Goal: Task Accomplishment & Management: Manage account settings

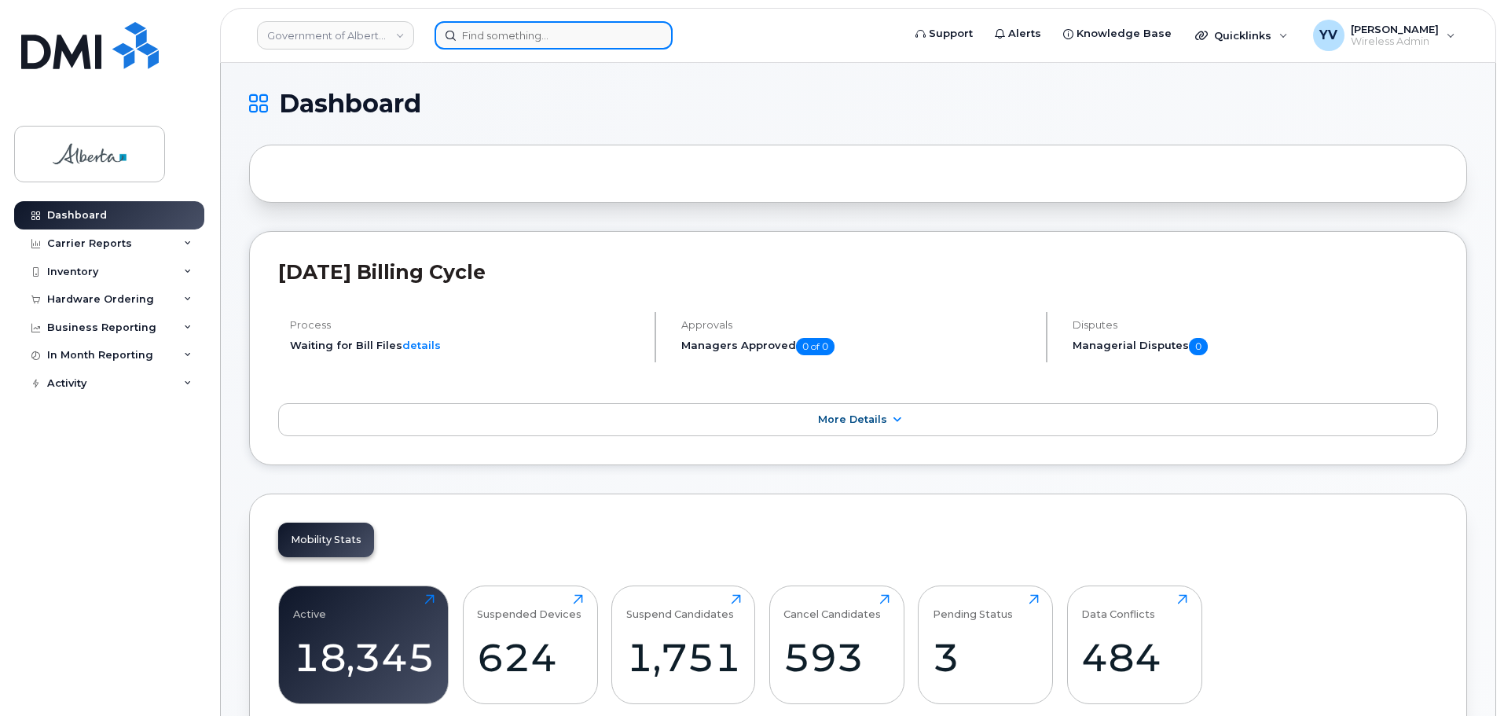
click at [490, 36] on input at bounding box center [554, 35] width 238 height 28
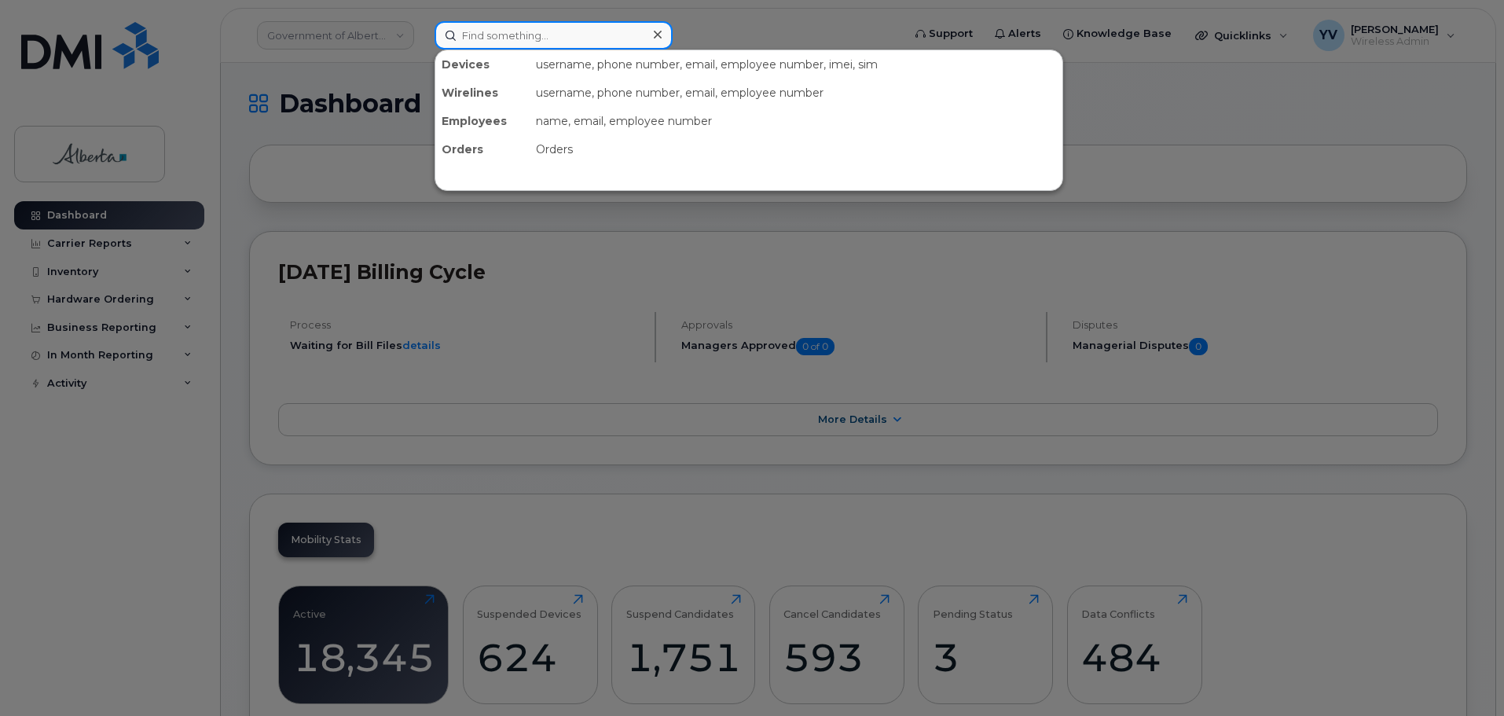
paste input "5873857113"
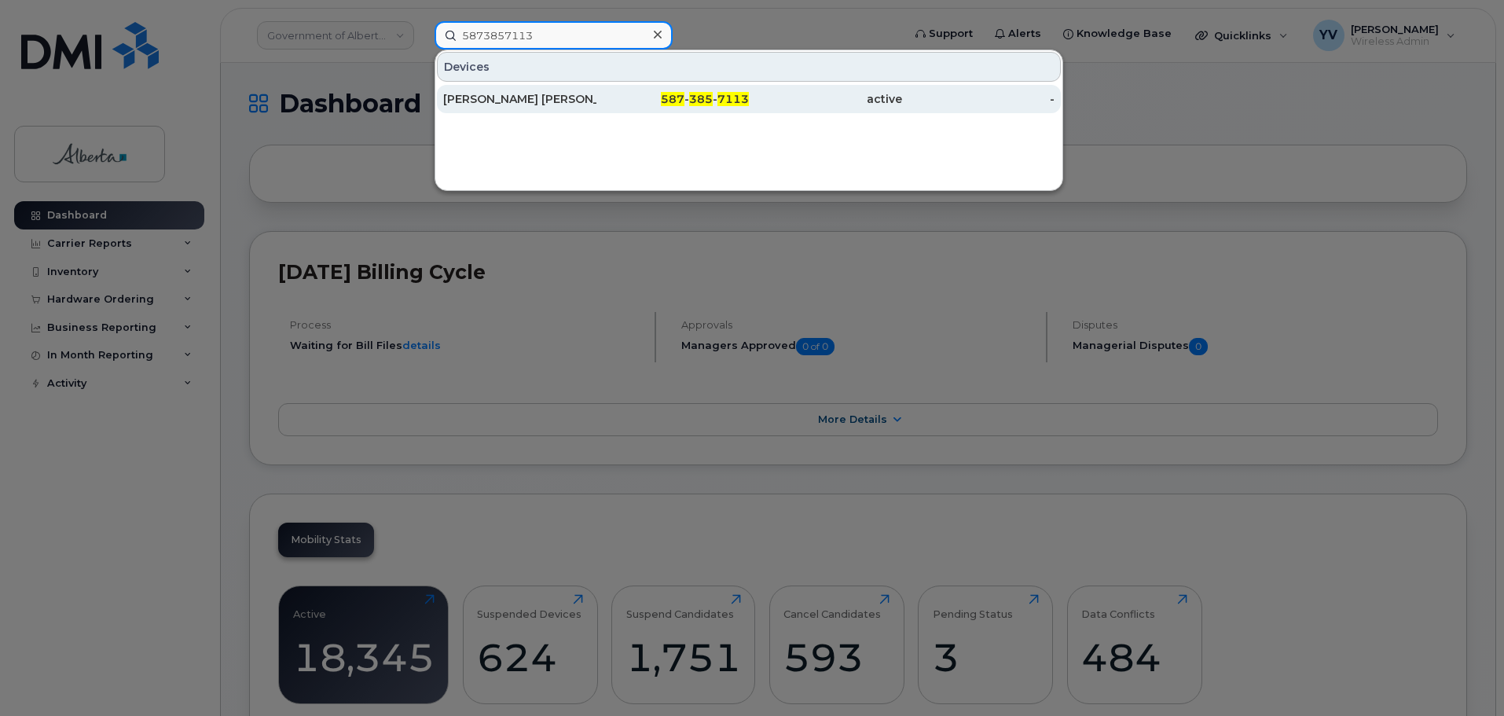
type input "5873857113"
click at [702, 100] on span "385" at bounding box center [701, 99] width 24 height 14
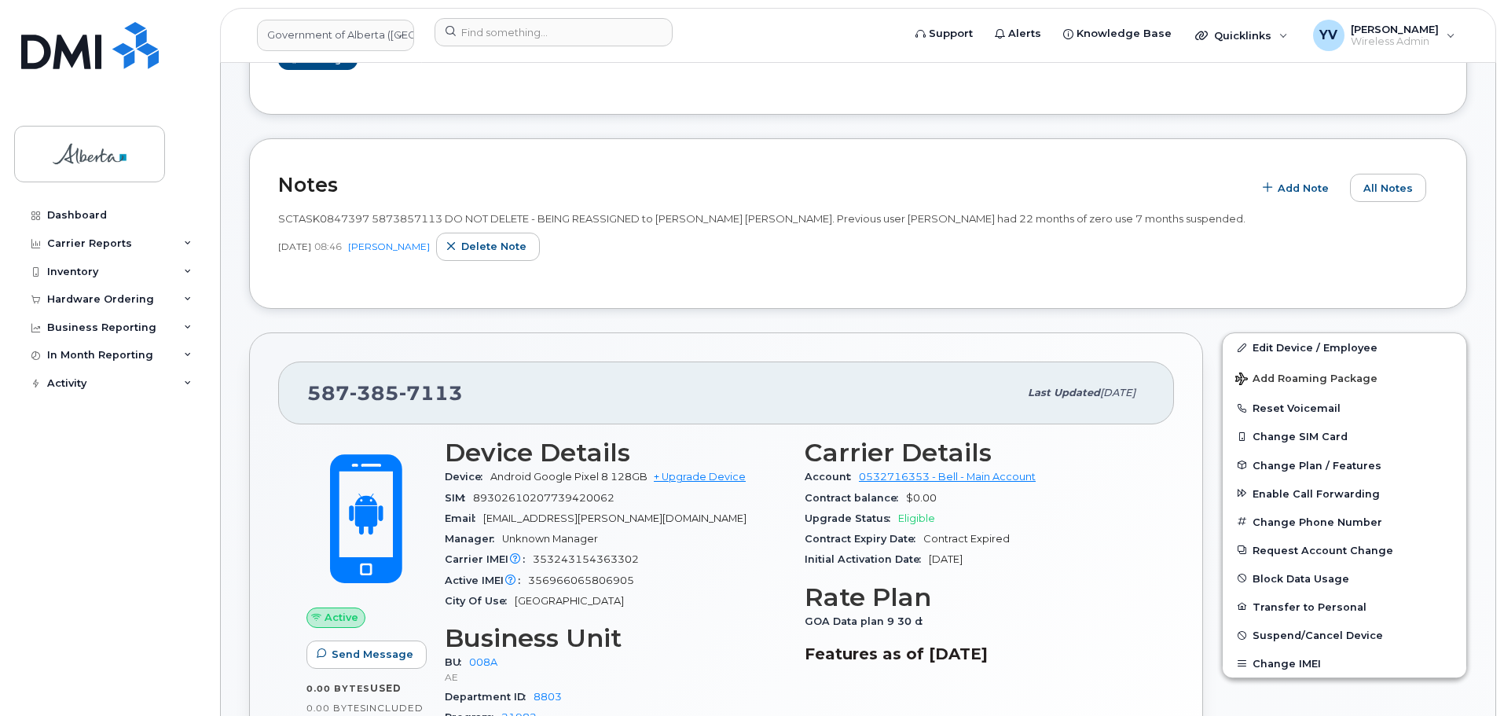
scroll to position [235, 0]
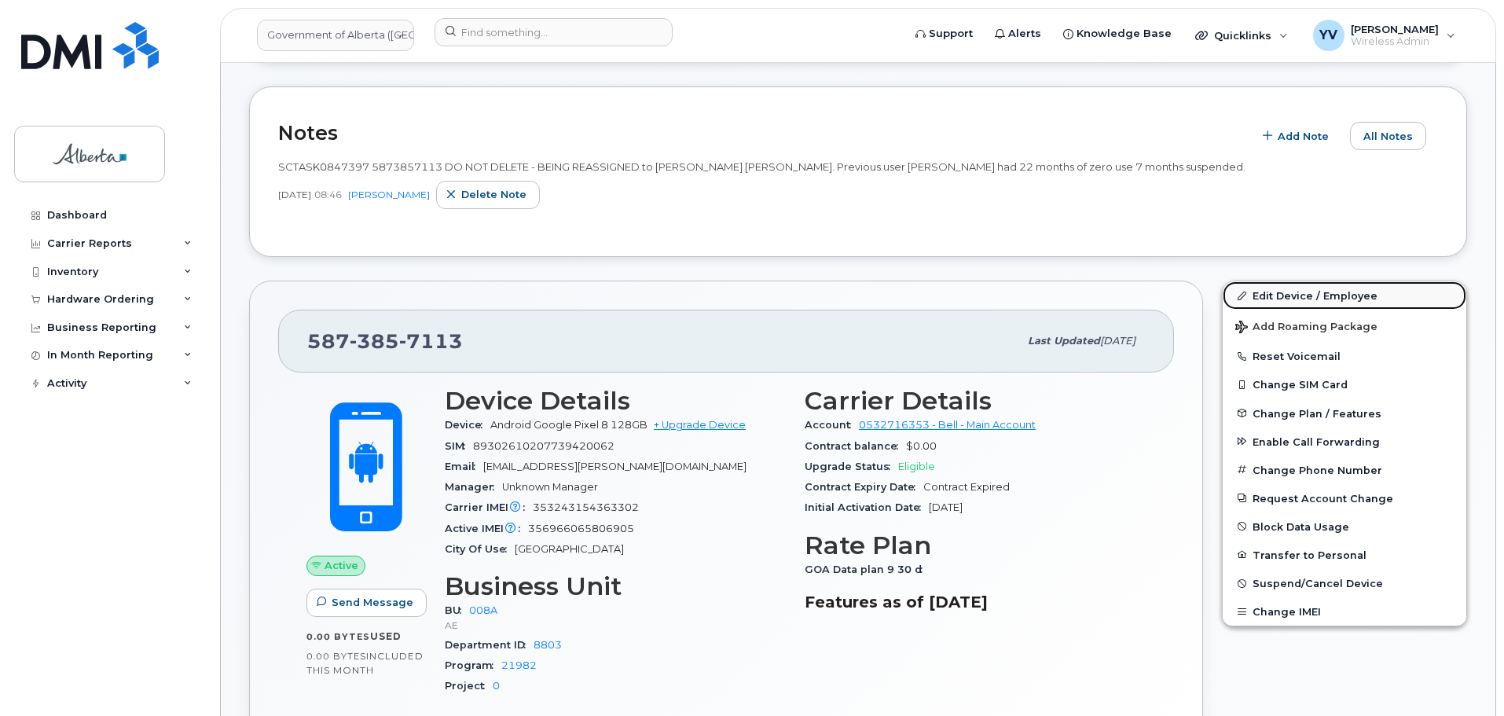
click at [1277, 289] on link "Edit Device / Employee" at bounding box center [1345, 295] width 244 height 28
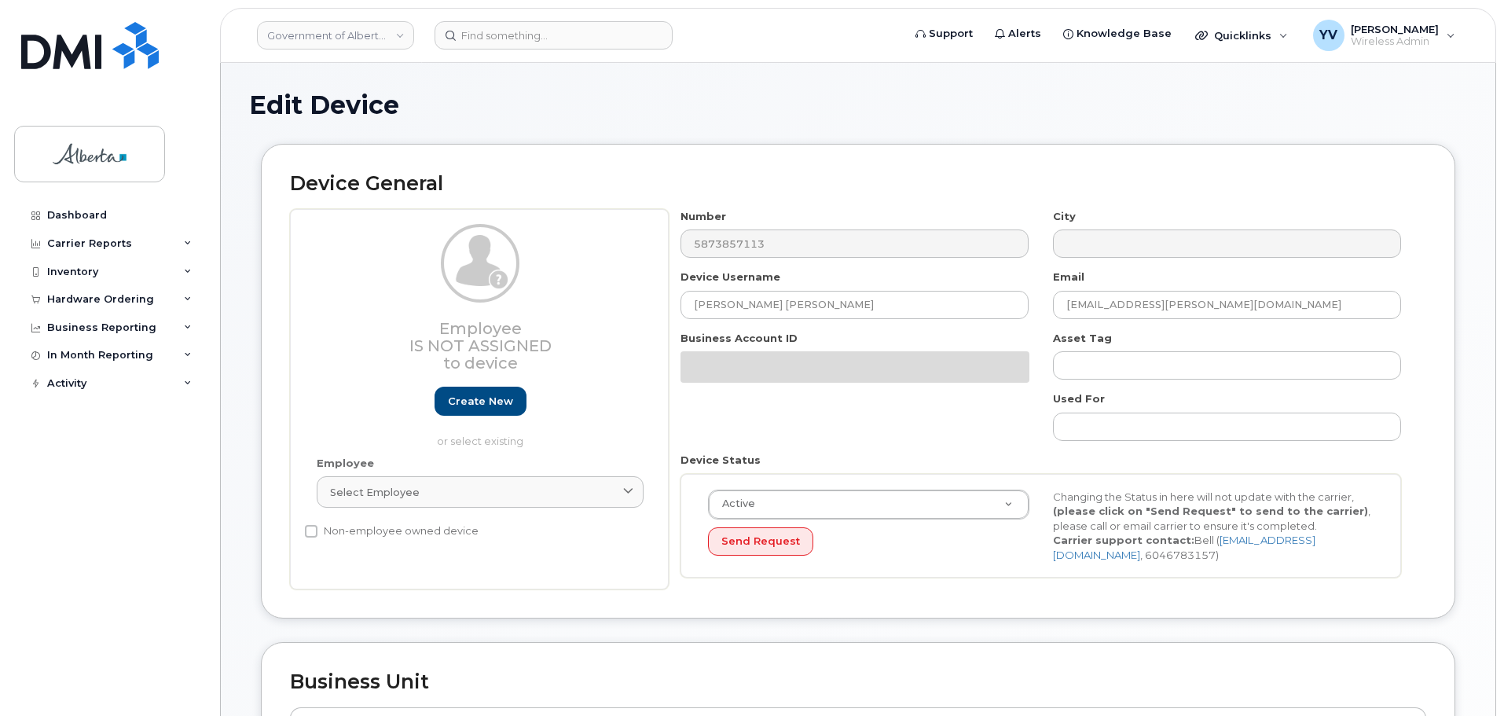
select select "4749737"
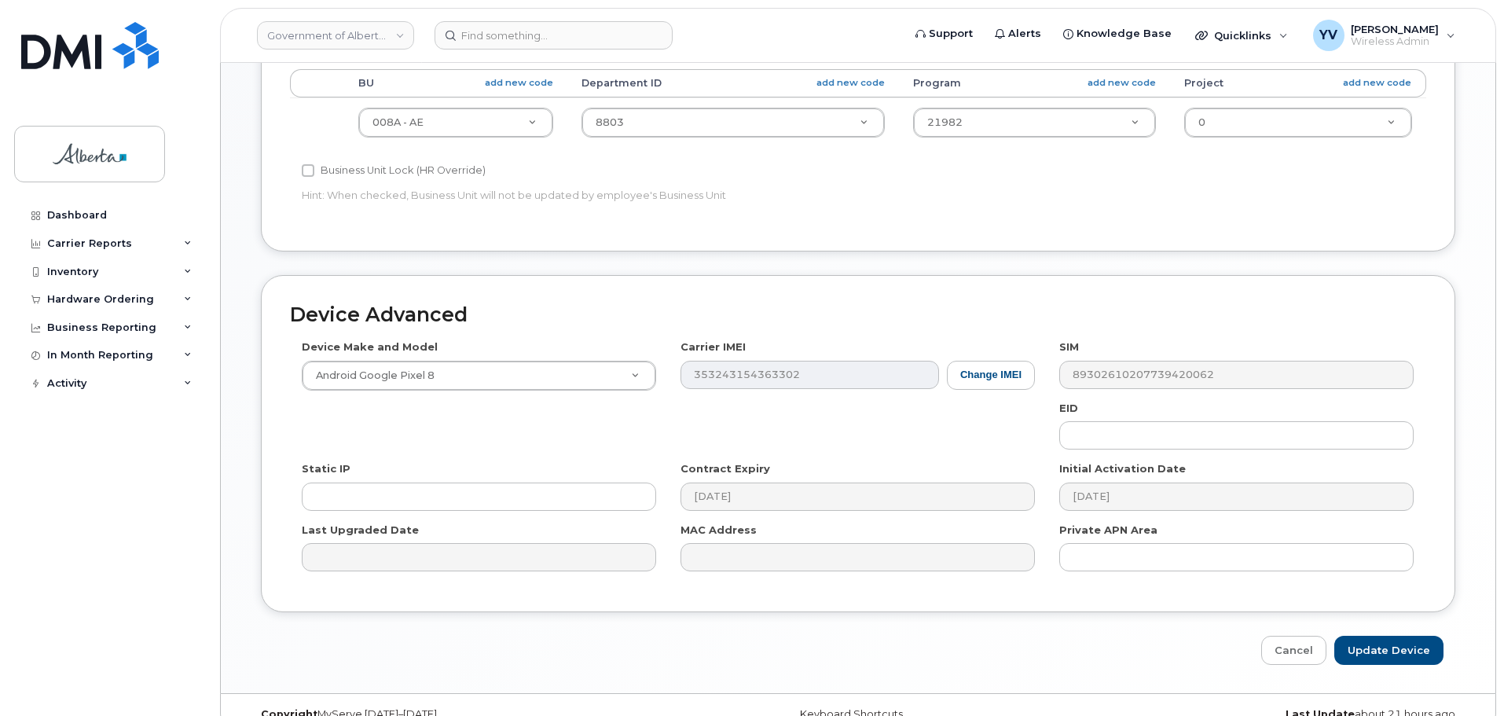
scroll to position [666, 0]
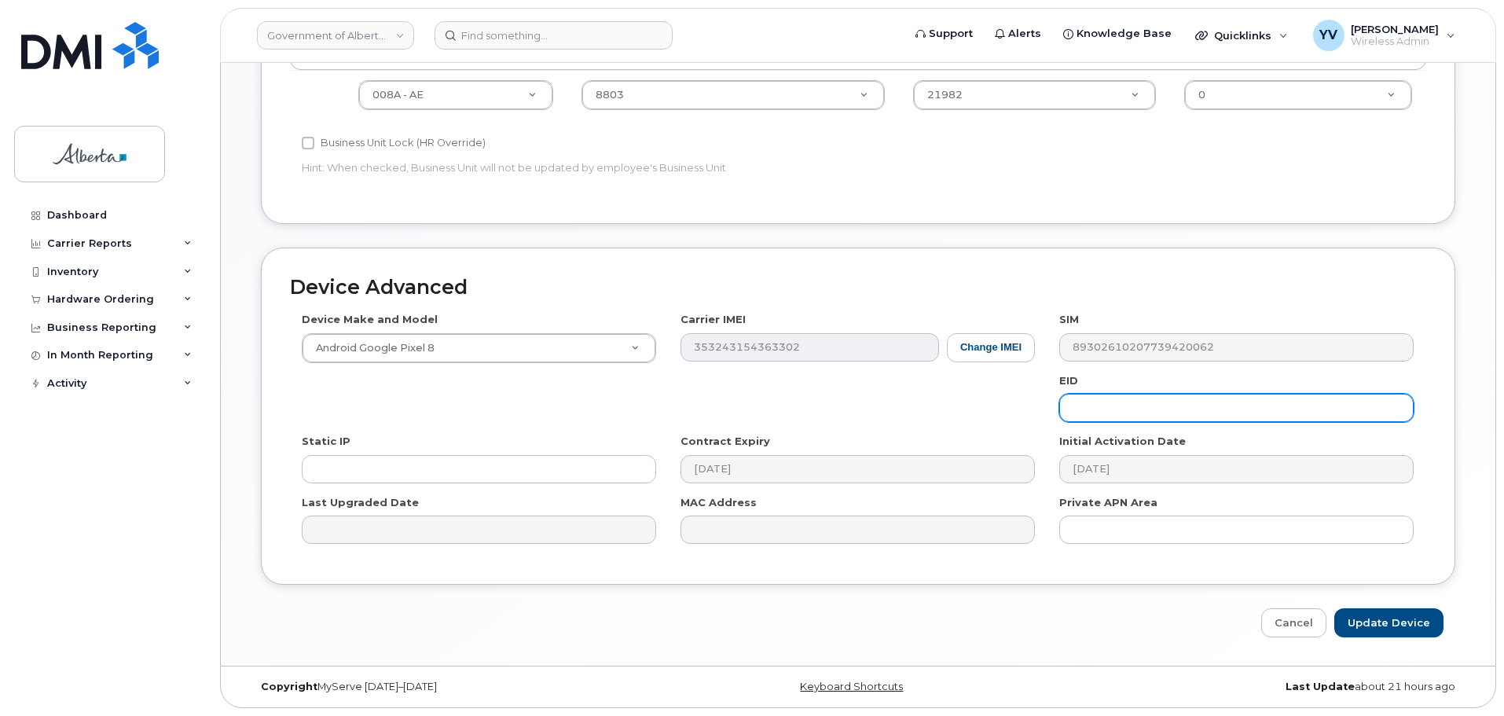
click at [1085, 402] on input "text" at bounding box center [1236, 408] width 354 height 28
paste input "89033023553419009100029439324998"
type input "89033023553419009100029439324998"
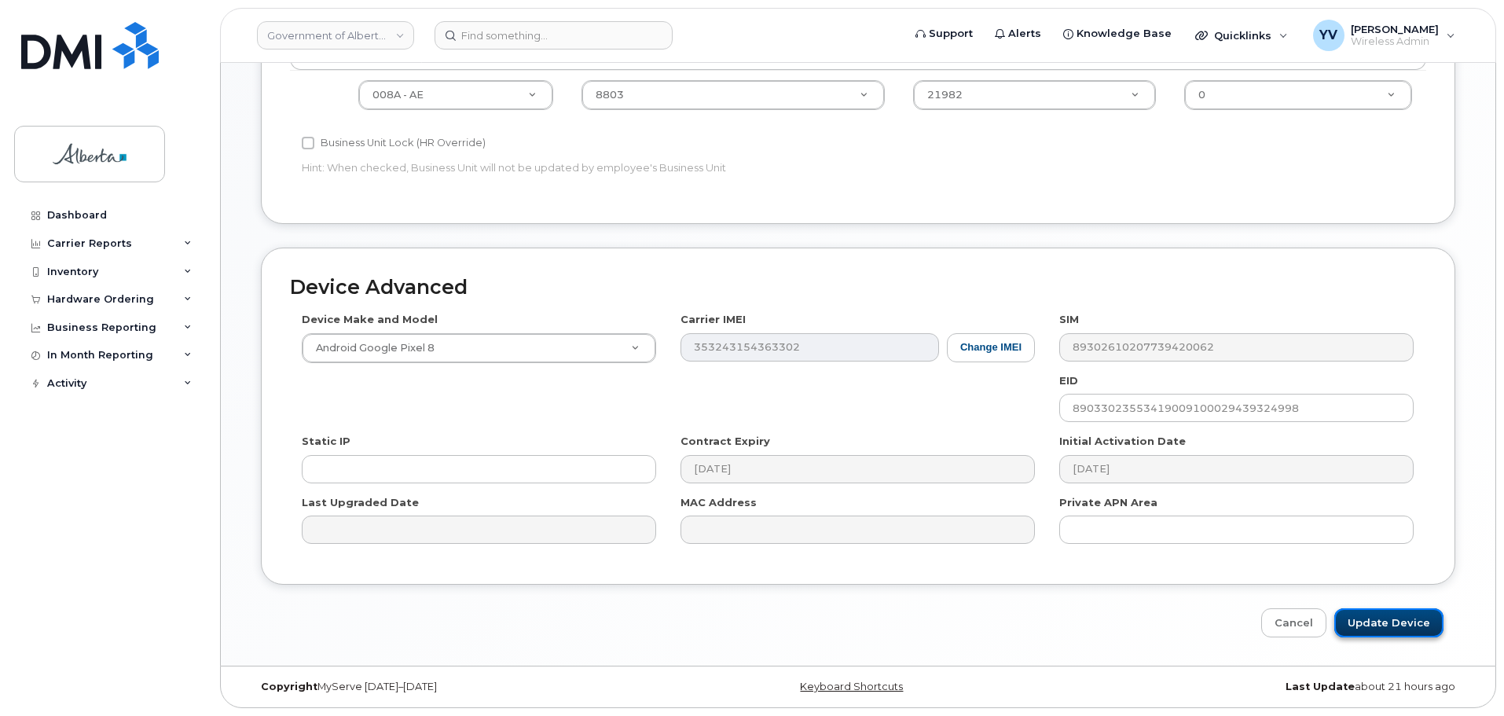
click at [1393, 620] on input "Update Device" at bounding box center [1388, 622] width 109 height 29
type input "Saving..."
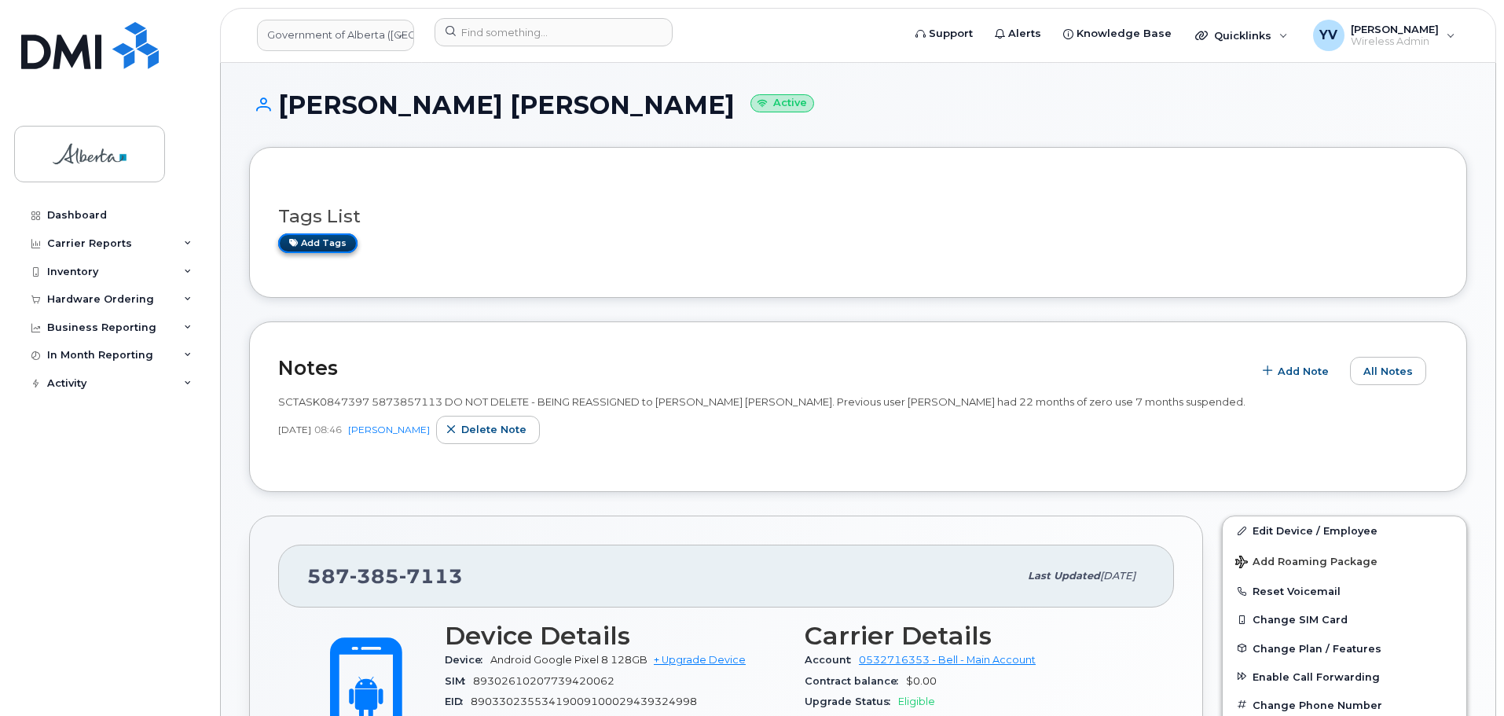
click at [318, 236] on link "Add tags" at bounding box center [317, 243] width 79 height 20
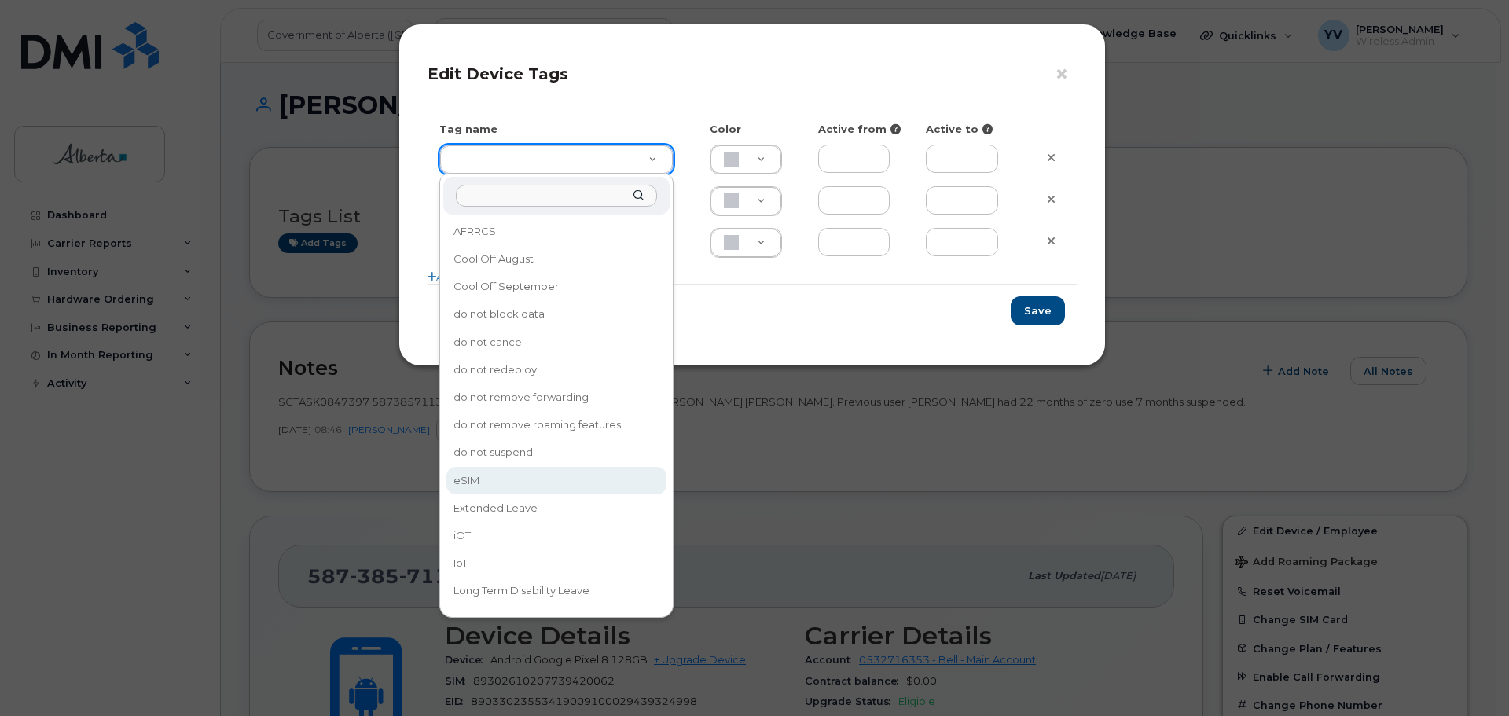
type input "eSIM"
type input "D6CDC1"
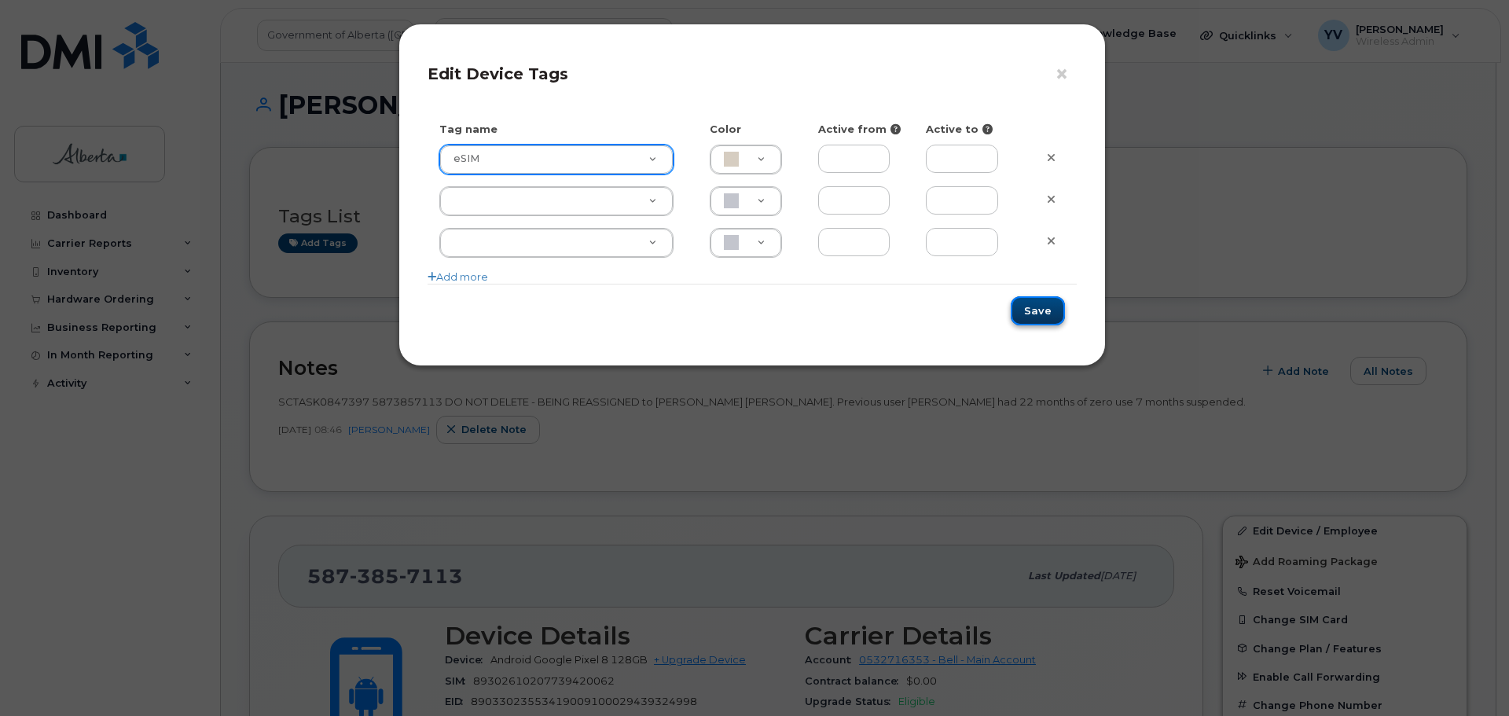
click at [1034, 305] on button "Save" at bounding box center [1038, 310] width 54 height 29
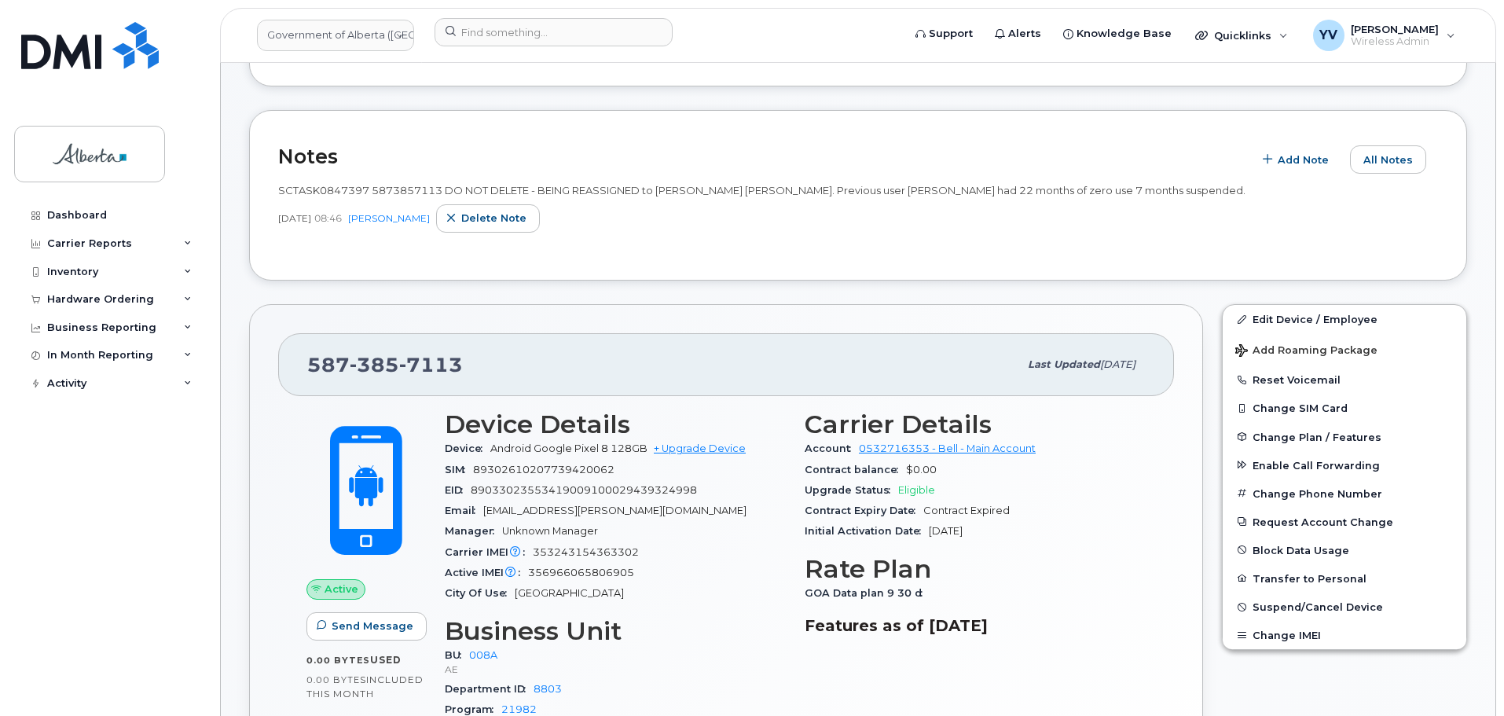
scroll to position [226, 0]
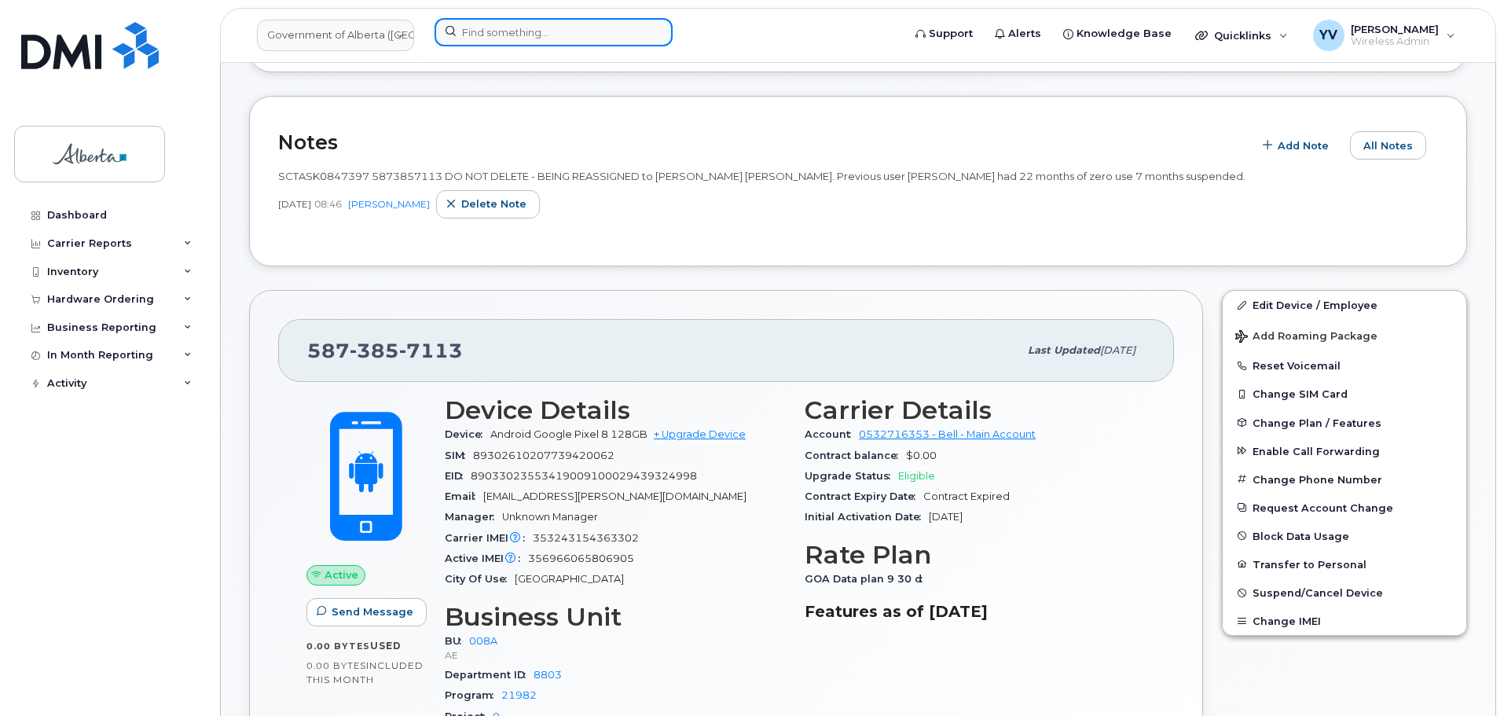
click at [471, 27] on input at bounding box center [554, 32] width 238 height 28
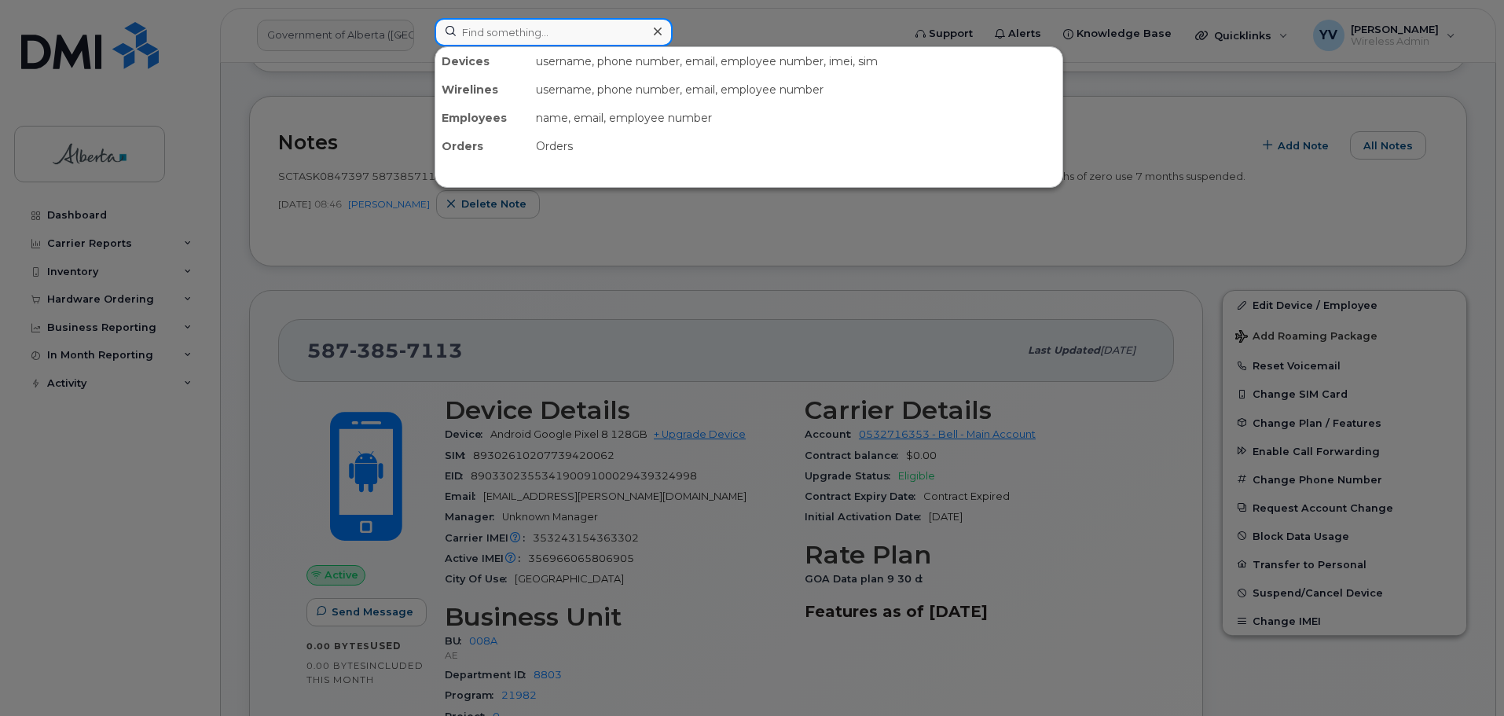
paste input "5879876970"
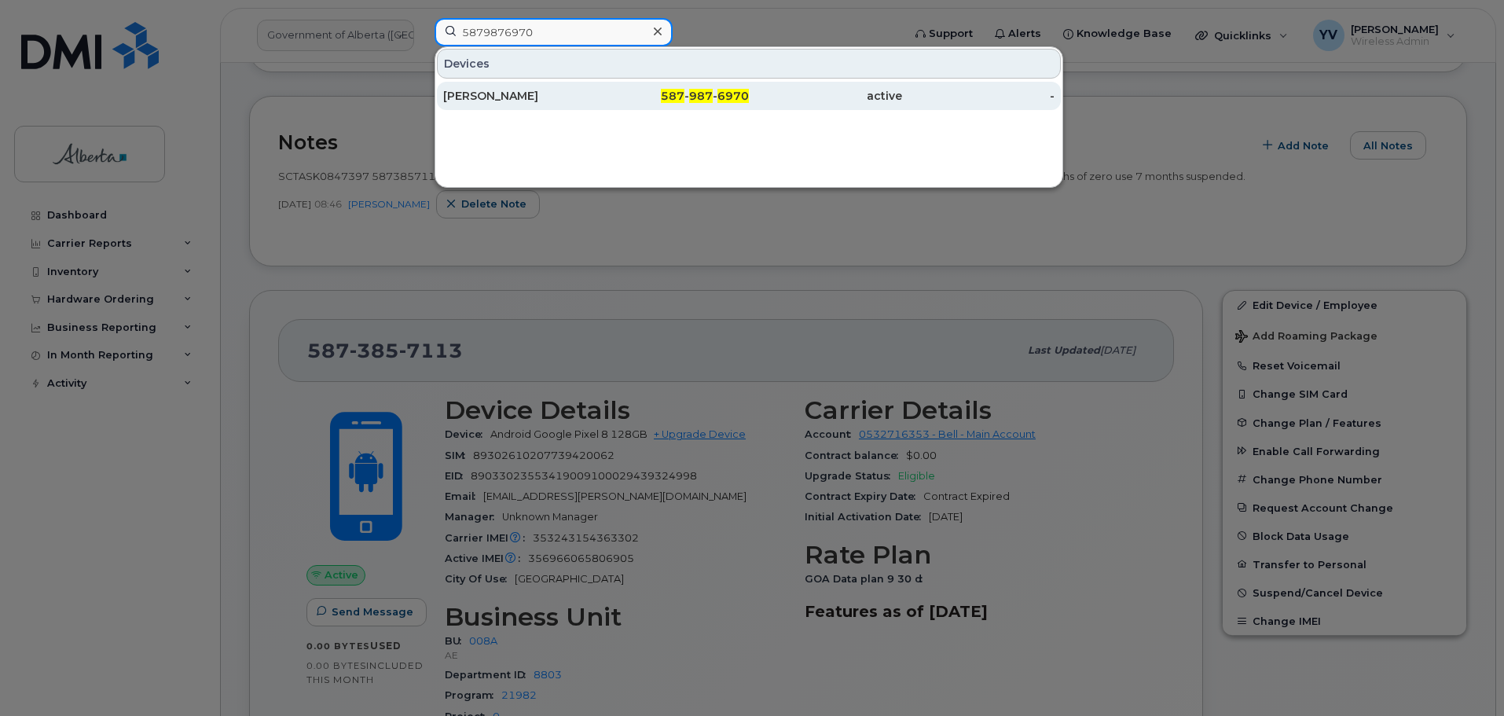
type input "5879876970"
click at [736, 91] on span "6970" at bounding box center [733, 96] width 31 height 14
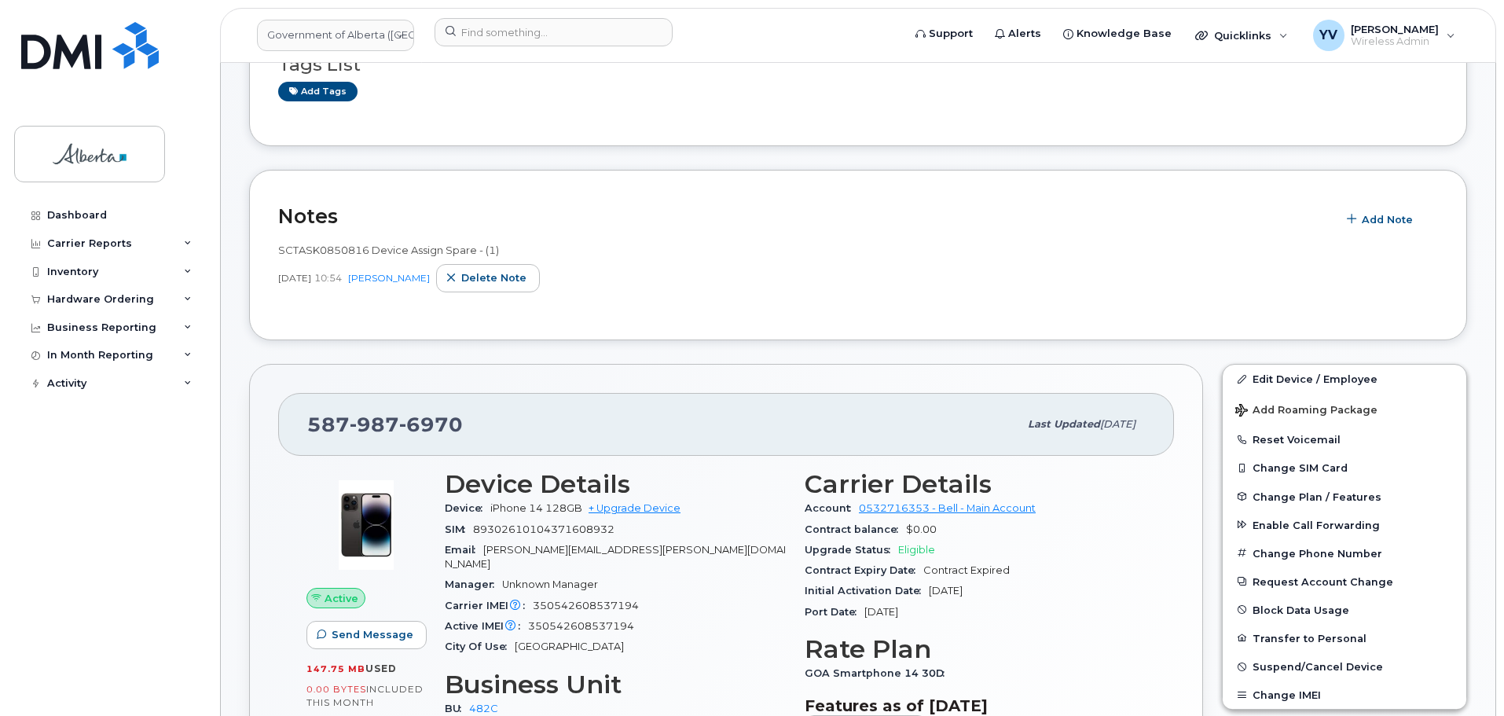
scroll to position [155, 0]
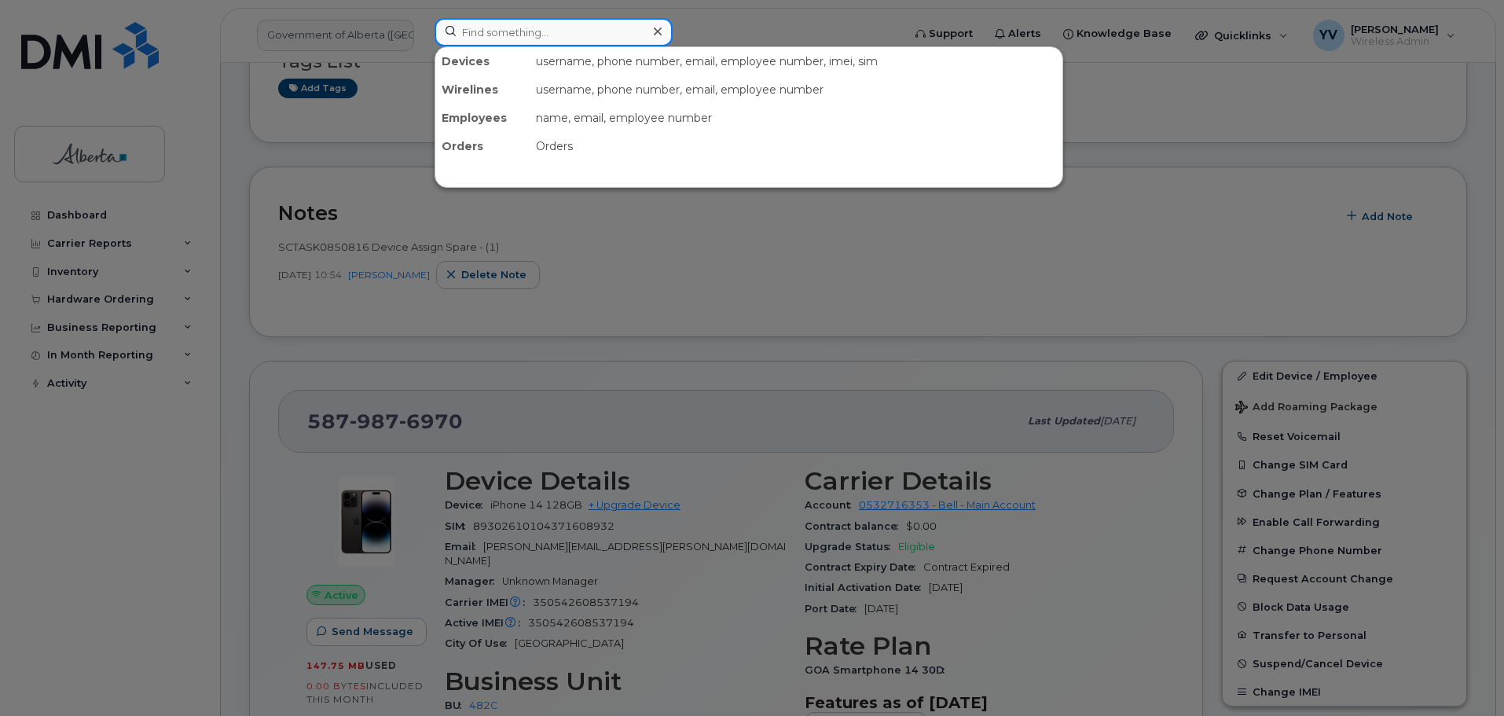
click at [475, 26] on input at bounding box center [554, 32] width 238 height 28
paste input "7802649671"
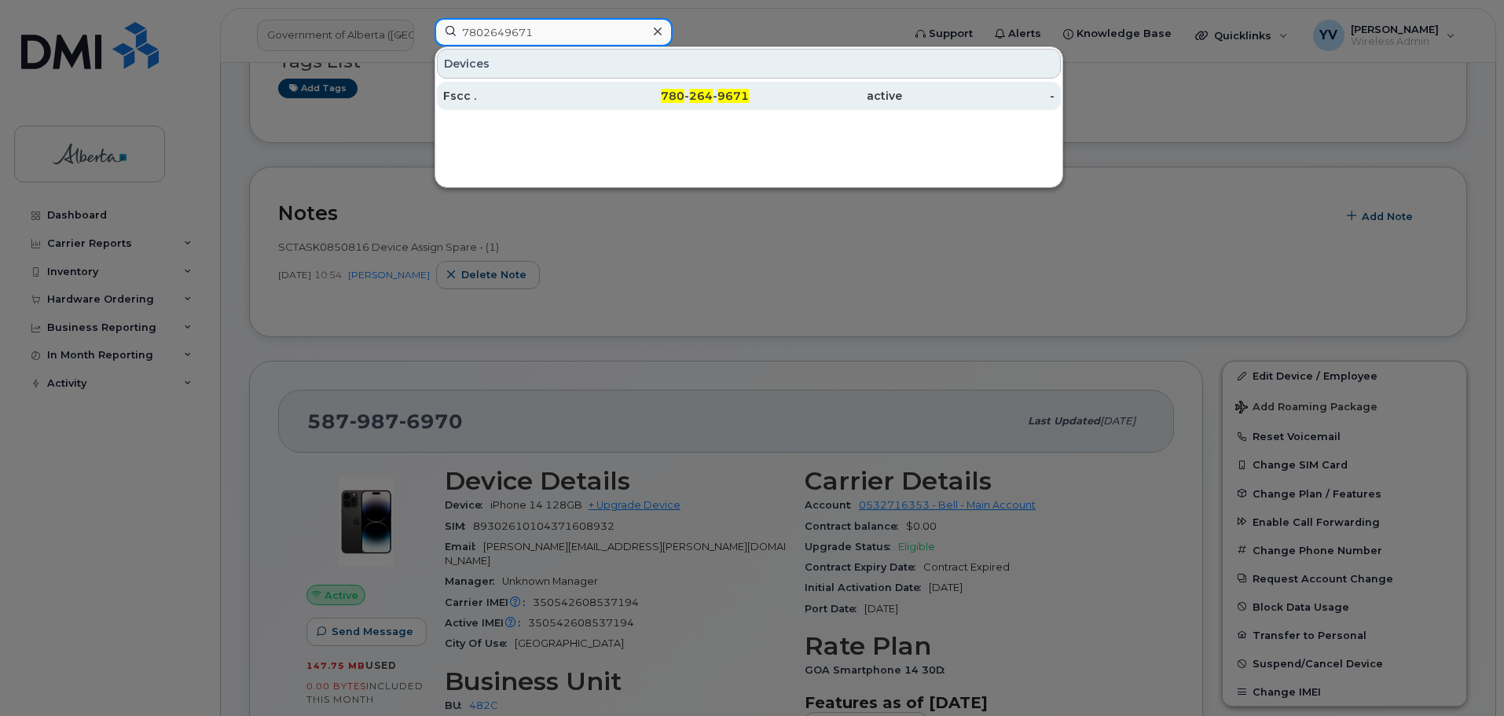
type input "7802649671"
click at [690, 94] on div "780 - 264 - 9671" at bounding box center [673, 96] width 153 height 16
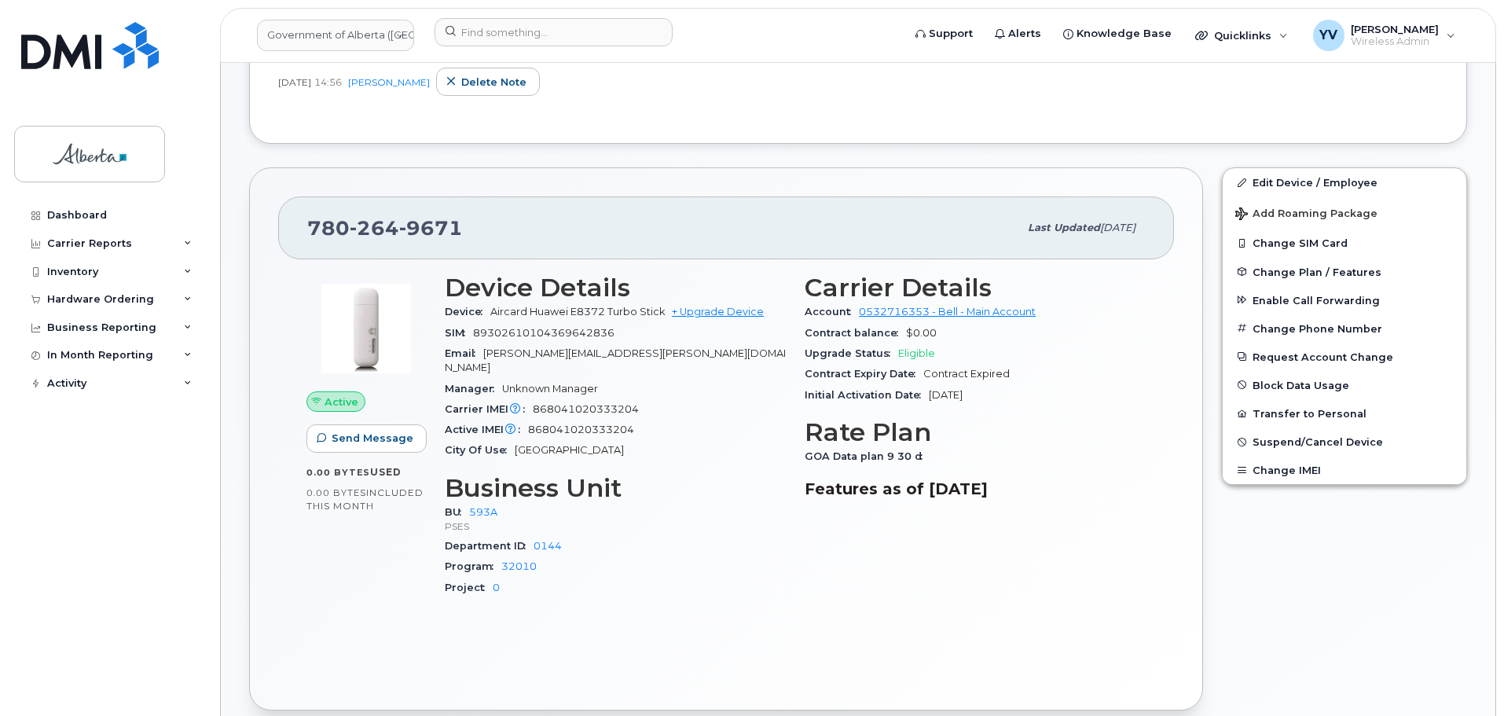
scroll to position [589, 0]
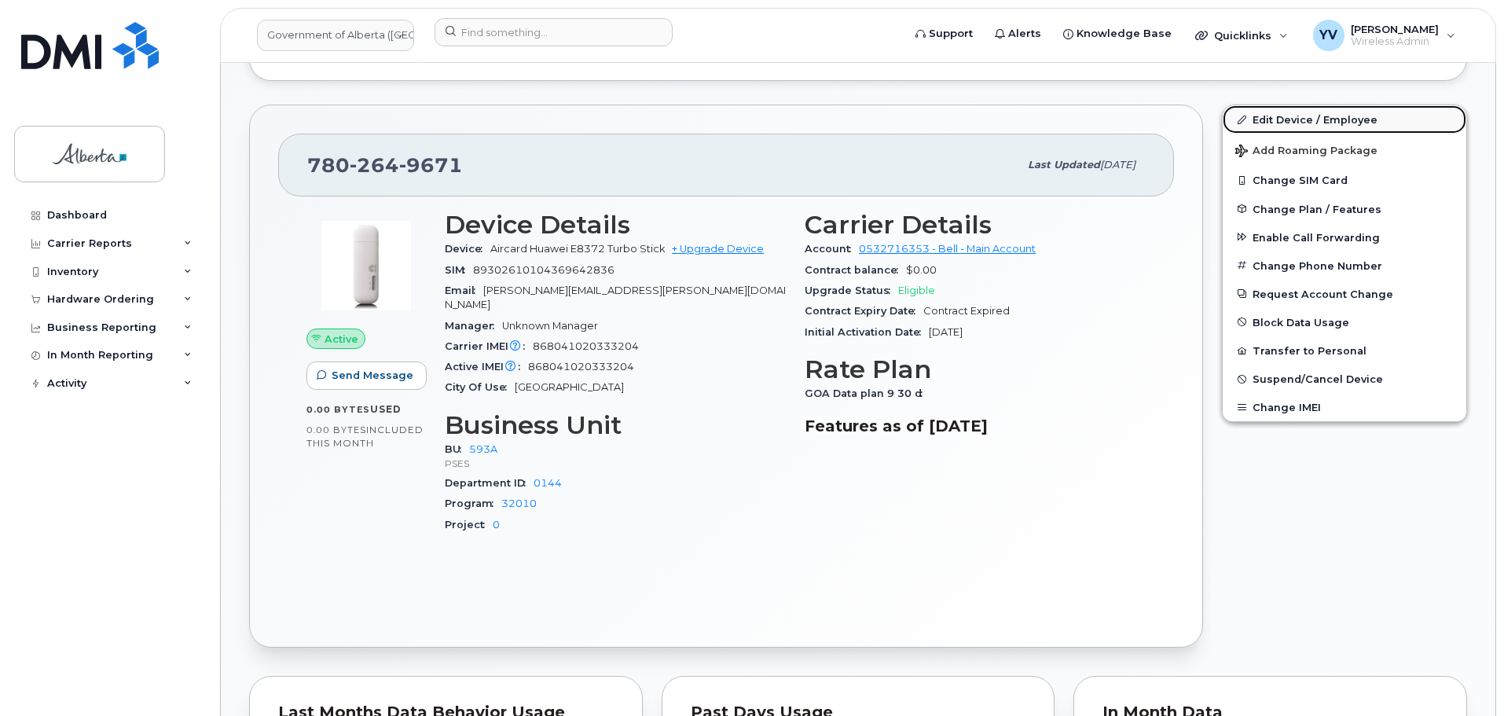
click at [1262, 112] on link "Edit Device / Employee" at bounding box center [1345, 119] width 244 height 28
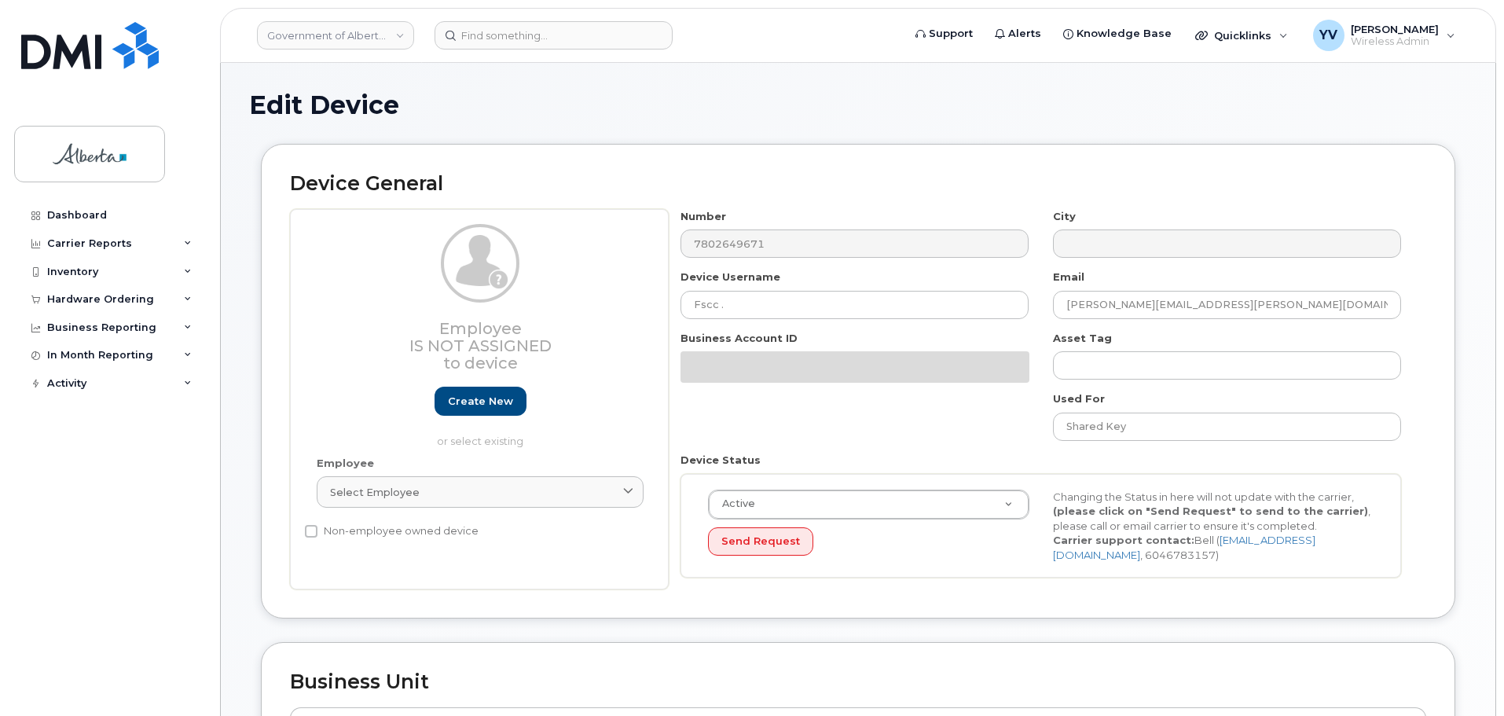
select select "4797682"
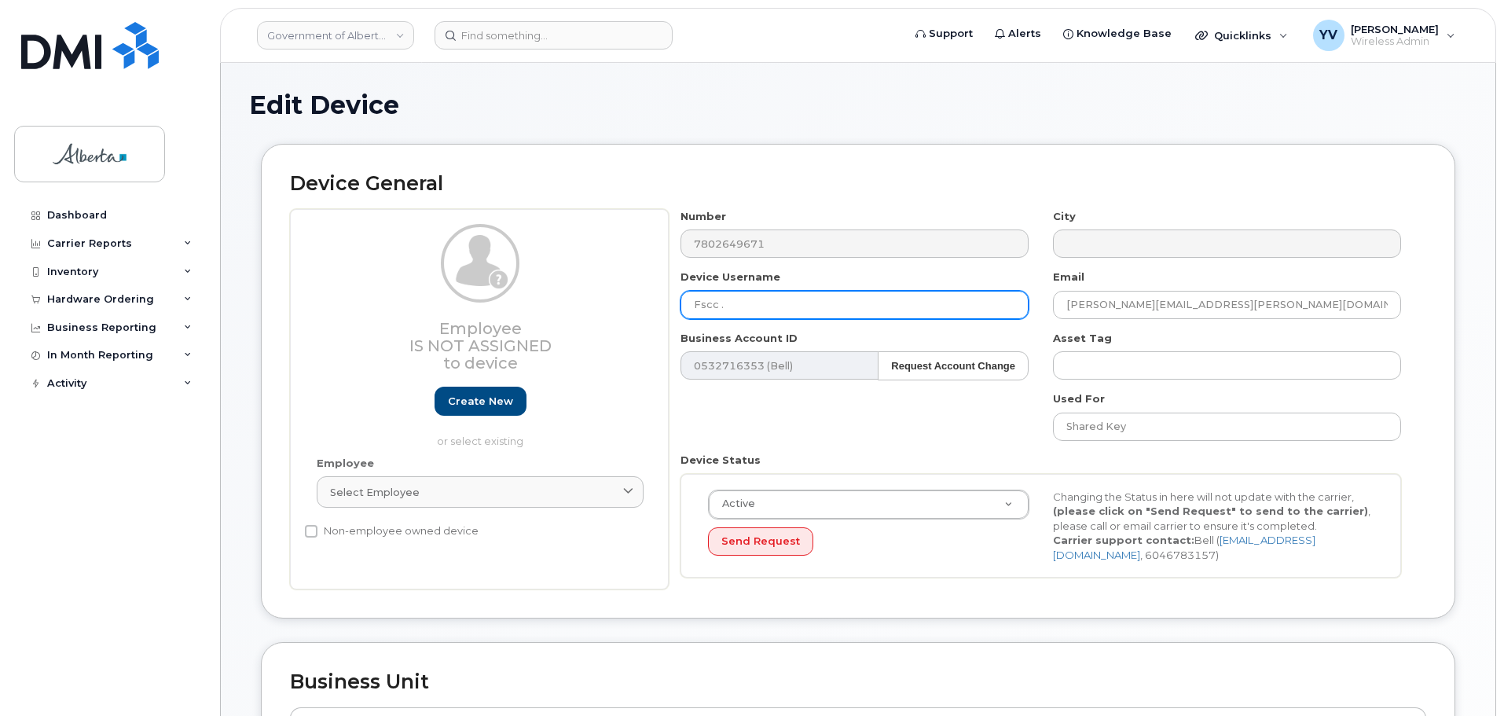
drag, startPoint x: 747, startPoint y: 311, endPoint x: 688, endPoint y: 312, distance: 58.9
click at [688, 312] on input "Fscc ." at bounding box center [855, 305] width 348 height 28
paste input "Joline Anderson"
type input "Joline Anderson"
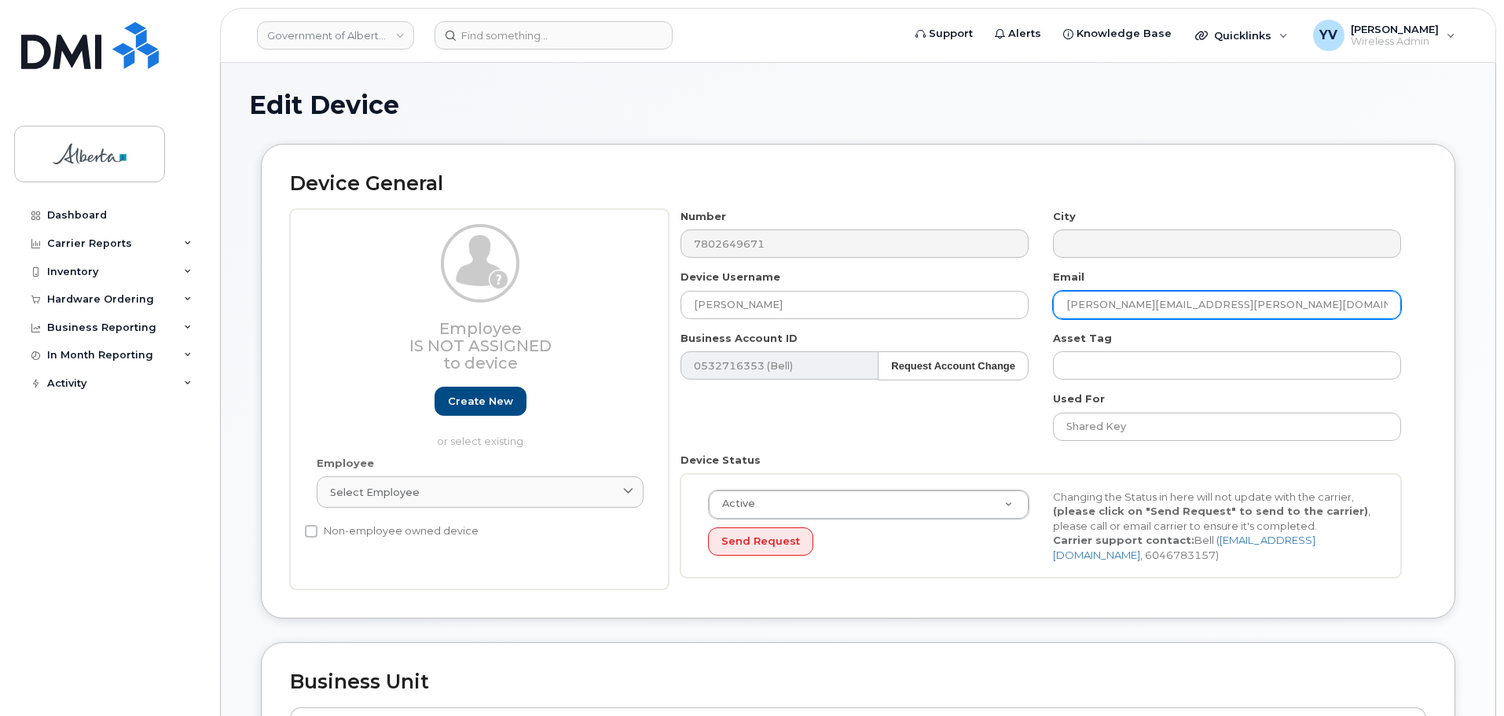
drag, startPoint x: 1211, startPoint y: 303, endPoint x: 1064, endPoint y: 302, distance: 147.0
click at [1064, 302] on input "elva.kosinski@gov.ab.ca" at bounding box center [1227, 305] width 348 height 28
paste input "Joline.Anderson"
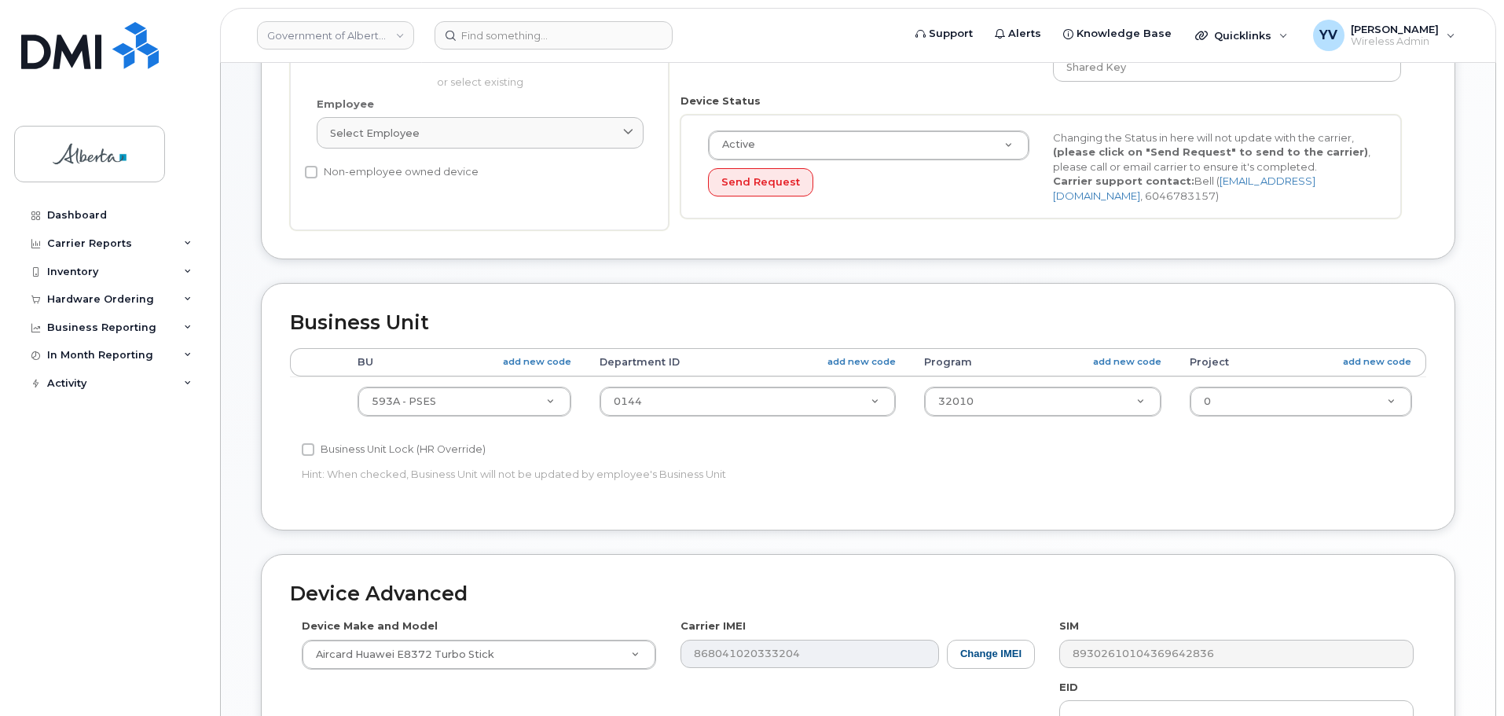
scroll to position [367, 0]
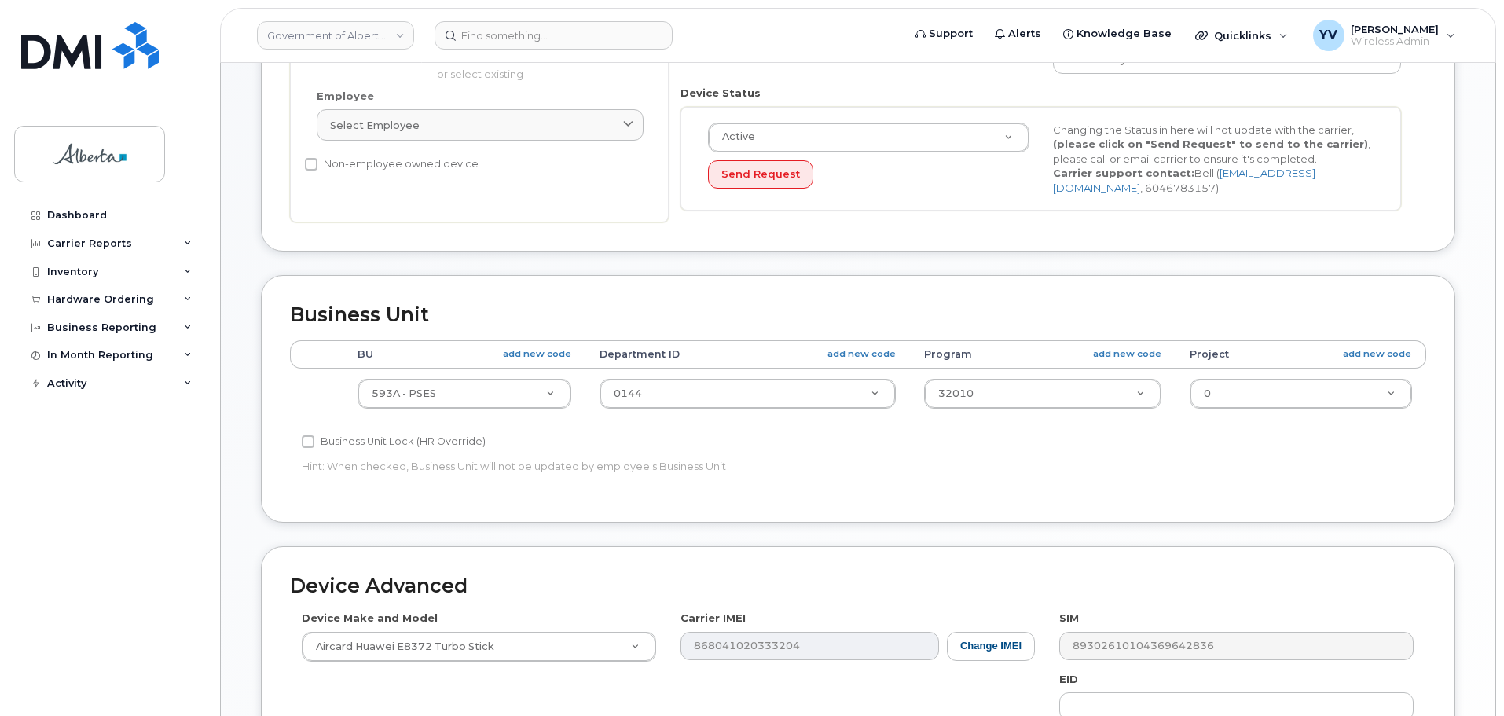
type input "Joline.Anderson@gov.ab.ca"
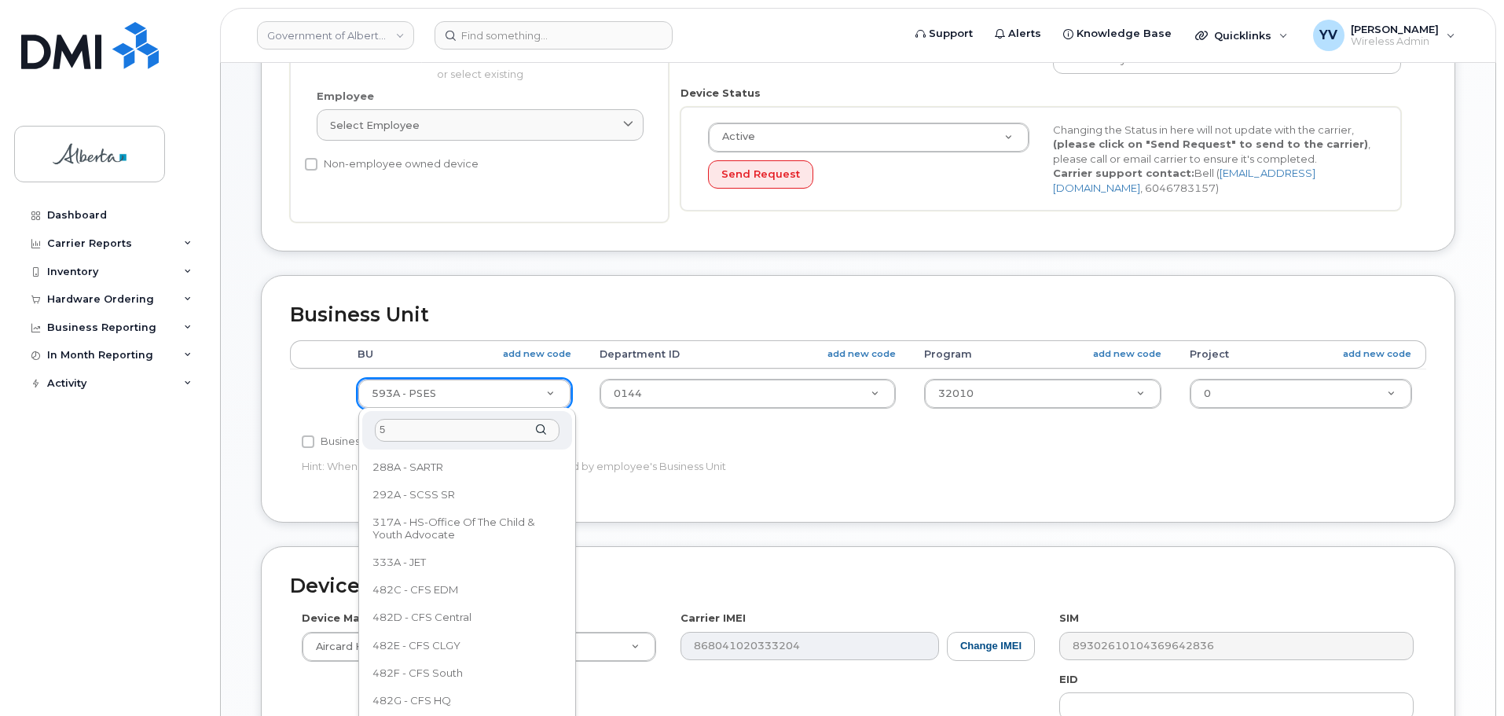
scroll to position [0, 0]
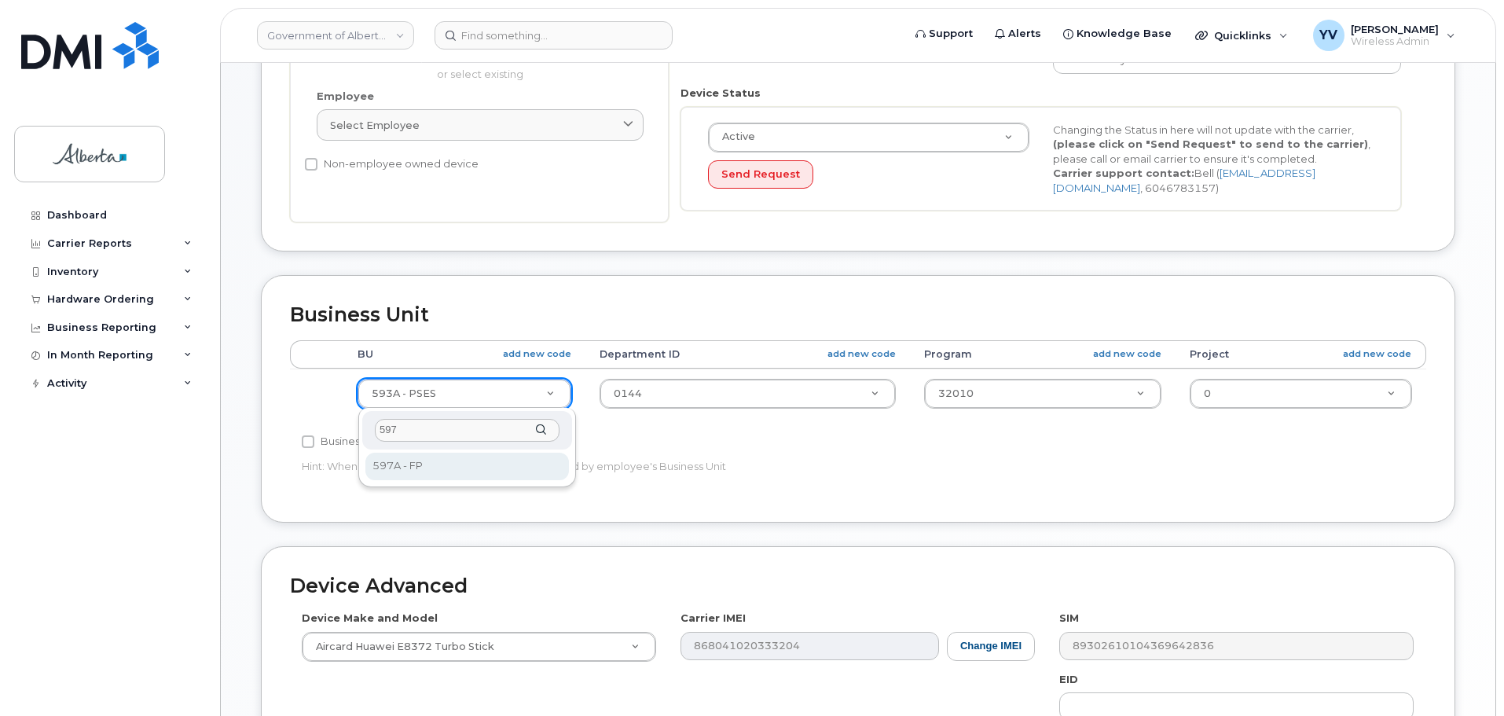
type input "597"
select select "4797726"
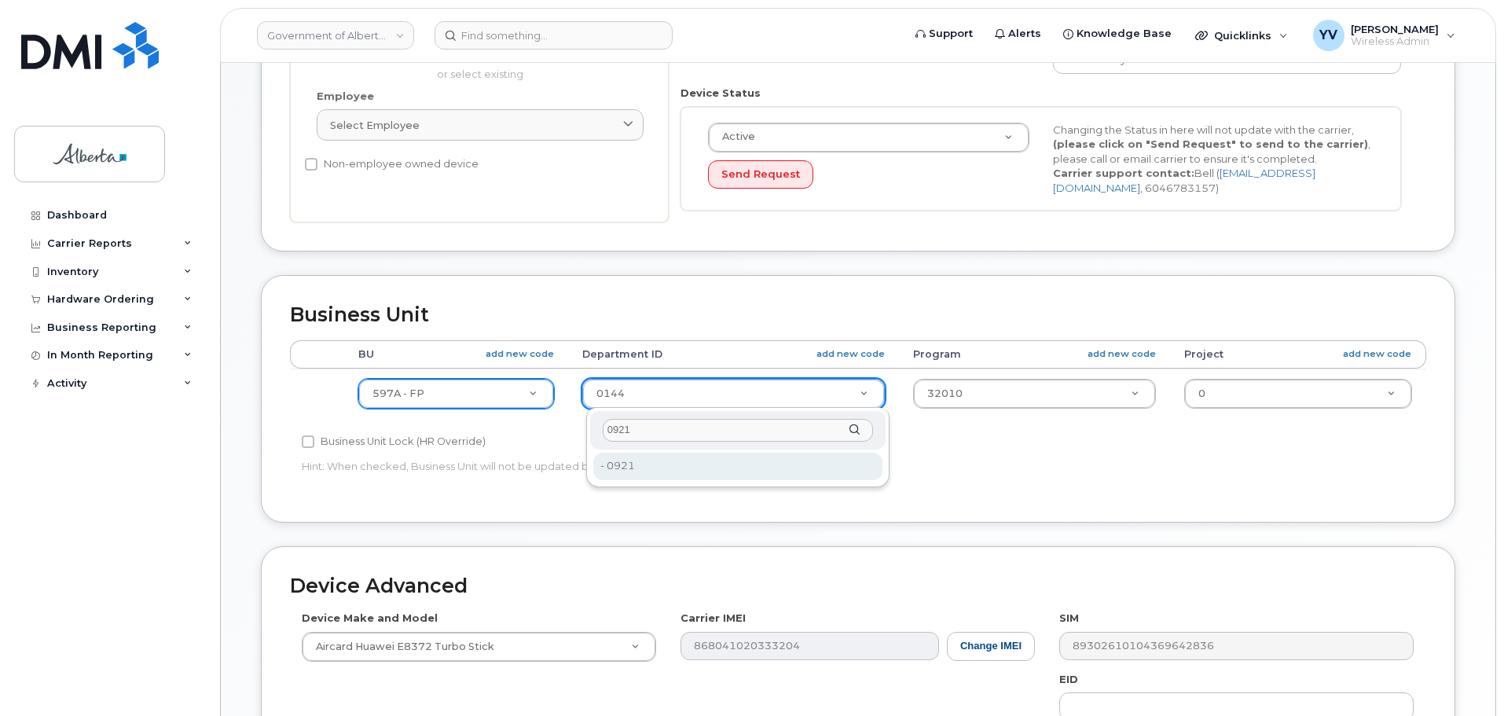
type input "0921"
type input "4752433"
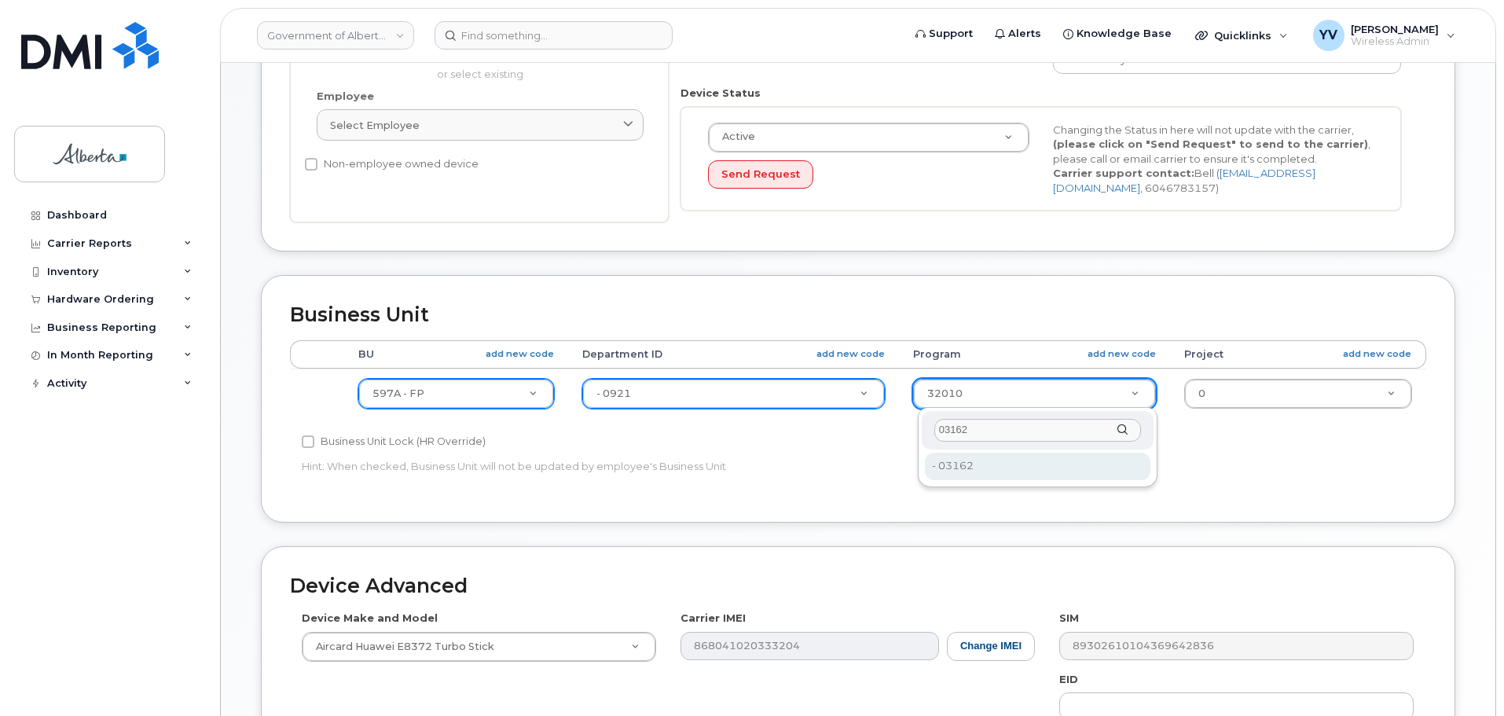
type input "03162"
type input "4120418"
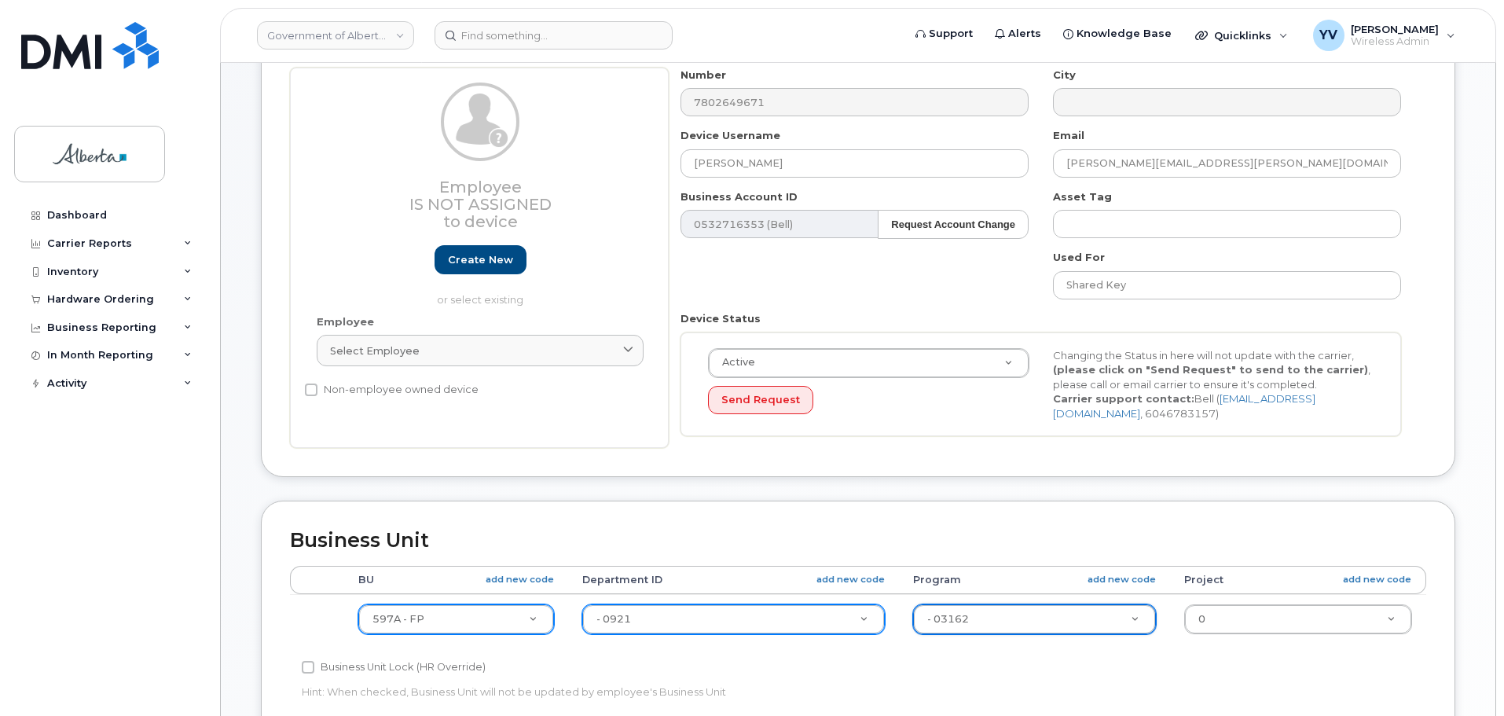
scroll to position [119, 0]
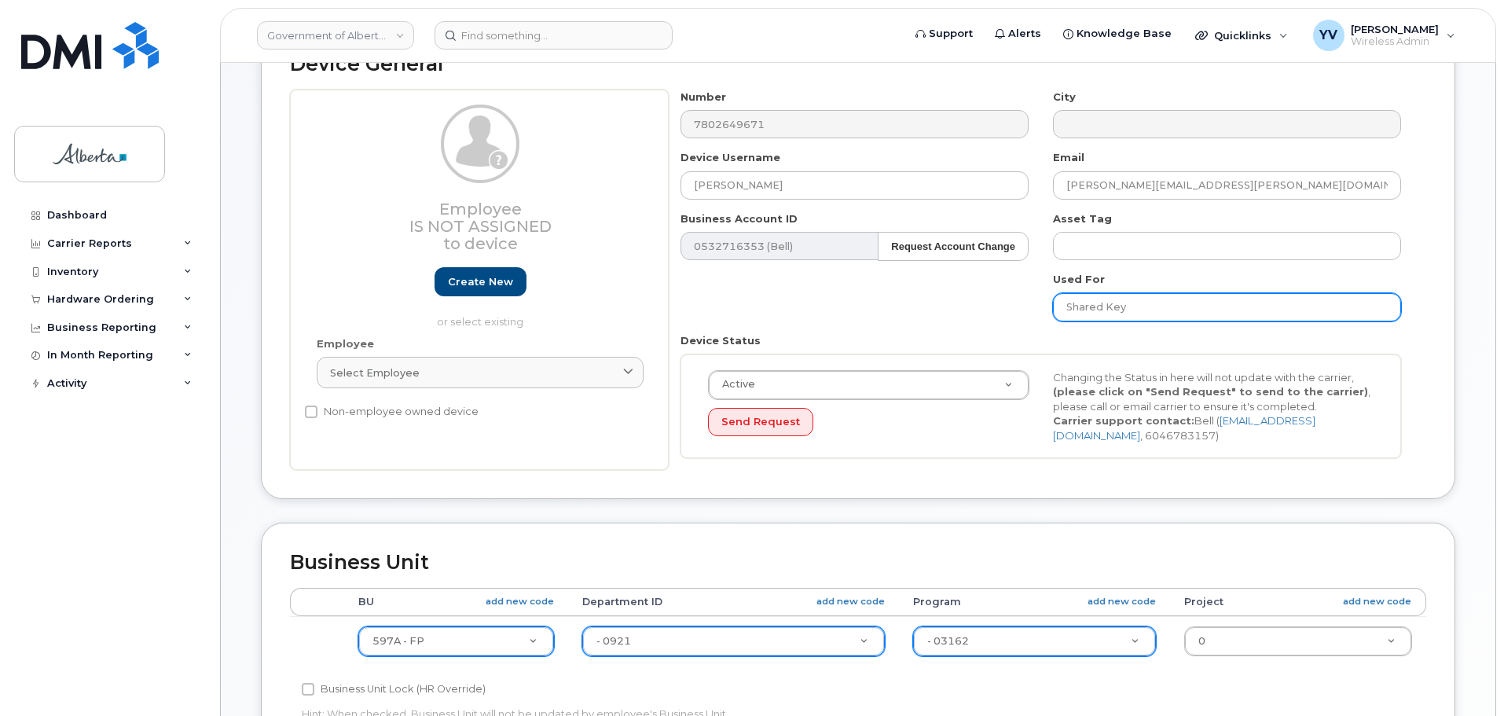
drag, startPoint x: 1136, startPoint y: 315, endPoint x: 1048, endPoint y: 307, distance: 88.4
click at [1048, 307] on div "Used For Shared Key" at bounding box center [1227, 297] width 373 height 50
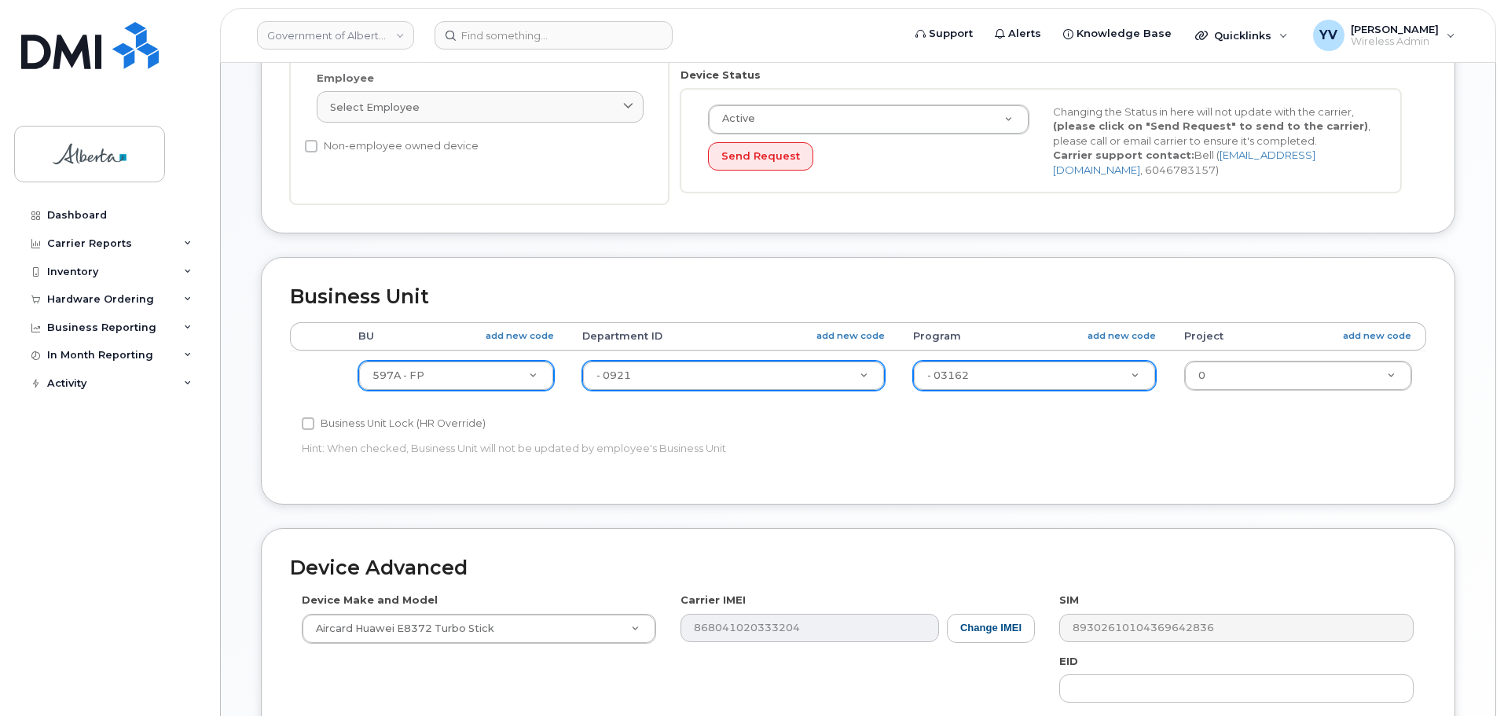
scroll to position [666, 0]
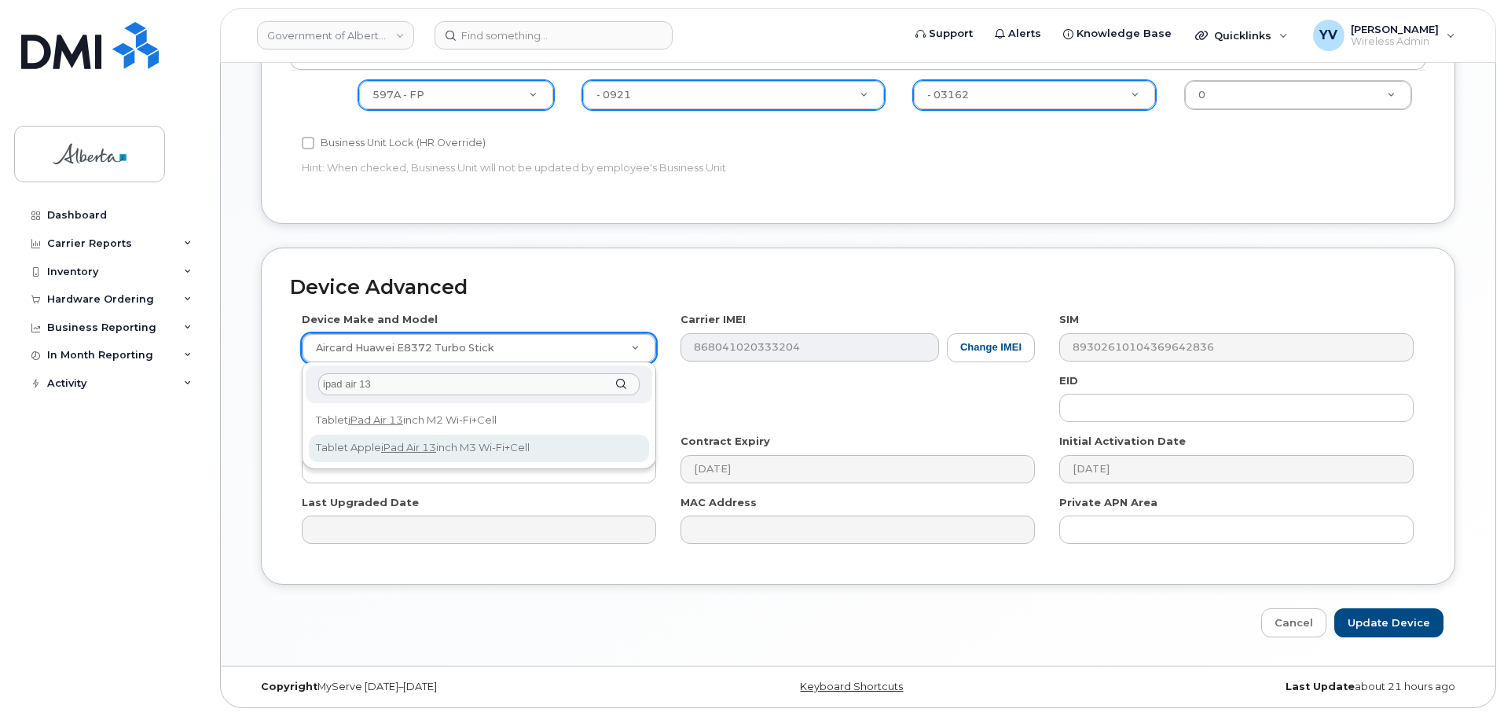
type input "ipad air 13"
select select "3320"
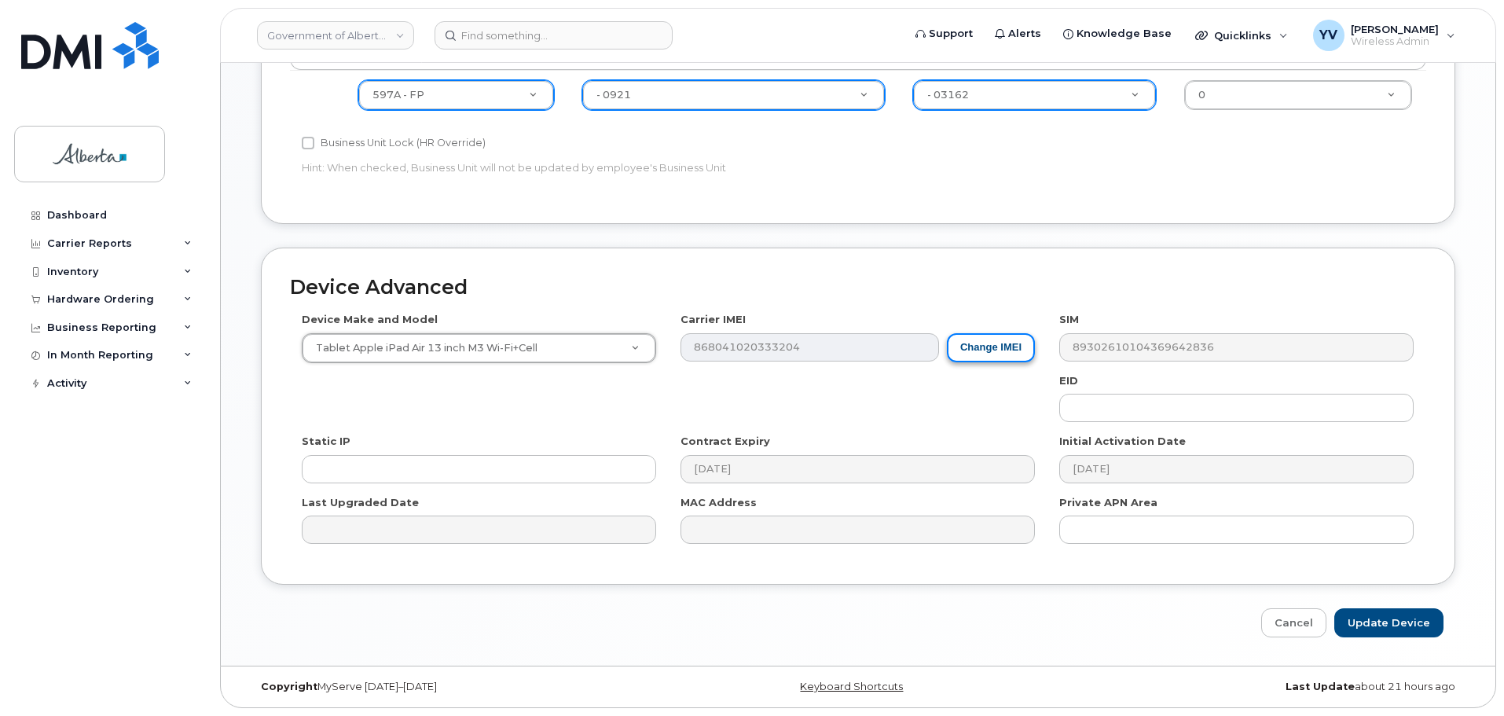
click at [989, 344] on button "Change IMEI" at bounding box center [991, 347] width 88 height 29
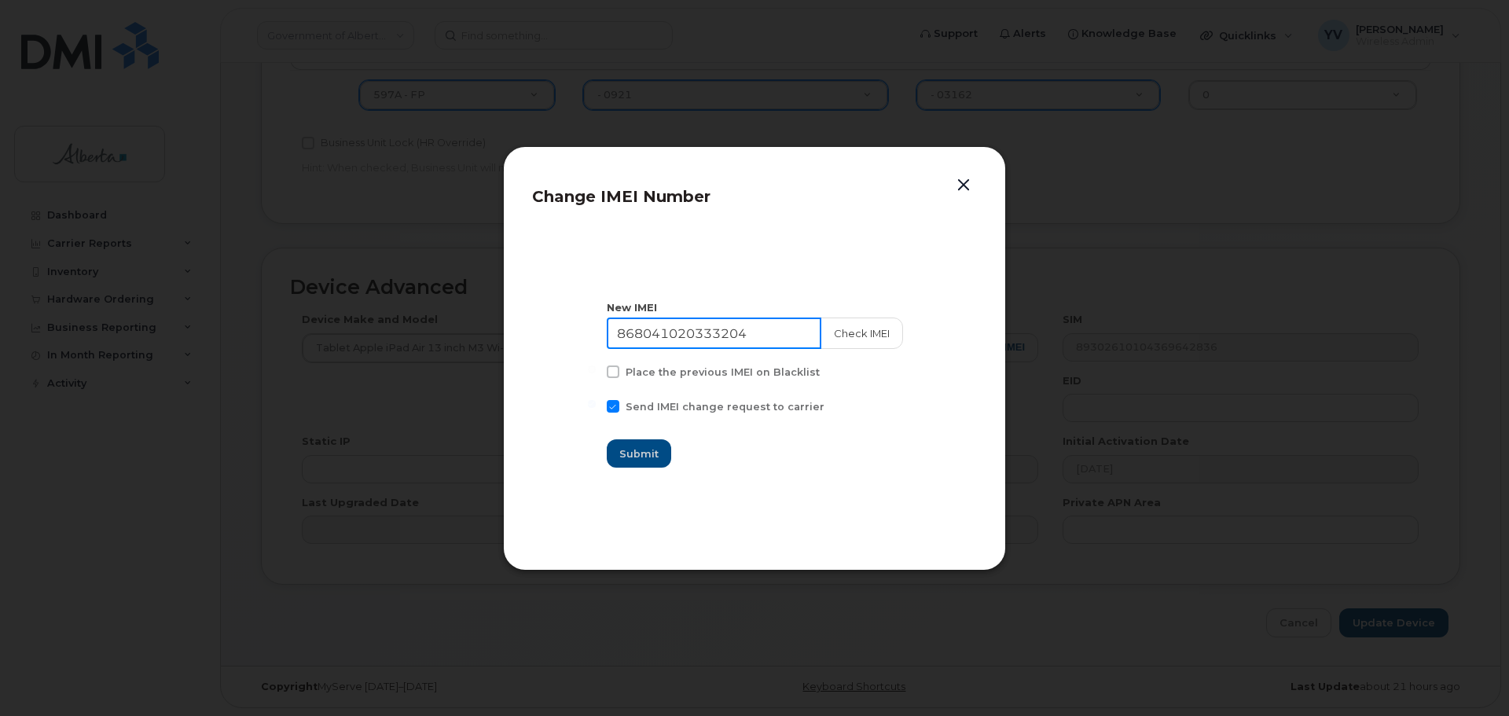
drag, startPoint x: 760, startPoint y: 336, endPoint x: 615, endPoint y: 336, distance: 144.6
click at [615, 336] on input "868041020333204" at bounding box center [714, 333] width 215 height 31
paste input "359200573751420"
type input "359200573751420"
click at [644, 453] on span "Submit" at bounding box center [639, 453] width 39 height 15
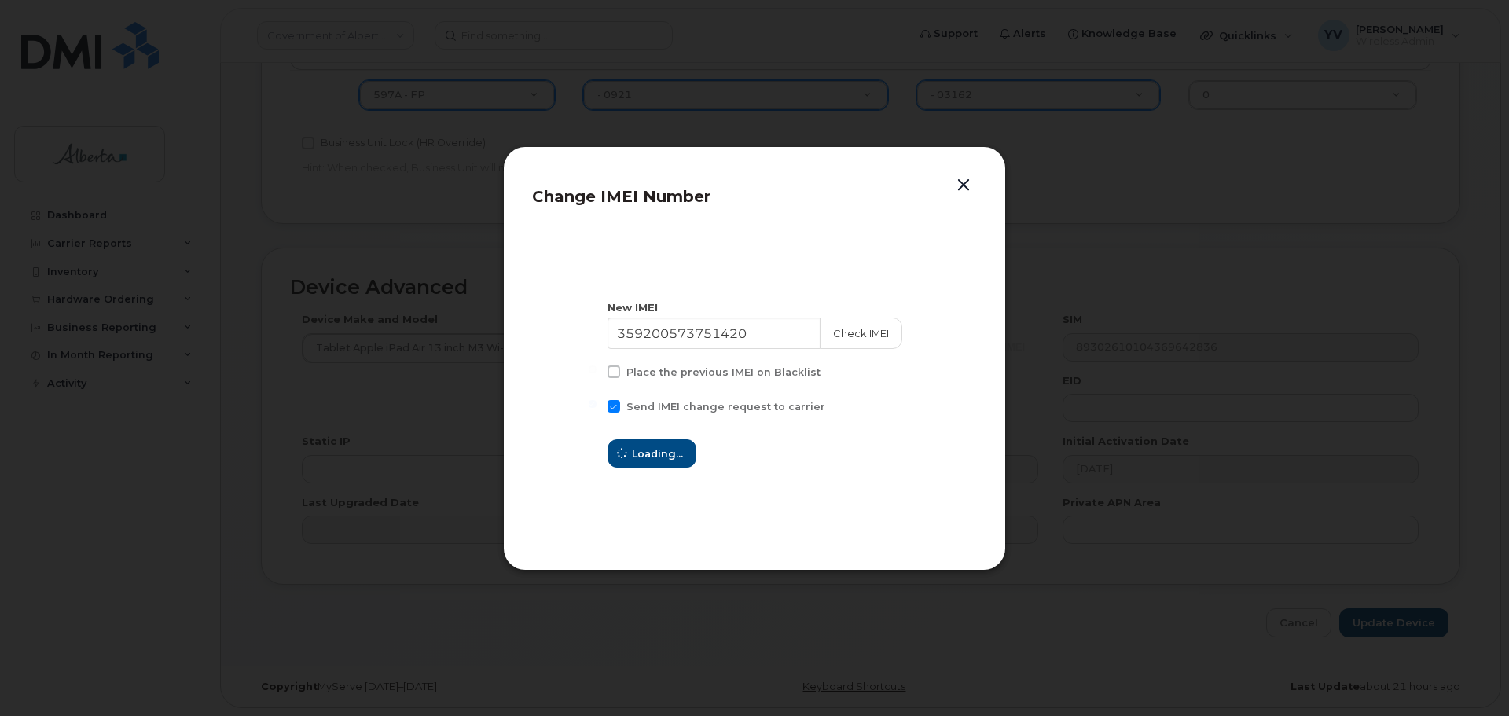
type input "359200573751420"
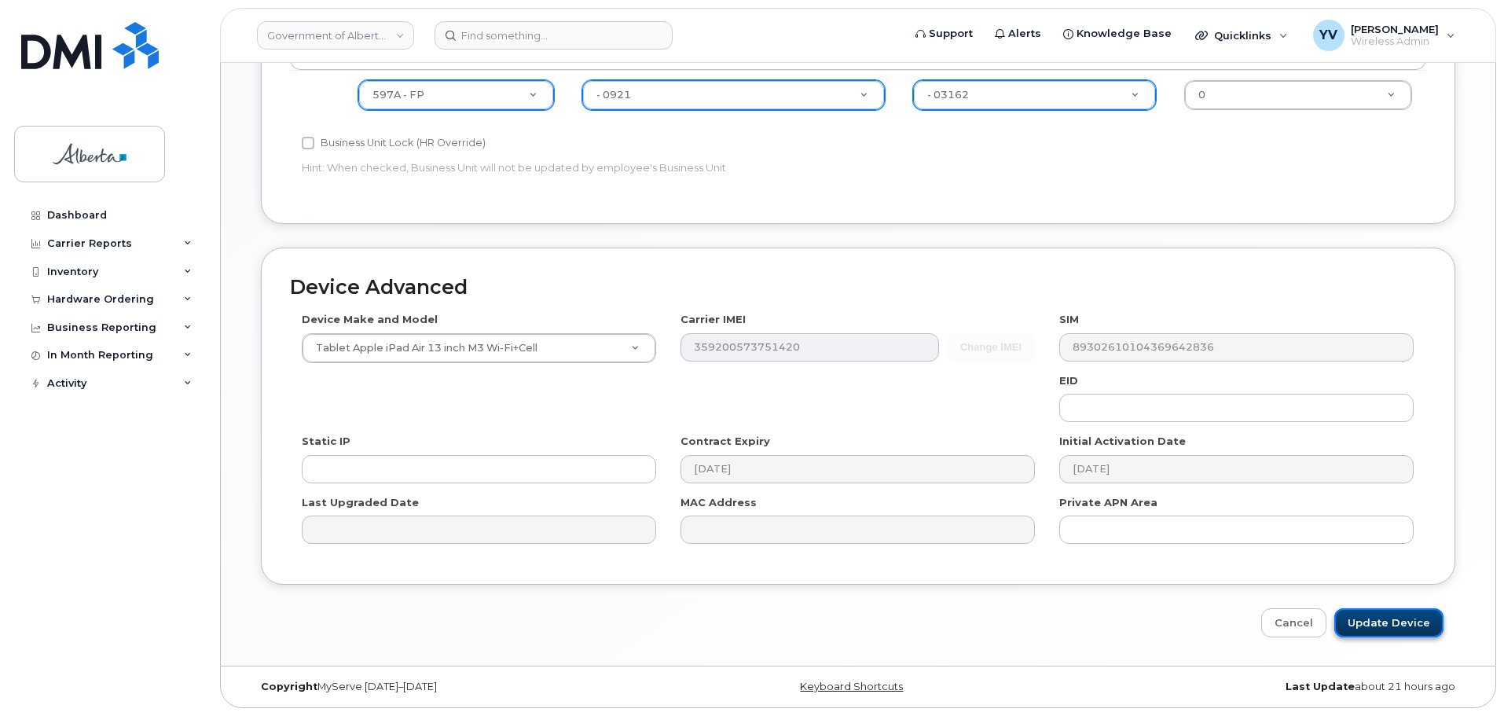
click at [1368, 619] on input "Update Device" at bounding box center [1388, 622] width 109 height 29
type input "Saving..."
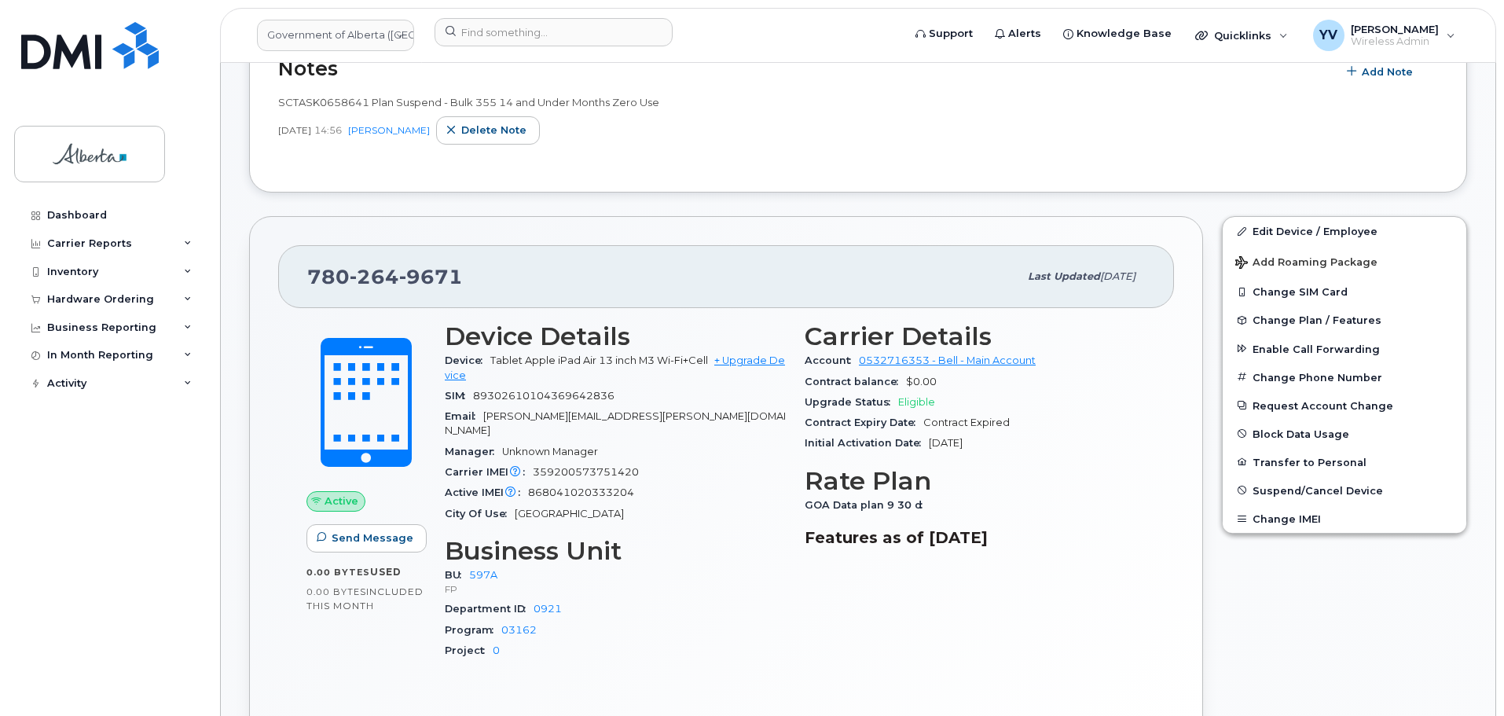
scroll to position [252, 0]
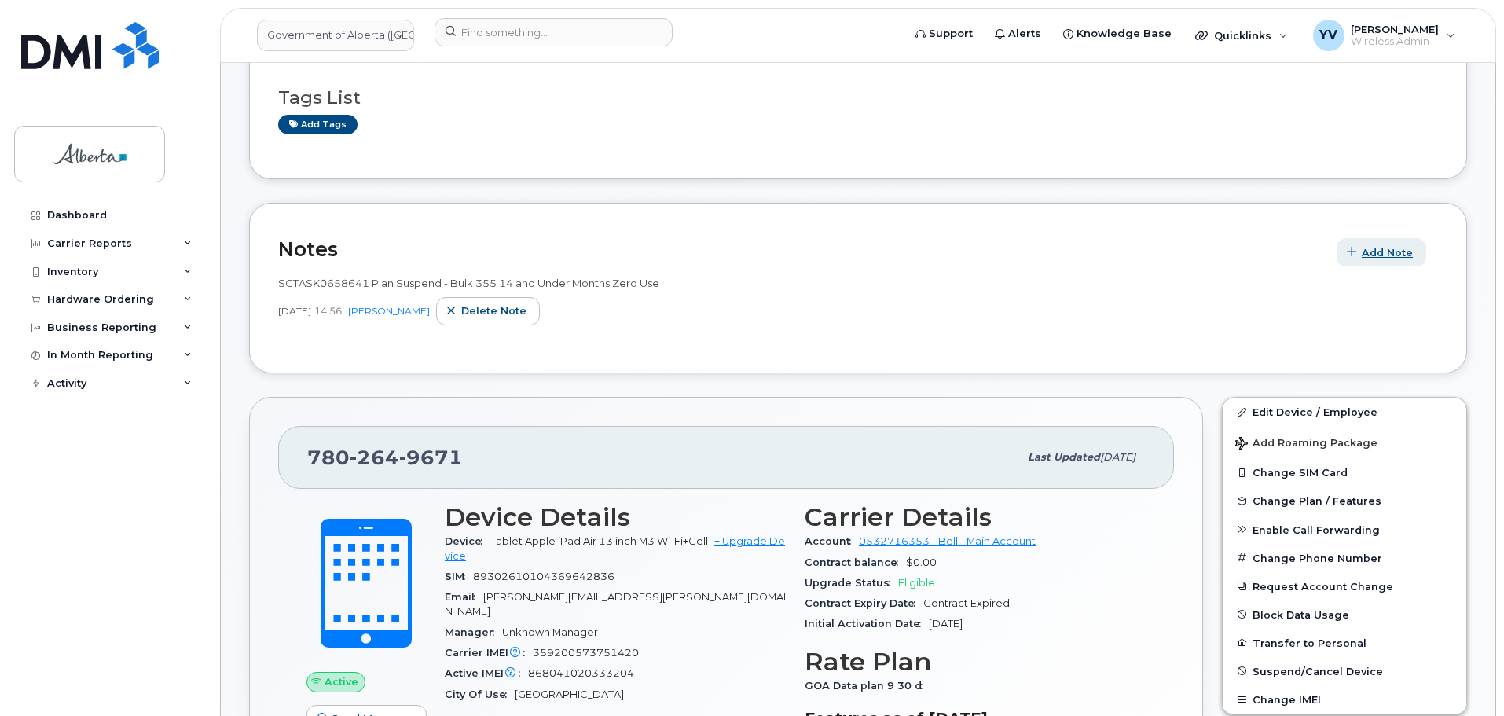
click at [1383, 248] on span "Add Note" at bounding box center [1387, 252] width 51 height 15
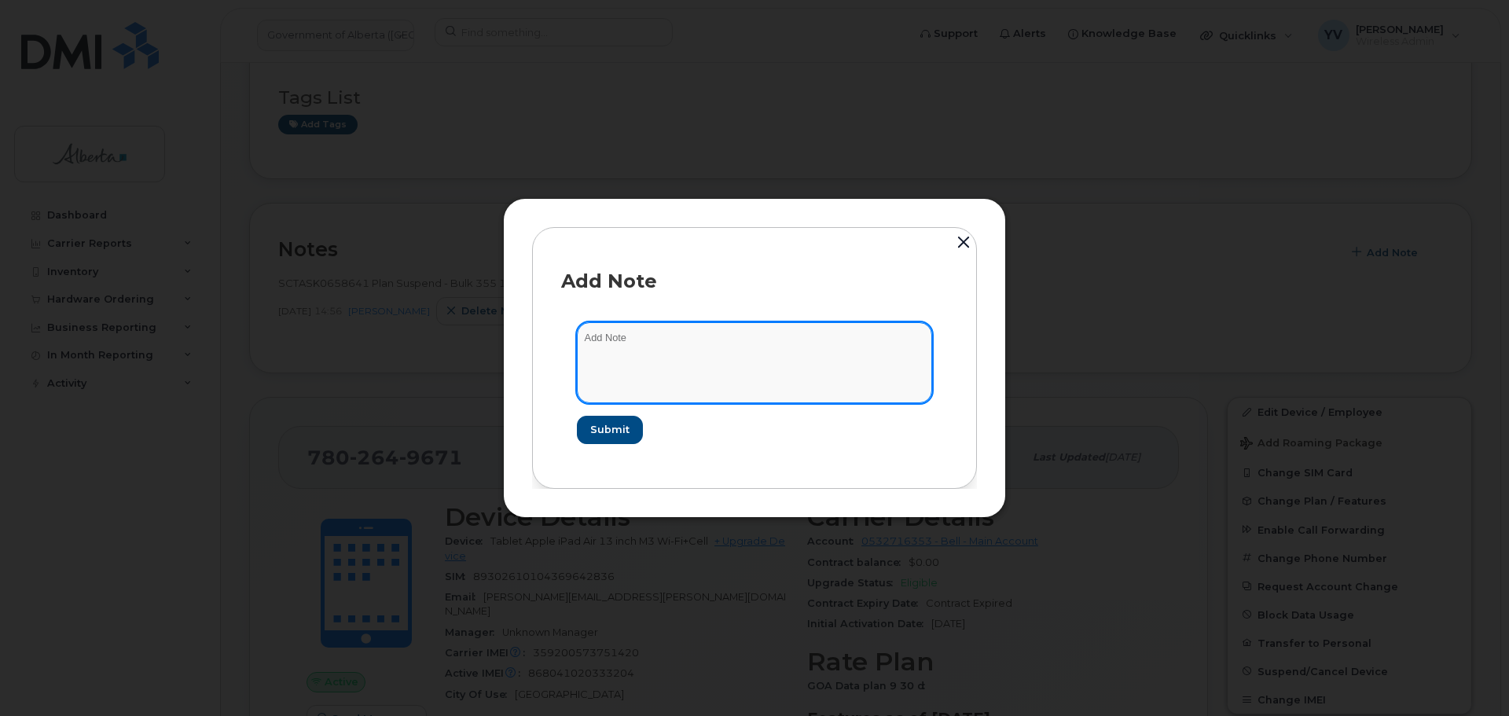
click at [600, 338] on textarea at bounding box center [754, 362] width 355 height 80
paste textarea "SCTASK0849573 7802649671 DO NOT DELETE - BEING REASSIGNED to [PERSON_NAME]. Pre…"
type textarea "SCTASK0849573 7802649671 DO NOT DELETE - BEING REASSIGNED to [PERSON_NAME]. Pre…"
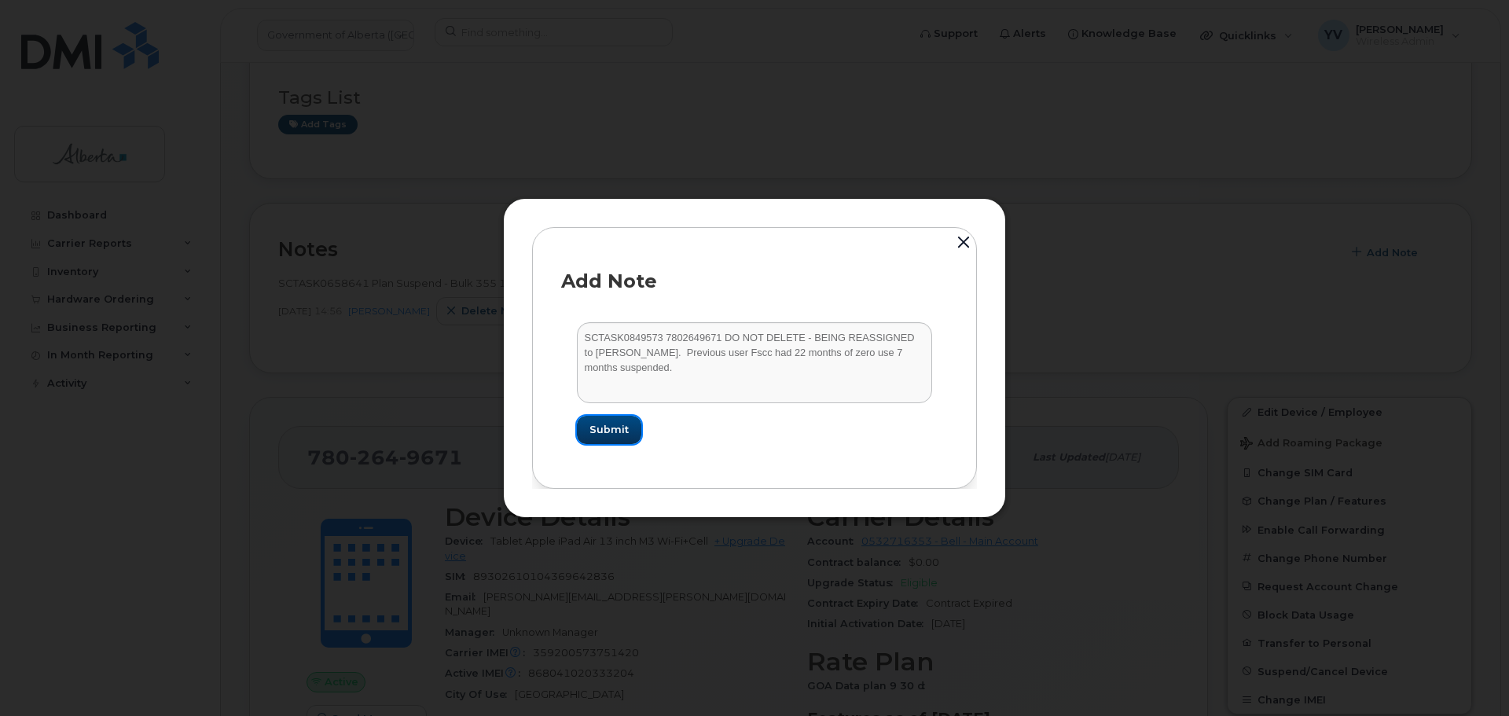
click at [597, 424] on span "Submit" at bounding box center [608, 429] width 39 height 15
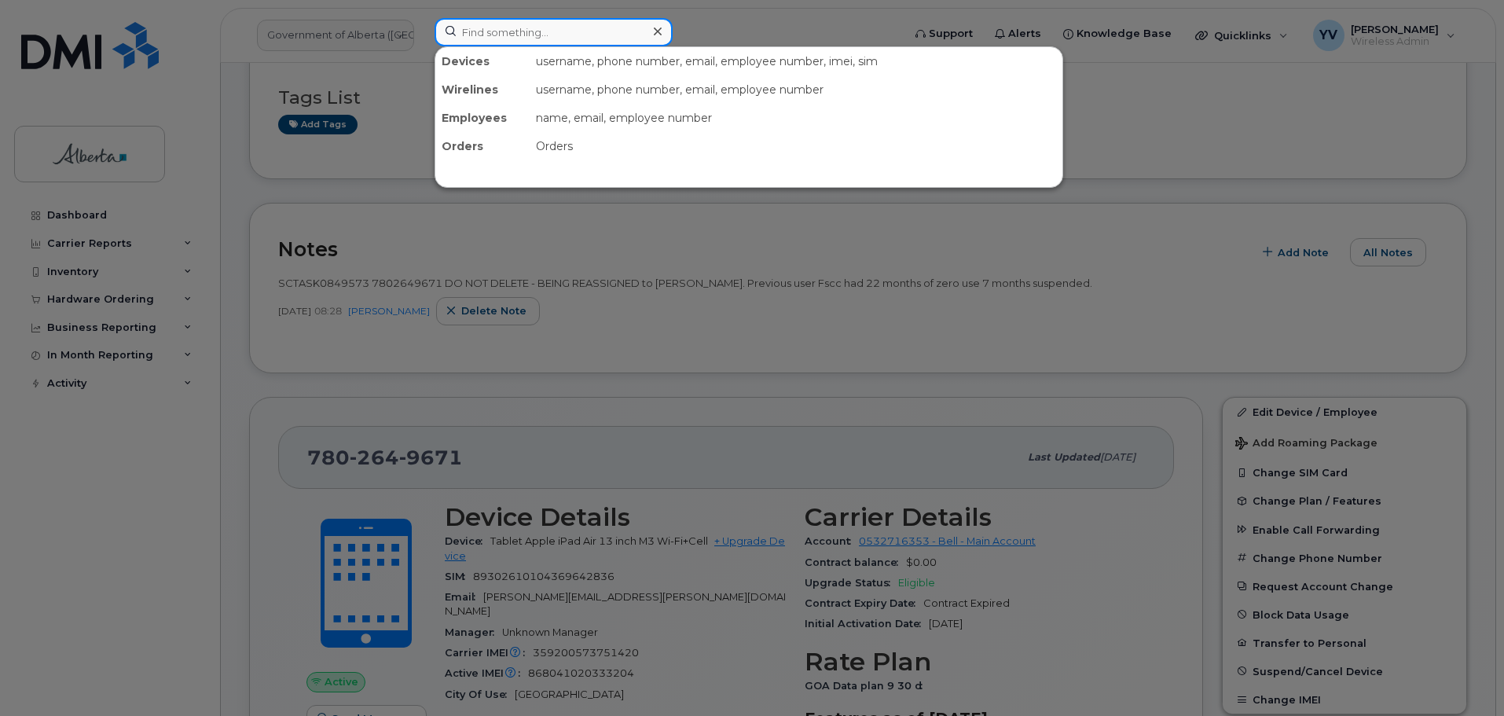
click at [486, 30] on input at bounding box center [554, 32] width 238 height 28
paste input "7802335492"
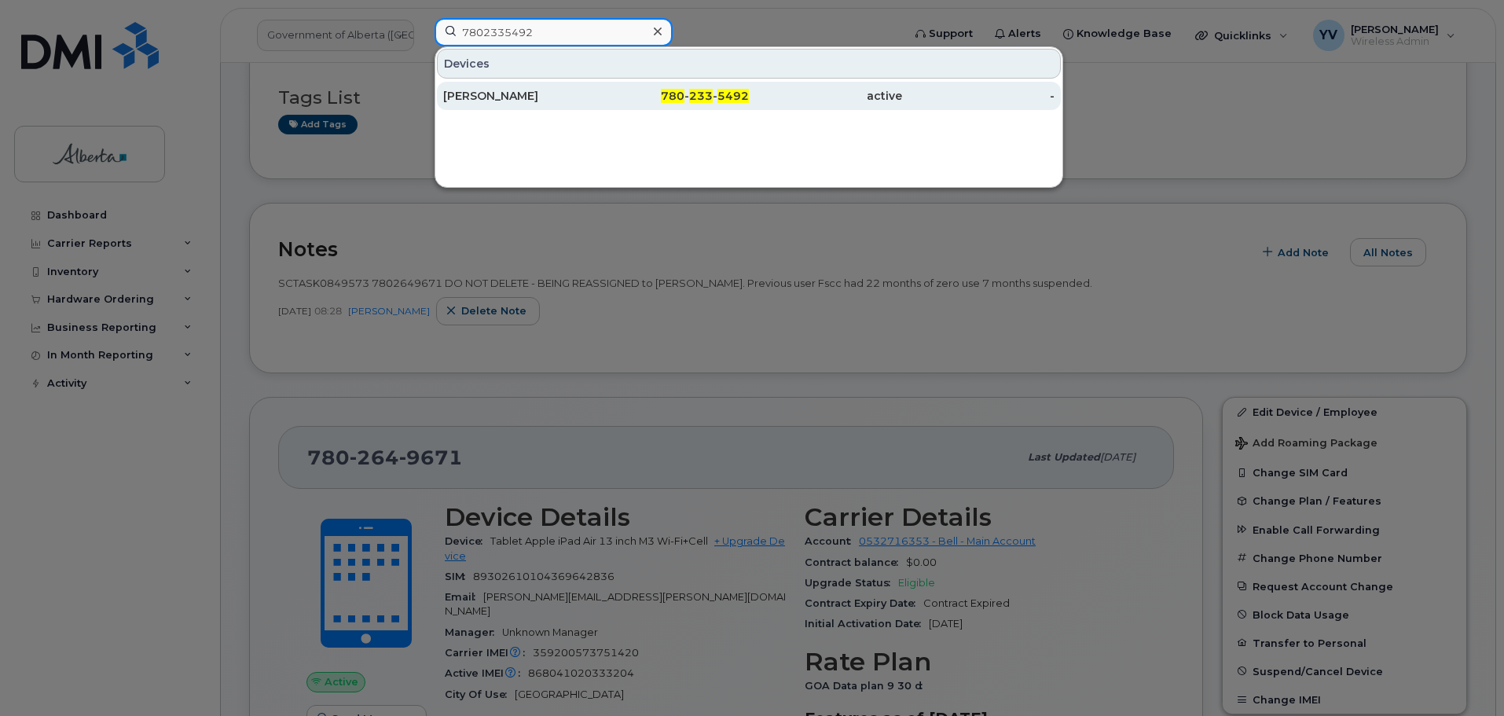
type input "7802335492"
click at [683, 88] on div "780 - 233 - 5492" at bounding box center [673, 96] width 153 height 28
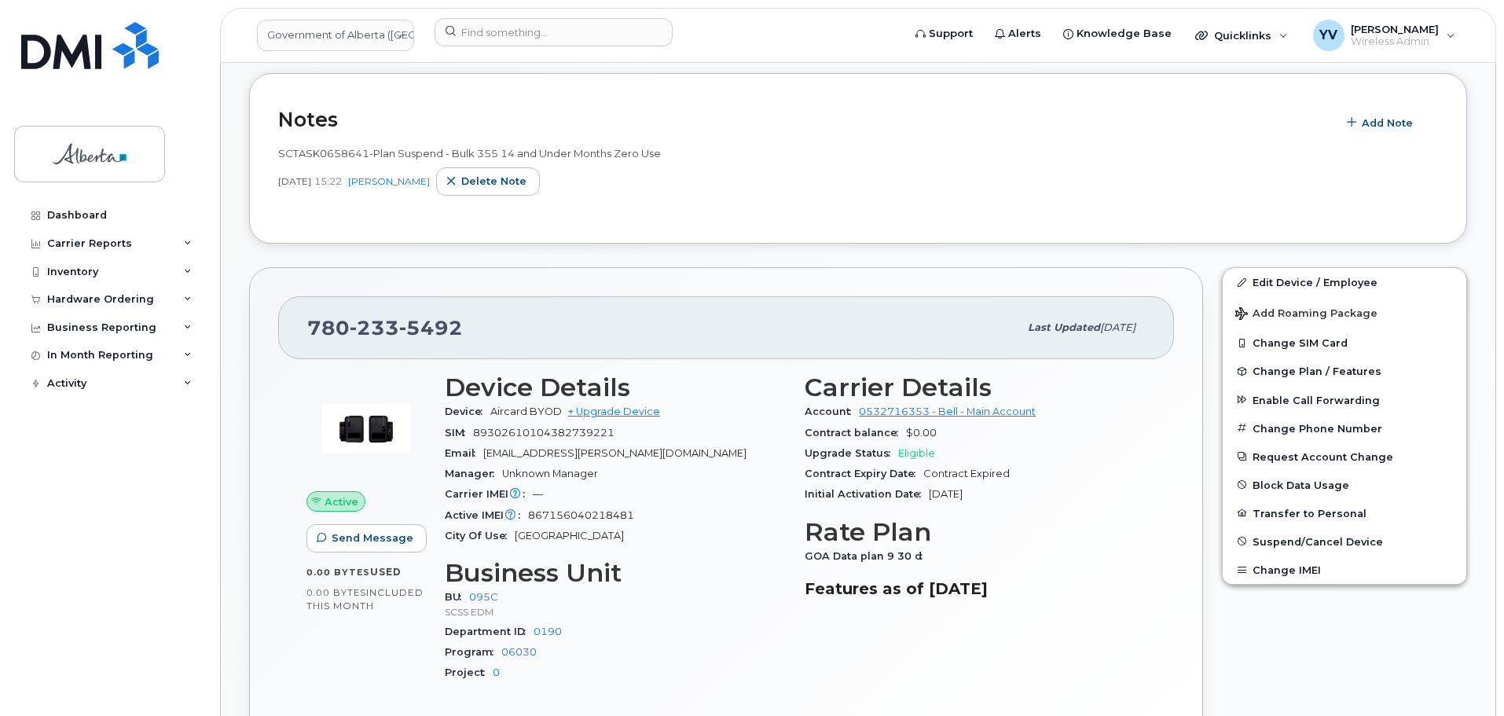
scroll to position [385, 0]
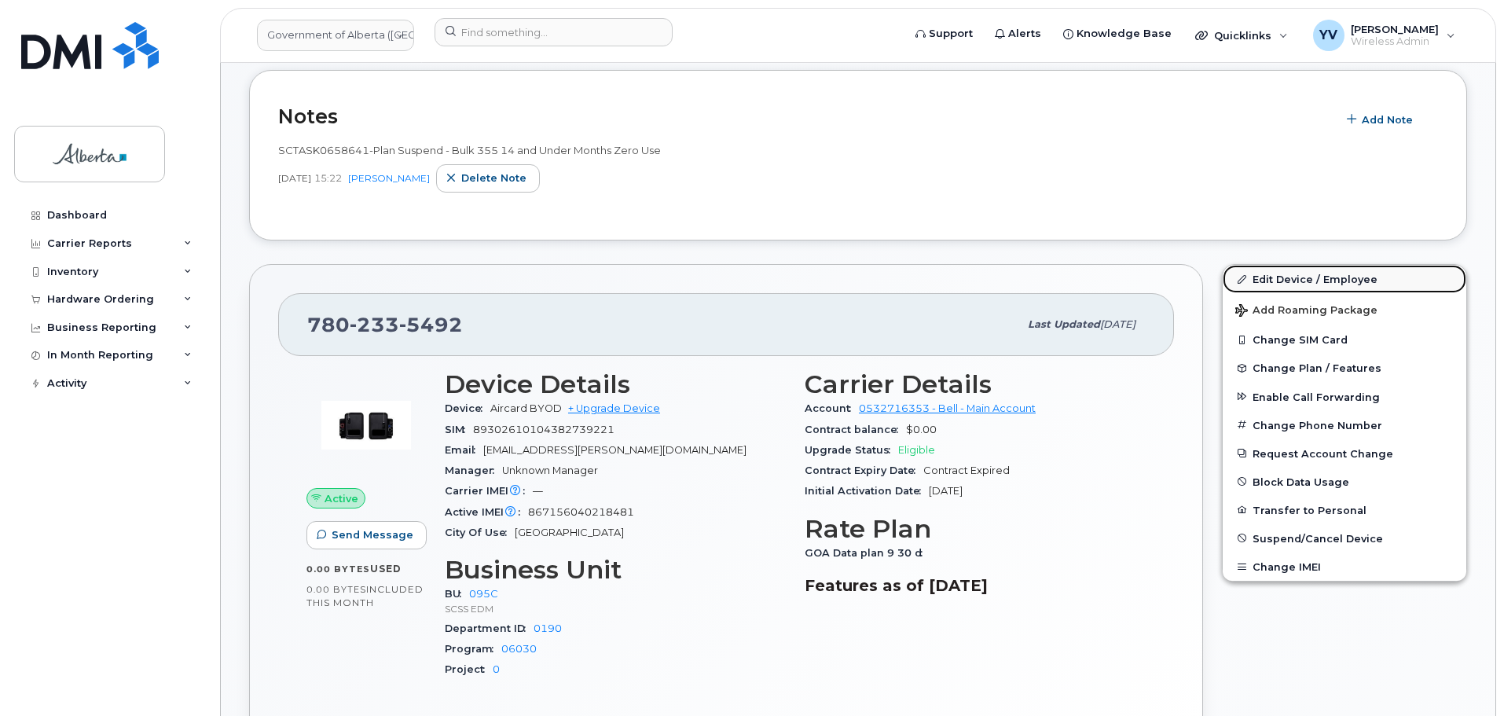
click at [1292, 269] on link "Edit Device / Employee" at bounding box center [1345, 279] width 244 height 28
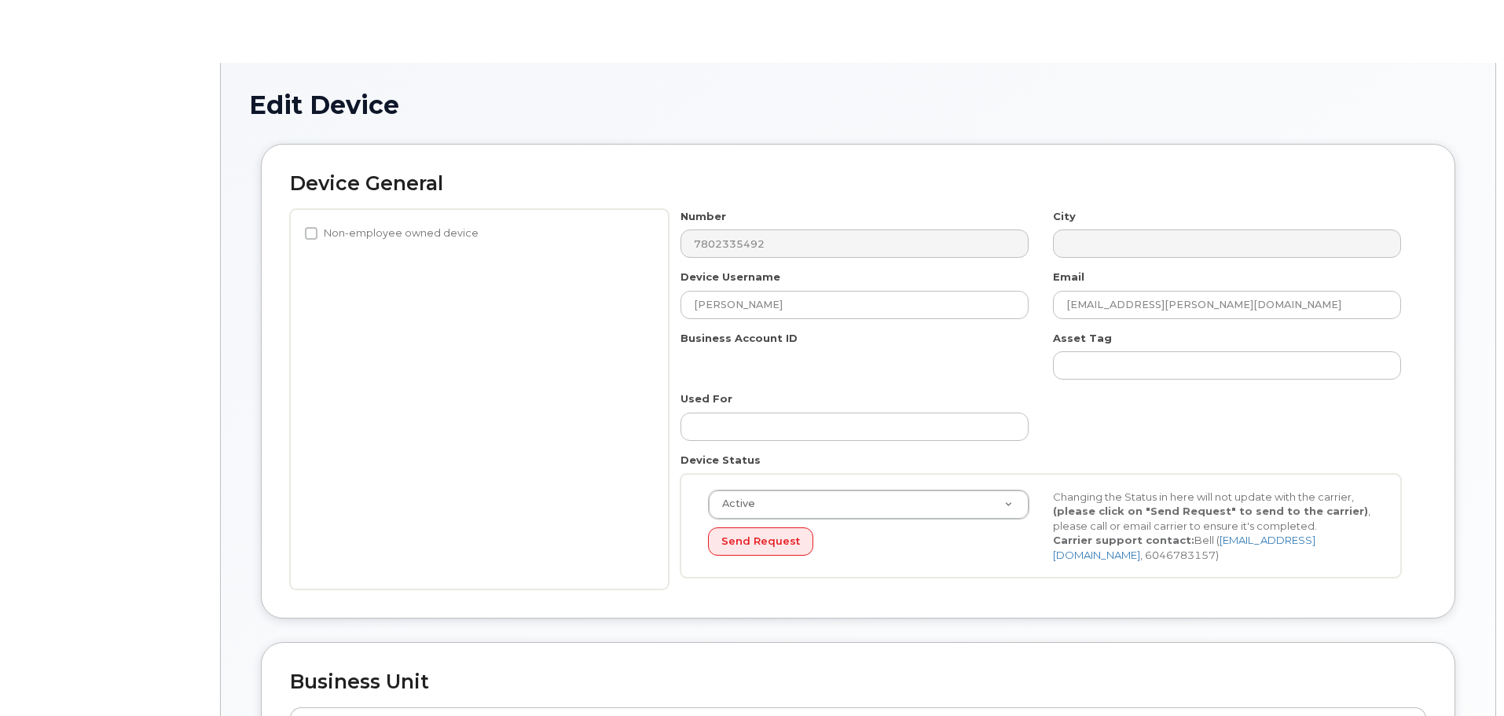
select select "4749748"
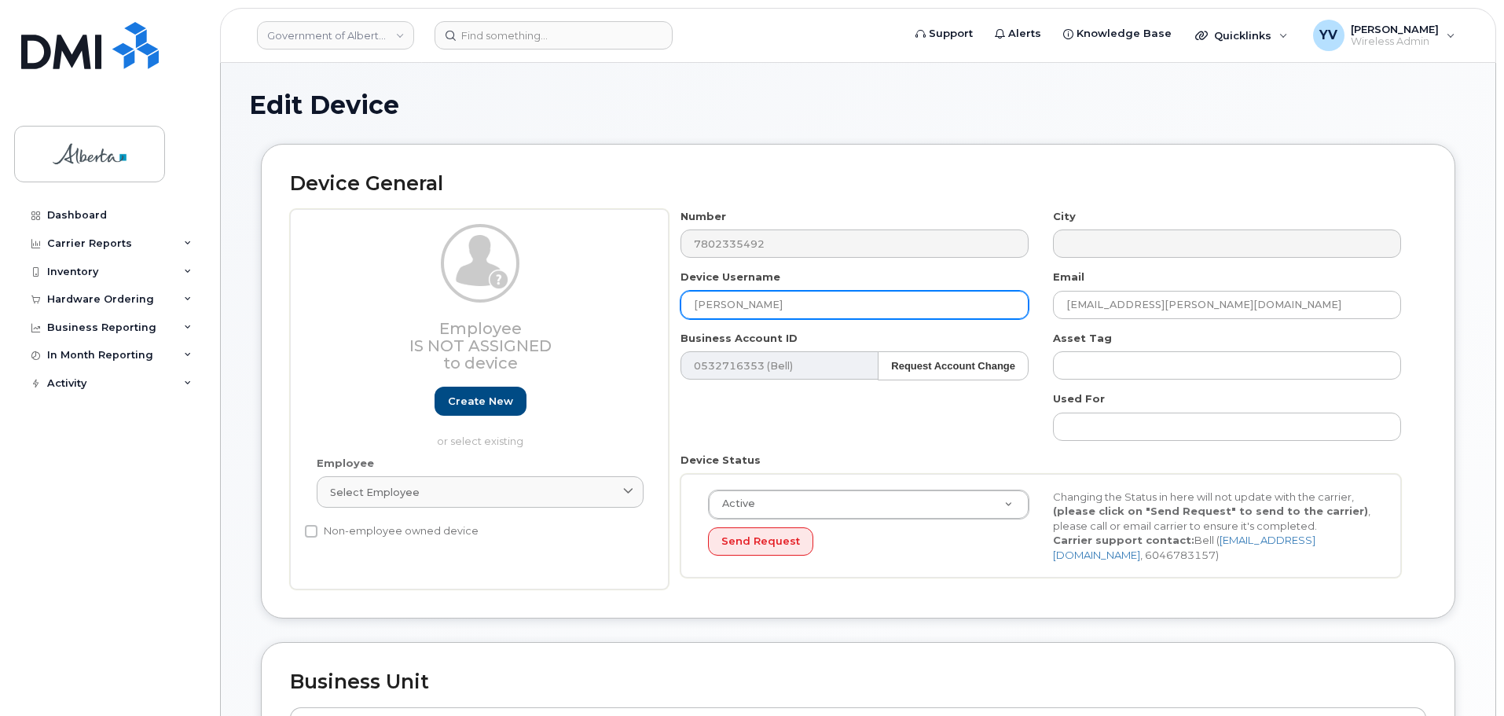
drag, startPoint x: 769, startPoint y: 309, endPoint x: 695, endPoint y: 315, distance: 74.9
click at [695, 315] on input "[PERSON_NAME]" at bounding box center [855, 305] width 348 height 28
paste input "[PERSON_NAME]"
type input "[PERSON_NAME]"
drag, startPoint x: 1202, startPoint y: 299, endPoint x: 1025, endPoint y: 309, distance: 177.9
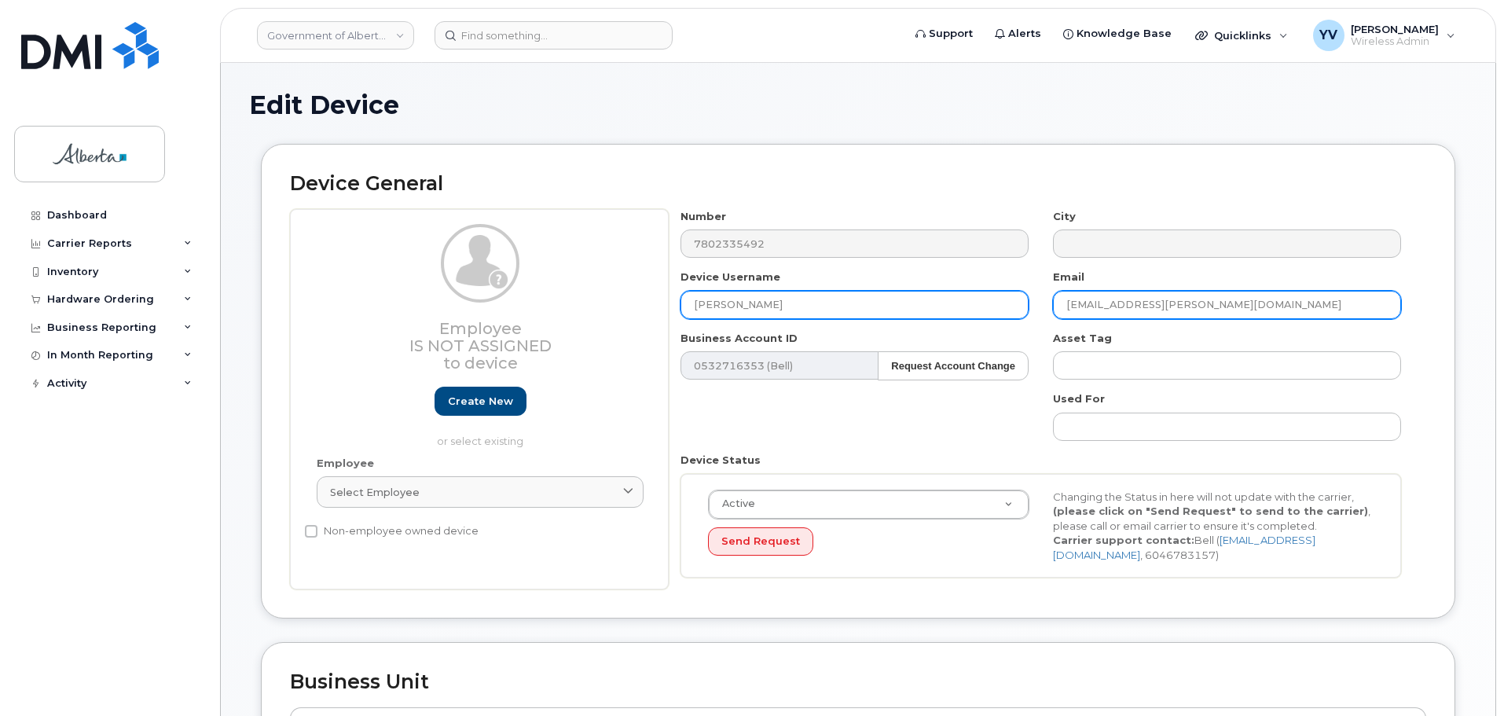
click at [1025, 309] on div "Number 7802335492 City Device Username Stacey Houston Email pramod.vasu@gov.ab.…" at bounding box center [1041, 399] width 745 height 381
paste input "Stacey.Houston"
type input "Stacey.Houston@gov.ab.ca"
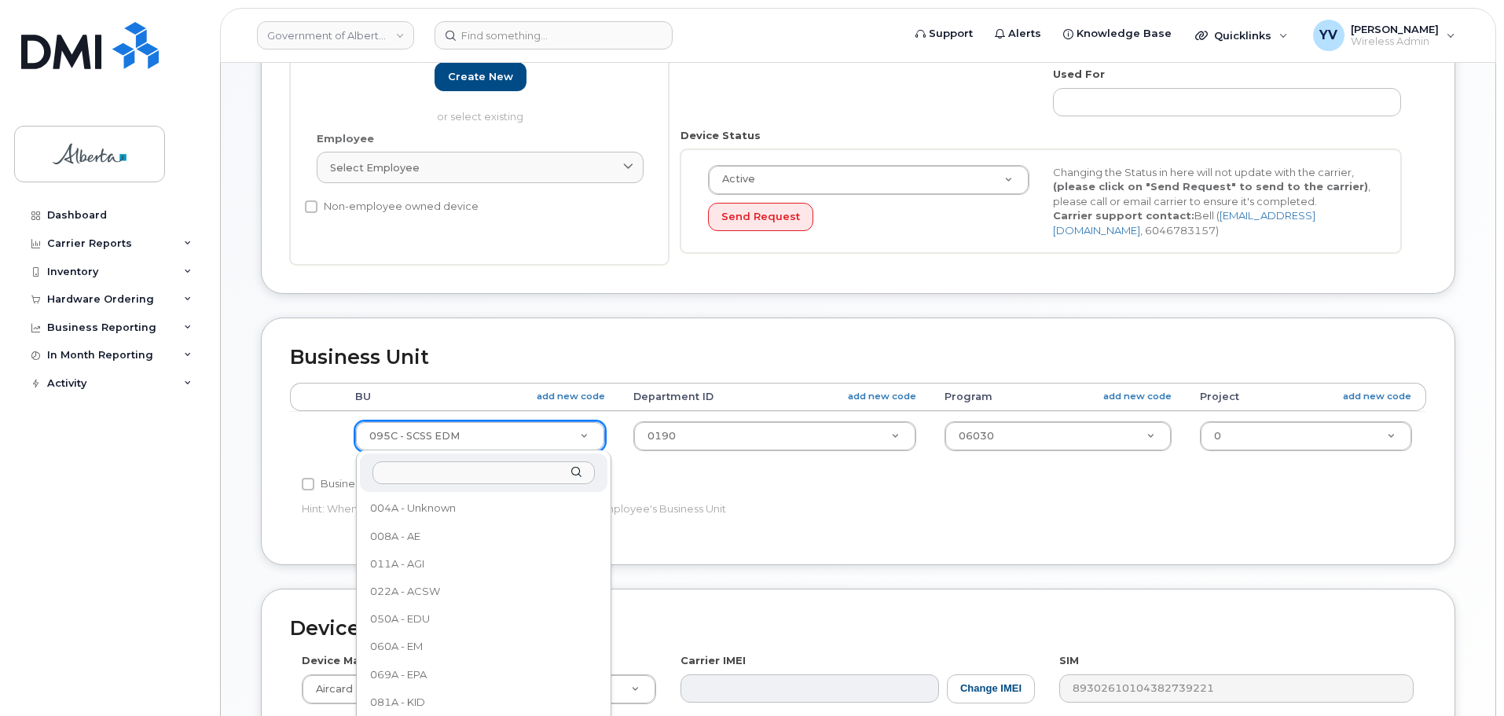
scroll to position [14, 0]
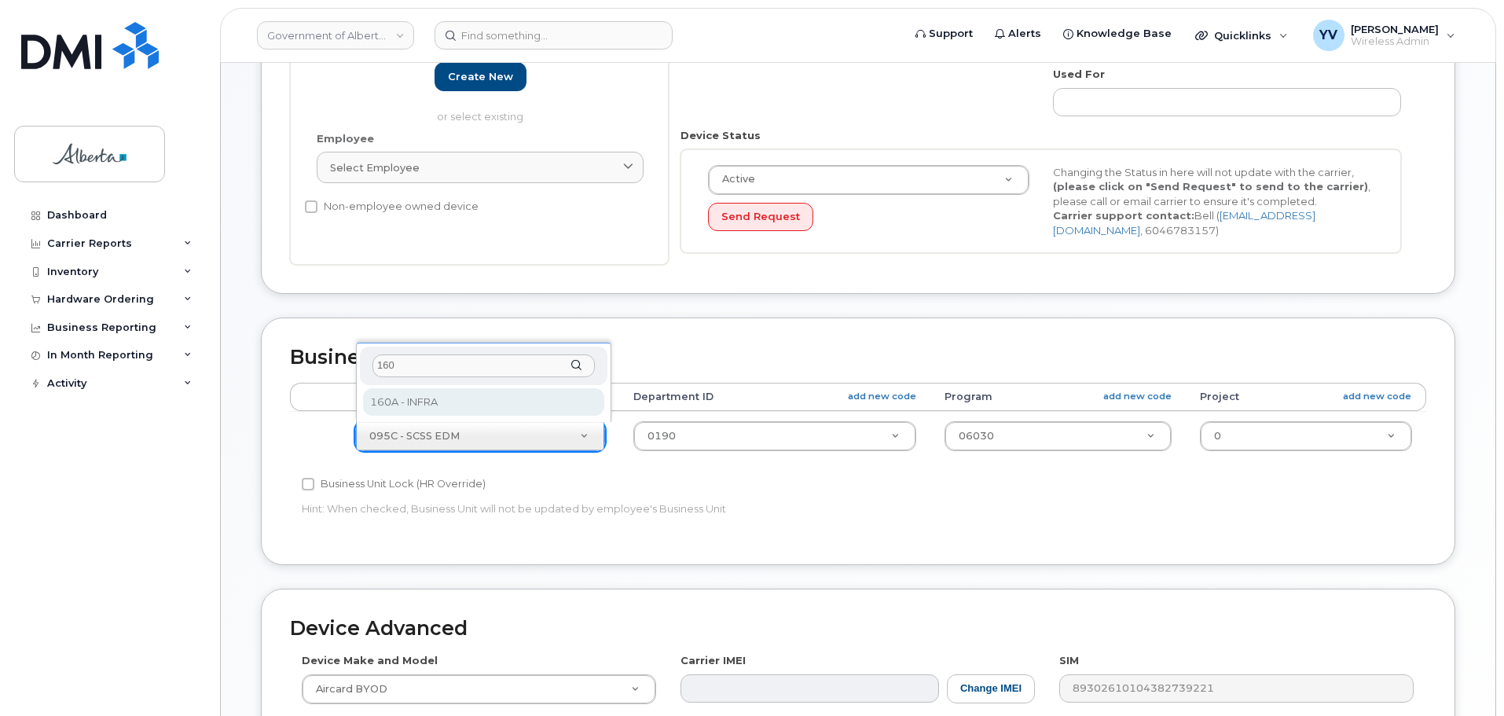
type input "160"
select select "4681665"
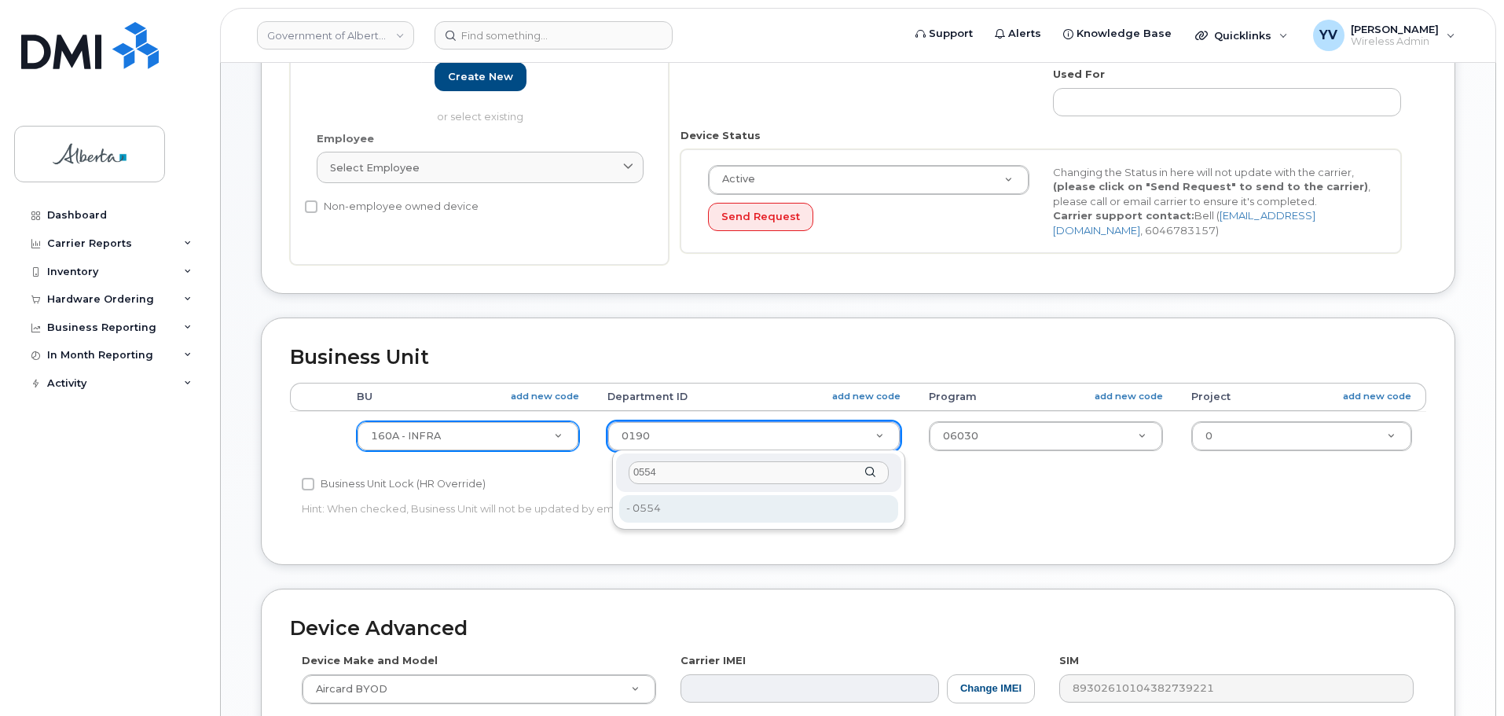
type input "0554"
type input "4752321"
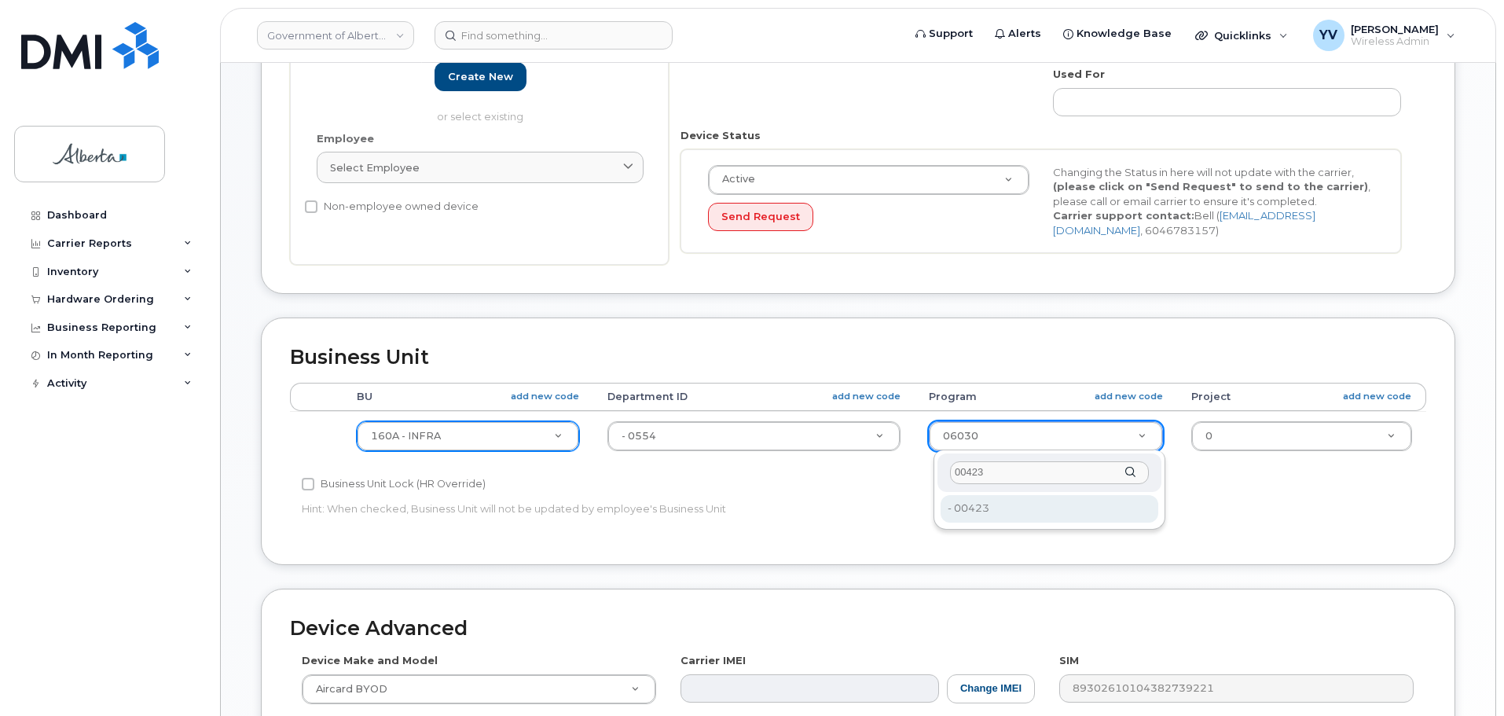
type input "00423"
type input "4753226"
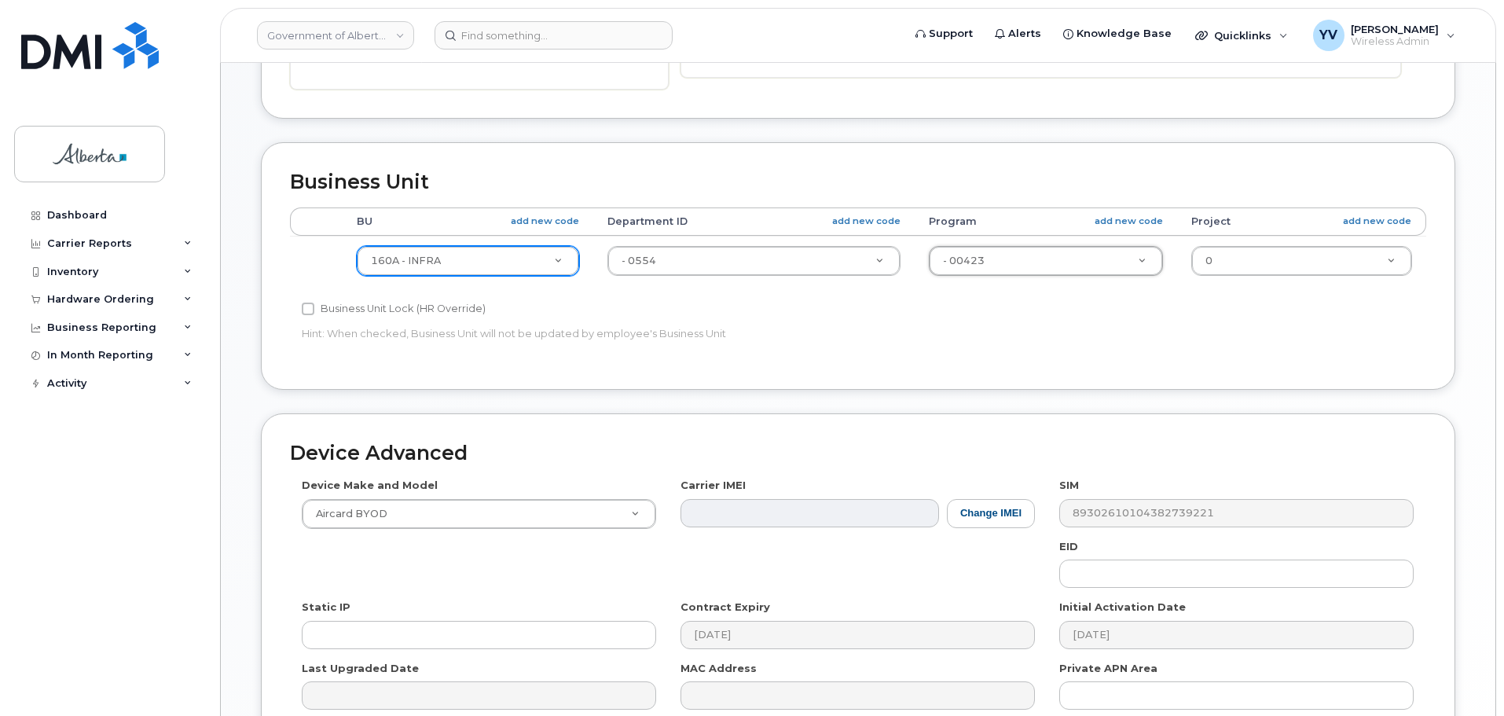
scroll to position [607, 0]
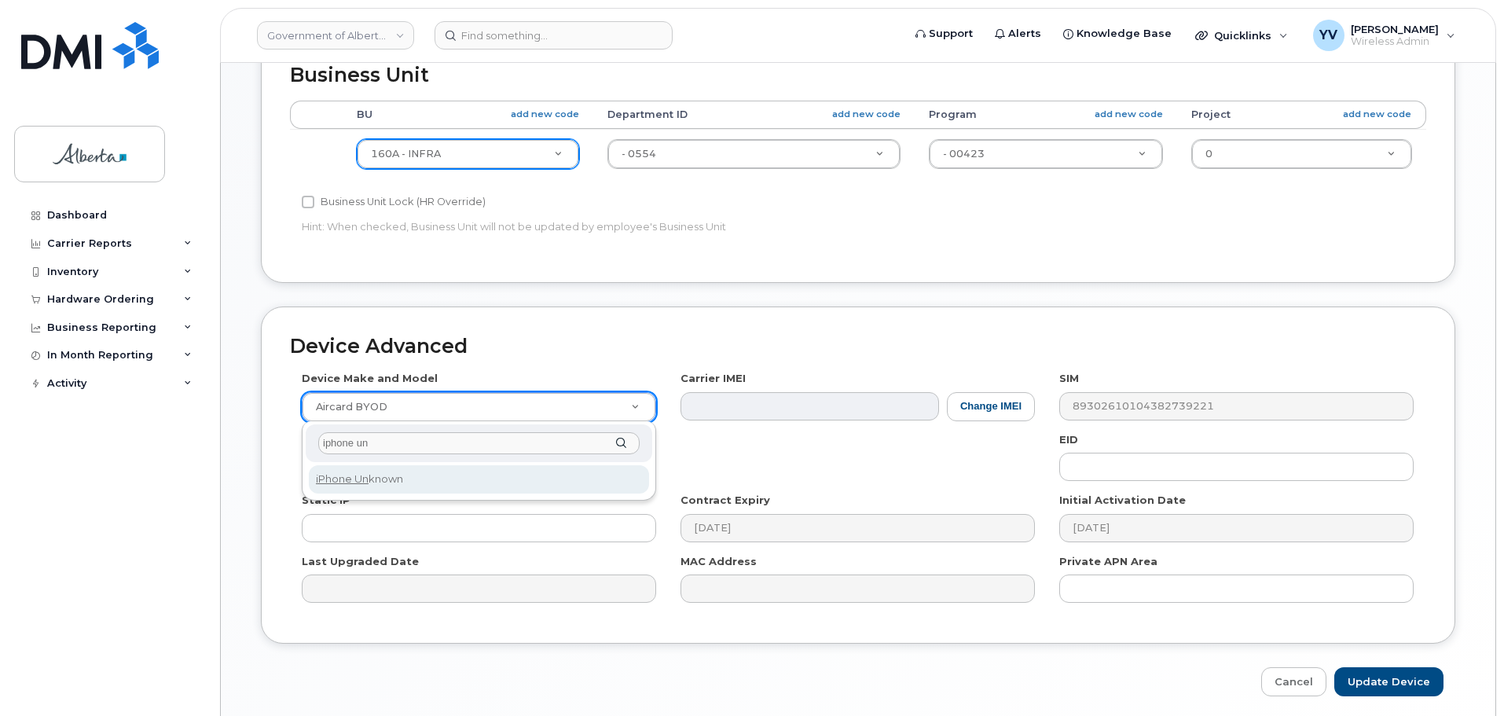
type input "iphone un"
select select "185"
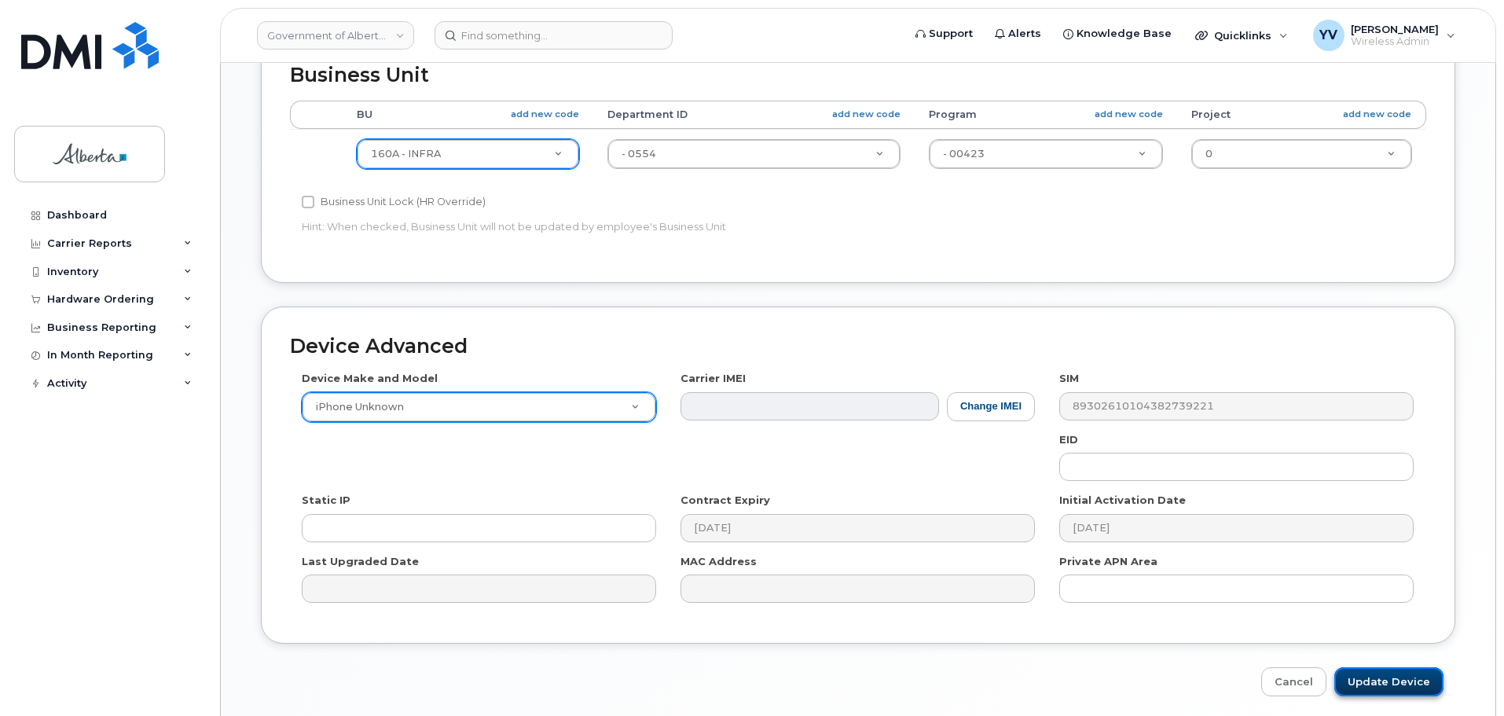
click at [1395, 681] on input "Update Device" at bounding box center [1388, 681] width 109 height 29
type input "Saving..."
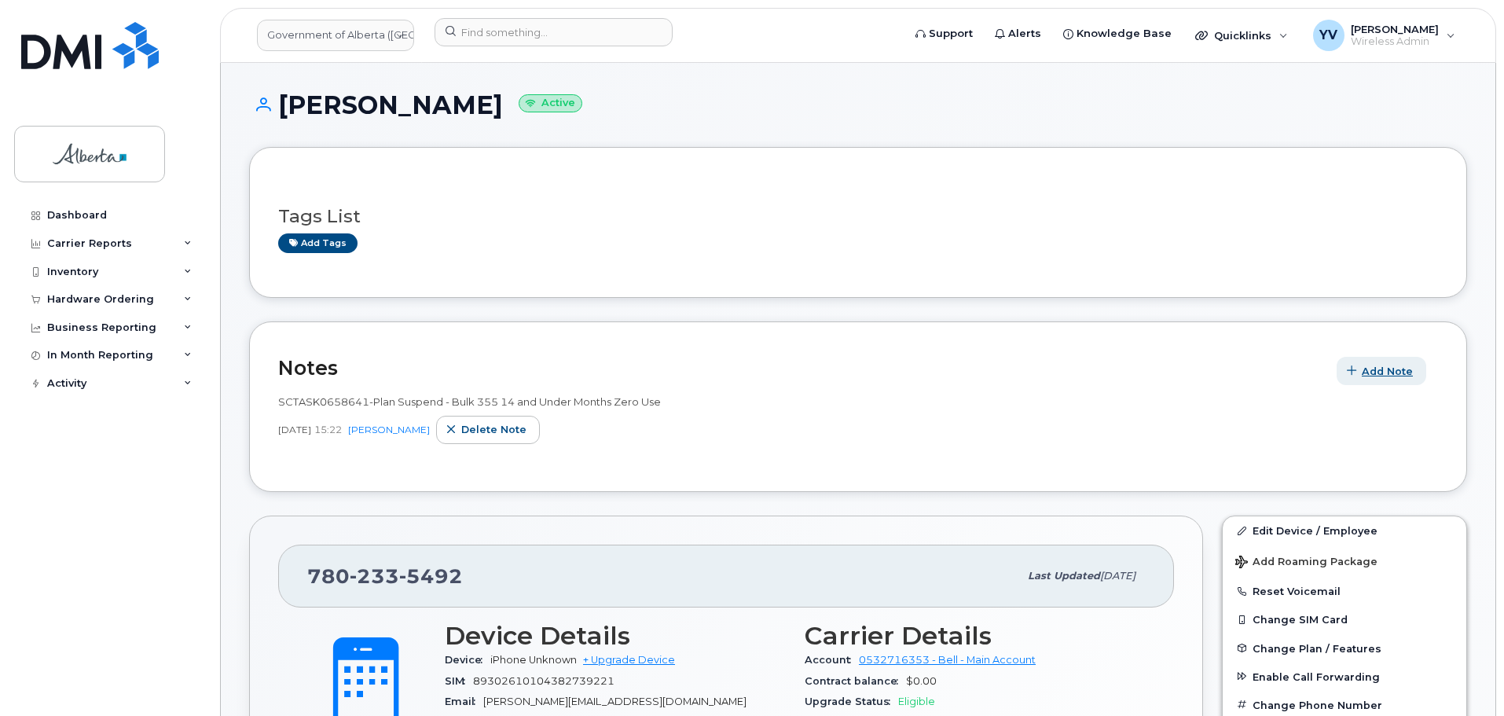
click at [1384, 365] on span "Add Note" at bounding box center [1387, 371] width 51 height 15
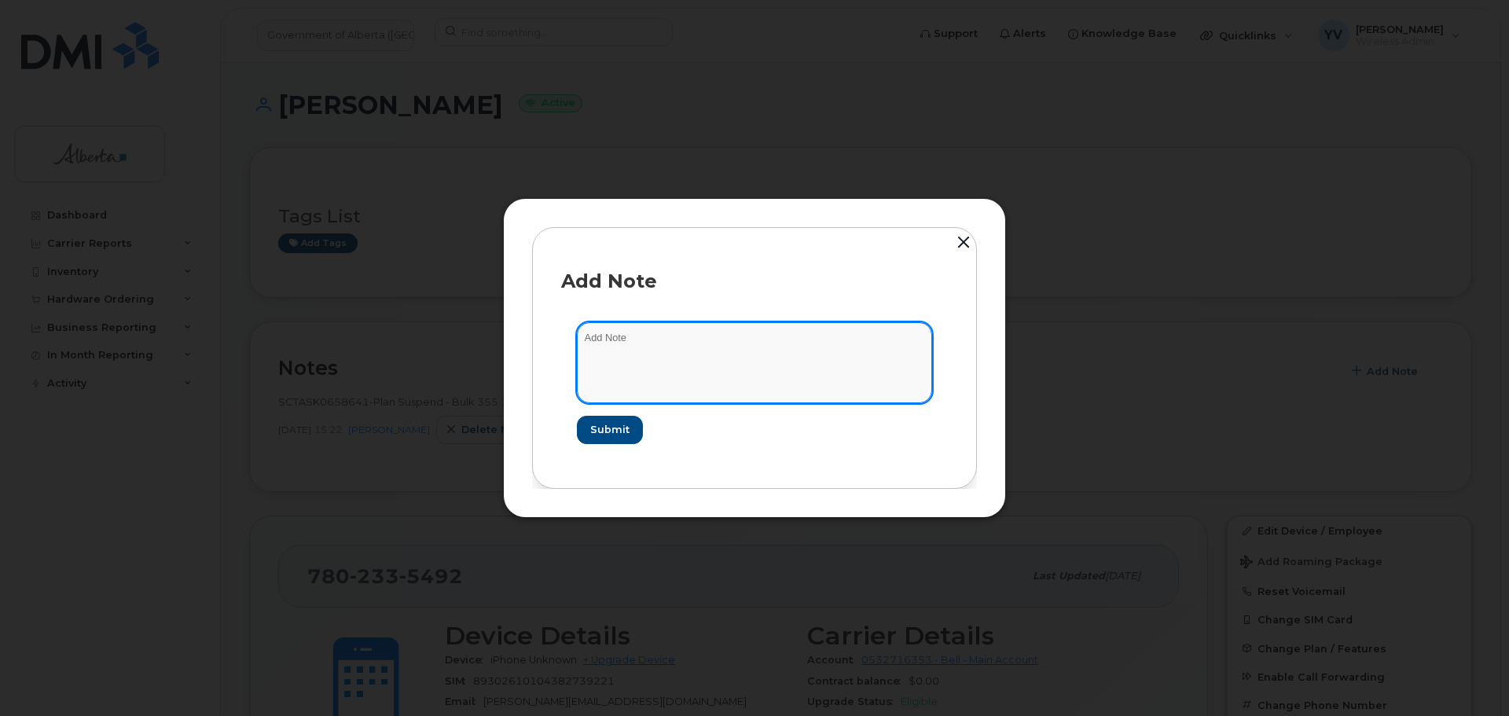
click at [624, 341] on textarea at bounding box center [754, 362] width 355 height 80
paste textarea "SCTASK0851150 7802335492 DO NOT DELETE - BEING REASSIGNED to Stacey Houston. Pr…"
type textarea "SCTASK0851150 7802335492 DO NOT DELETE - BEING REASSIGNED to Stacey Houston. Pr…"
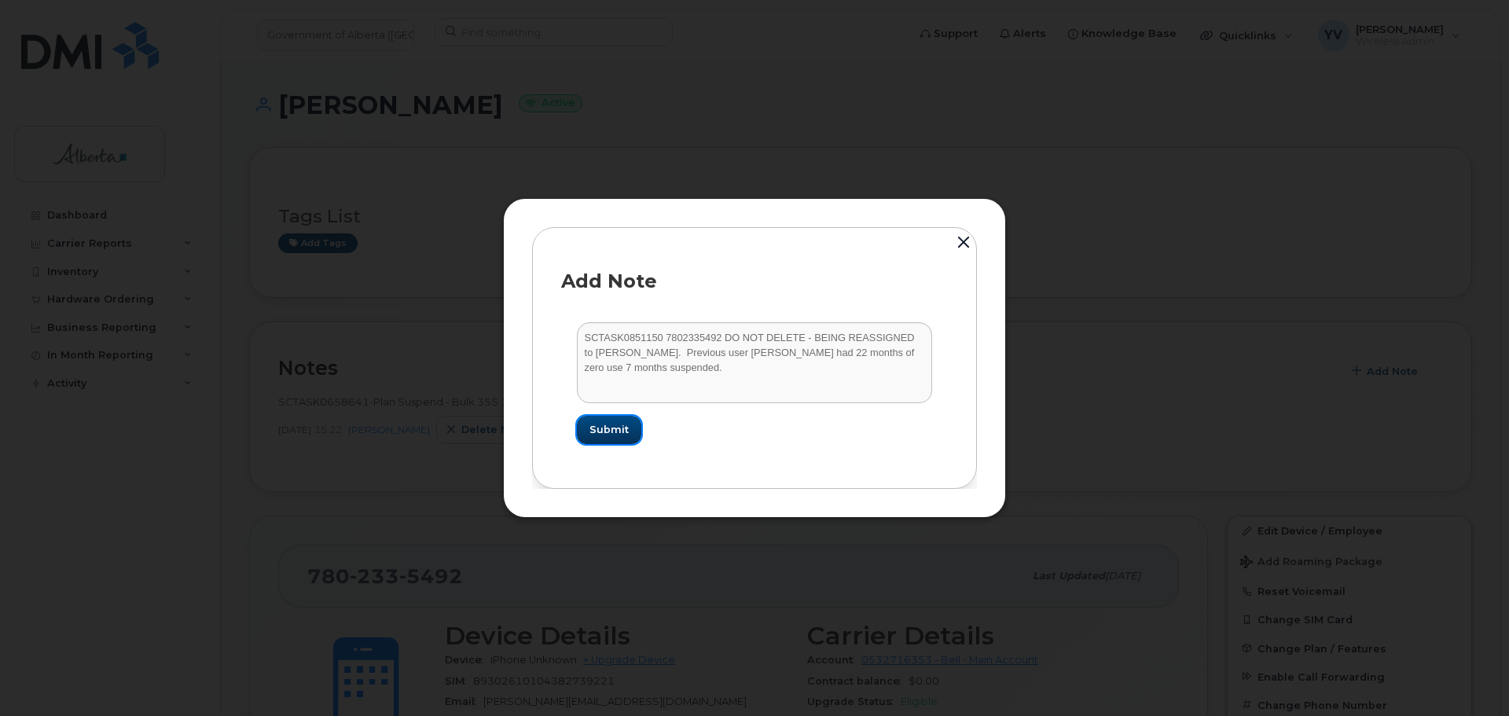
click at [604, 429] on span "Submit" at bounding box center [608, 429] width 39 height 15
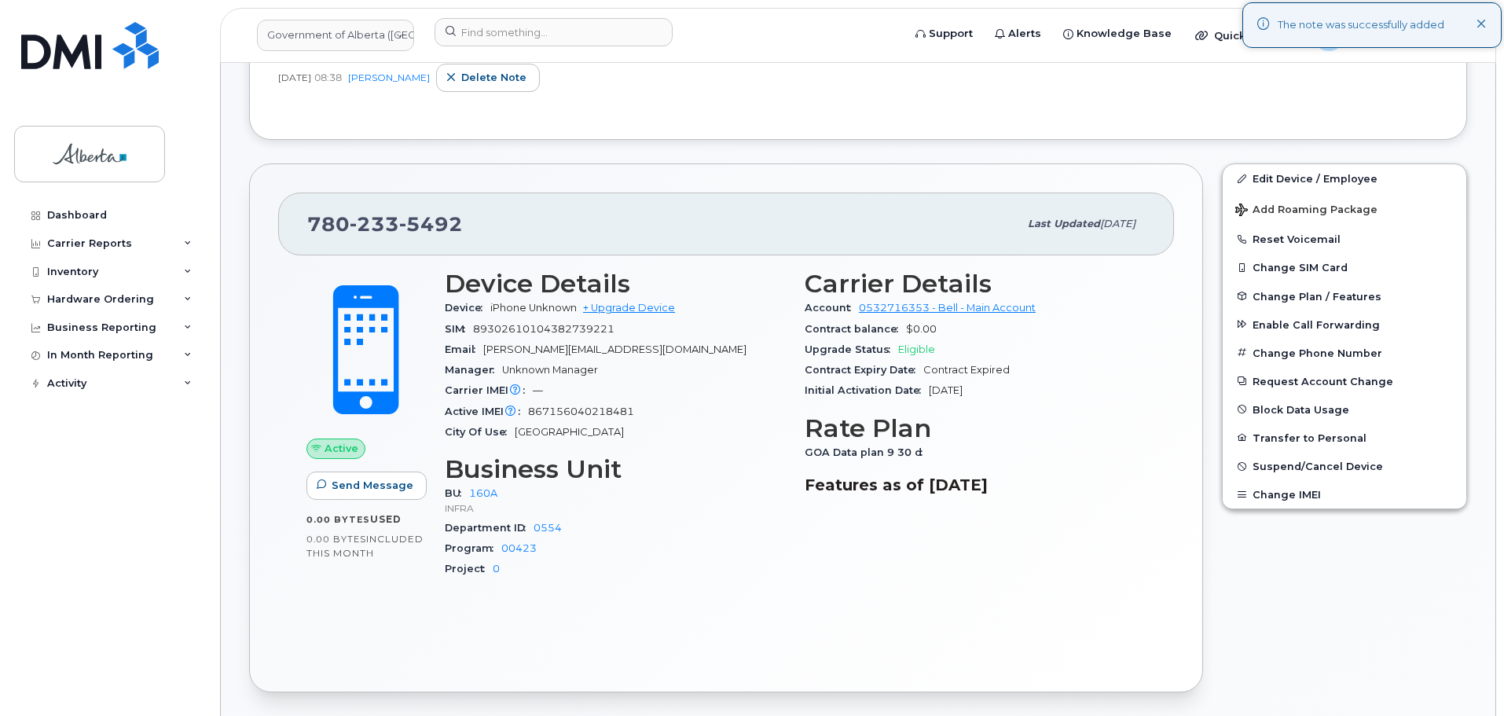
scroll to position [354, 0]
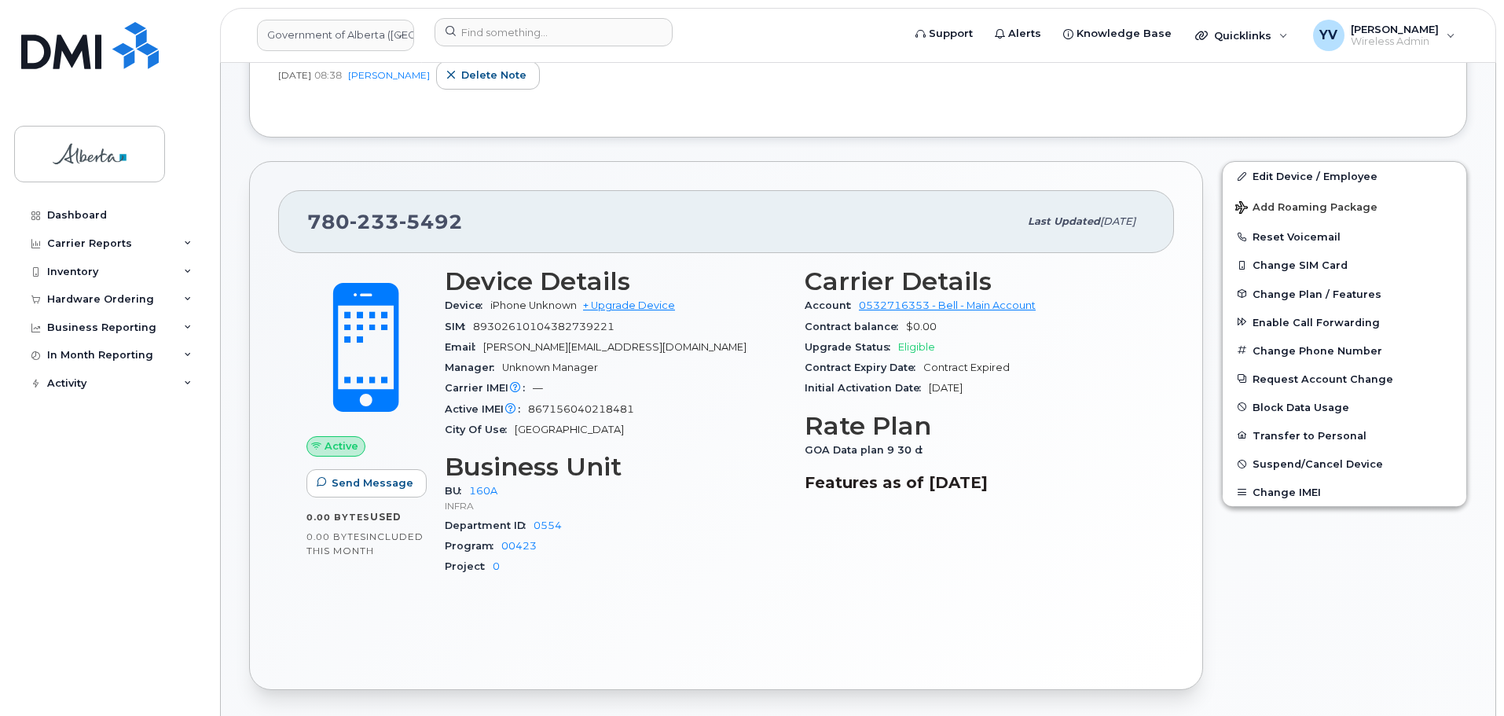
click at [346, 649] on div "Active Send Message 0.00 Bytes  used 0.00 Bytes  included this month Device Det…" at bounding box center [726, 456] width 896 height 407
click at [68, 295] on div "Hardware Ordering" at bounding box center [100, 299] width 107 height 13
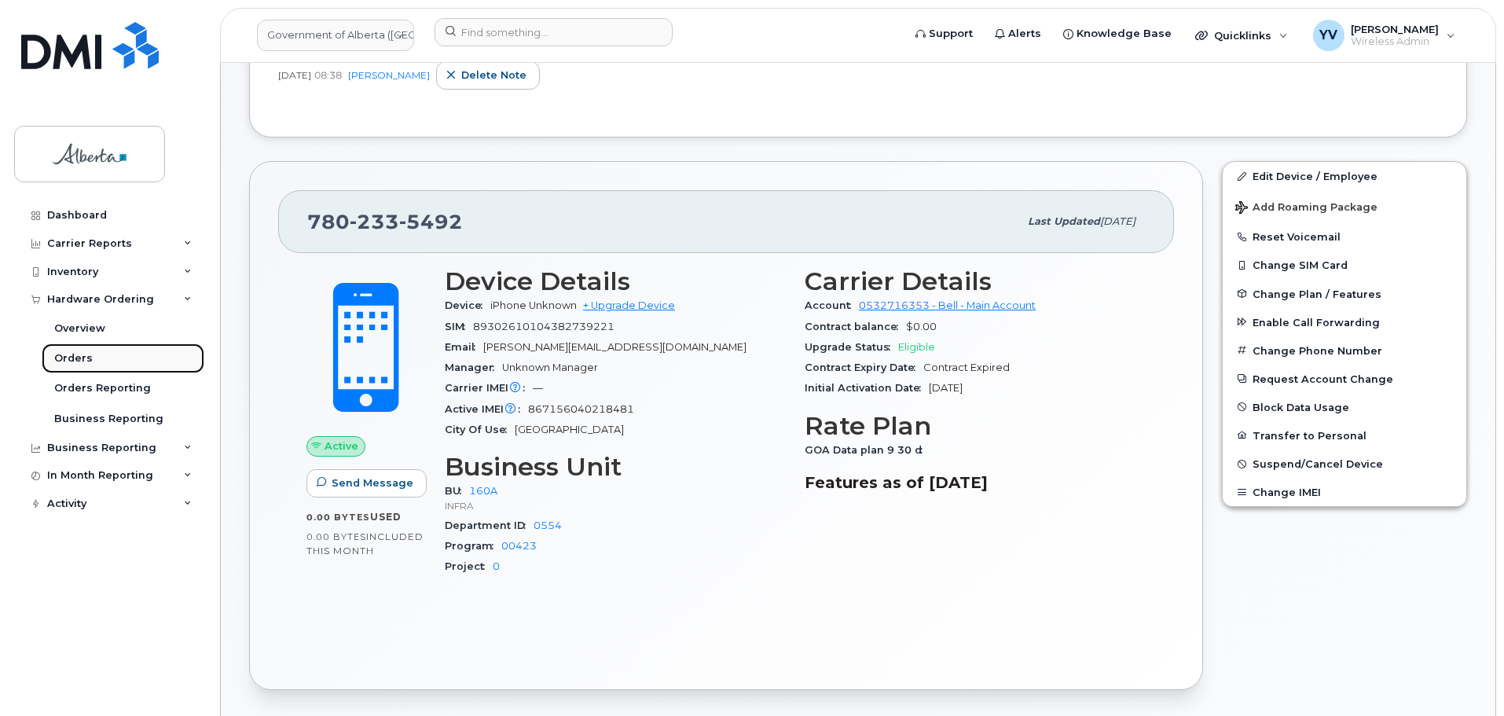
click at [72, 358] on div "Orders" at bounding box center [73, 358] width 39 height 14
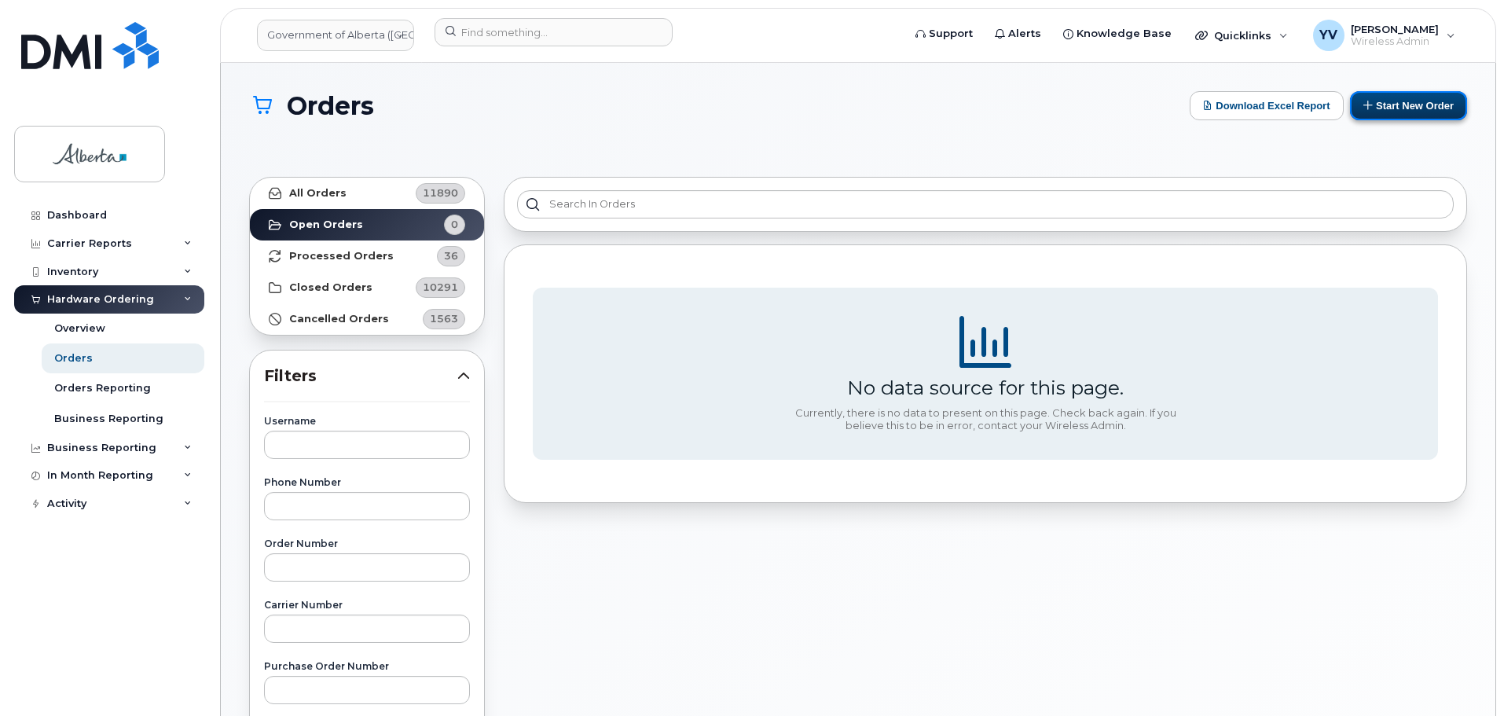
click at [1425, 100] on button "Start New Order" at bounding box center [1408, 105] width 117 height 29
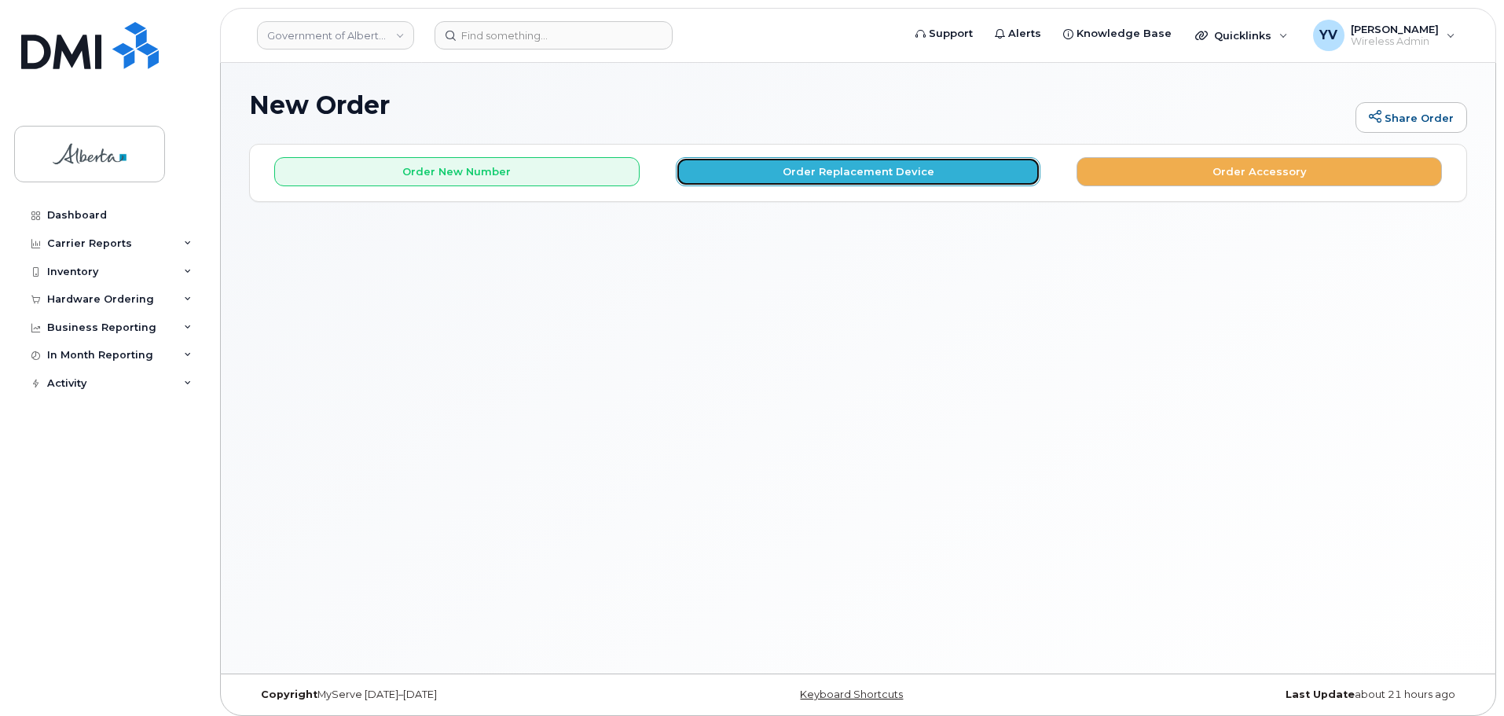
click at [820, 172] on button "Order Replacement Device" at bounding box center [858, 171] width 365 height 29
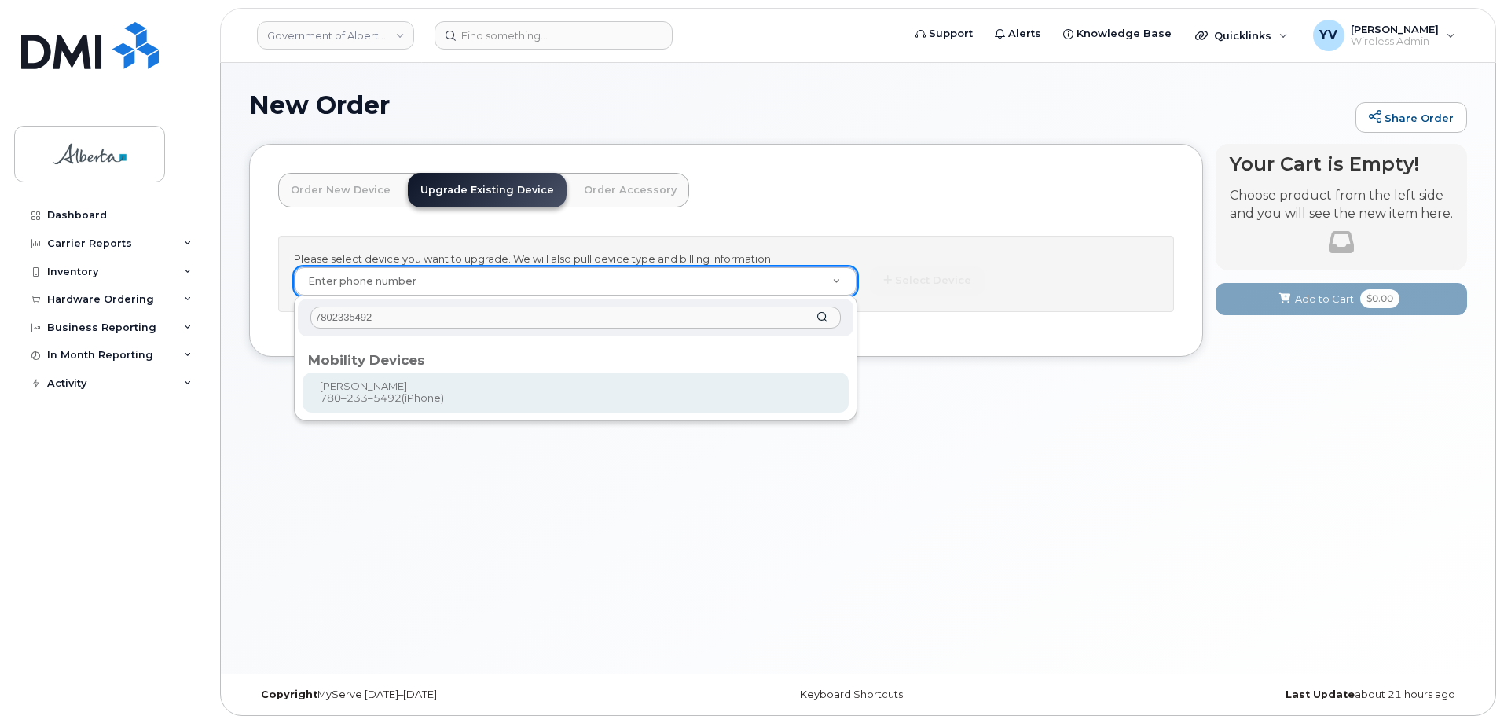
type input "7802335492"
type input "837527"
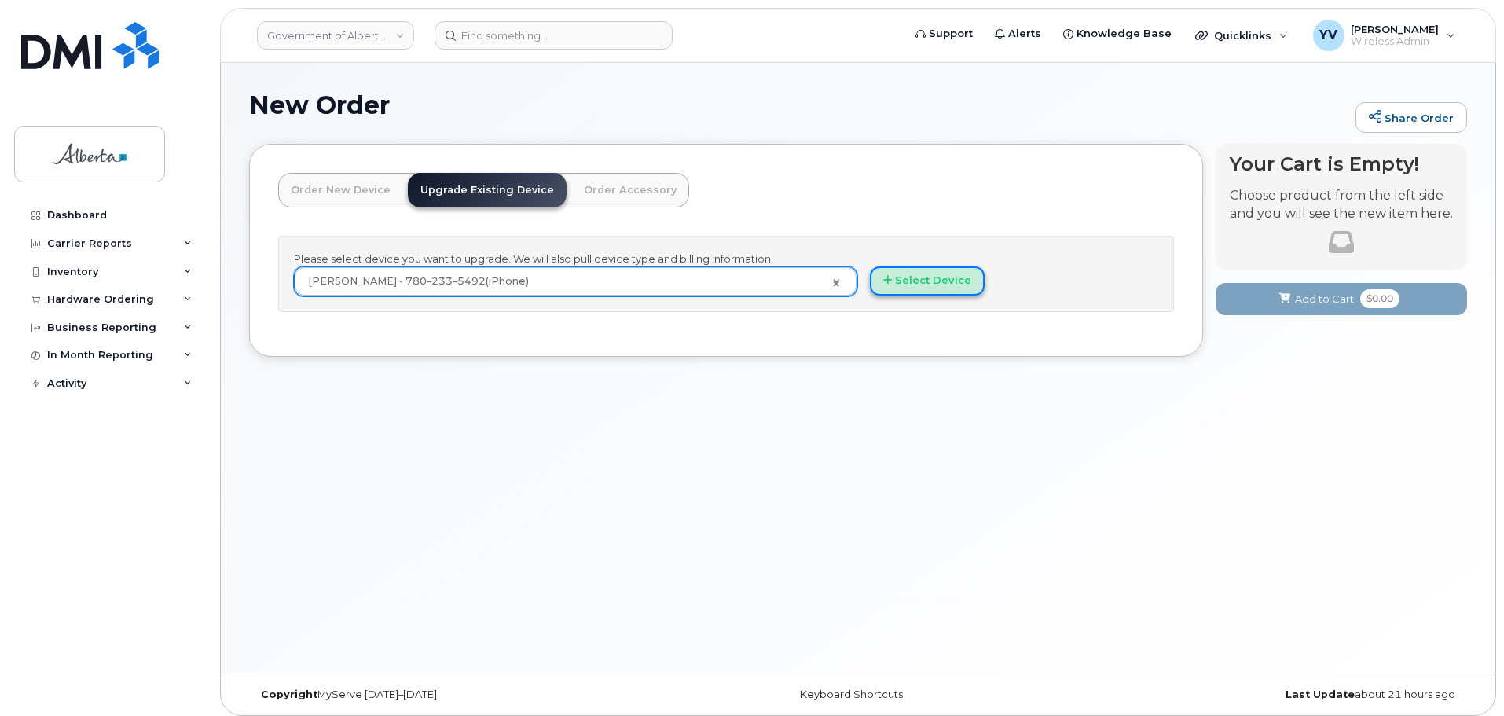
click at [906, 282] on button "Select Device" at bounding box center [927, 280] width 115 height 29
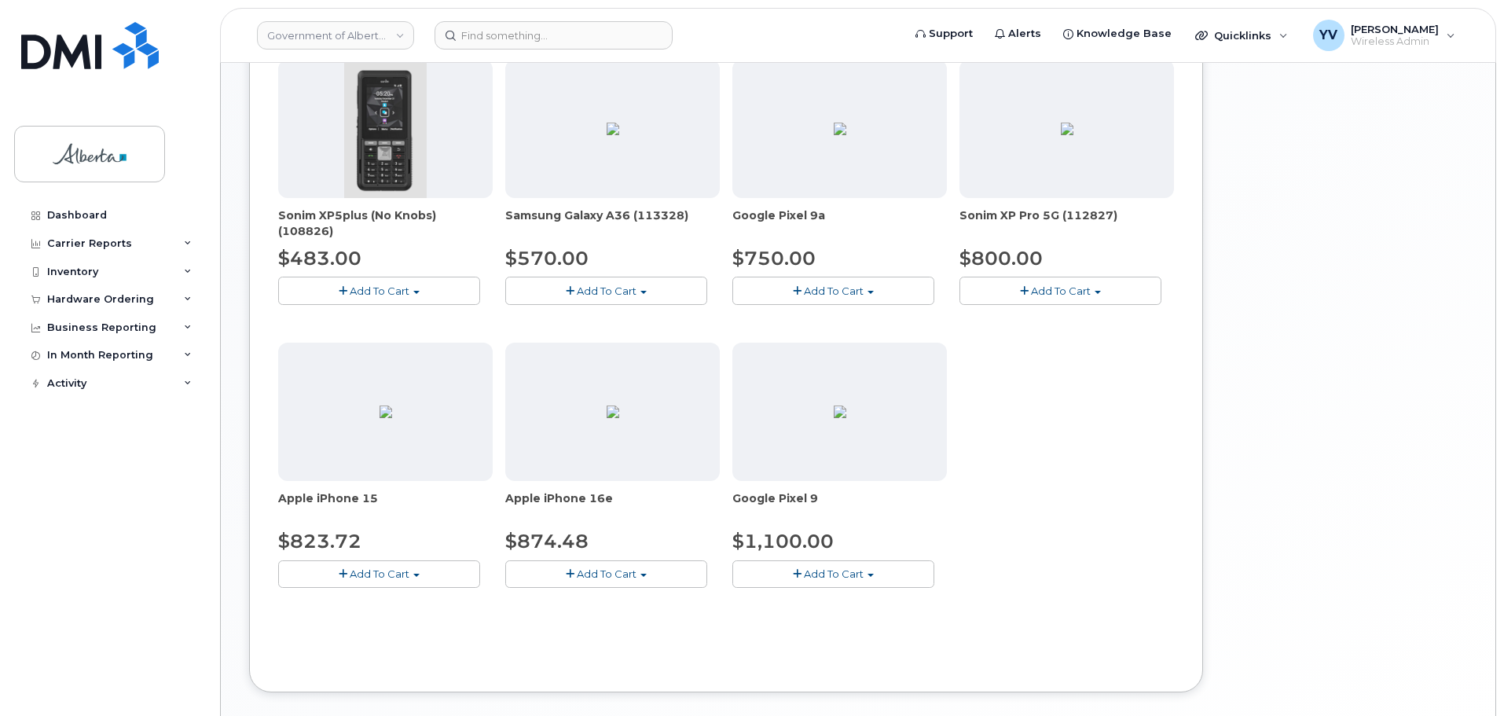
scroll to position [560, 0]
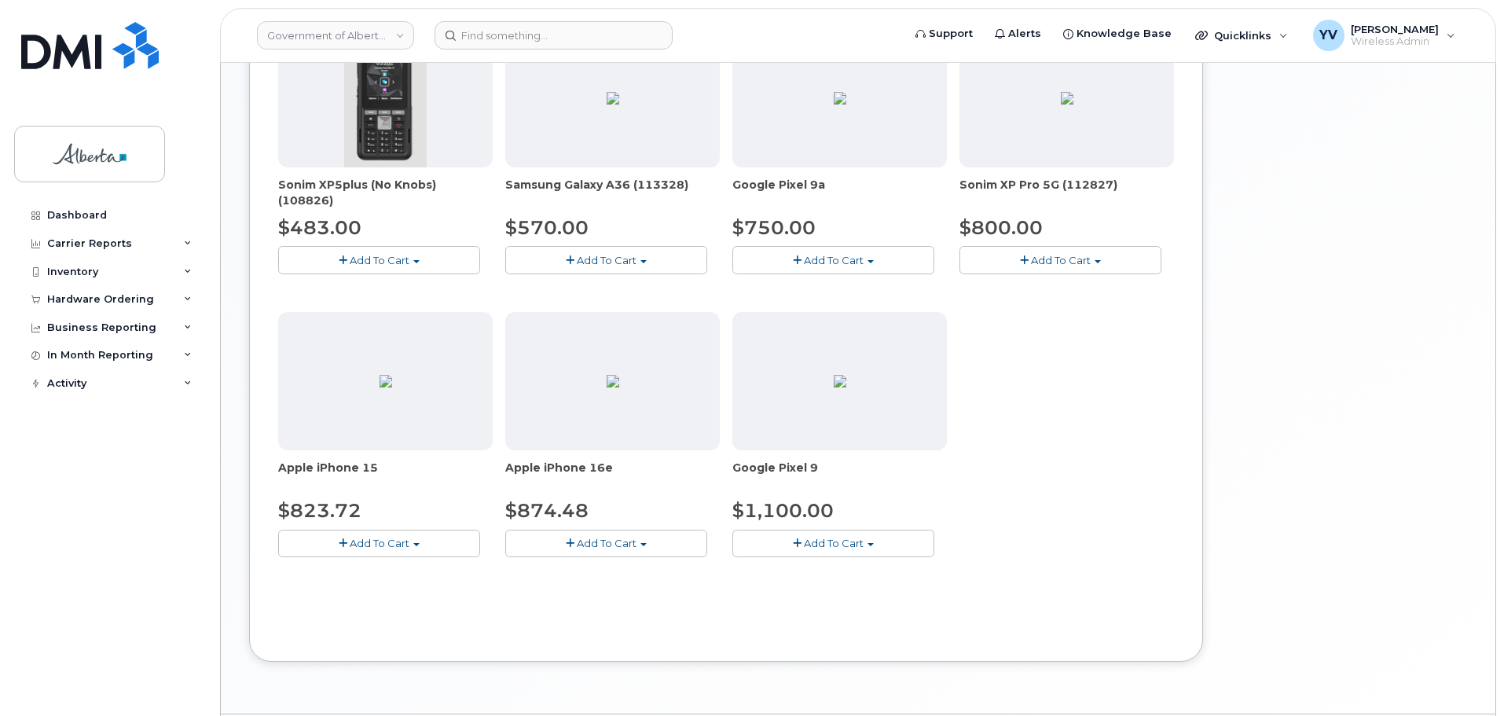
click at [644, 541] on button "Add To Cart" at bounding box center [606, 544] width 202 height 28
click at [645, 586] on link "$874.48 - 30-day upgrade (128GB model)" at bounding box center [634, 592] width 250 height 20
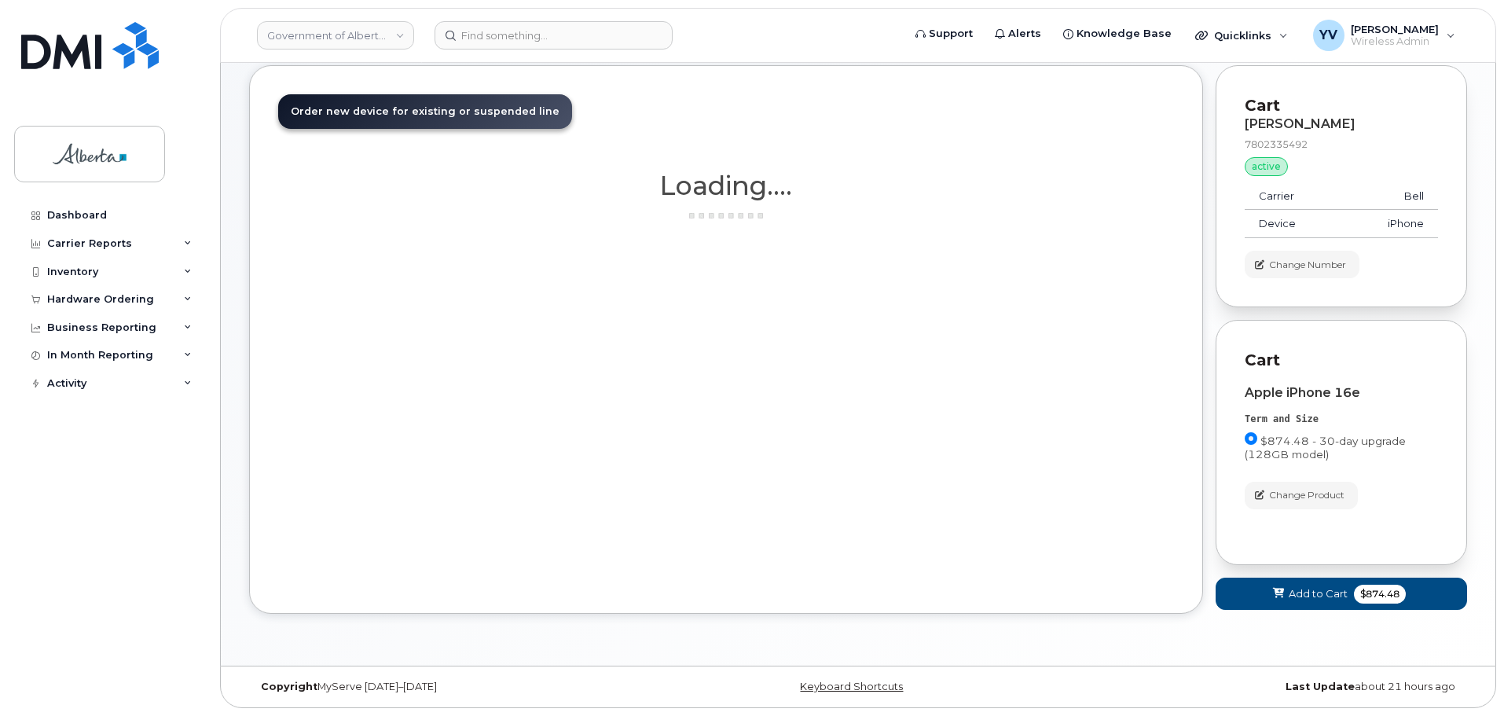
scroll to position [79, 0]
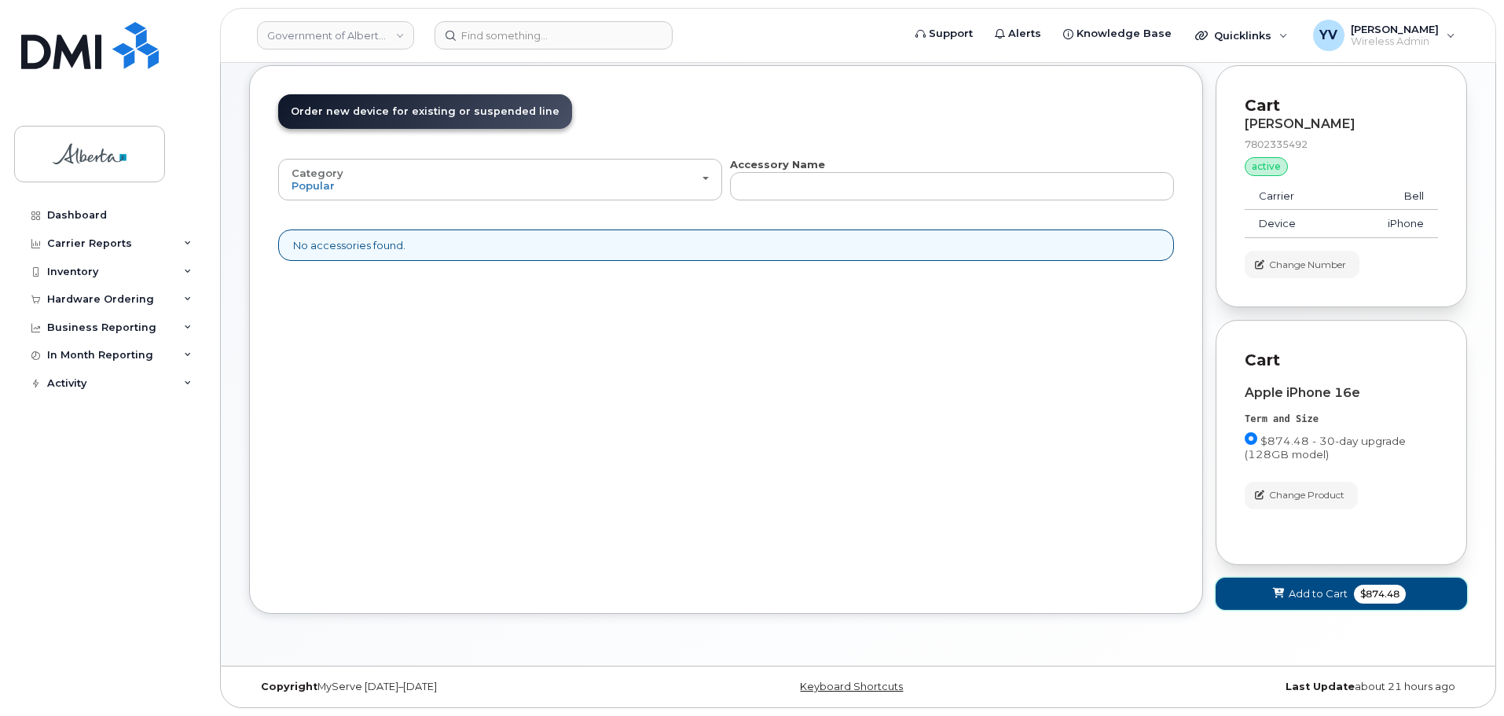
click at [1302, 586] on button "Add to Cart $874.48" at bounding box center [1341, 594] width 251 height 32
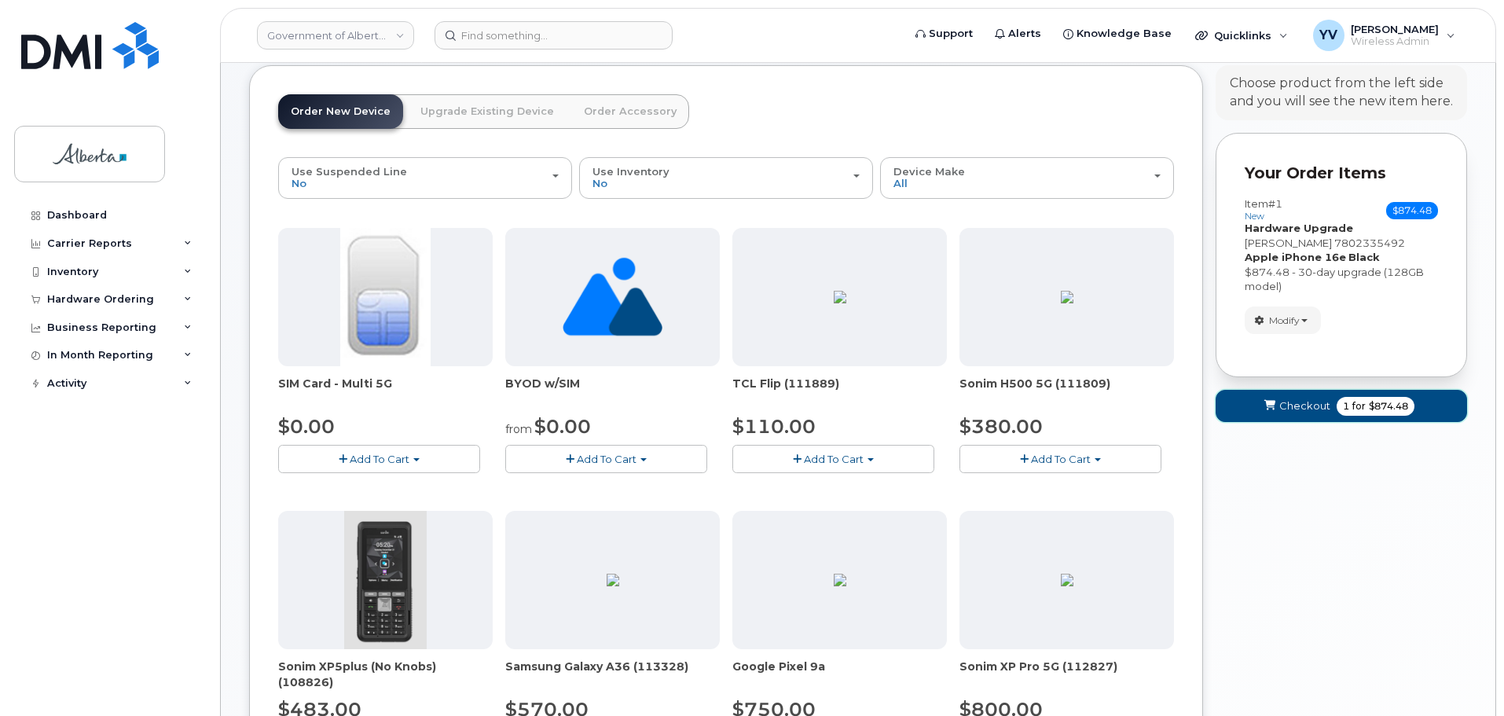
click at [1293, 406] on span "Checkout" at bounding box center [1304, 405] width 51 height 15
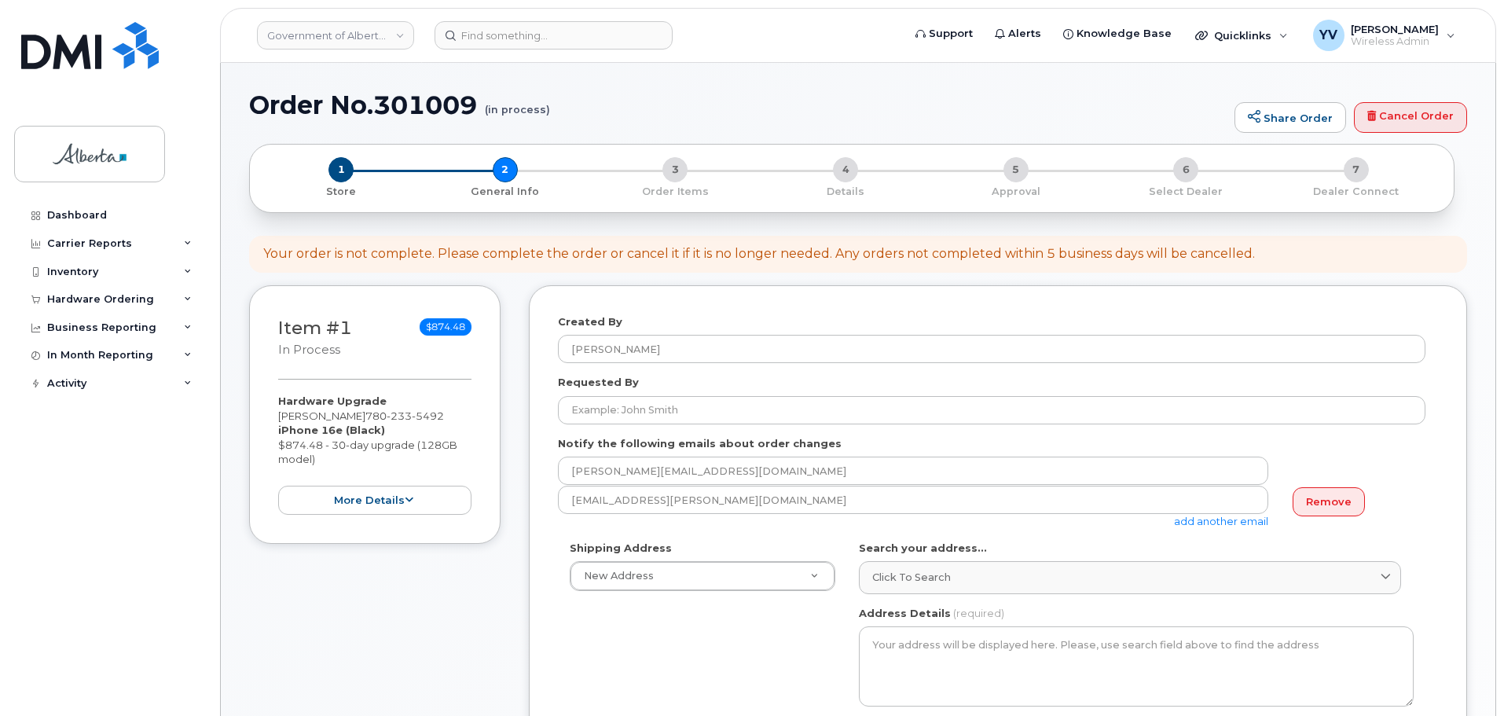
select select
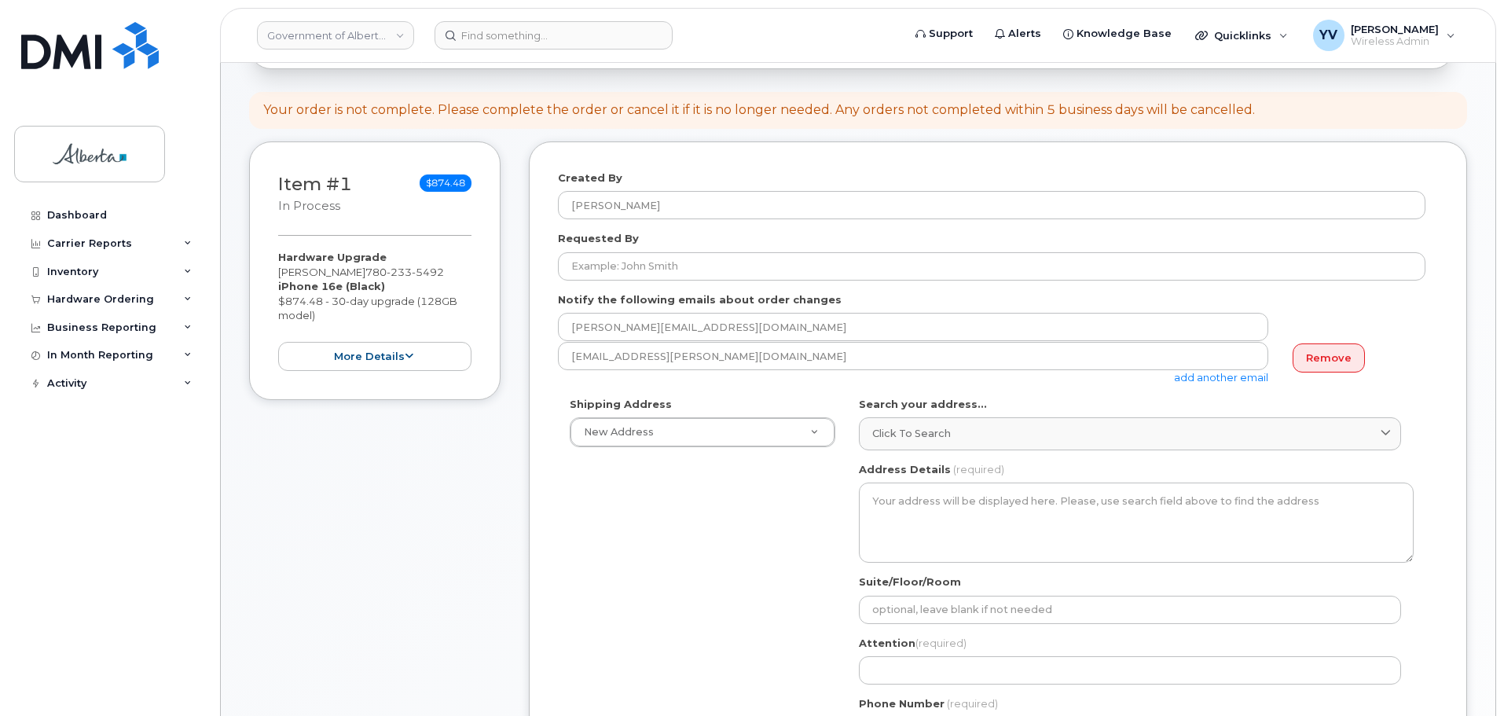
scroll to position [240, 0]
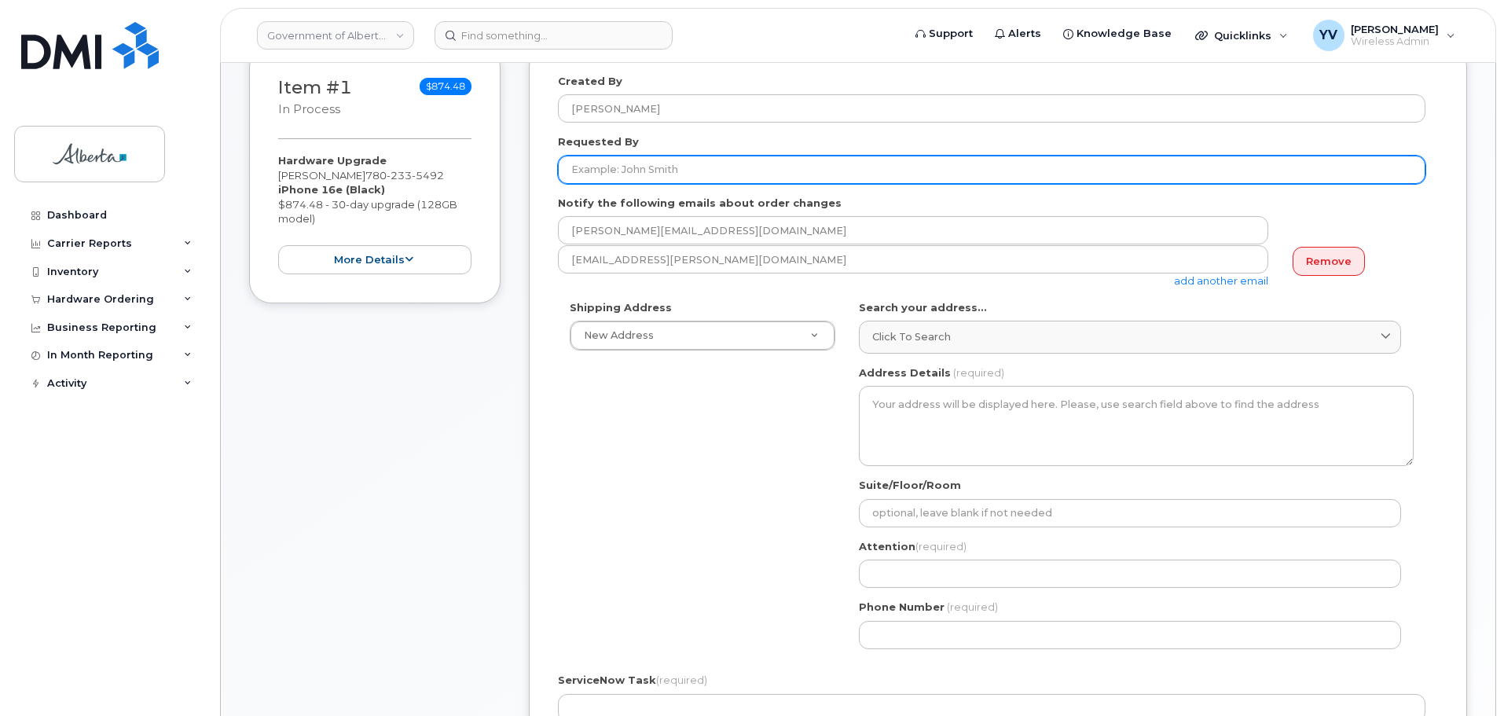
click at [581, 167] on input "Requested By" at bounding box center [992, 170] width 868 height 28
paste input "[PERSON_NAME]"
type input "[PERSON_NAME]"
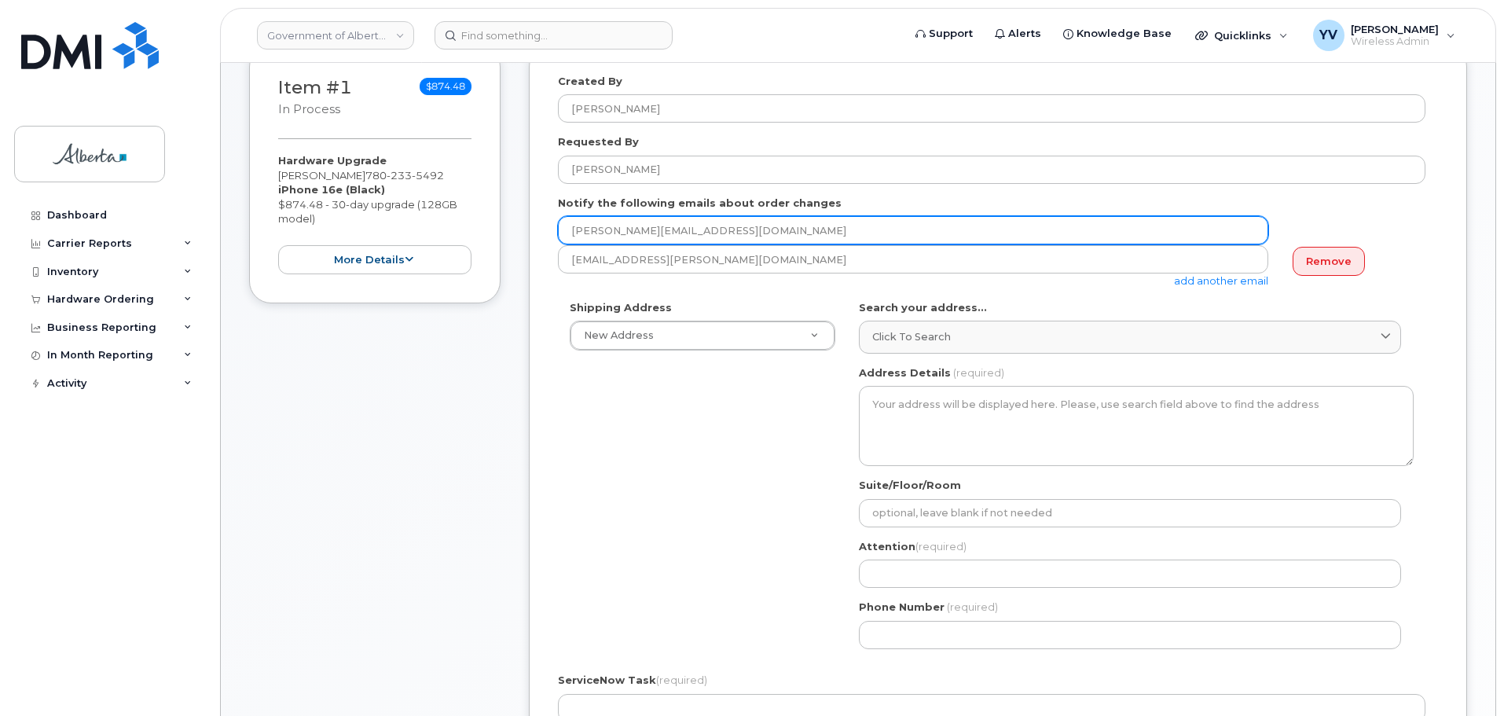
drag, startPoint x: 712, startPoint y: 229, endPoint x: 571, endPoint y: 233, distance: 141.5
click at [571, 233] on input "[PERSON_NAME][EMAIL_ADDRESS][DOMAIN_NAME]" at bounding box center [913, 230] width 710 height 28
paste input "Deanna.Horne-Varela"
type input "Deanna.Horne-Varela@gov.ab.ca"
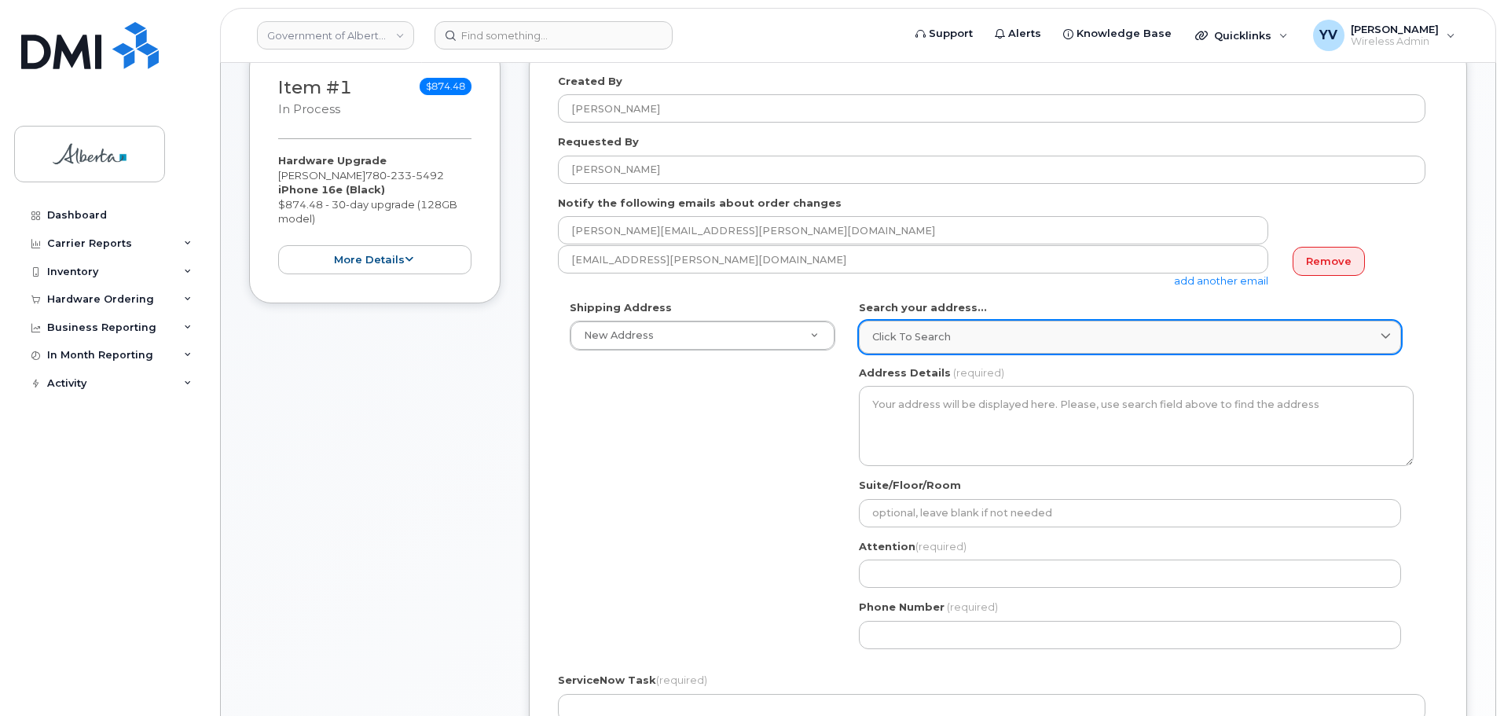
click at [865, 330] on link "Click to search" at bounding box center [1130, 337] width 542 height 32
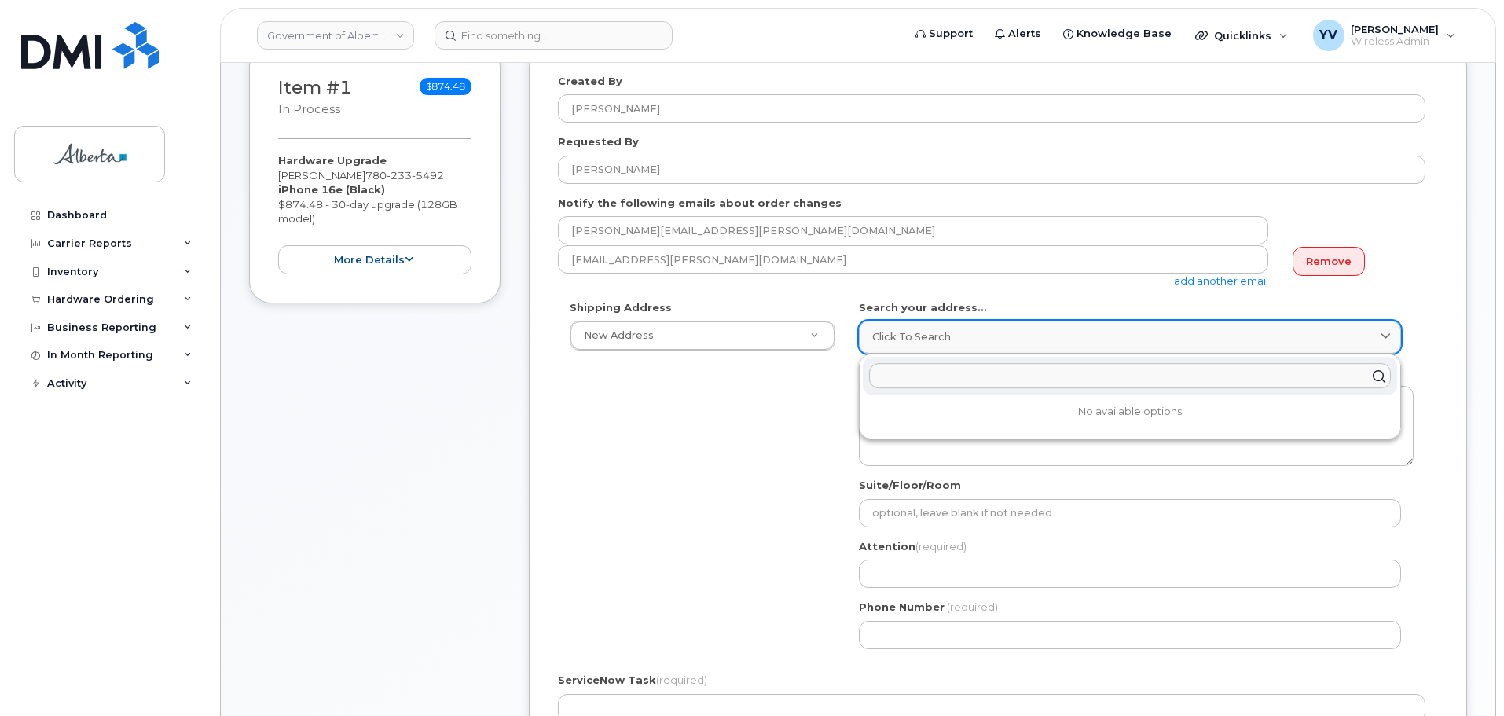
paste input "6950 - 113 Street"
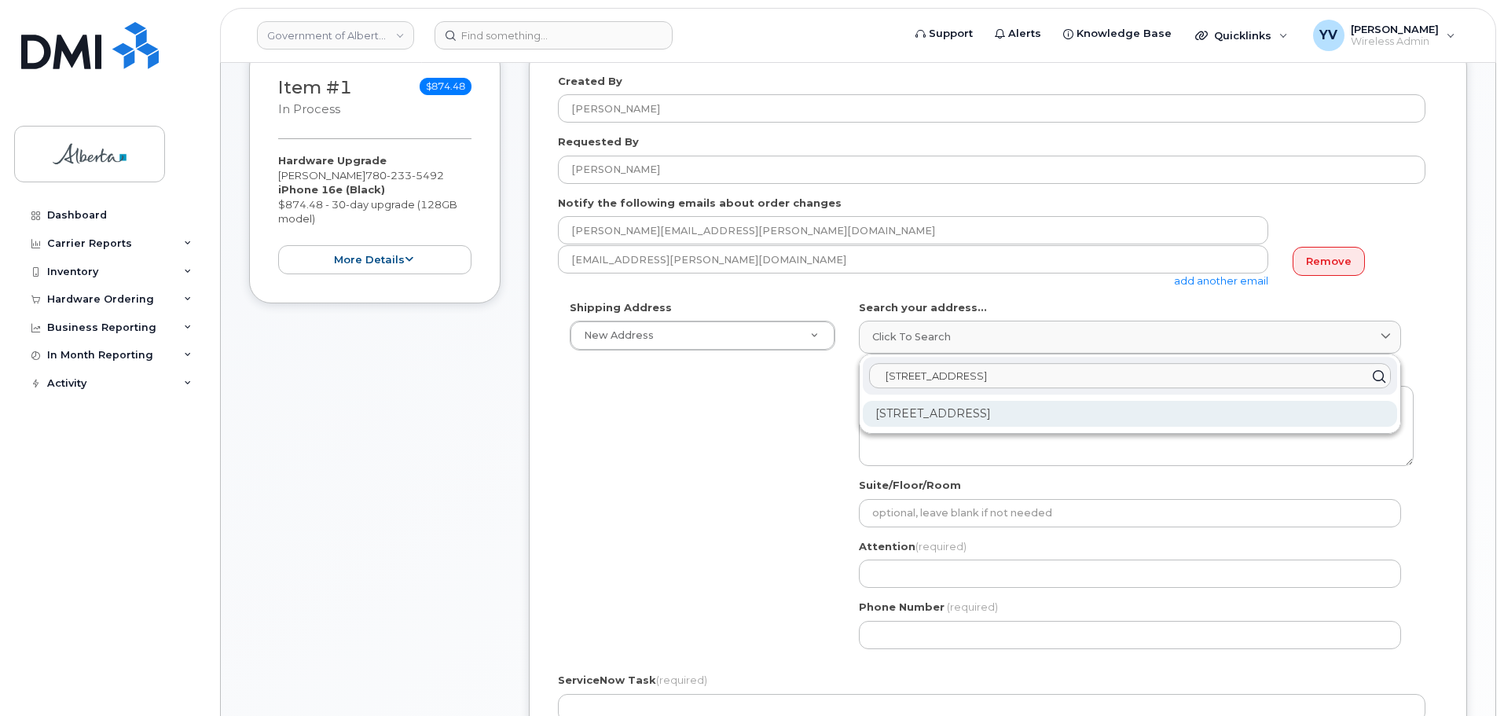
type input "6950 - 113 Street"
click at [975, 406] on div "6950 113 St NW Edmonton AB T6H 5V7" at bounding box center [1130, 414] width 534 height 26
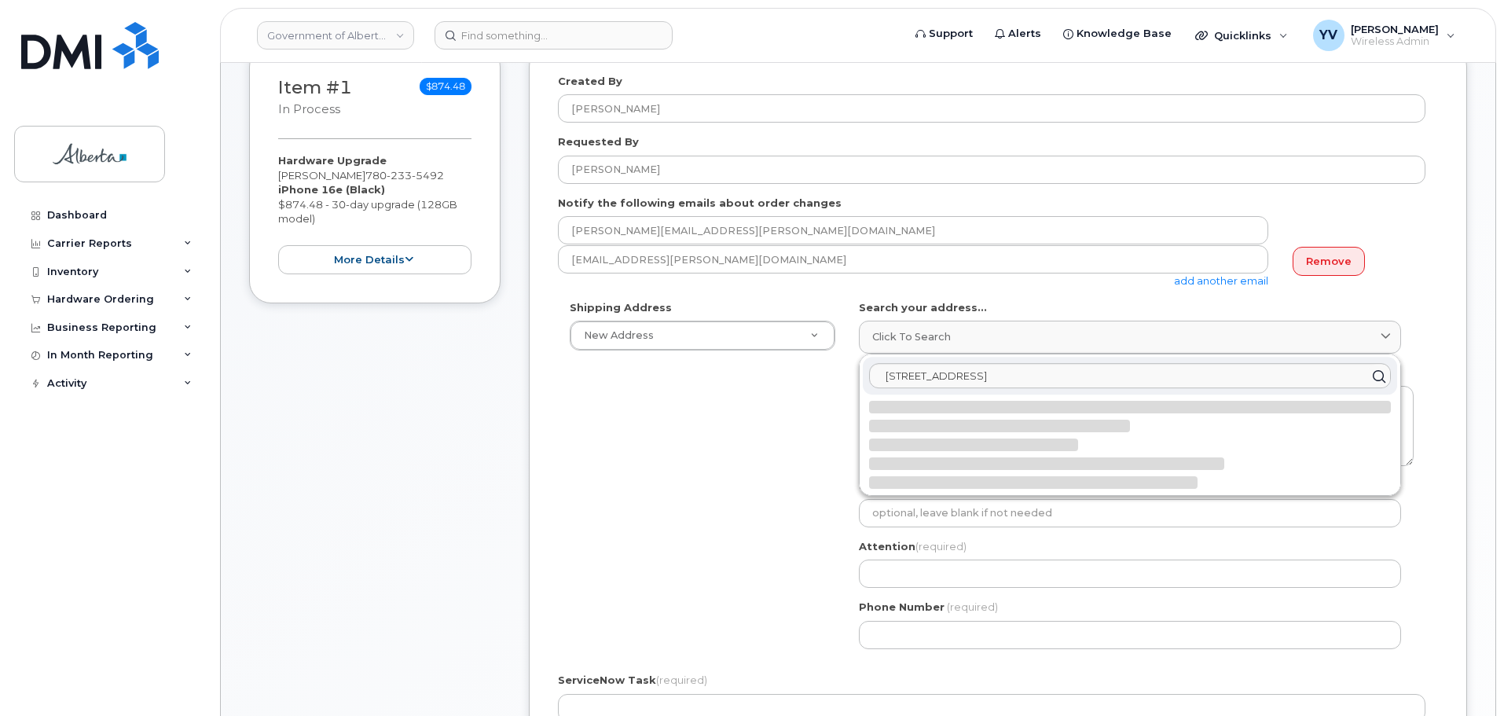
select select
type textarea "6950 113 St NW EDMONTON AB T6H 5V7 CANADA"
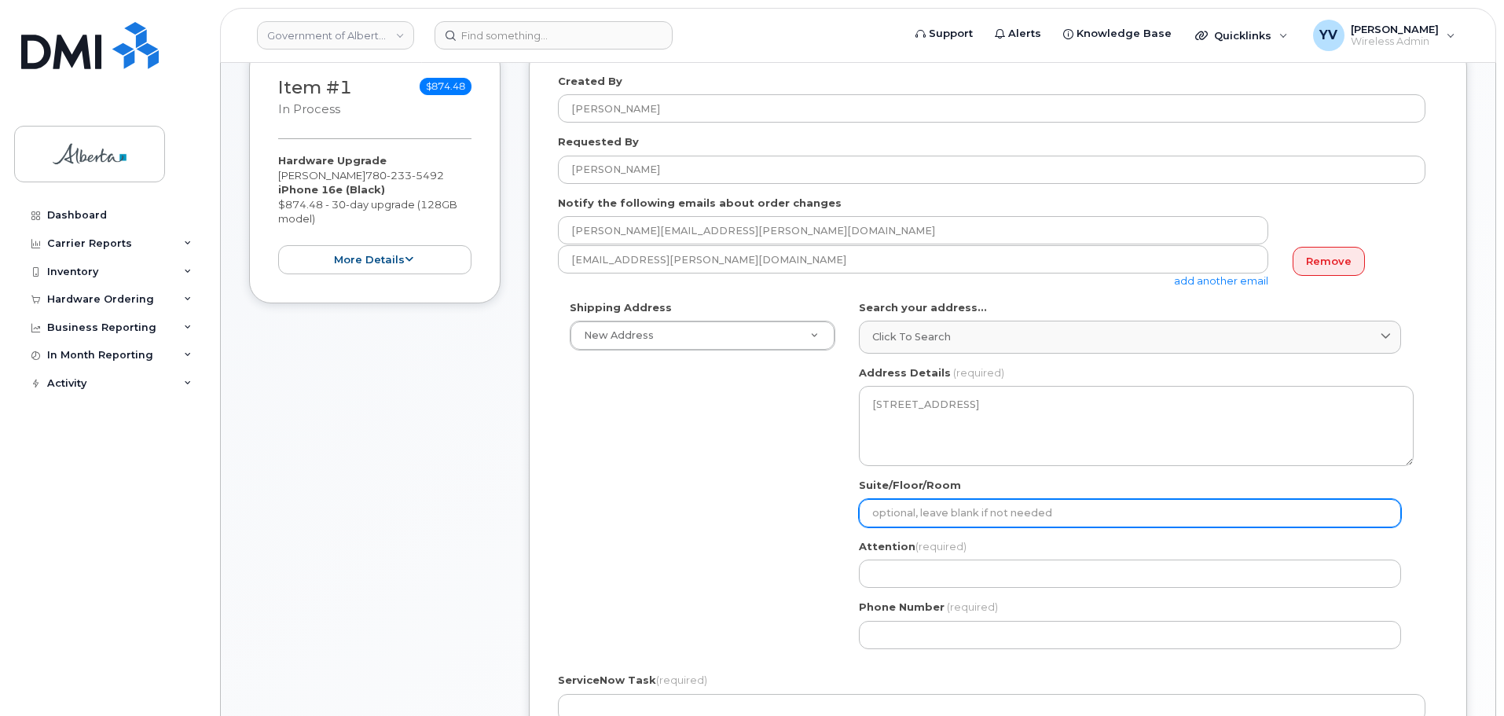
click at [900, 508] on input "Suite/Floor/Room" at bounding box center [1130, 513] width 542 height 28
type input "3rd floor"
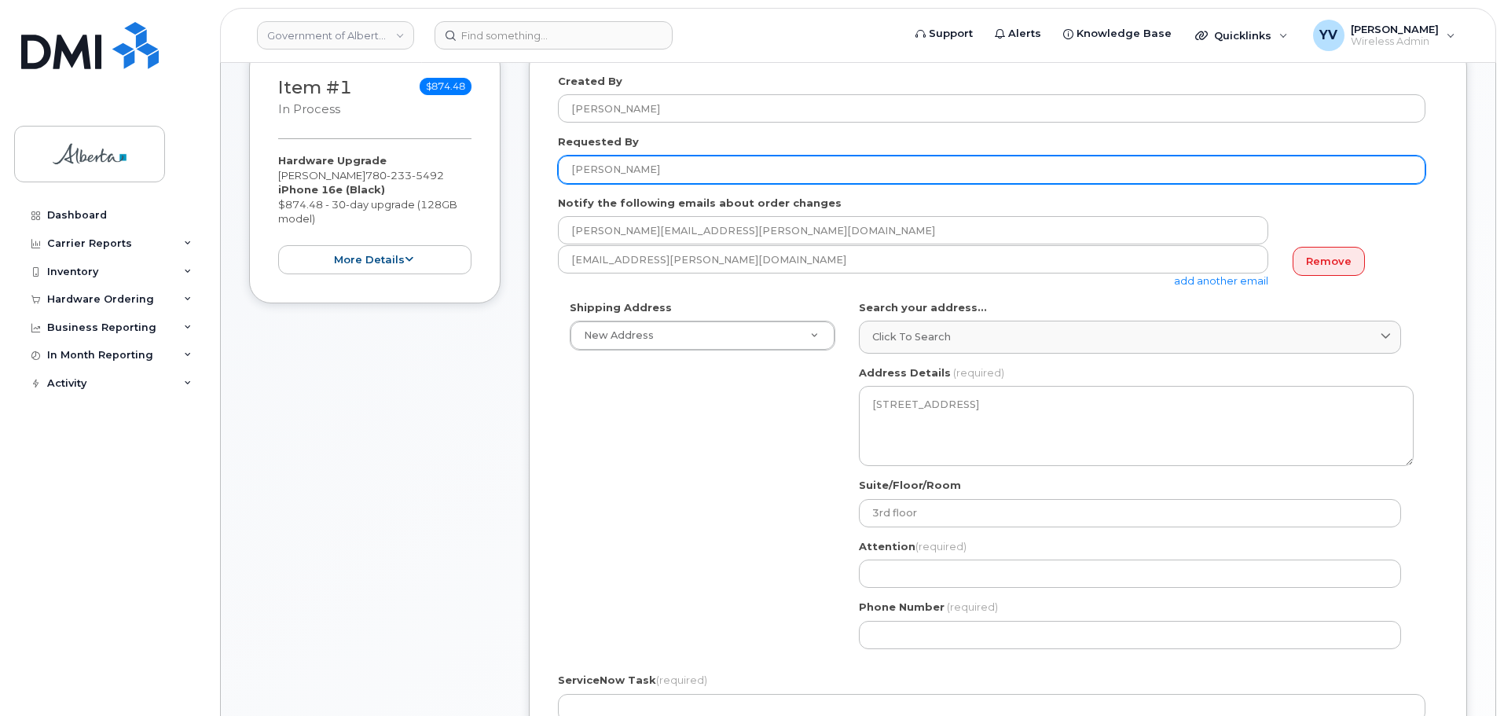
drag, startPoint x: 681, startPoint y: 169, endPoint x: 567, endPoint y: 167, distance: 114.0
click at [567, 167] on input "[PERSON_NAME]" at bounding box center [992, 170] width 868 height 28
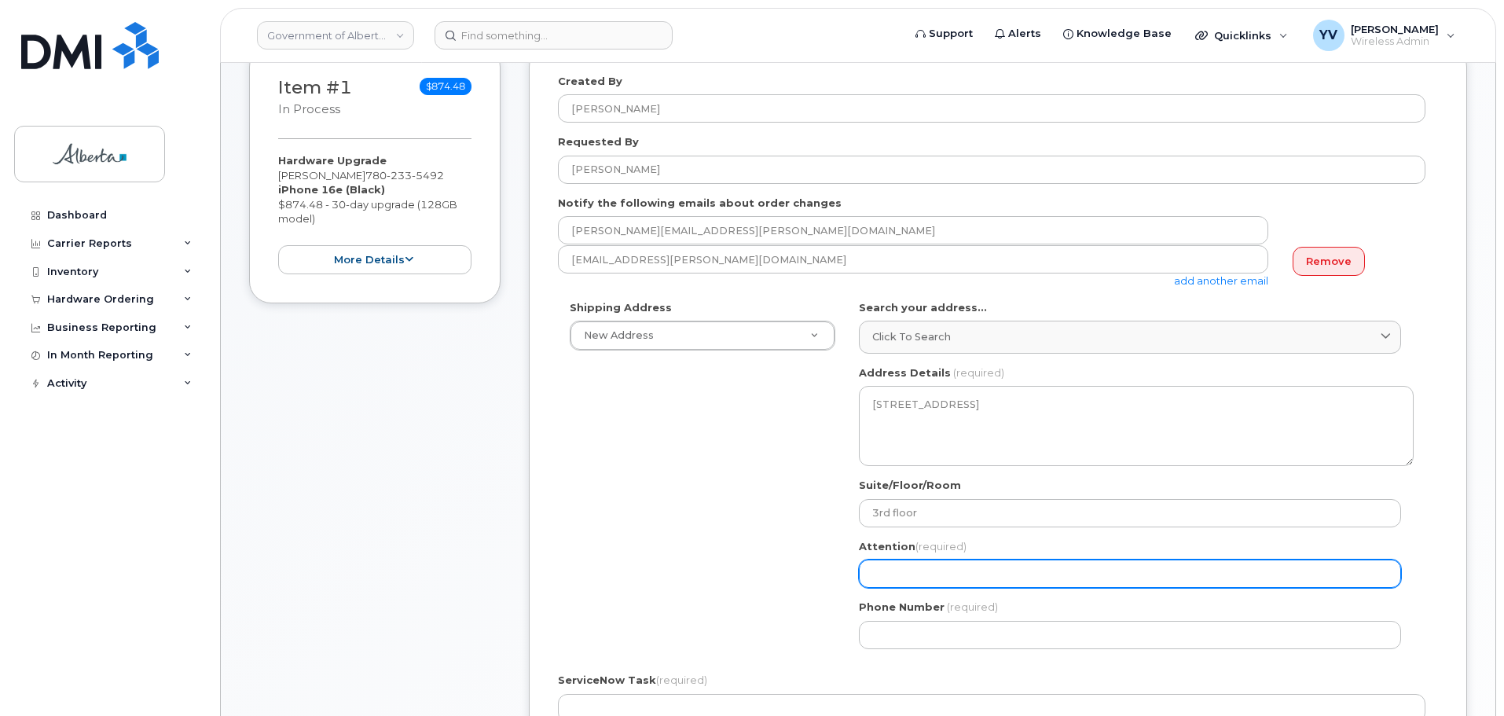
click at [887, 579] on input "Attention (required)" at bounding box center [1130, 574] width 542 height 28
paste input "[PERSON_NAME]"
select select
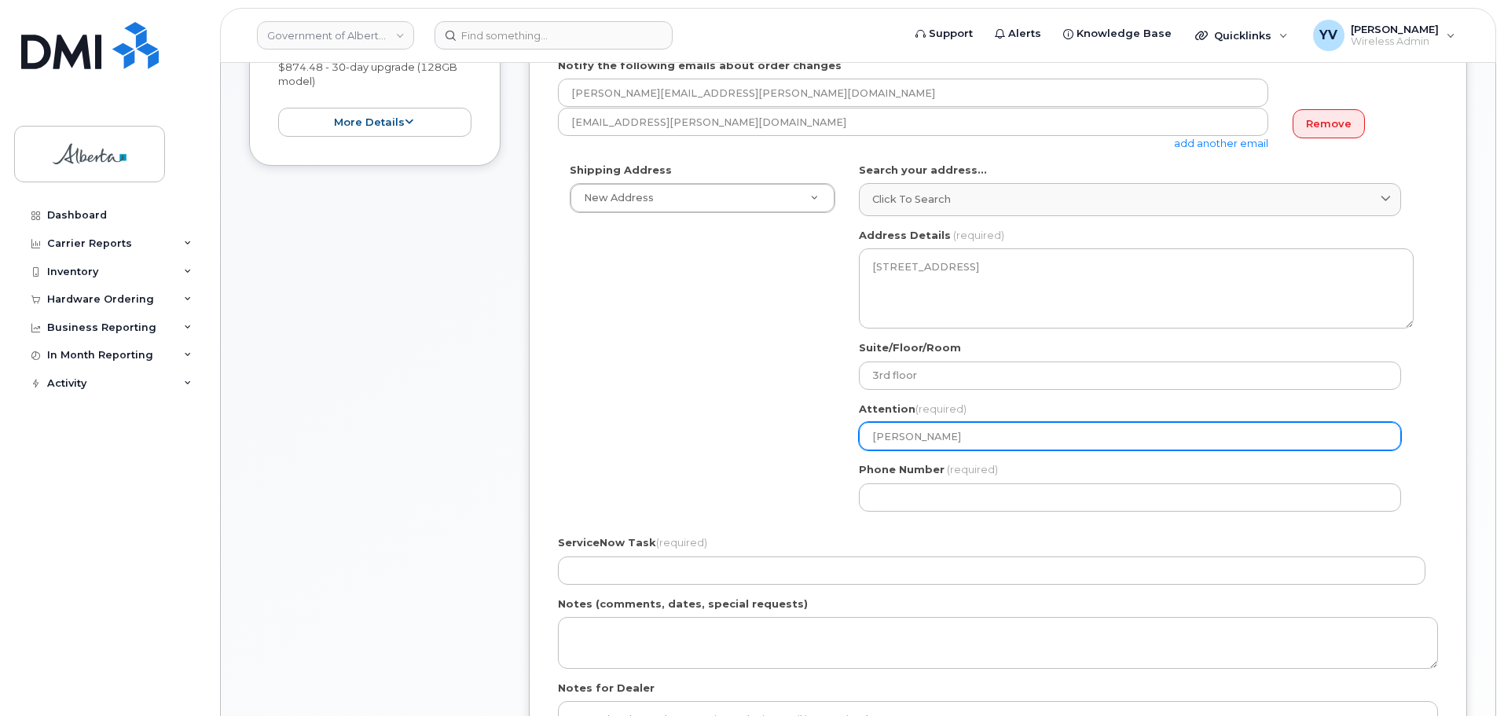
scroll to position [379, 0]
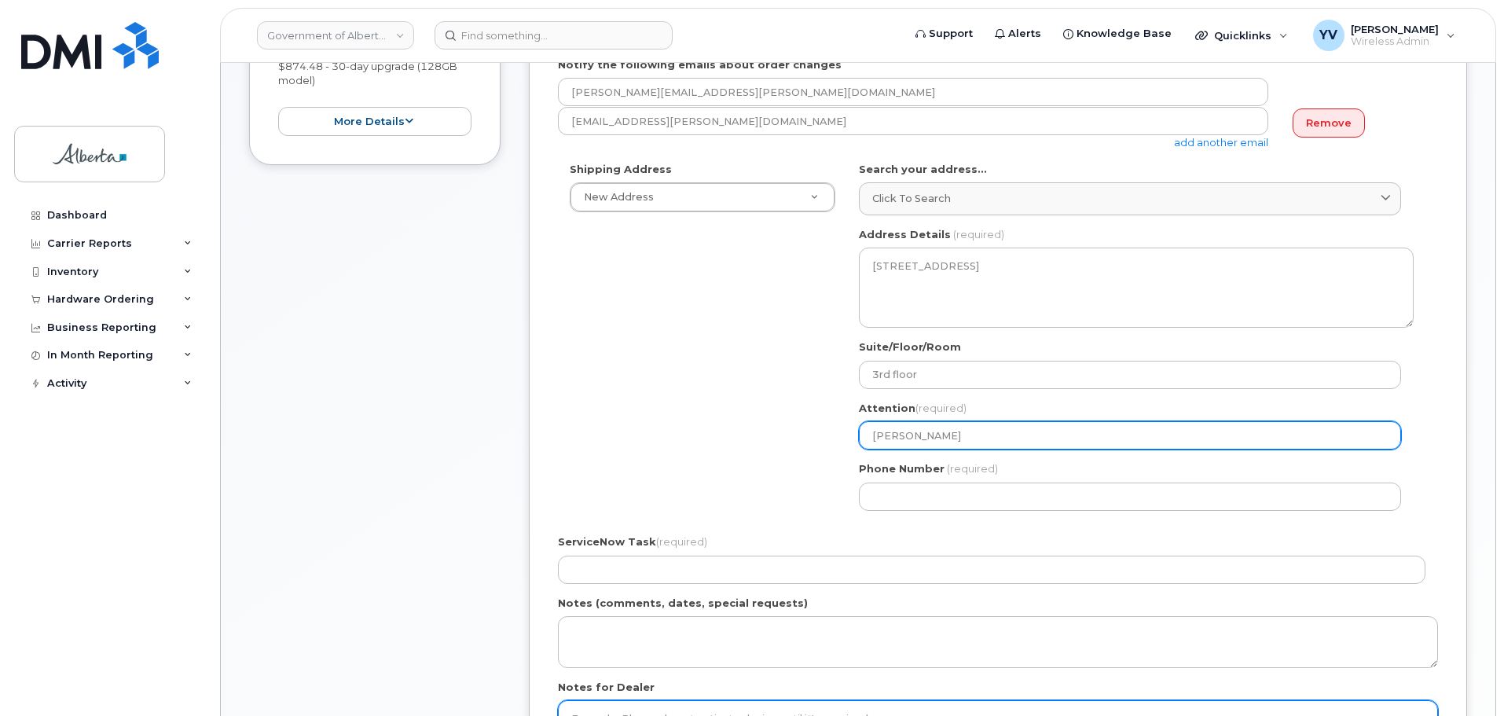
type input "Deanna Horne-Varela"
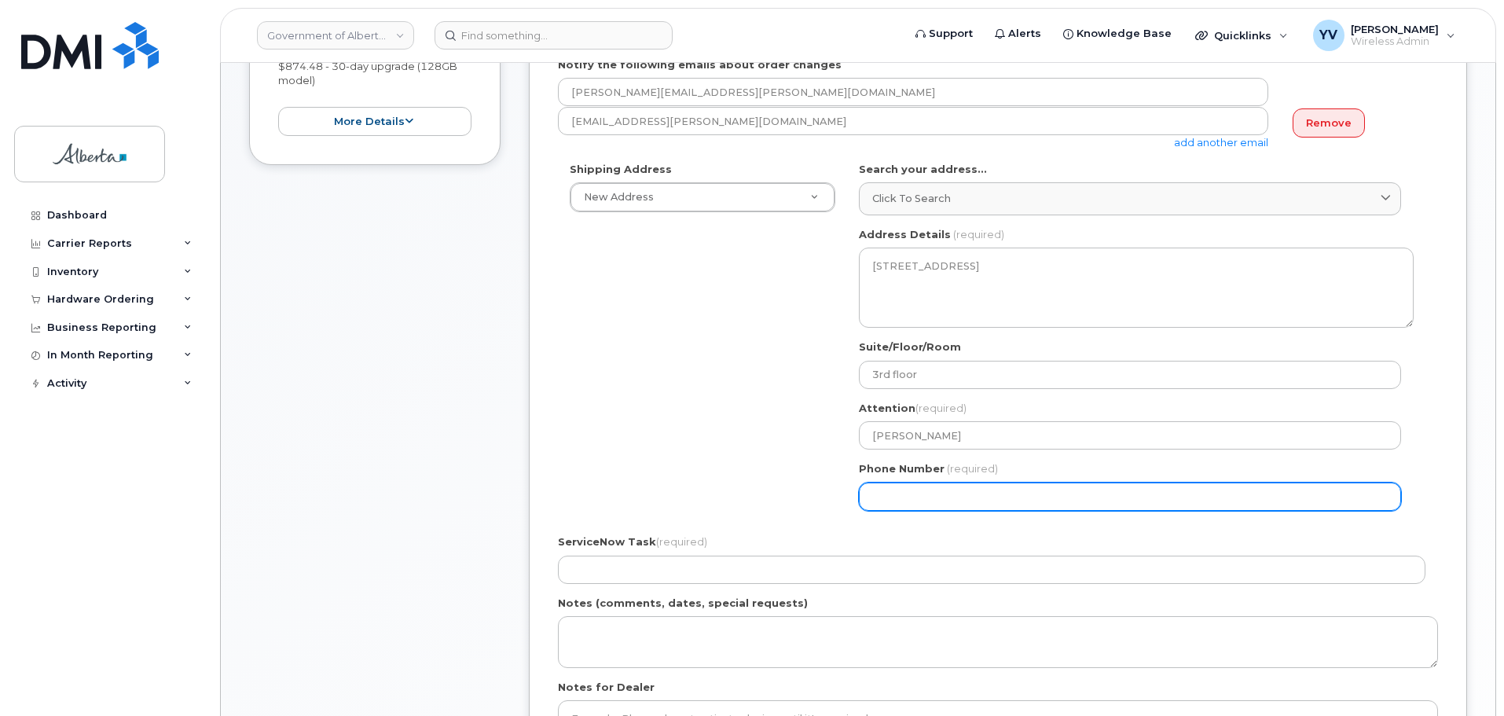
click at [918, 492] on input "Phone Number" at bounding box center [1130, 497] width 542 height 28
paste input "5879301101"
select select
type input "5879301101"
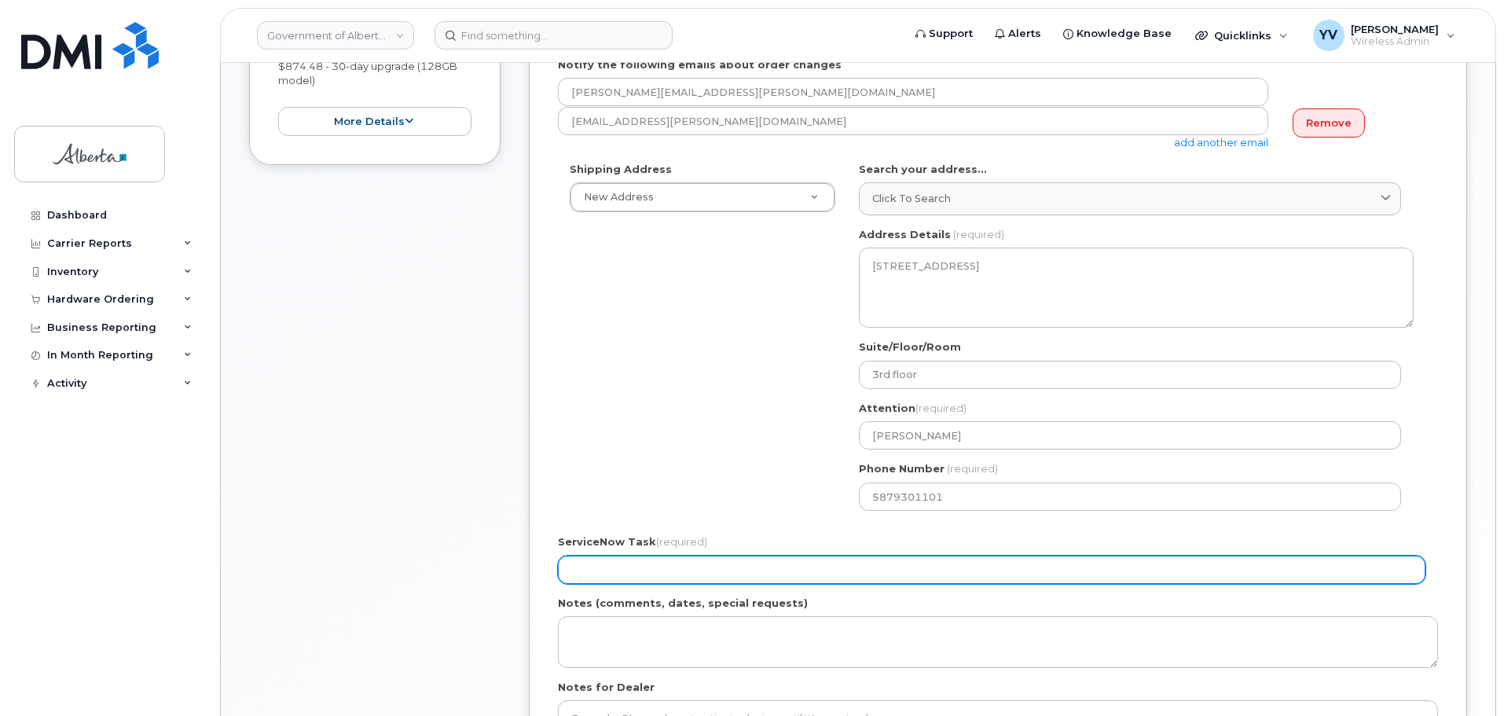
click at [574, 567] on input "ServiceNow Task (required)" at bounding box center [992, 570] width 868 height 28
paste input "SCTASK0851150"
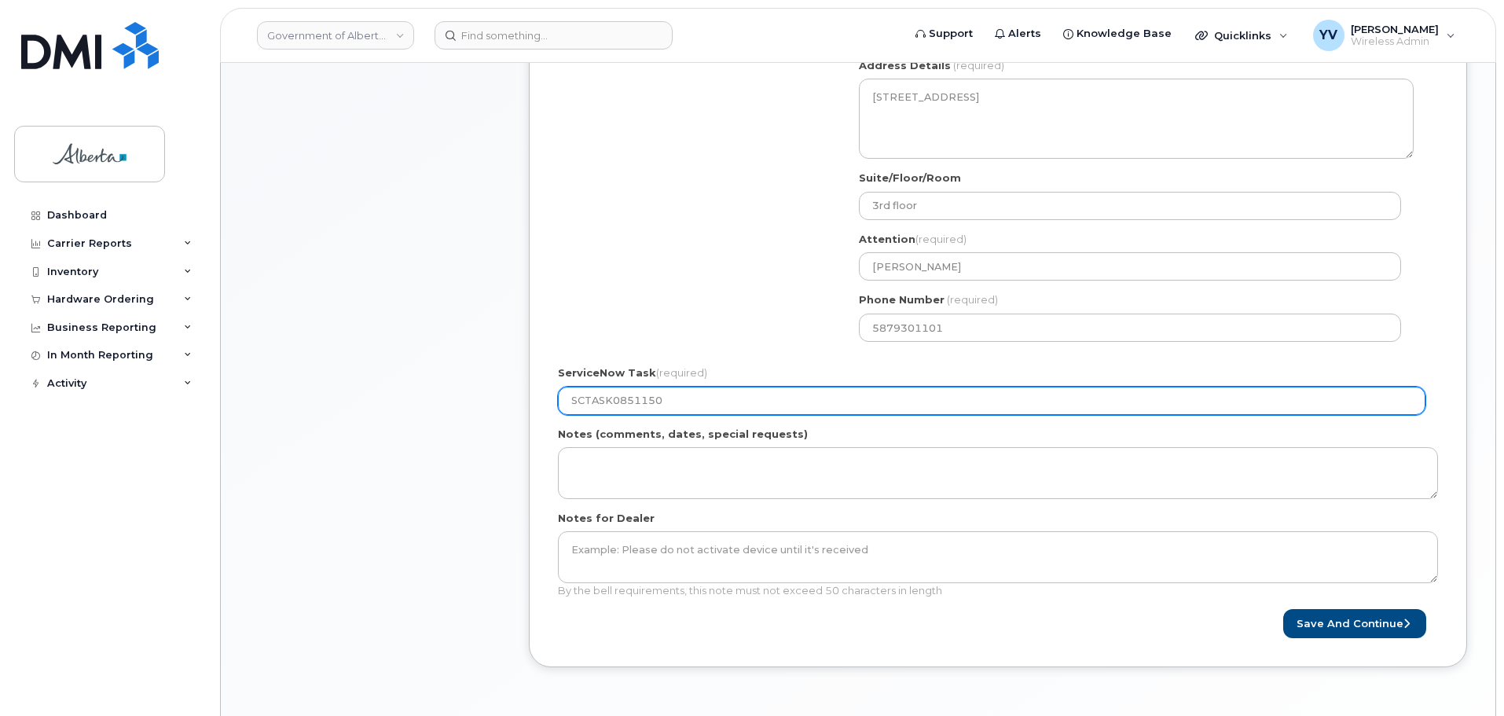
scroll to position [570, 0]
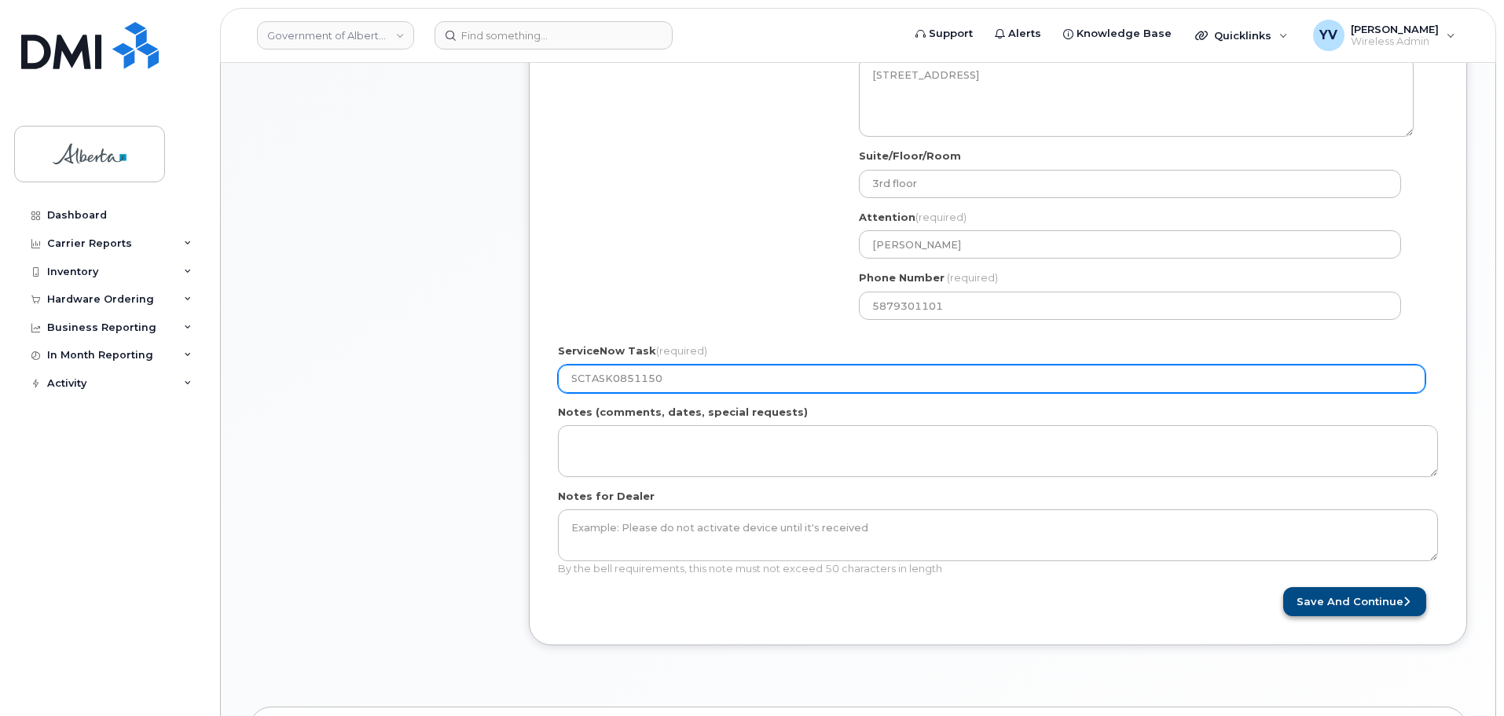
type input "SCTASK0851150"
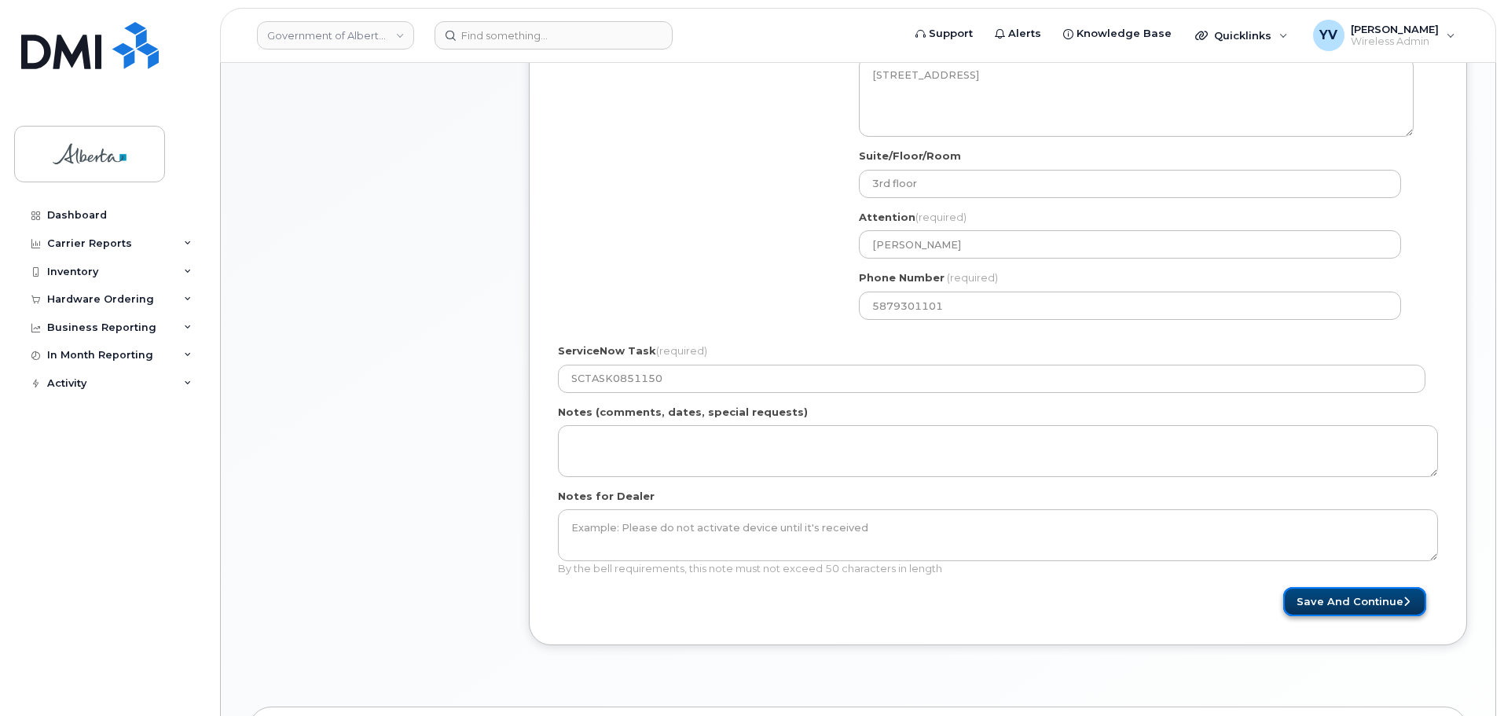
click at [1352, 594] on button "Save and Continue" at bounding box center [1354, 601] width 143 height 29
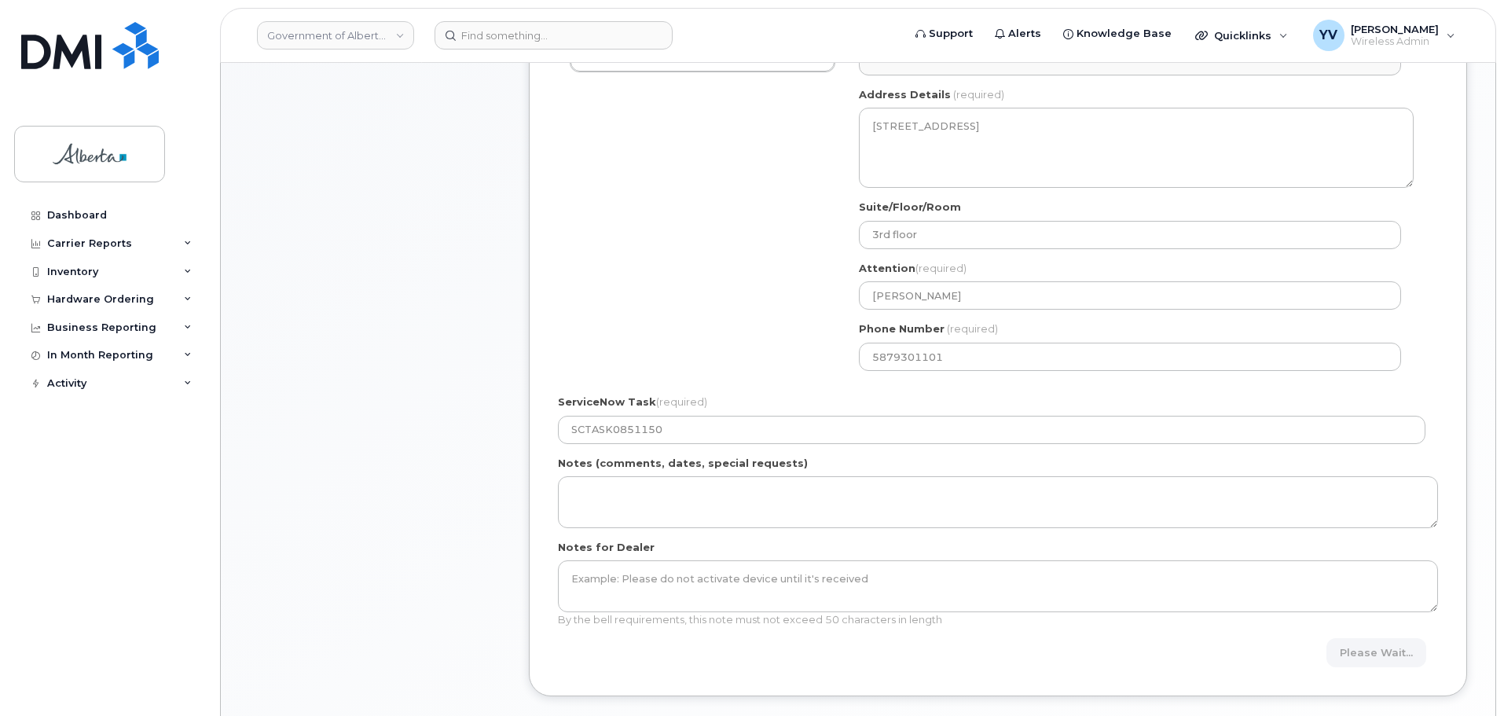
scroll to position [491, 0]
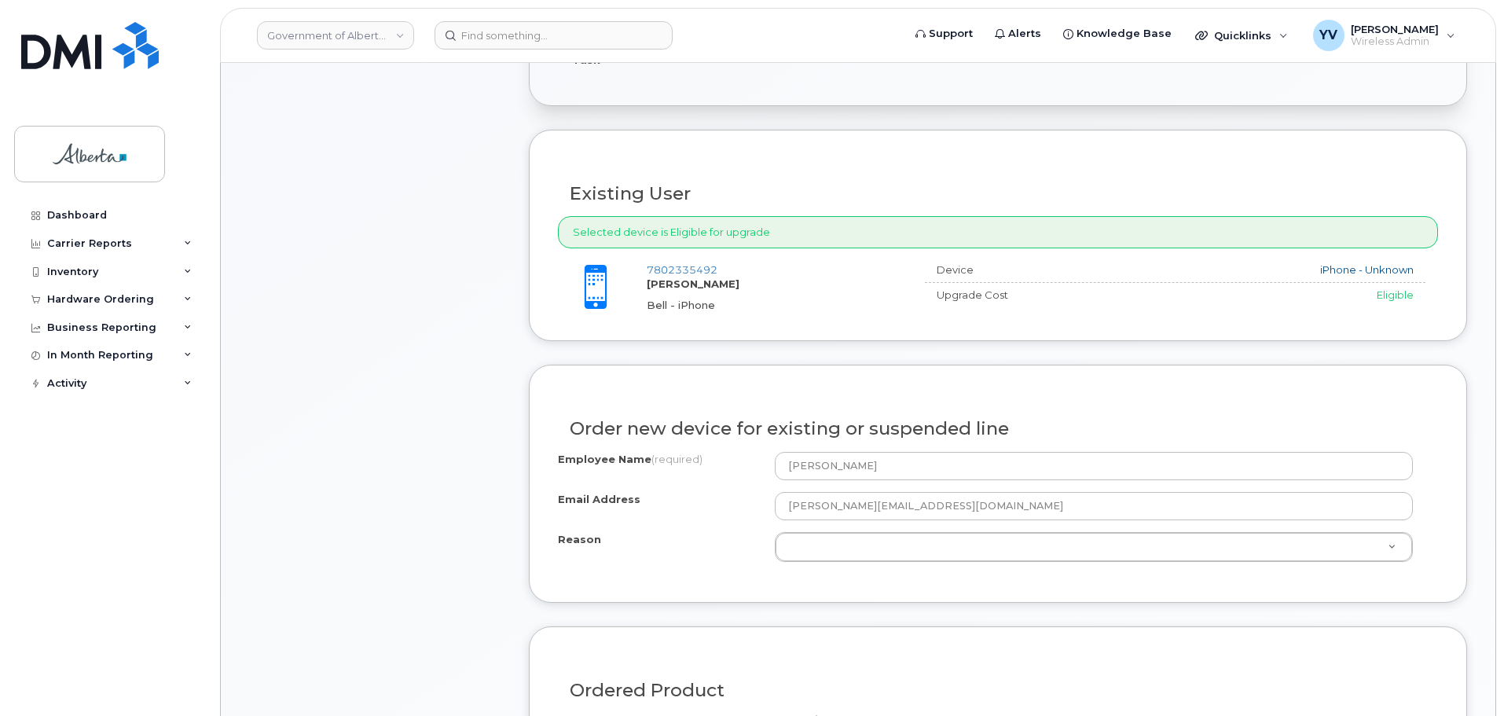
scroll to position [613, 0]
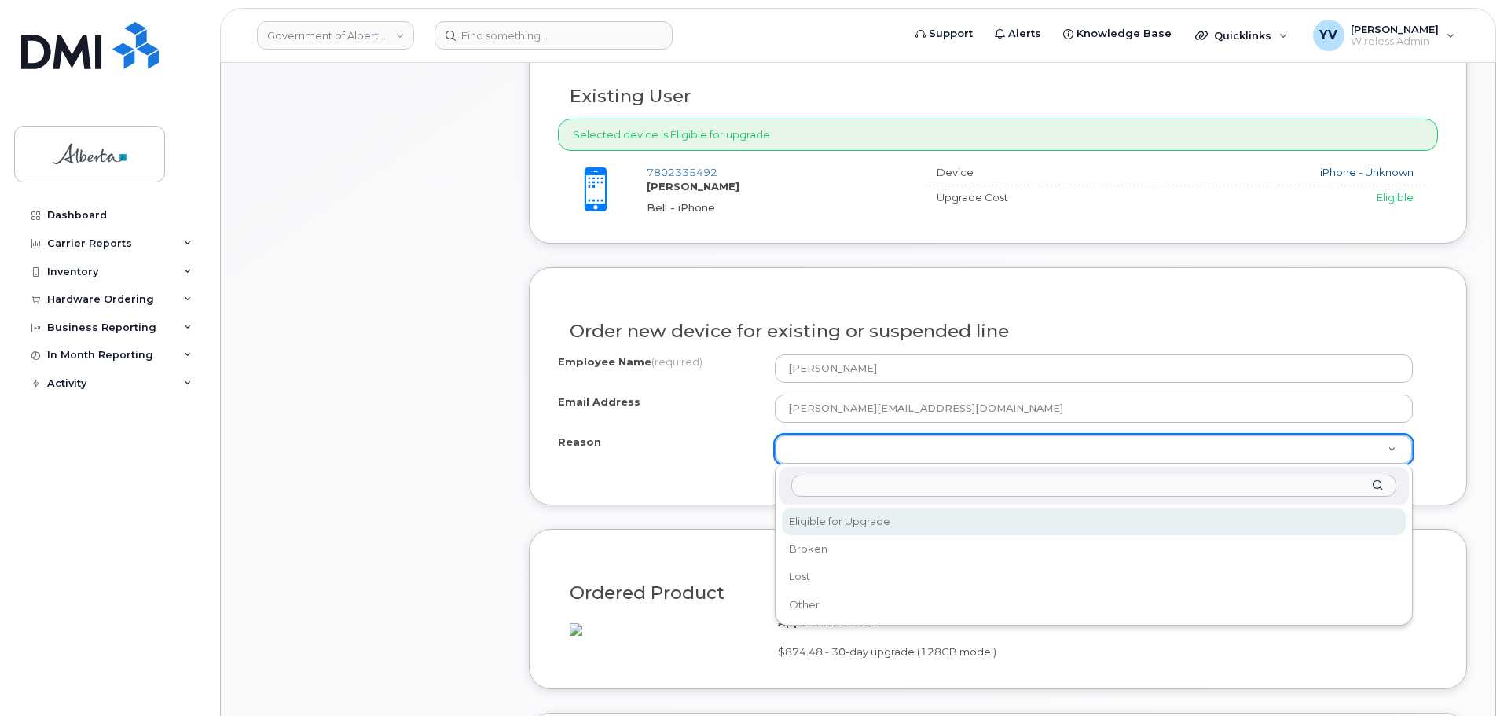
select select "eligible_for_upgrade"
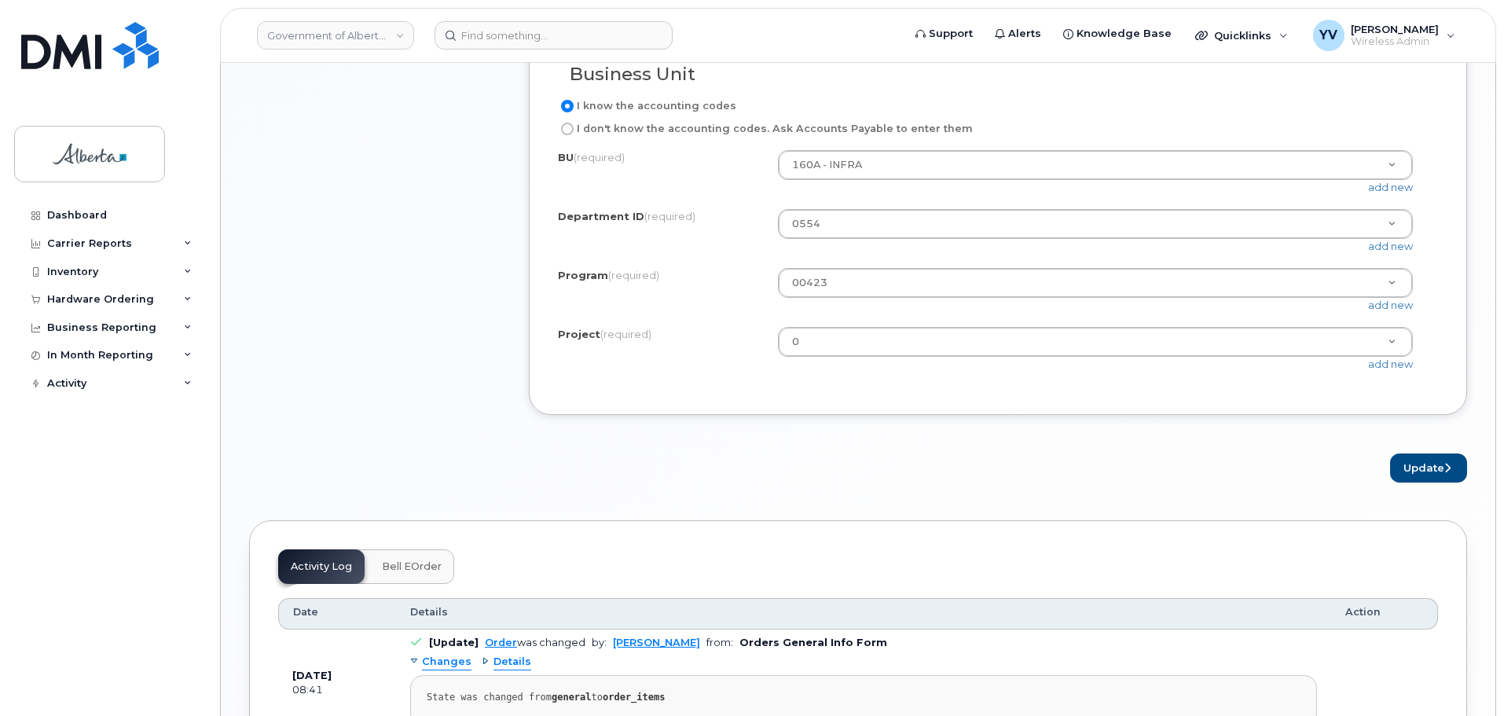
scroll to position [1324, 0]
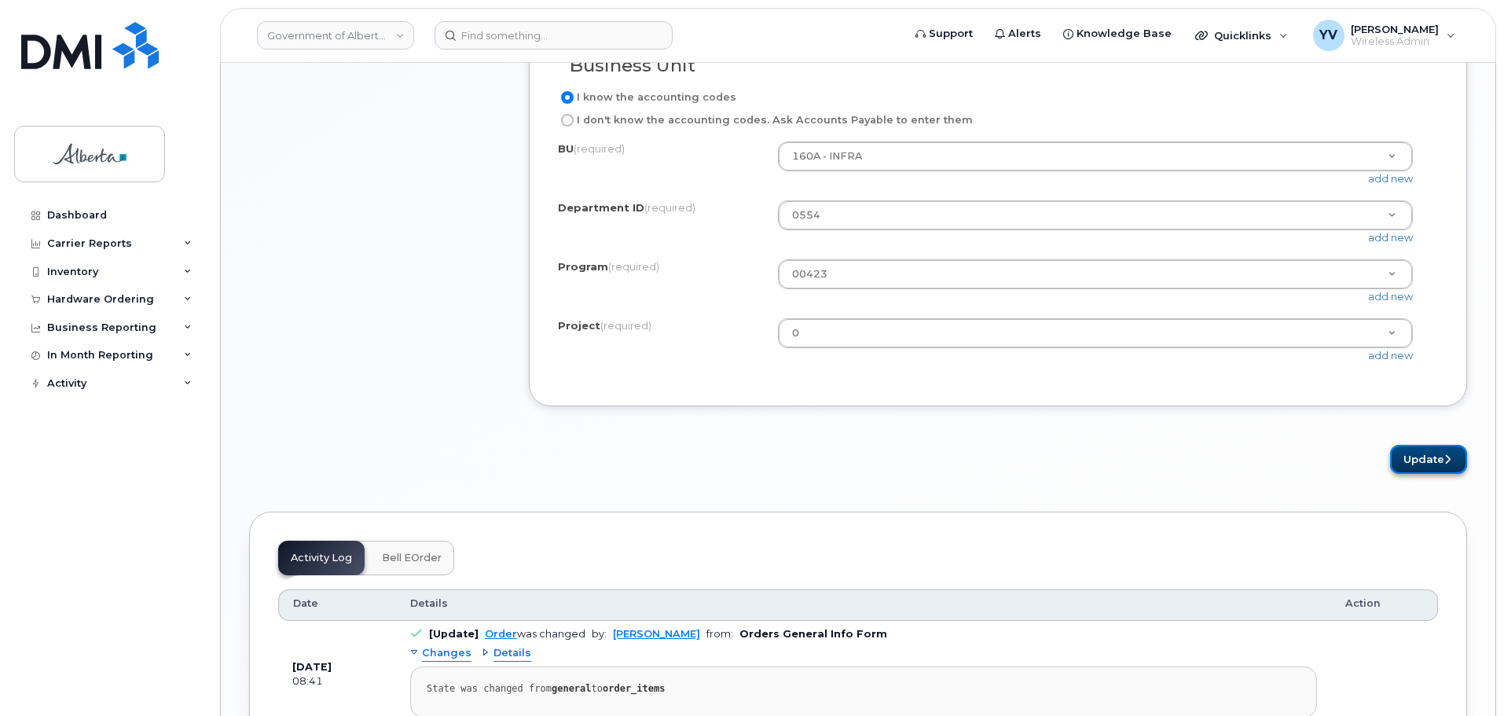
click at [1407, 464] on button "Update" at bounding box center [1428, 459] width 77 height 29
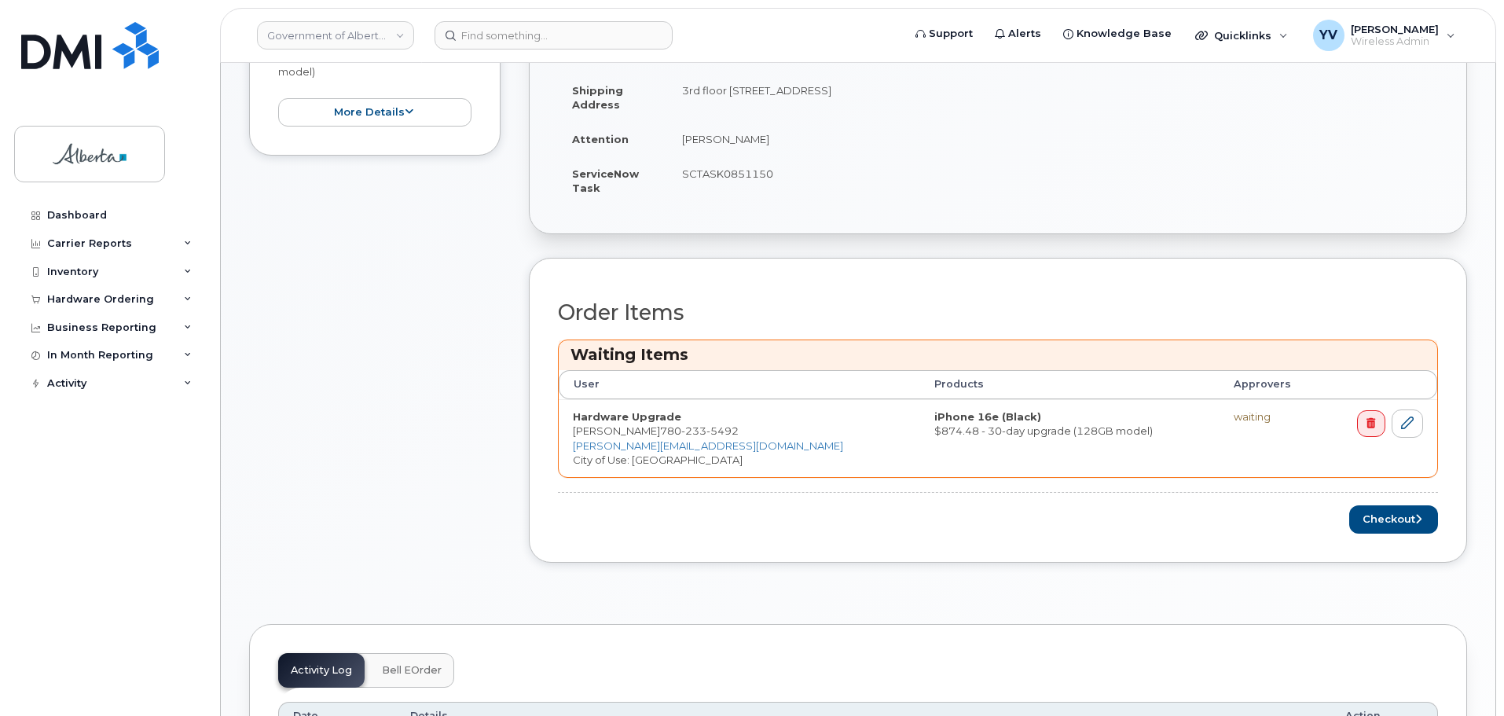
scroll to position [464, 0]
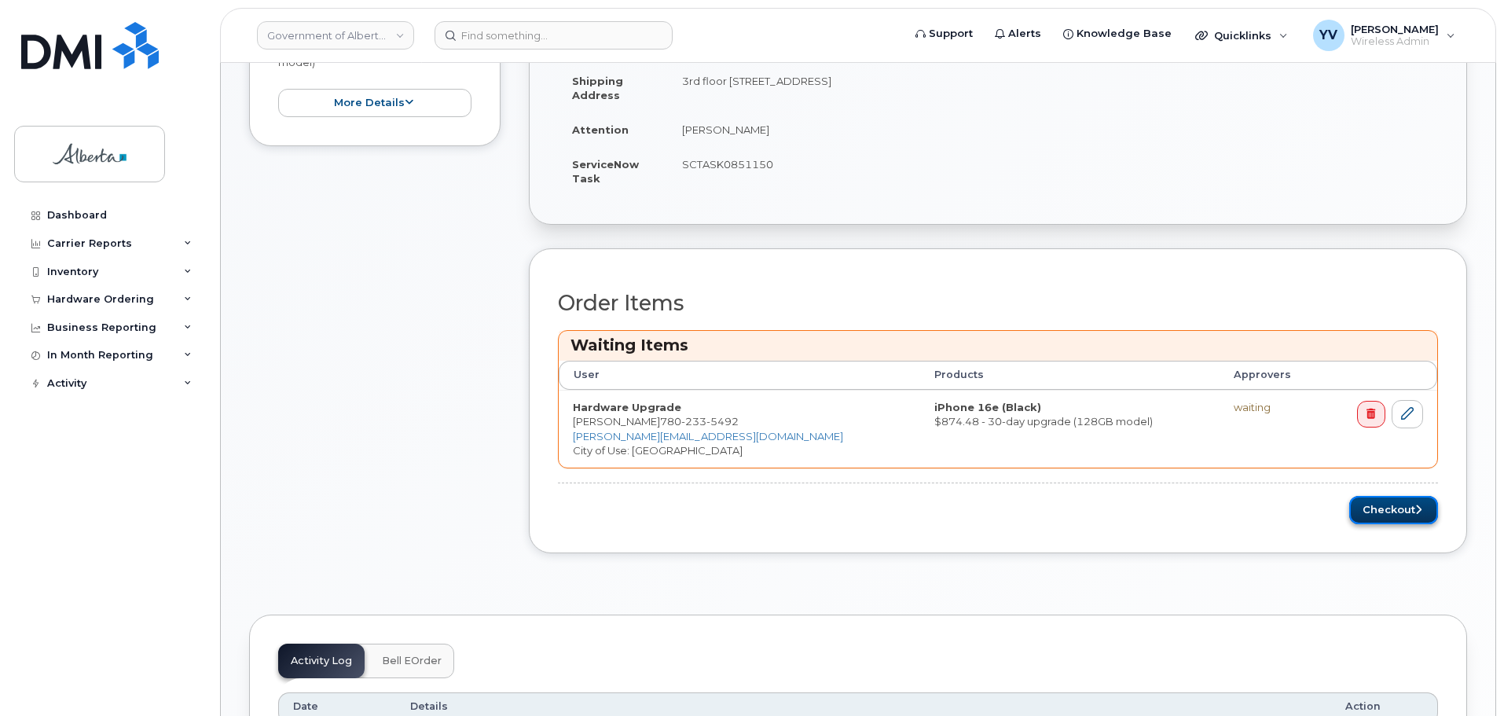
click at [1382, 501] on button "Checkout" at bounding box center [1393, 510] width 89 height 29
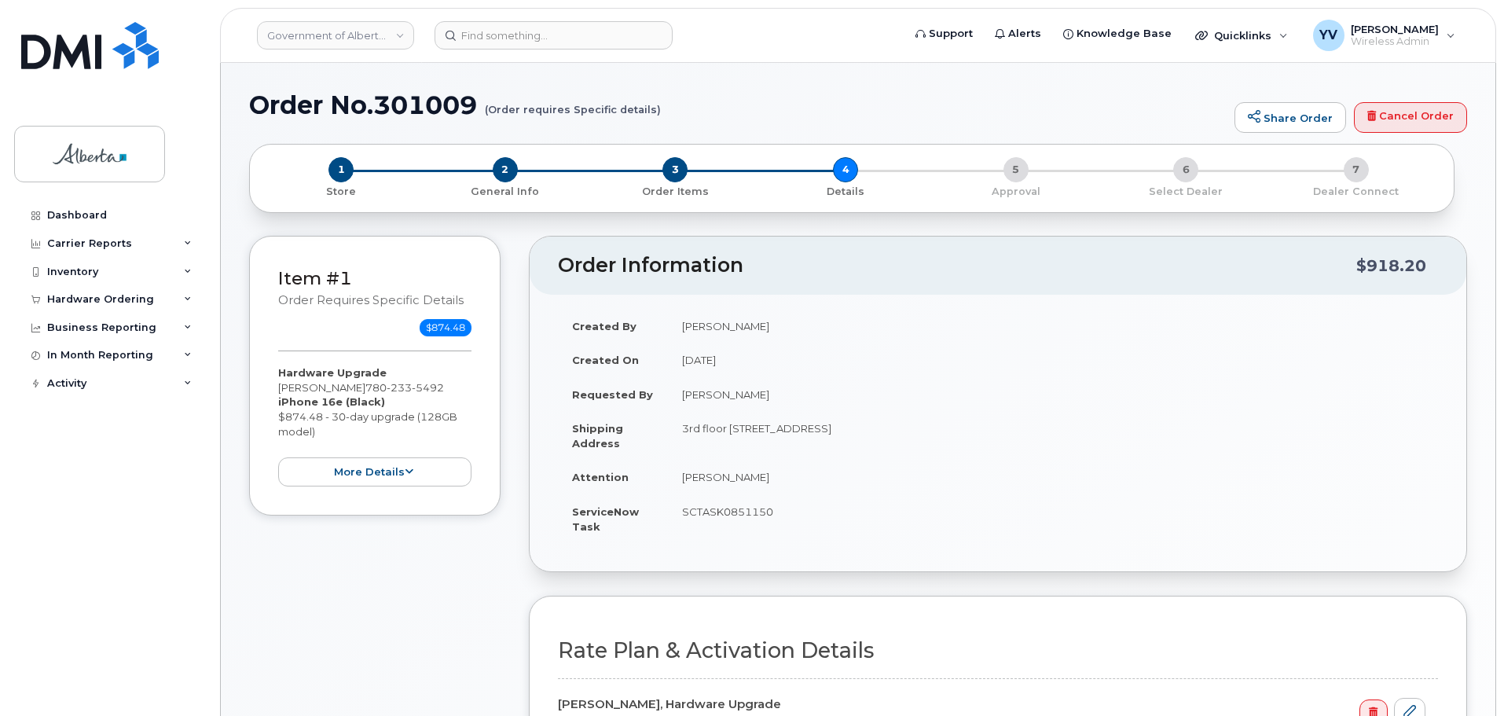
select select
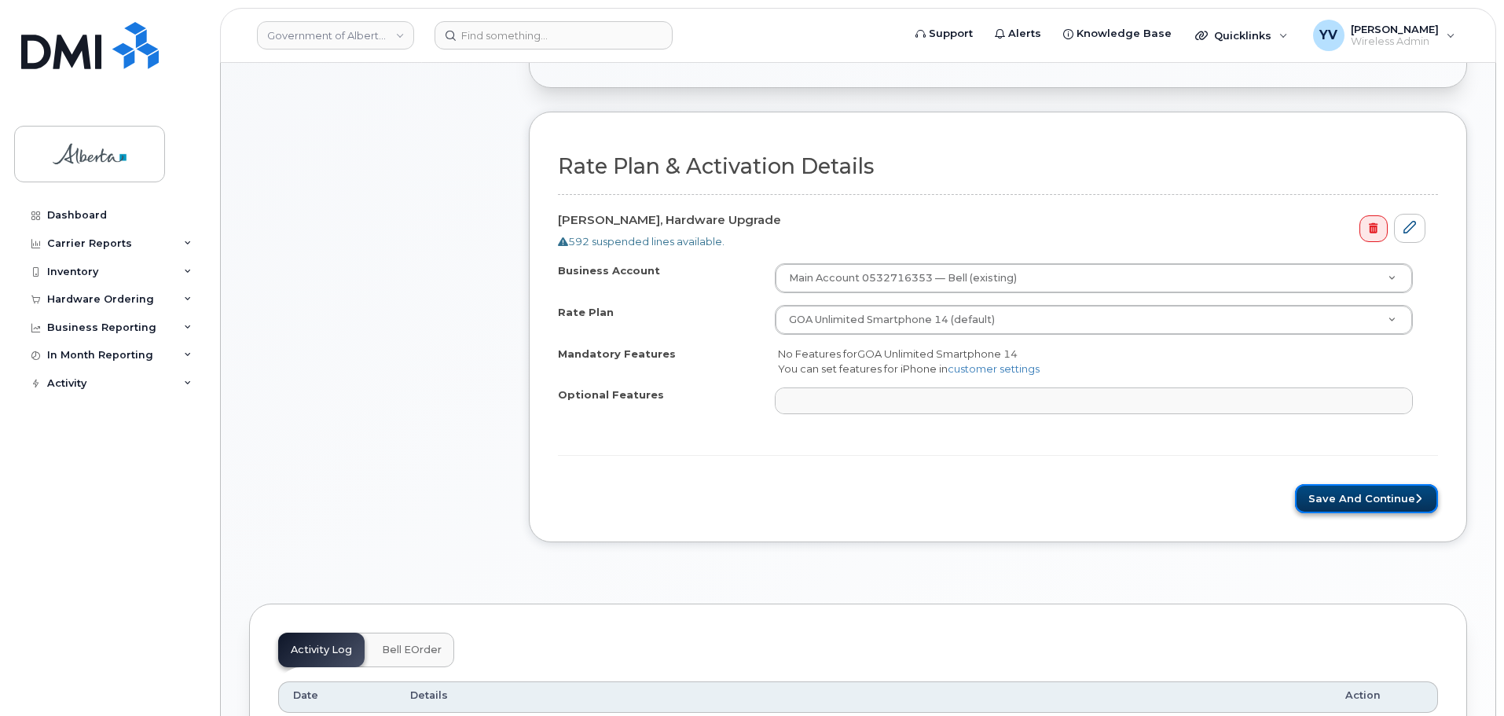
click at [1355, 497] on button "Save and Continue" at bounding box center [1366, 498] width 143 height 29
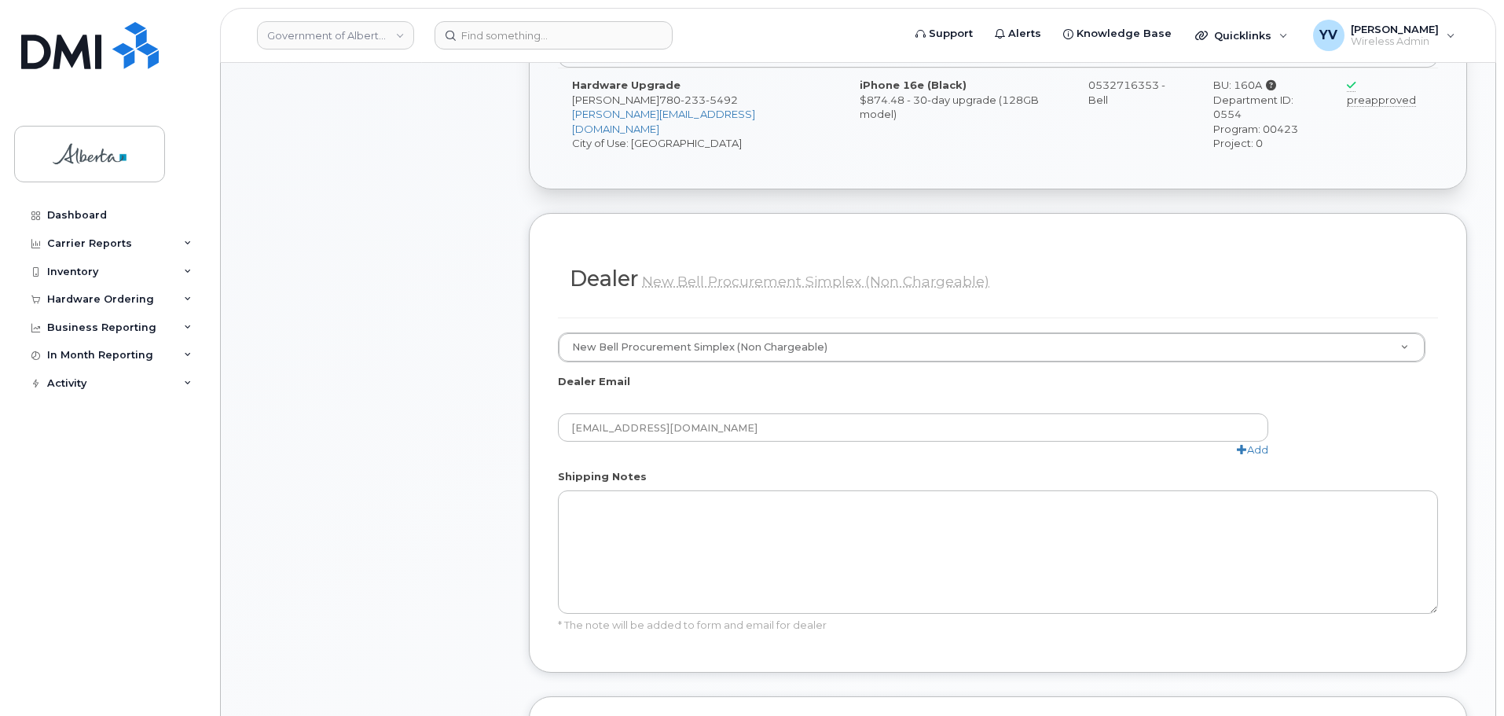
scroll to position [685, 0]
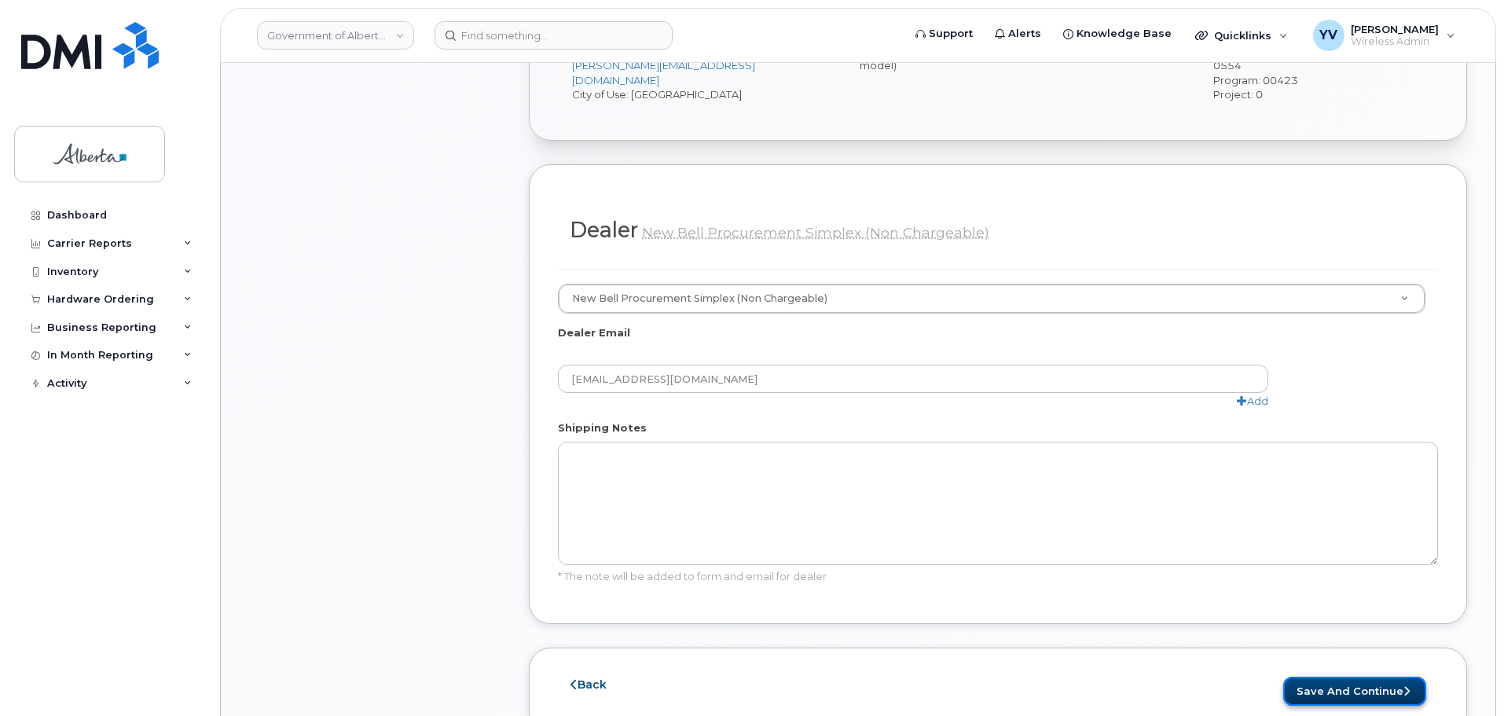
click at [1339, 677] on button "Save and Continue" at bounding box center [1354, 691] width 143 height 29
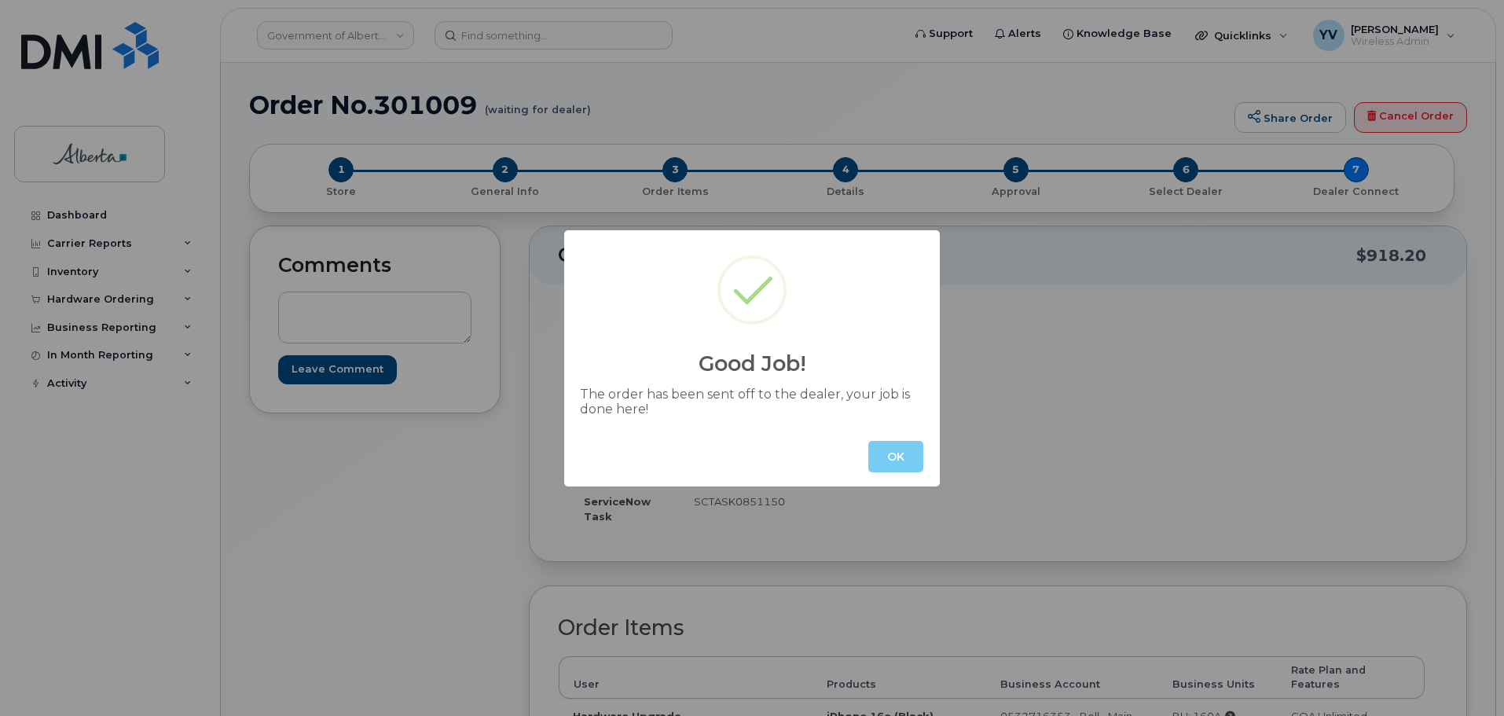
click at [910, 464] on button "OK" at bounding box center [895, 456] width 55 height 31
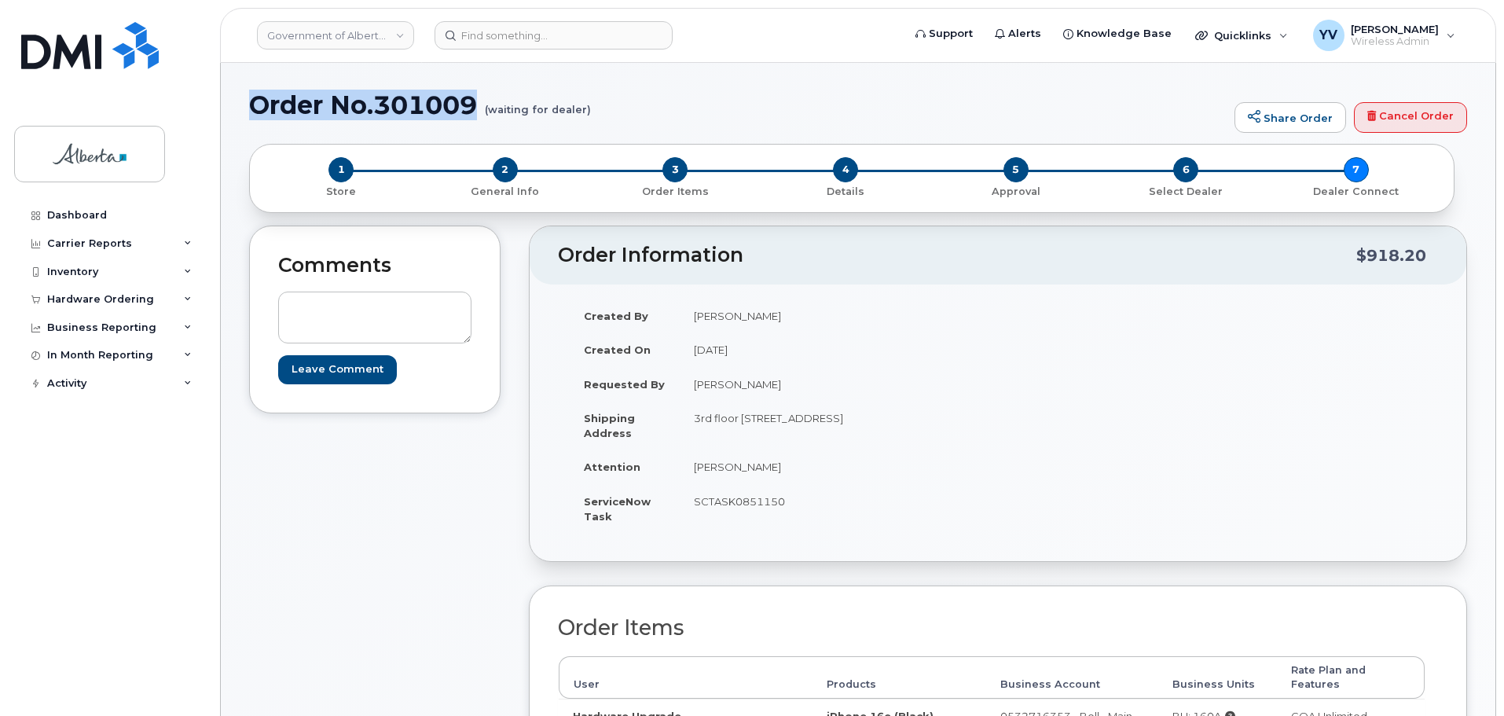
drag, startPoint x: 479, startPoint y: 101, endPoint x: 259, endPoint y: 105, distance: 220.1
click at [259, 105] on h1 "Order No.301009 (waiting for dealer)" at bounding box center [738, 105] width 978 height 28
copy h1 "Order No.301009"
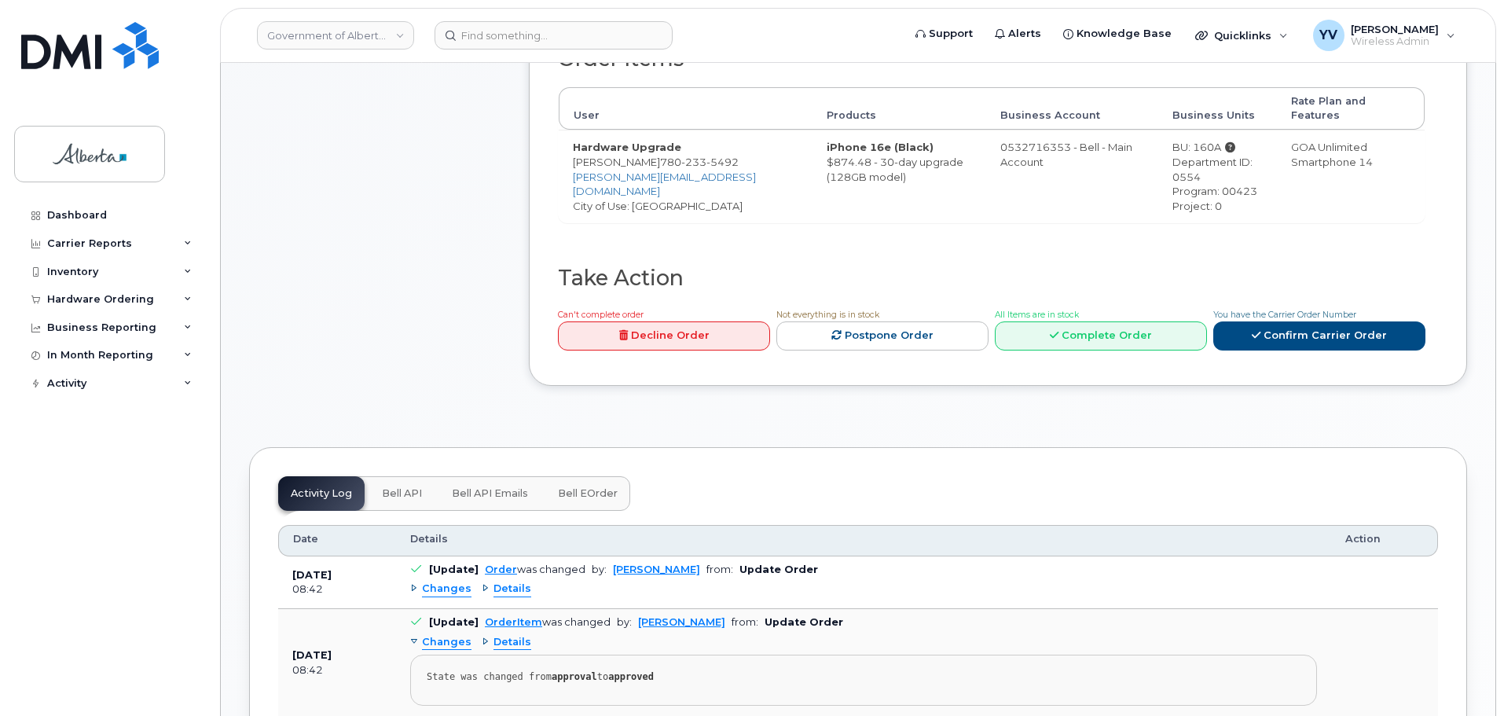
scroll to position [590, 0]
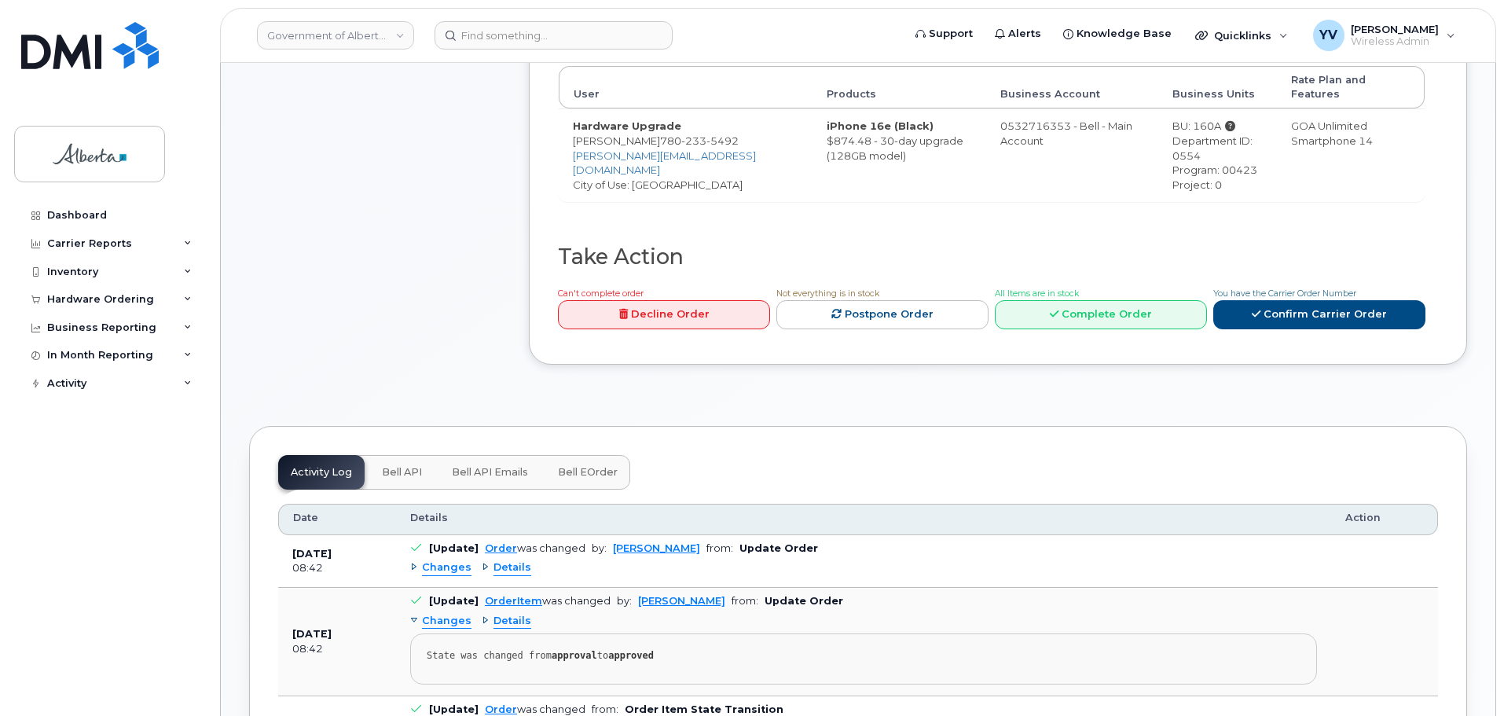
click at [397, 466] on span "Bell API" at bounding box center [402, 472] width 40 height 13
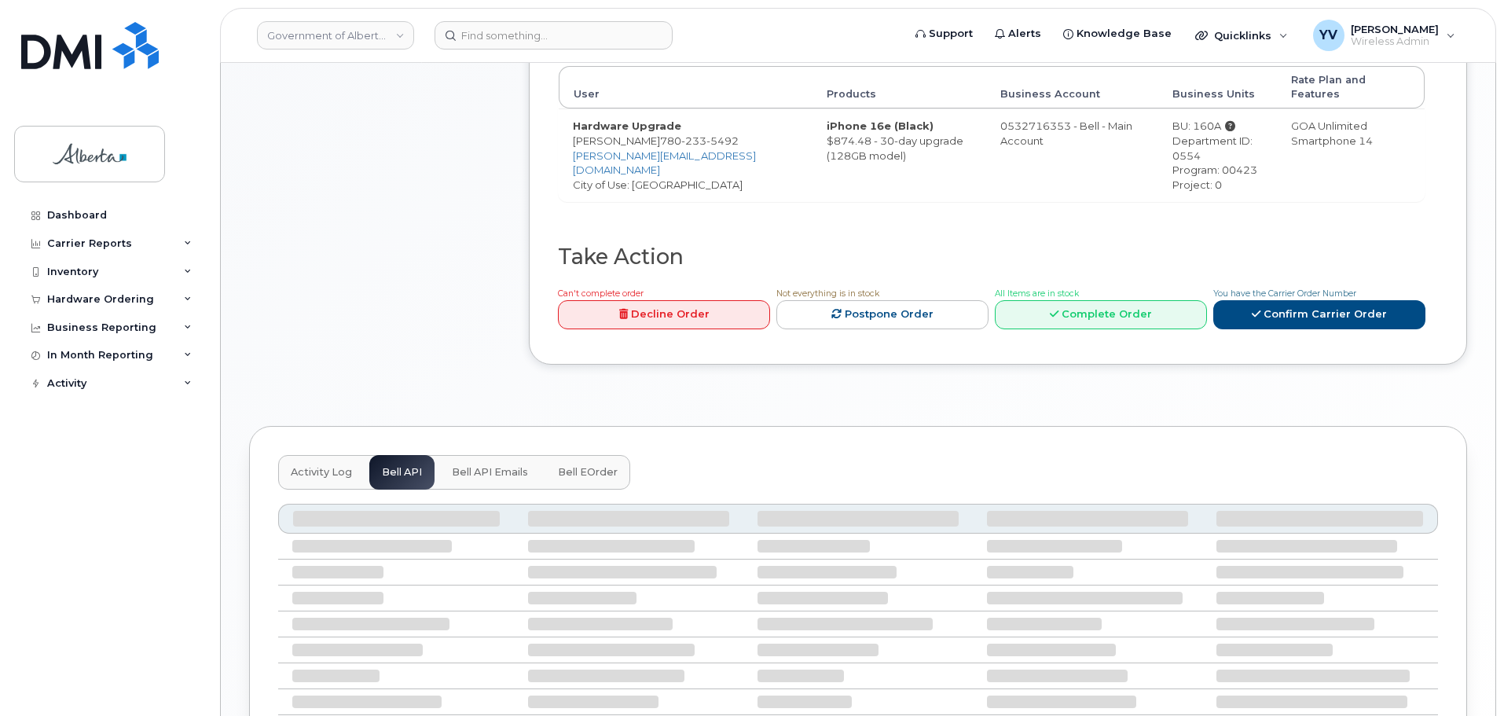
scroll to position [571, 0]
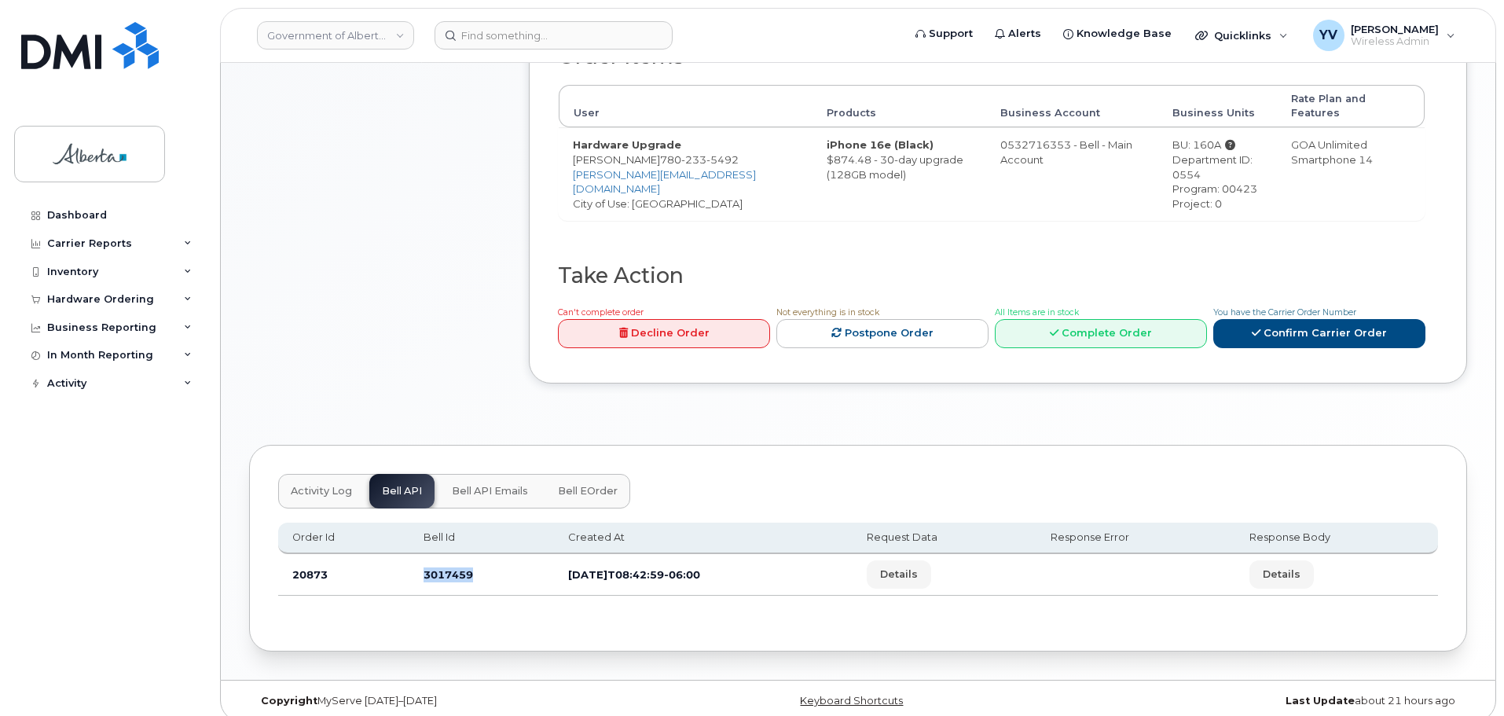
drag, startPoint x: 473, startPoint y: 560, endPoint x: 417, endPoint y: 564, distance: 55.9
click at [417, 564] on td "3017459" at bounding box center [481, 575] width 145 height 42
copy td "3017459"
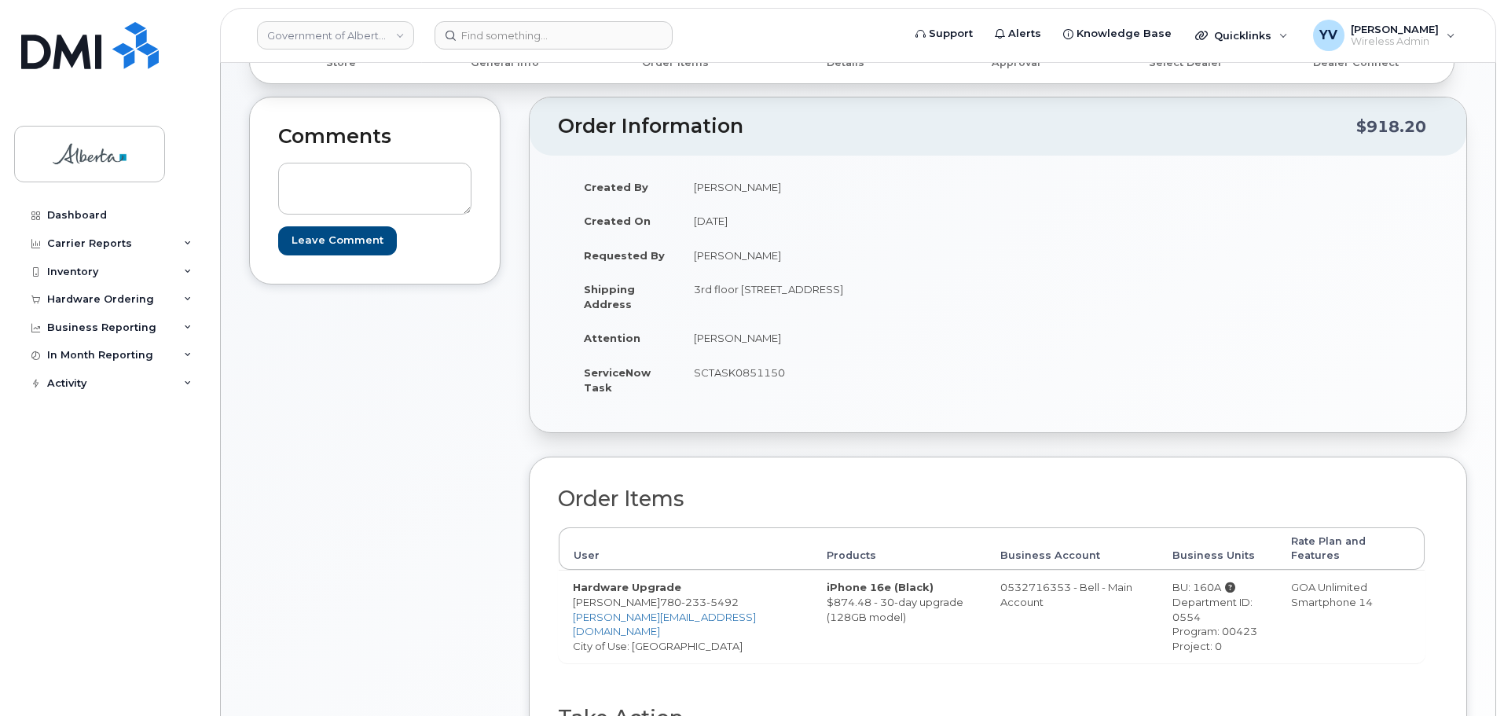
scroll to position [137, 0]
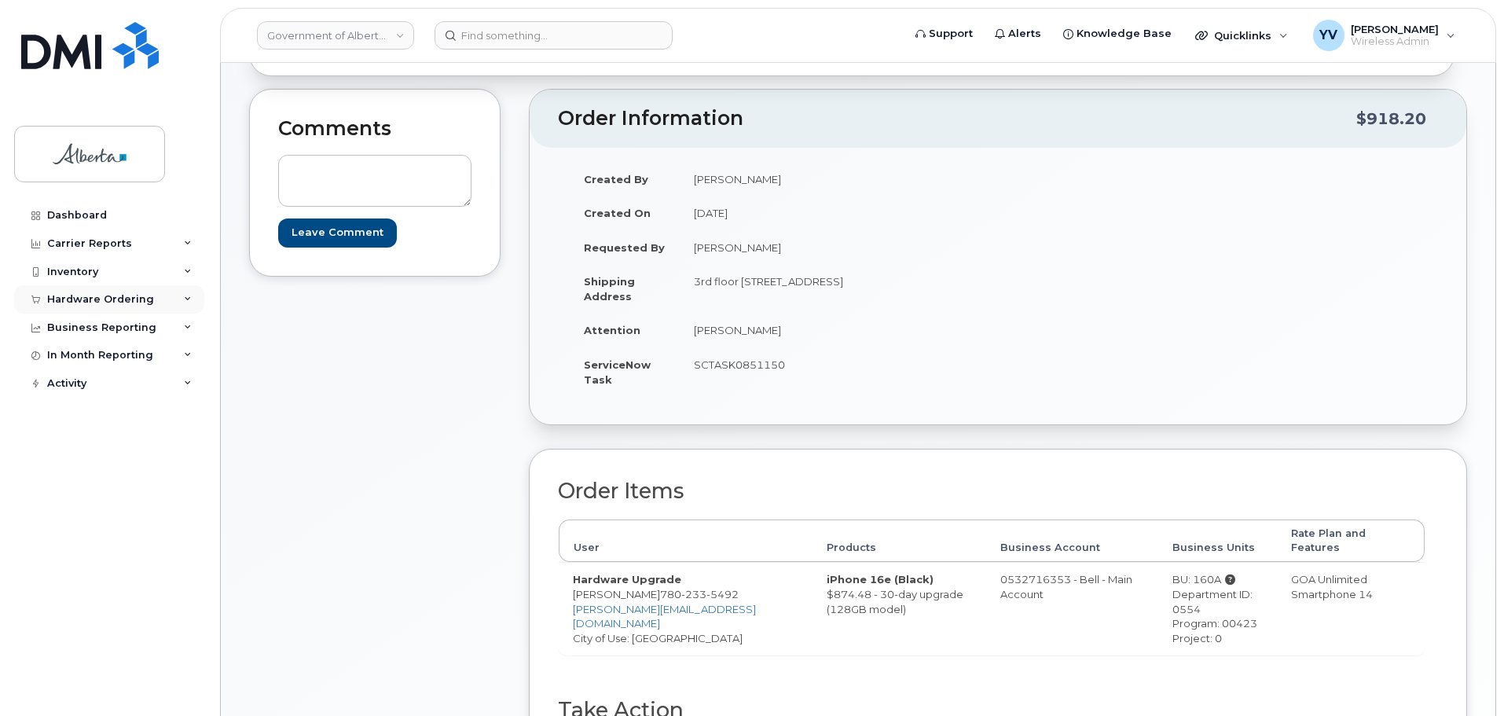
click at [73, 293] on div "Hardware Ordering" at bounding box center [100, 299] width 107 height 13
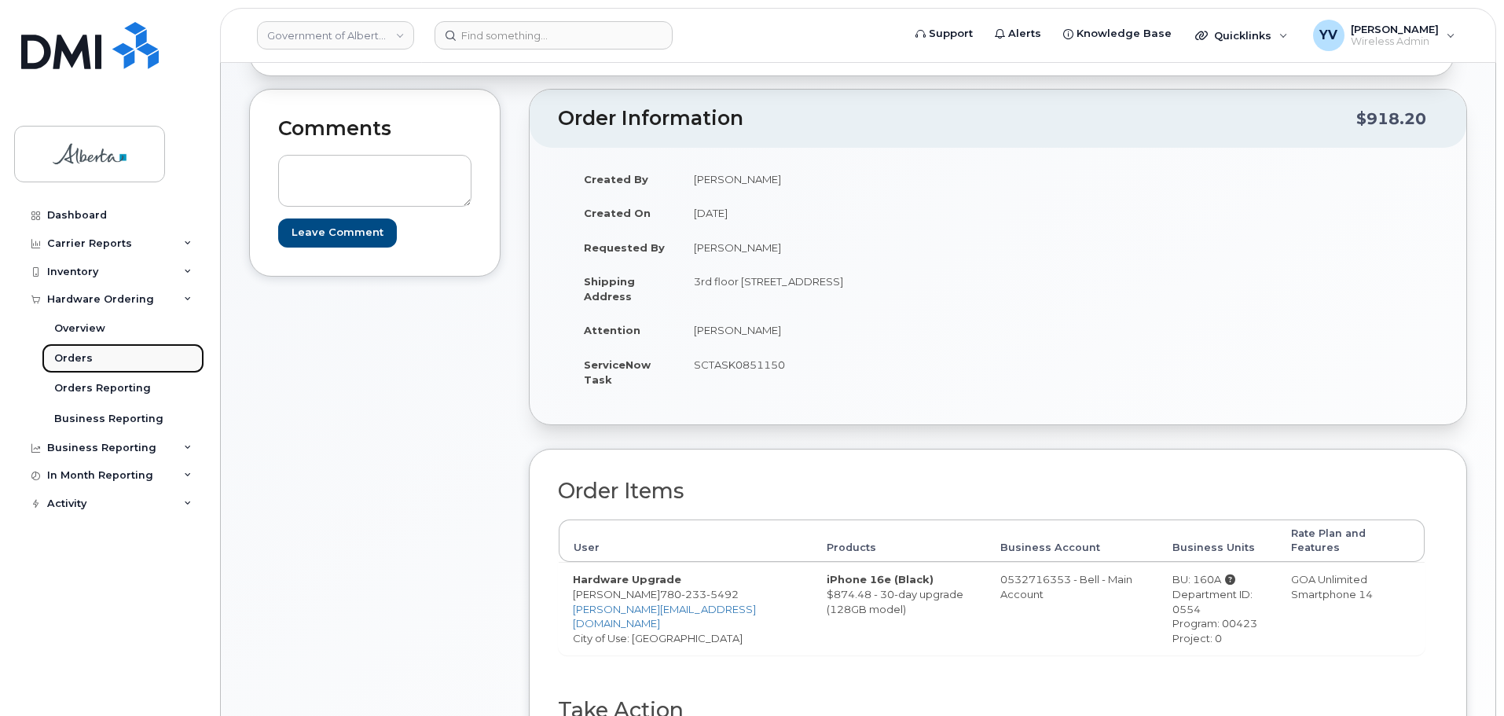
click at [60, 351] on link "Orders" at bounding box center [123, 358] width 163 height 30
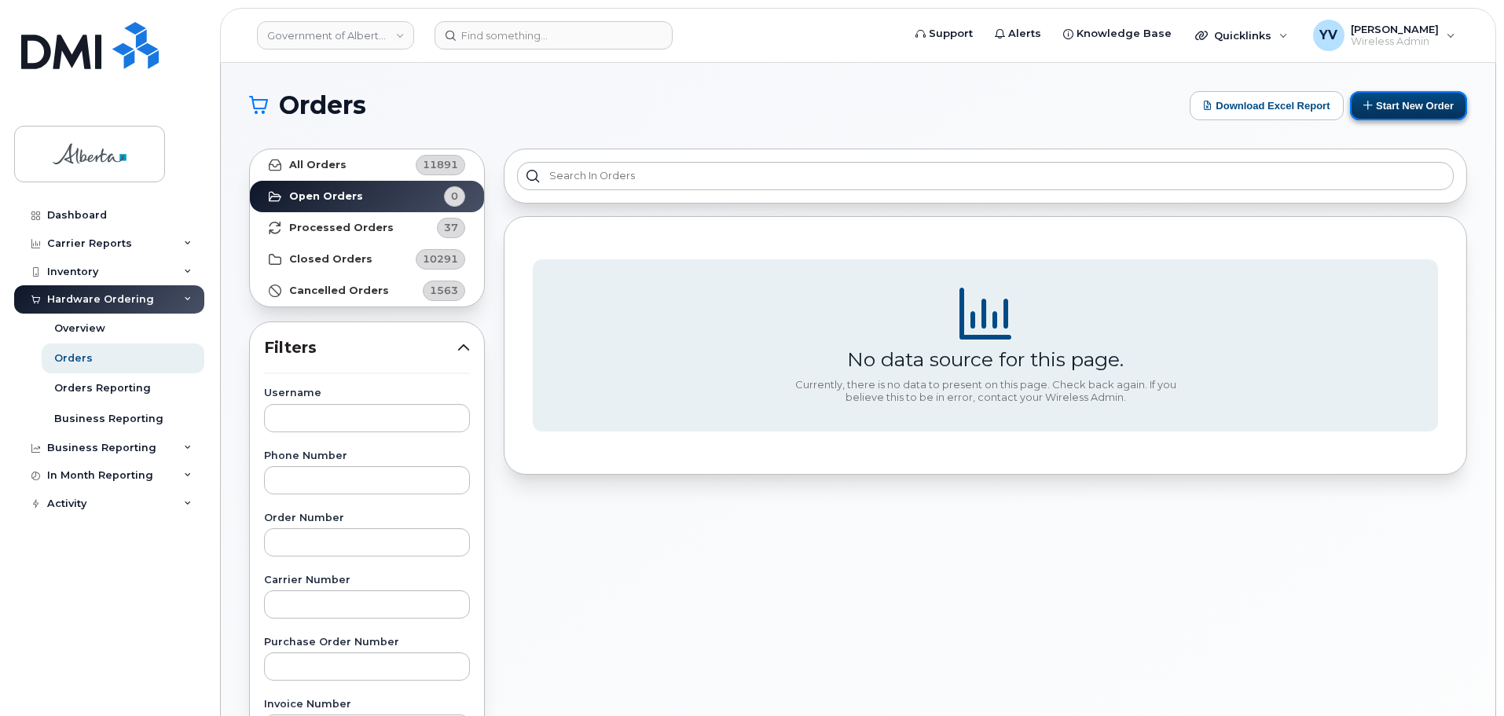
click at [1422, 101] on button "Start New Order" at bounding box center [1408, 105] width 117 height 29
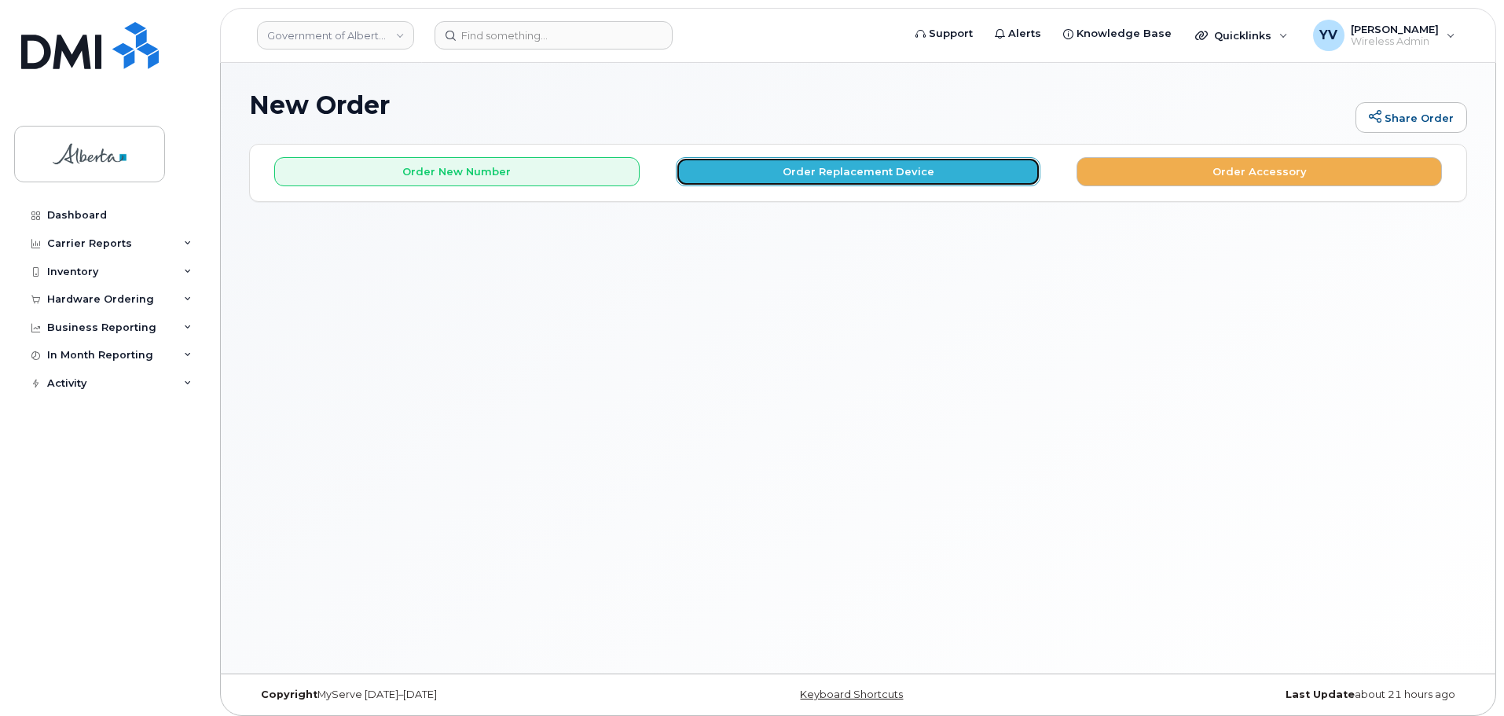
click at [909, 162] on button "Order Replacement Device" at bounding box center [858, 171] width 365 height 29
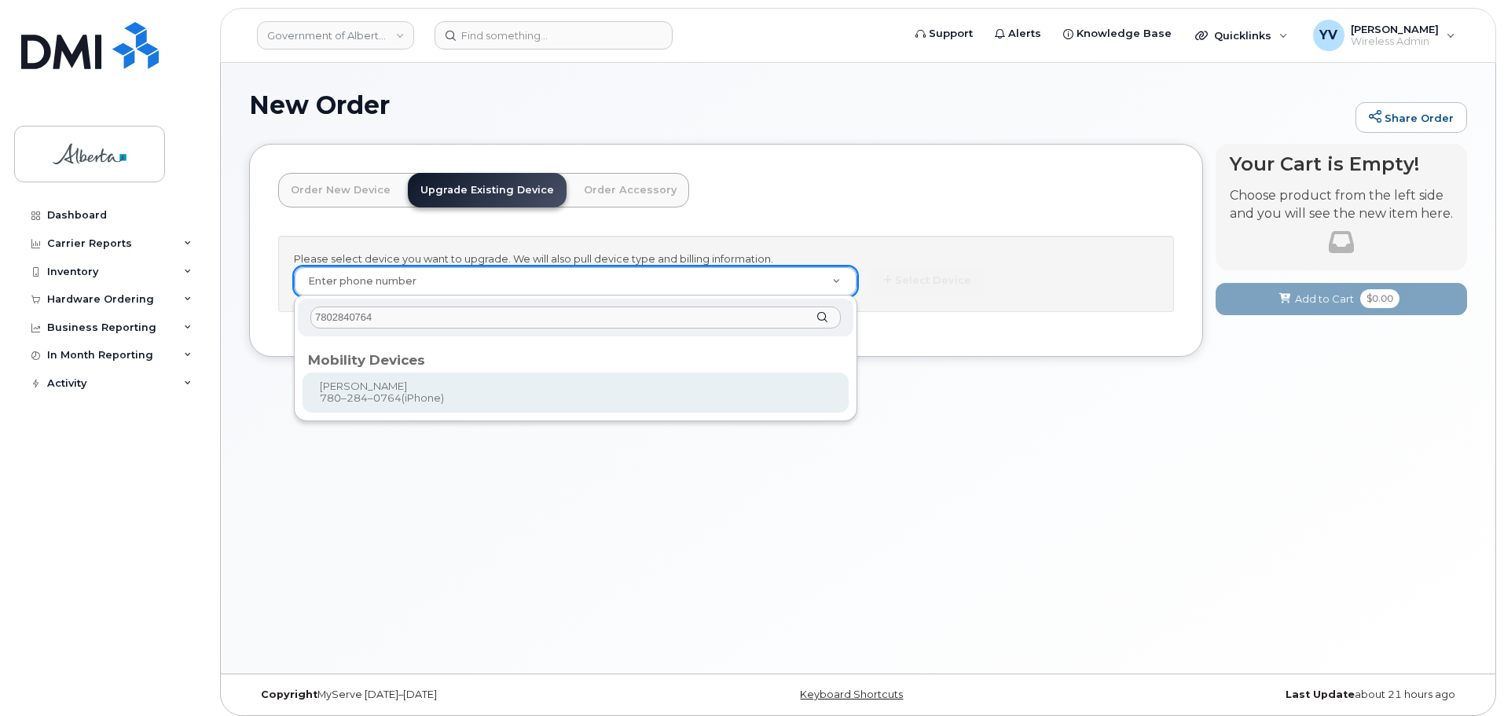
type input "7802840764"
type input "798729"
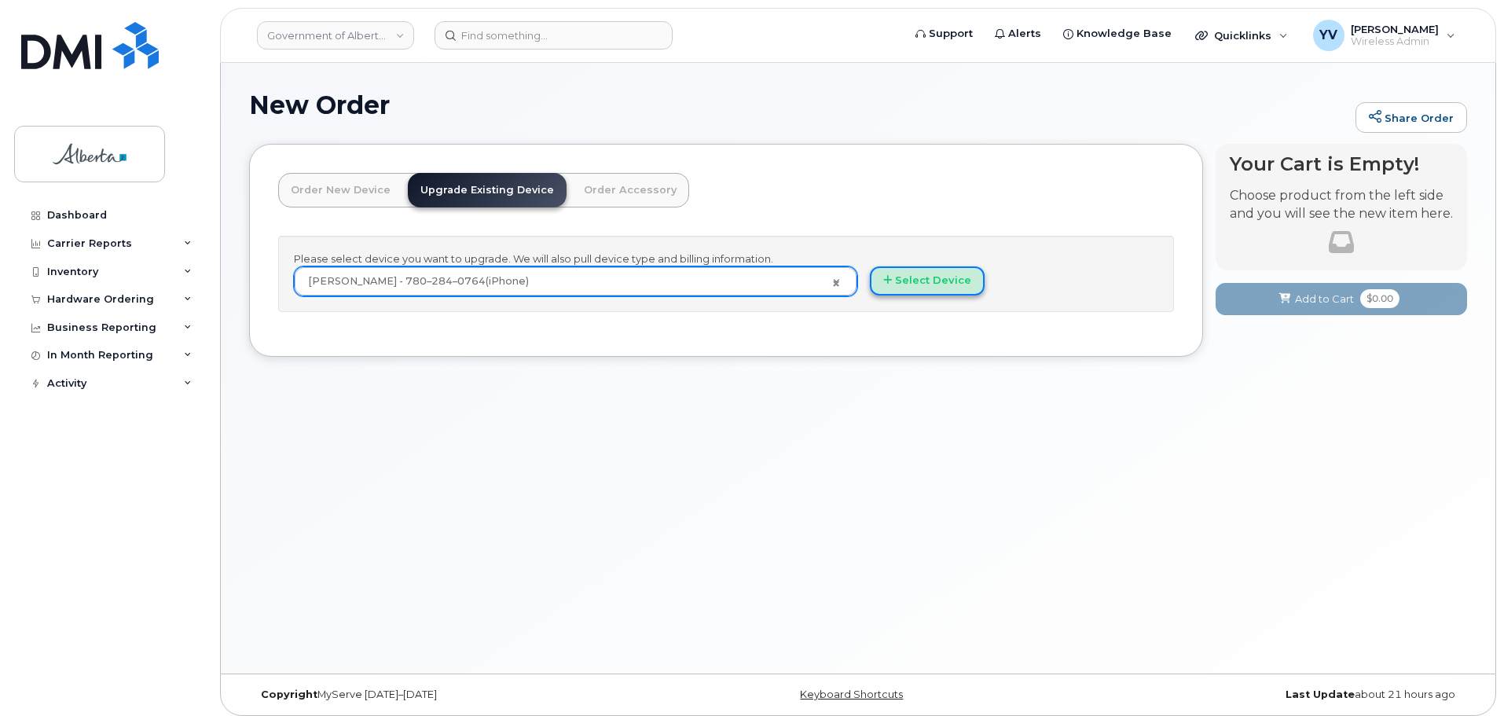
click at [934, 278] on button "Select Device" at bounding box center [927, 280] width 115 height 29
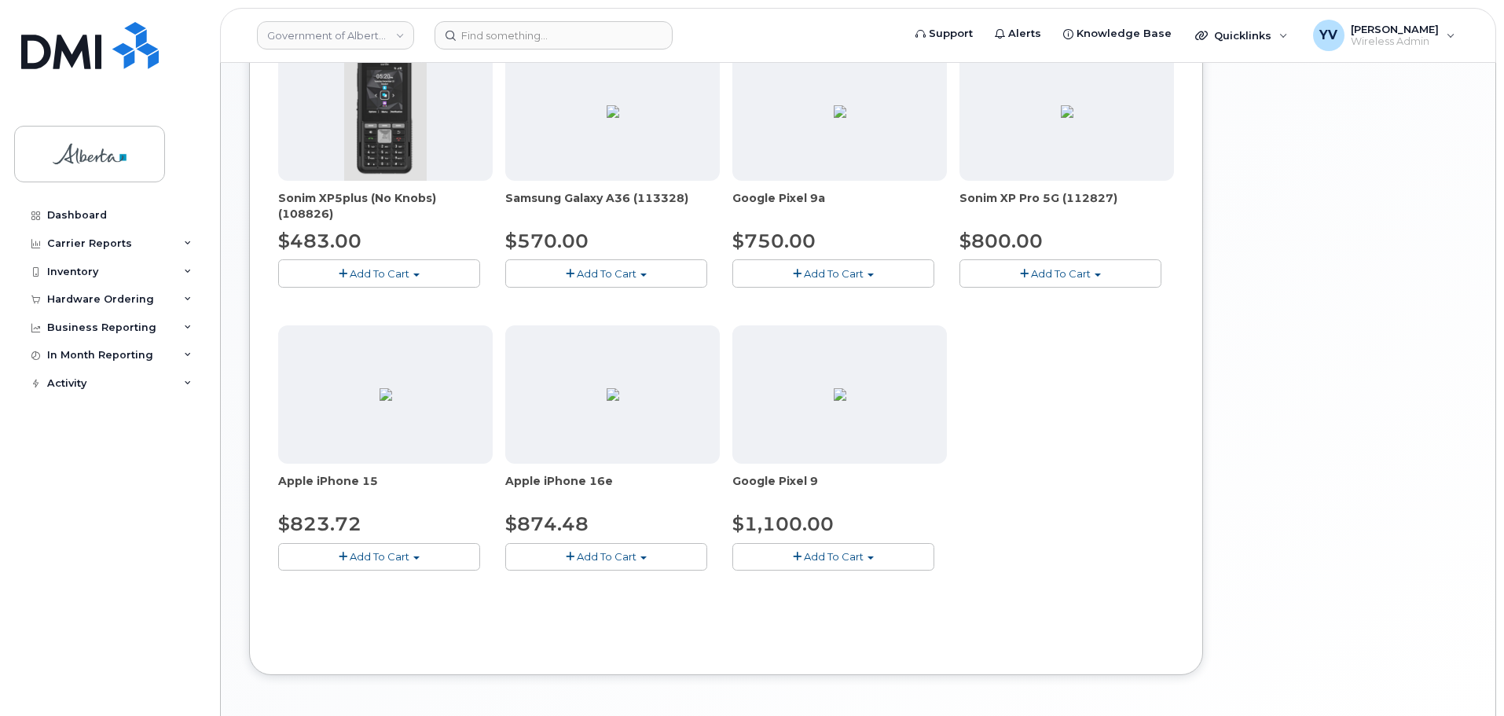
scroll to position [544, 0]
click at [644, 561] on span "button" at bounding box center [644, 561] width 6 height 3
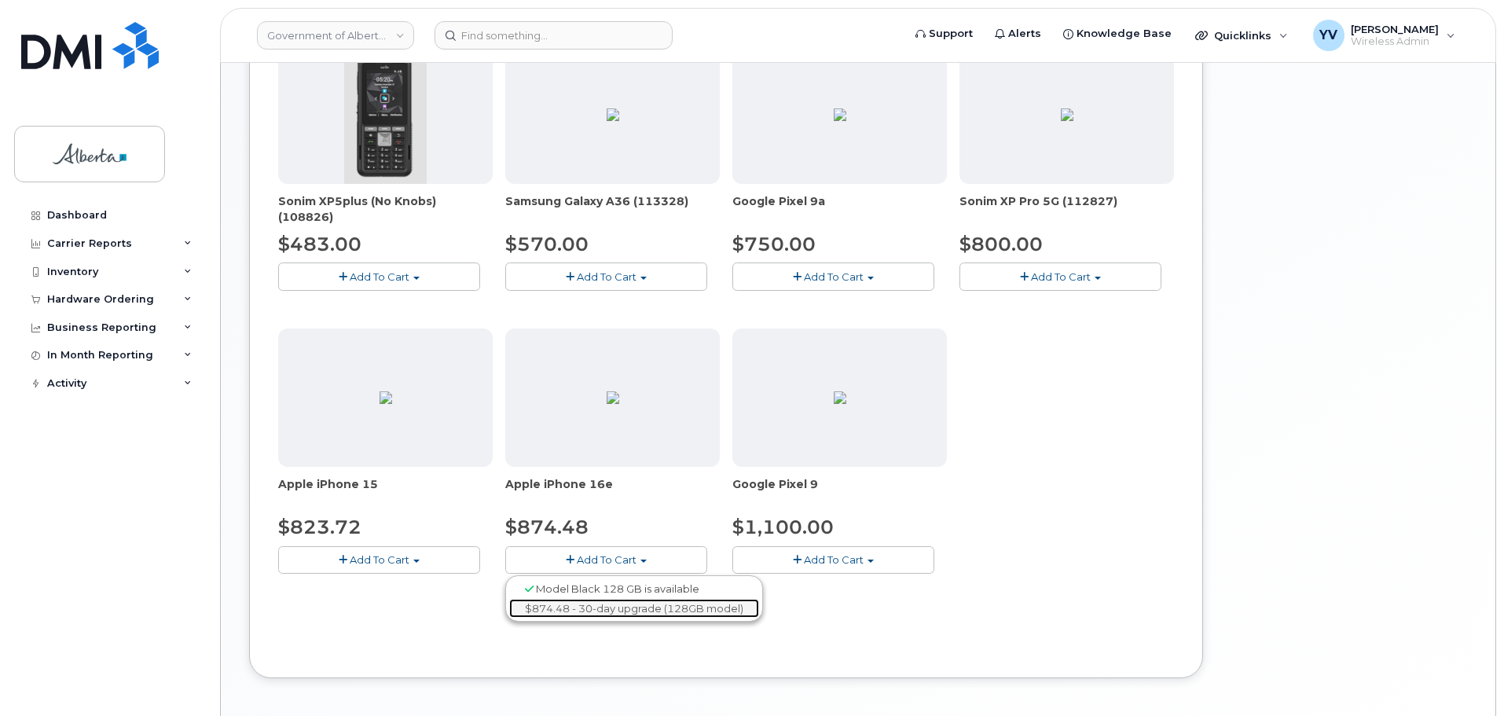
click at [652, 605] on link "$874.48 - 30-day upgrade (128GB model)" at bounding box center [634, 609] width 250 height 20
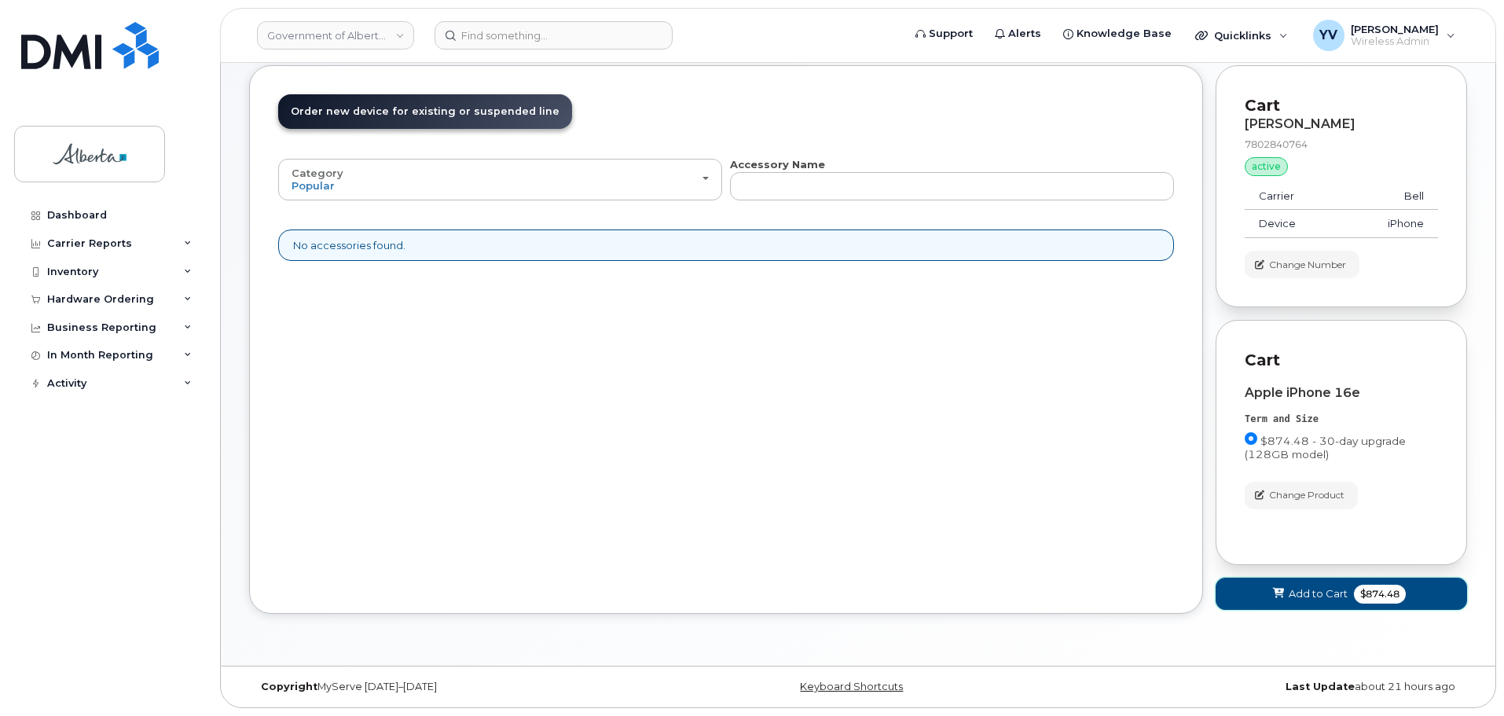
click at [1313, 590] on span "Add to Cart" at bounding box center [1318, 593] width 59 height 15
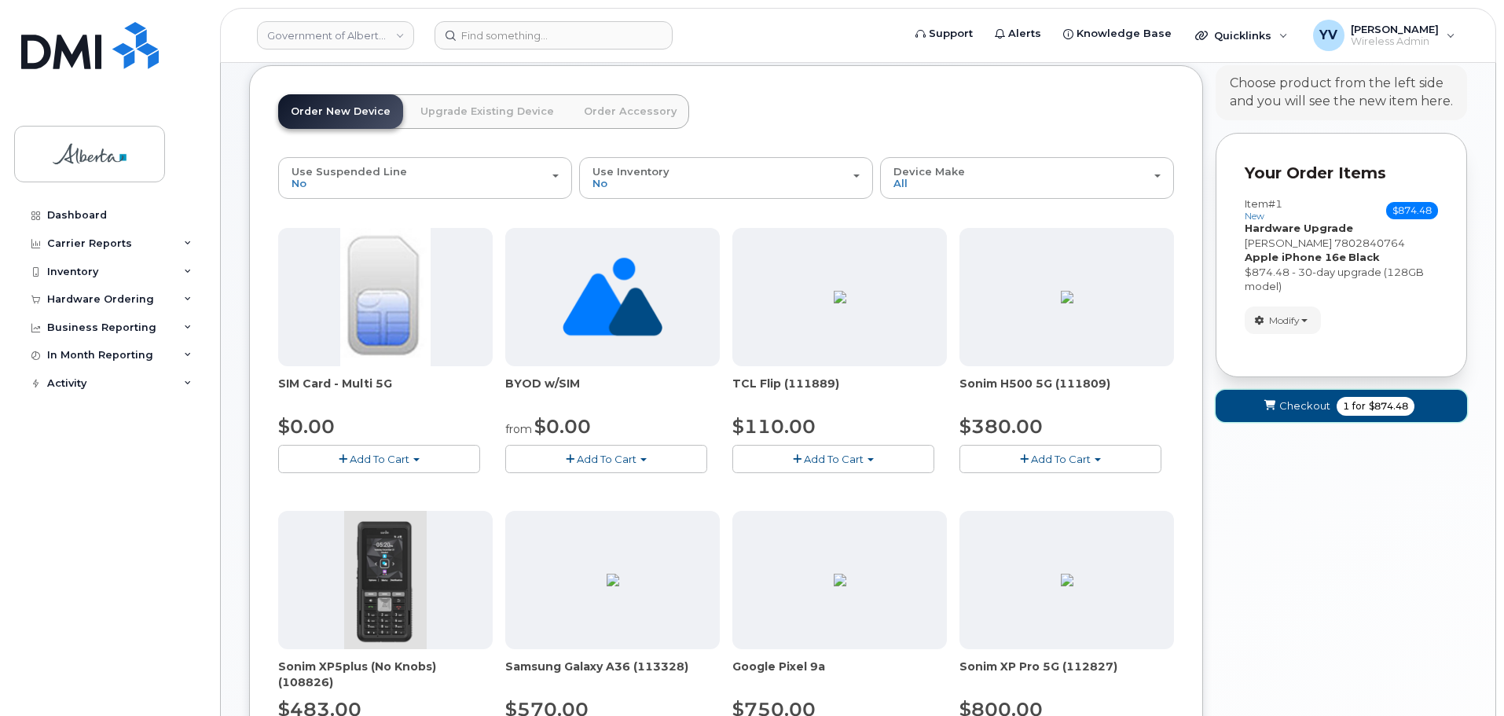
click at [1294, 403] on span "Checkout" at bounding box center [1304, 405] width 51 height 15
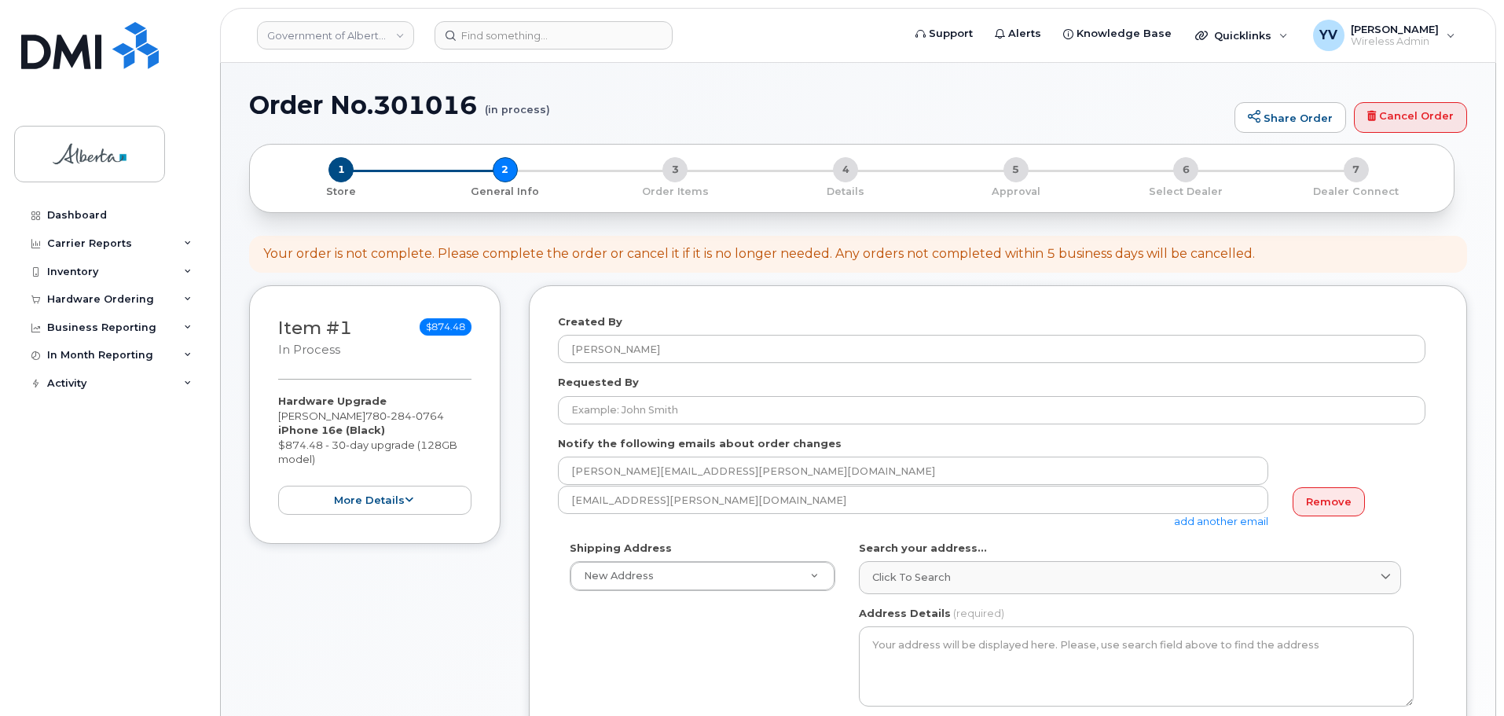
select select
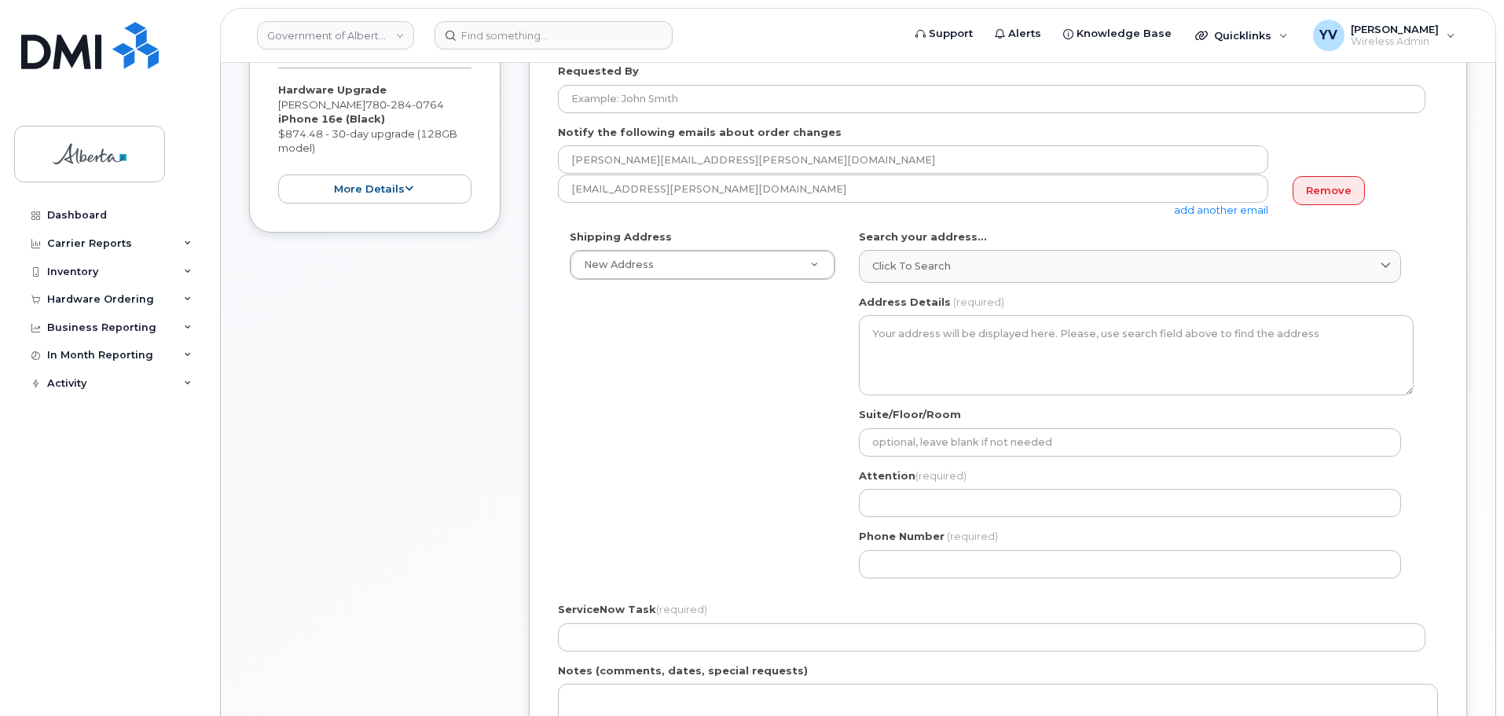
scroll to position [327, 0]
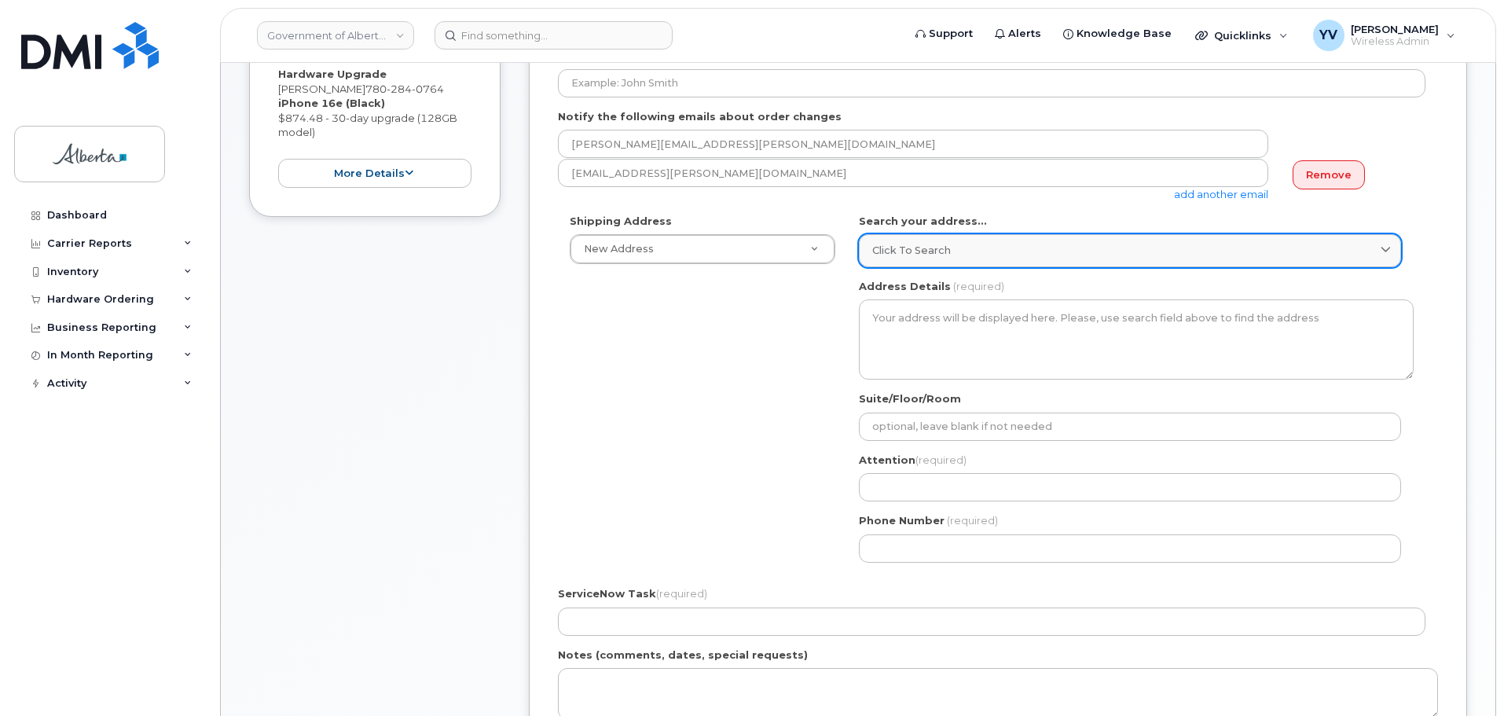
click at [879, 245] on span "Click to search" at bounding box center [911, 250] width 79 height 15
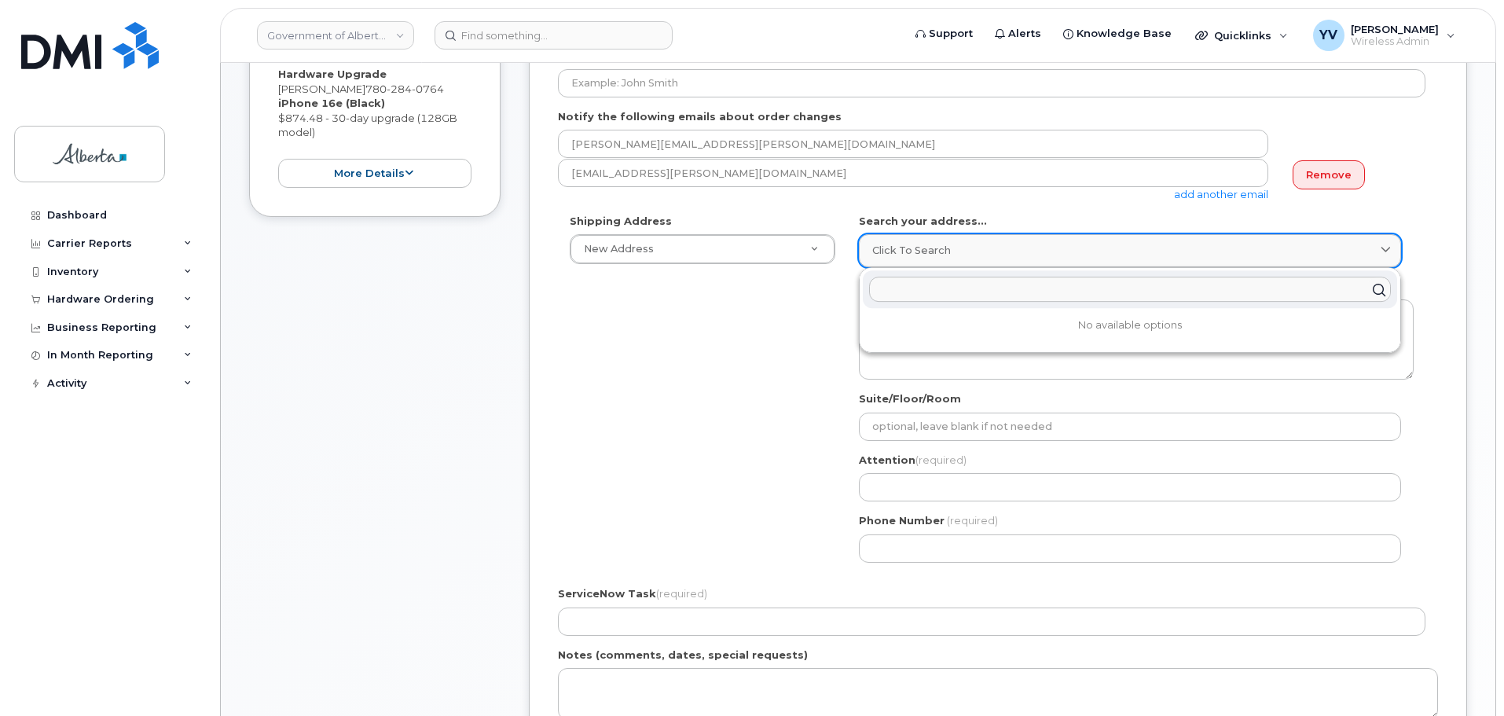
paste input "4810 - 50 Street"
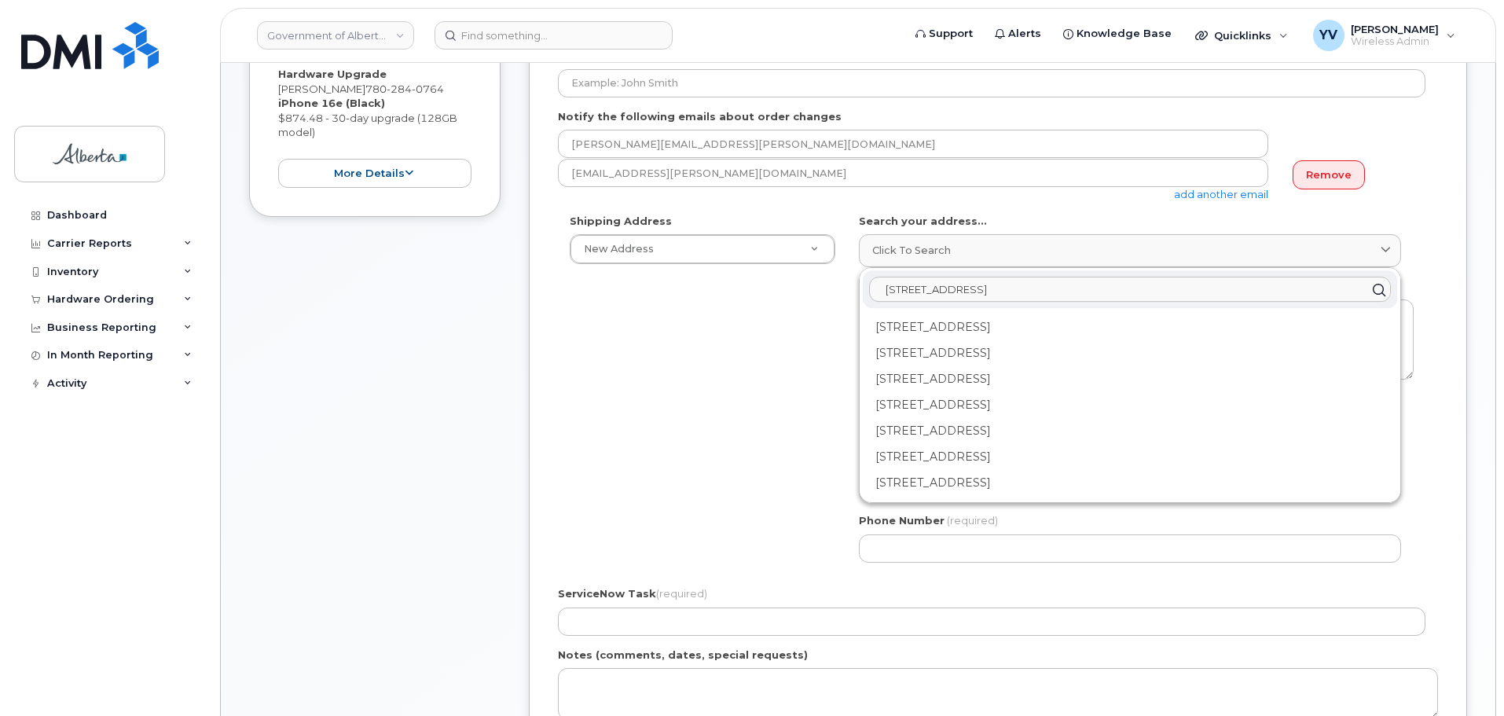
type input "4810 - 50 Street"
paste input "4810 - 50 Street"
type input "4810 - 50 Street"
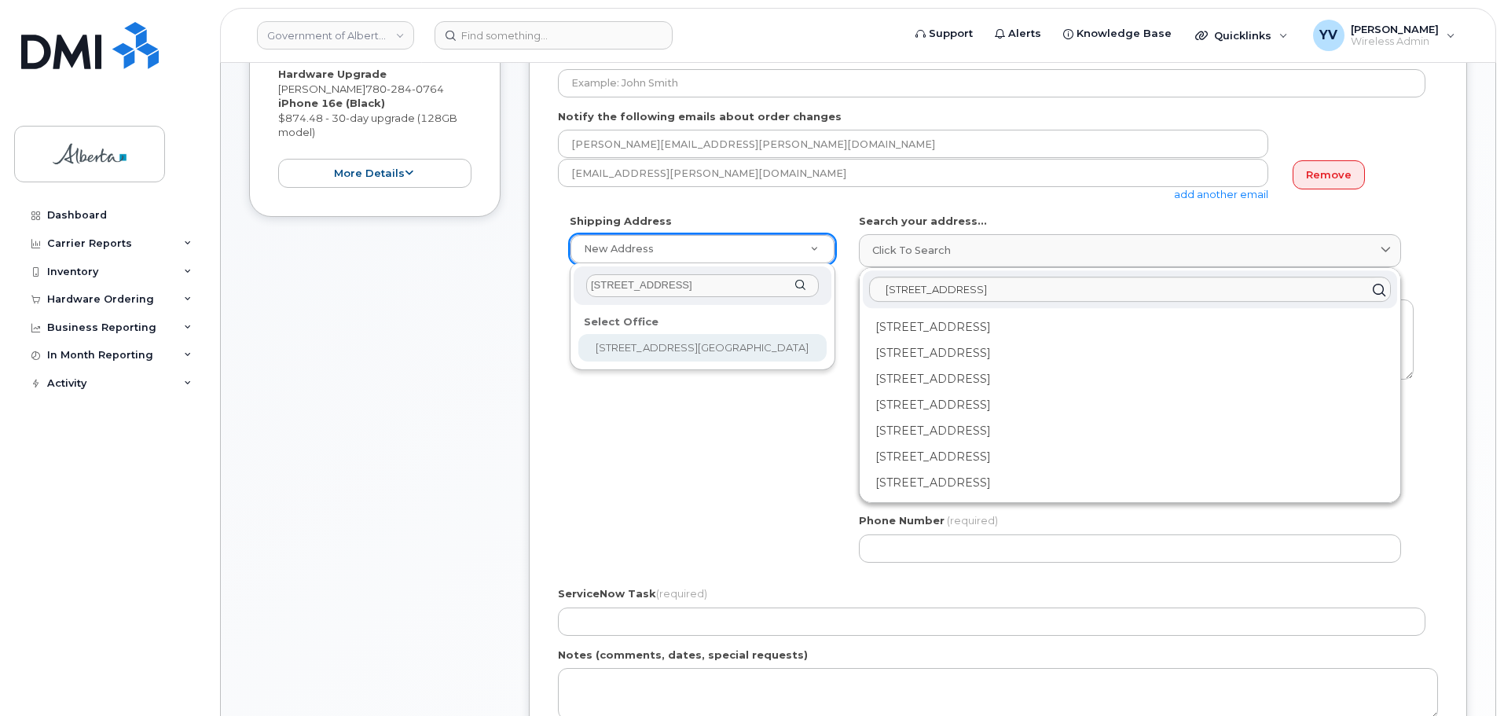
select select
type textarea "4810 - 50 Street Athabasca Alberta T9S1C9"
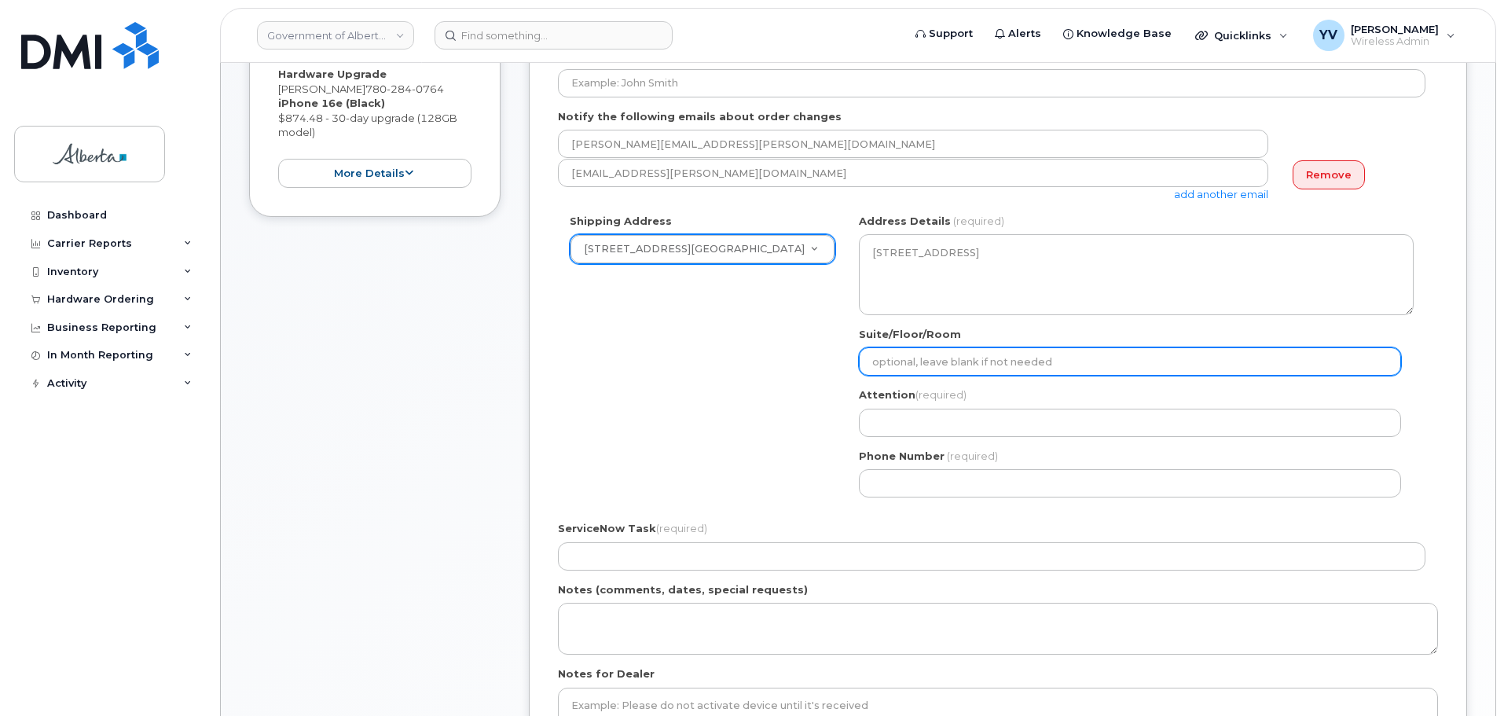
click at [900, 362] on input "Suite/Floor/Room" at bounding box center [1130, 361] width 542 height 28
type input "2nd Floor"
select select
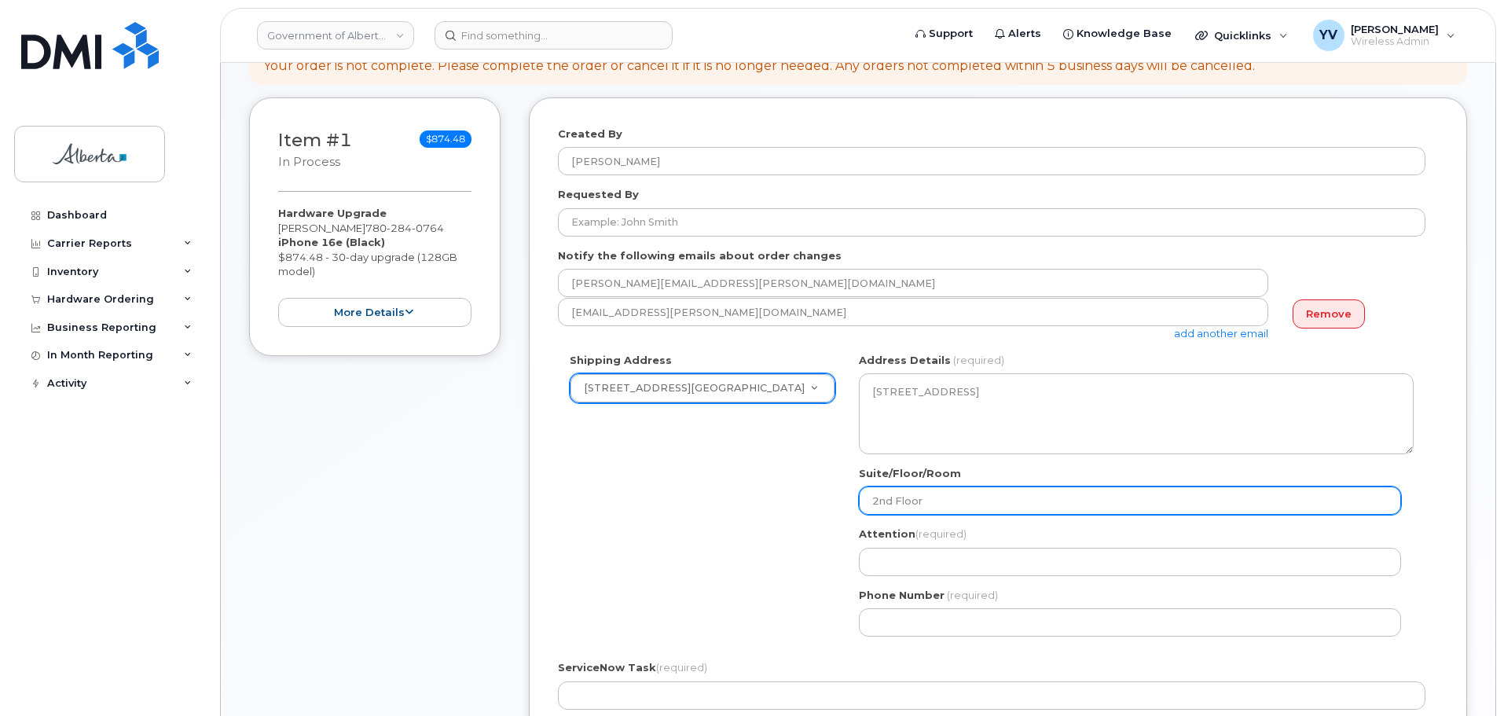
scroll to position [182, 0]
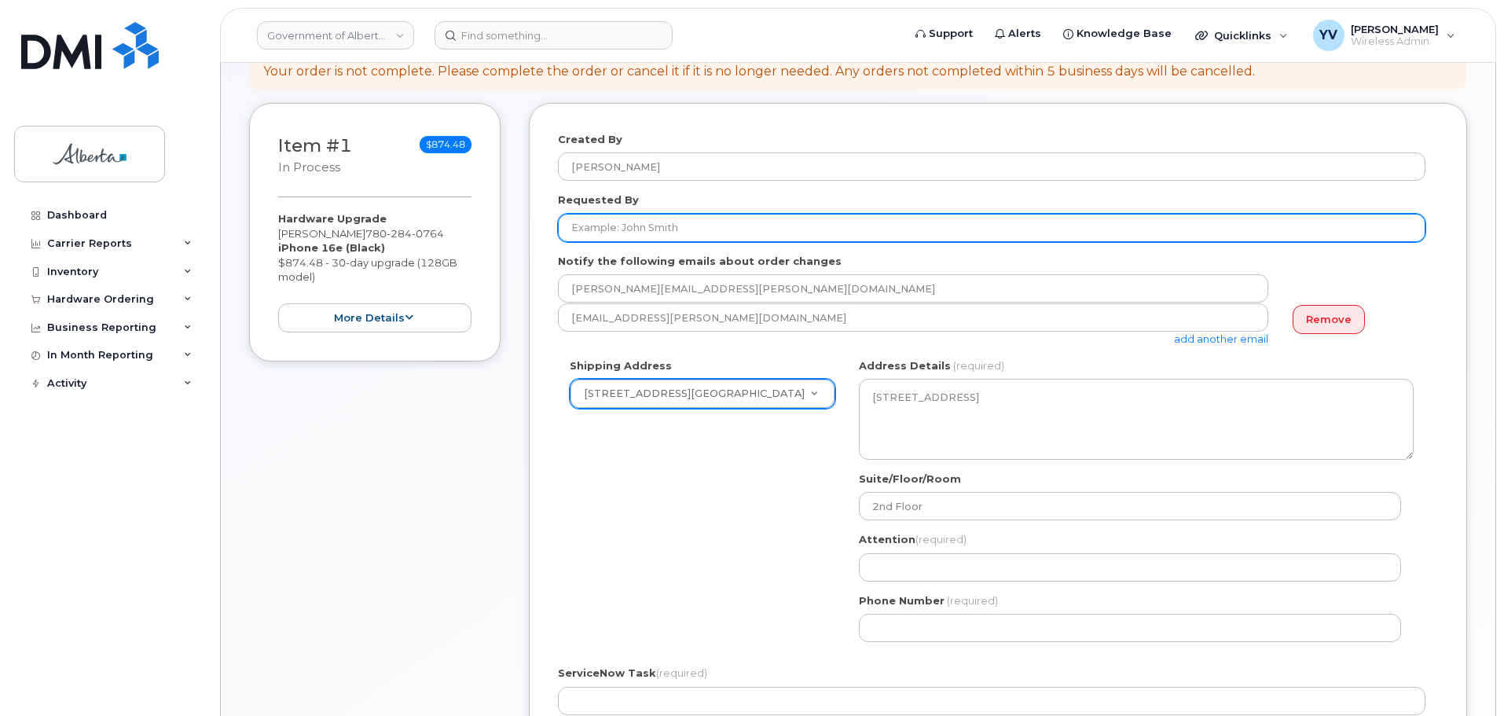
click at [600, 229] on input "Requested By" at bounding box center [992, 228] width 868 height 28
paste input "Julie Crawley"
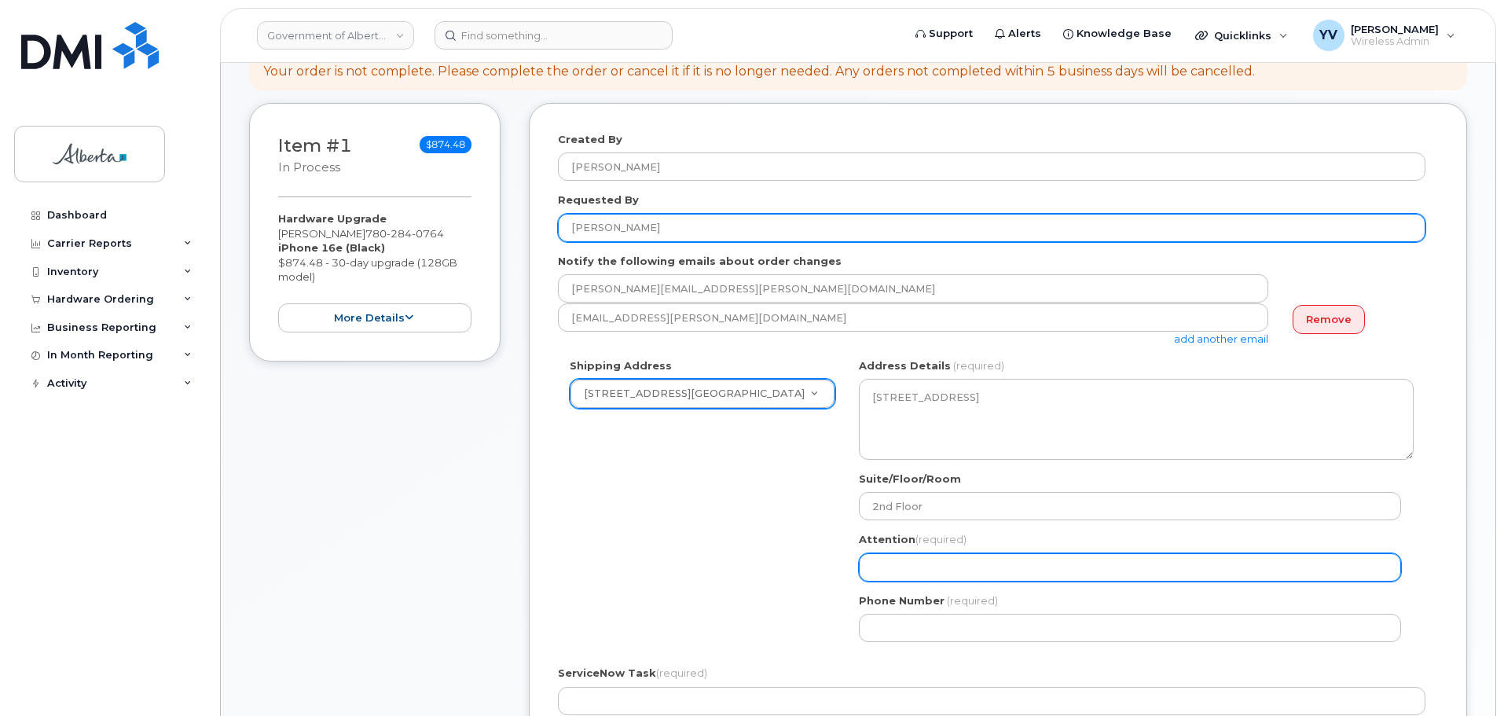
type input "Julie Crawley"
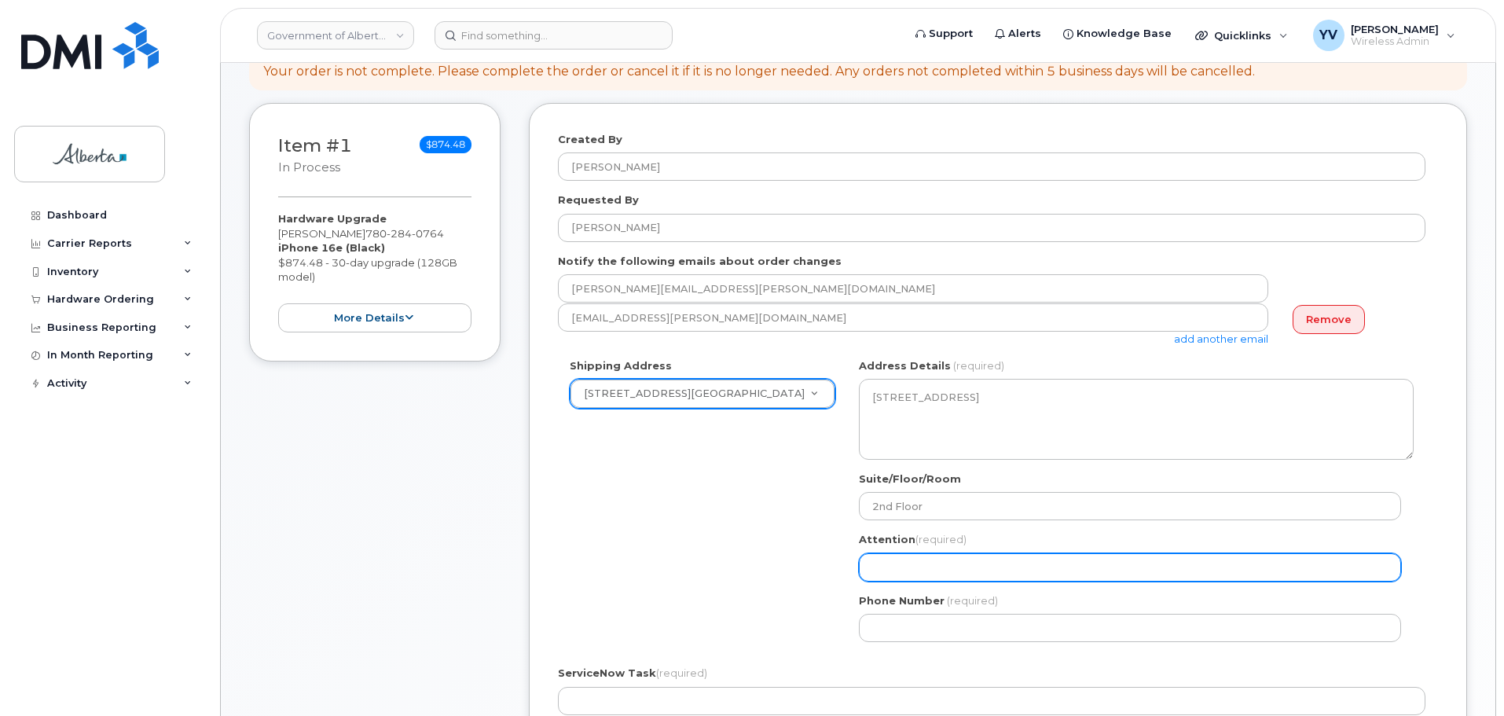
click at [894, 567] on input "Attention (required)" at bounding box center [1130, 567] width 542 height 28
paste input "Julie Crawley"
select select
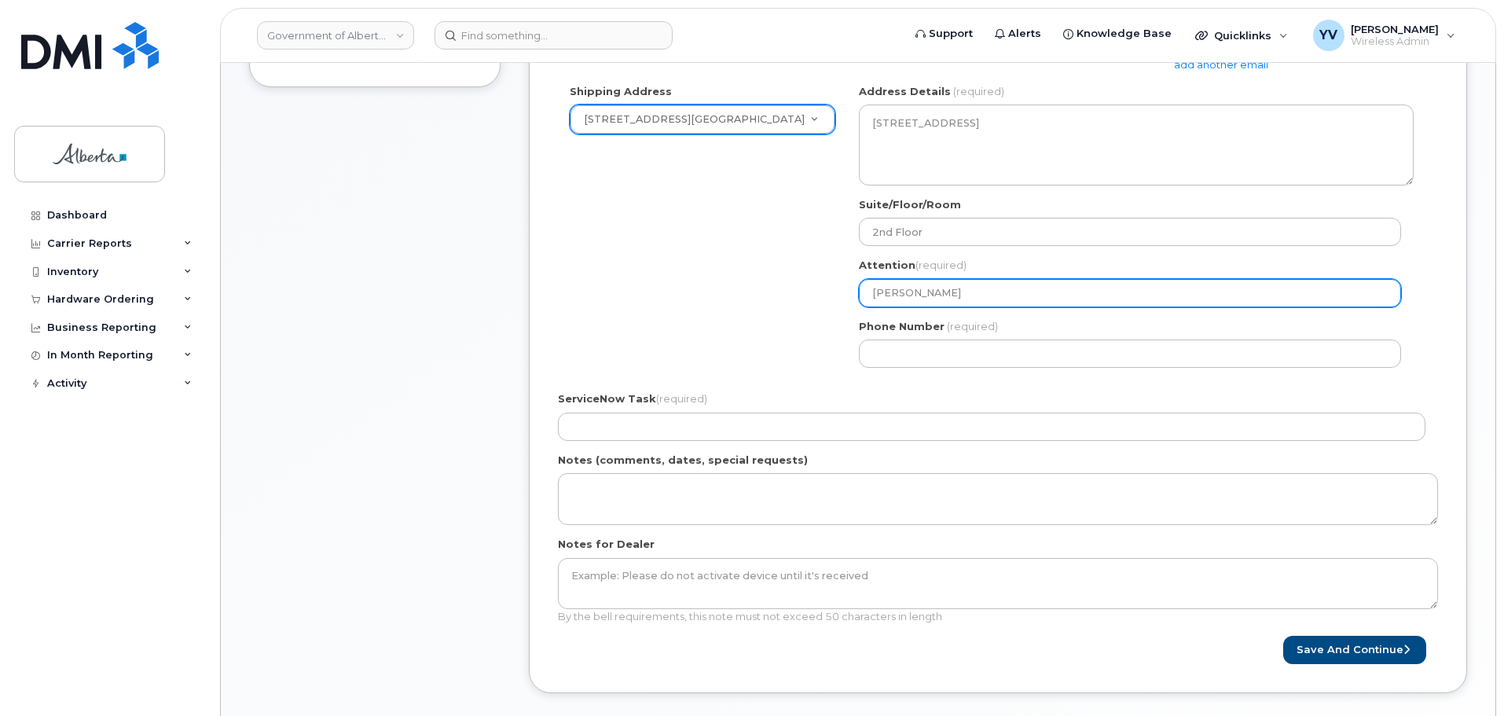
scroll to position [526, 0]
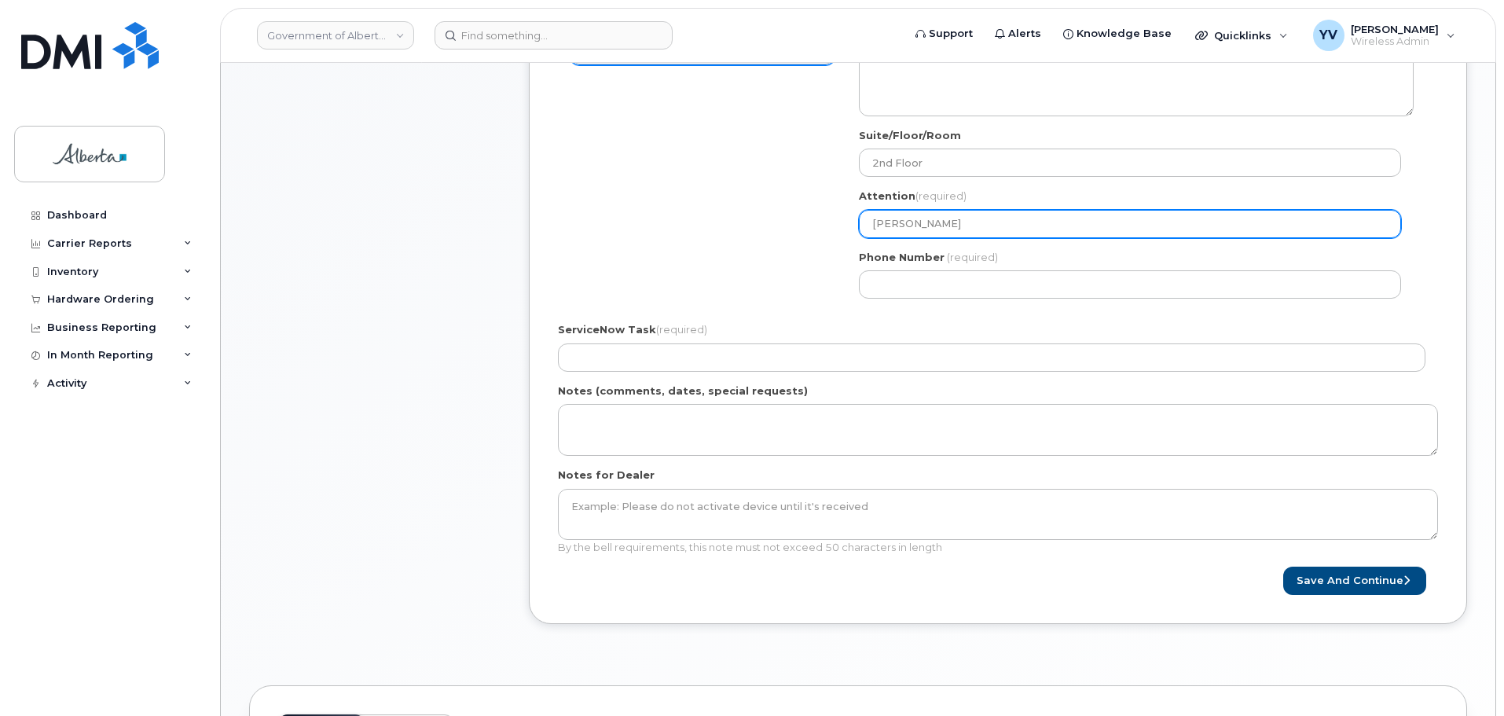
type input "Julie Crawley"
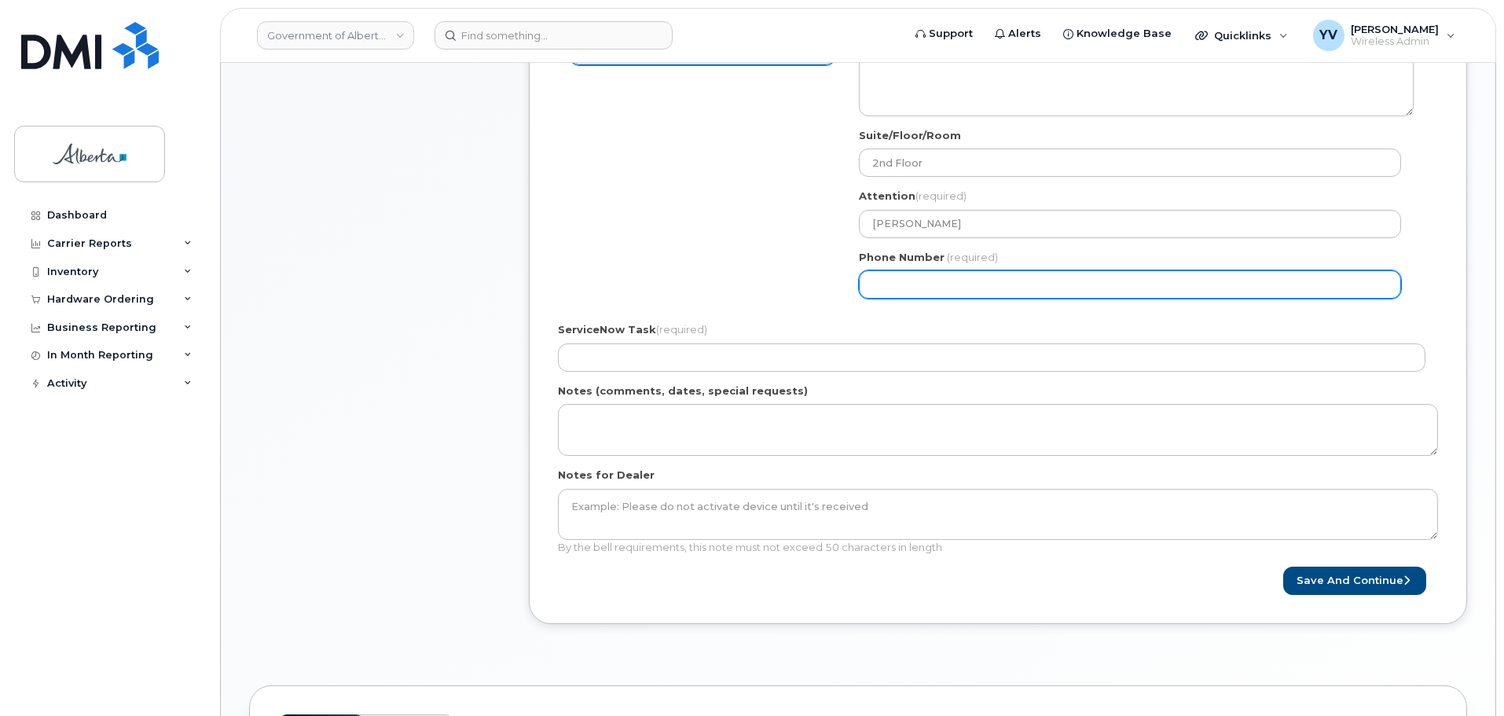
click at [907, 288] on input "Phone Number" at bounding box center [1130, 284] width 542 height 28
paste input "7802840764"
select select
type input "7802840764"
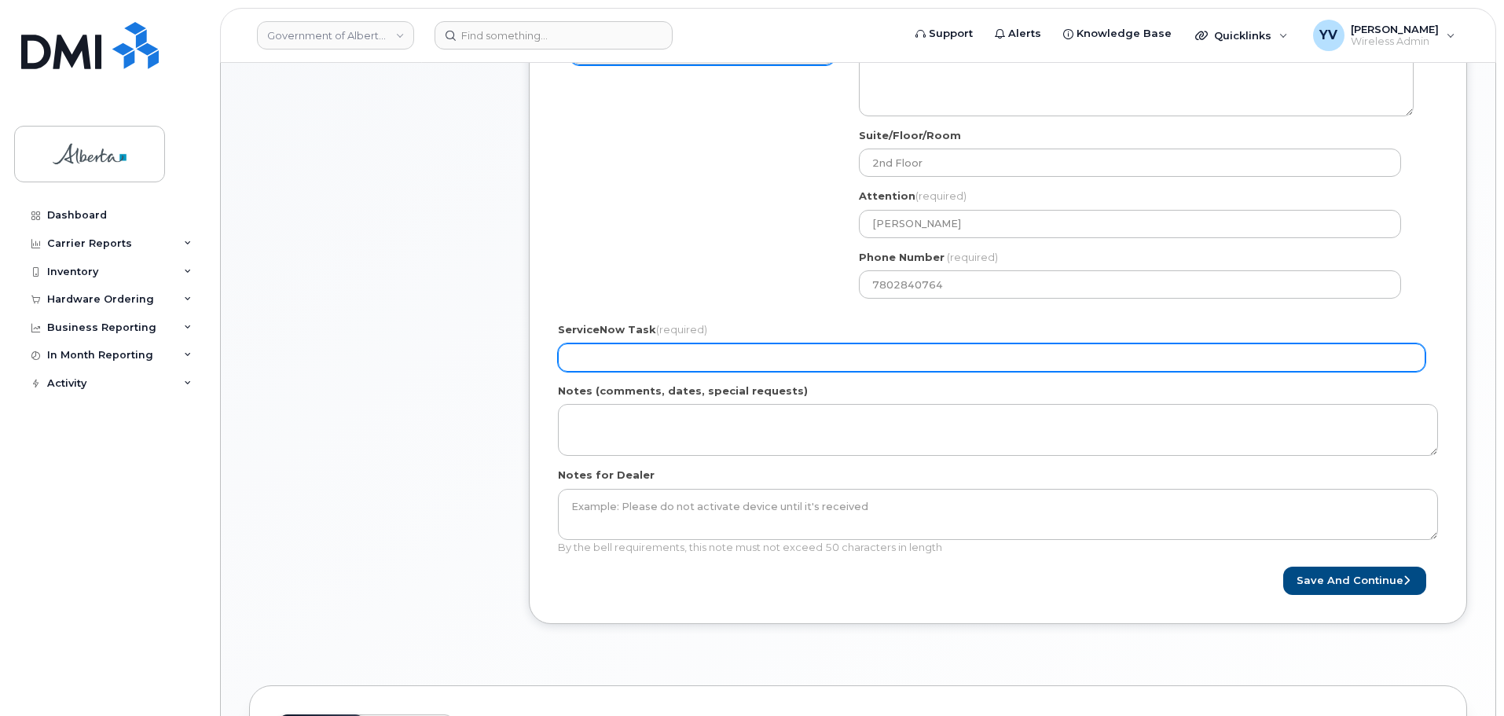
click at [589, 358] on input "ServiceNow Task (required)" at bounding box center [992, 357] width 868 height 28
paste input "SCTASK0850416"
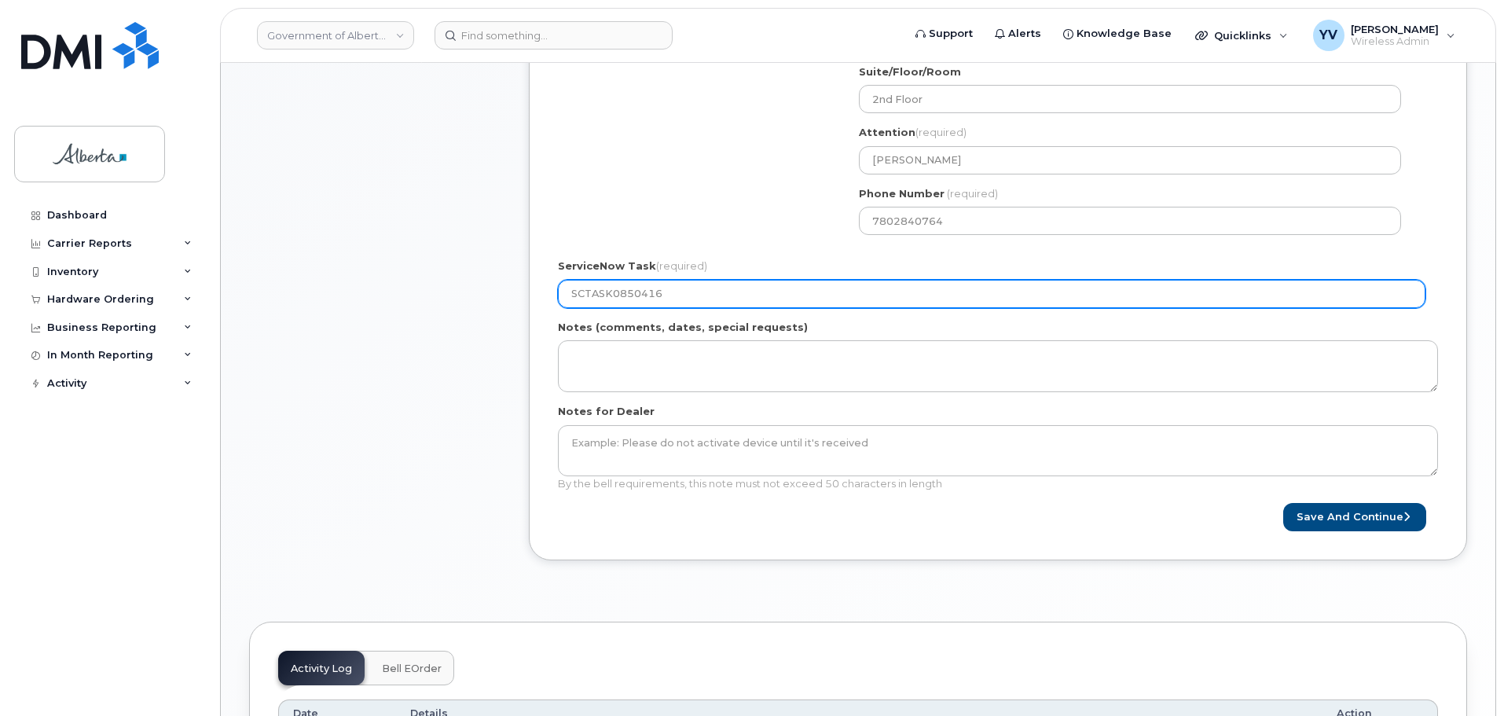
scroll to position [593, 0]
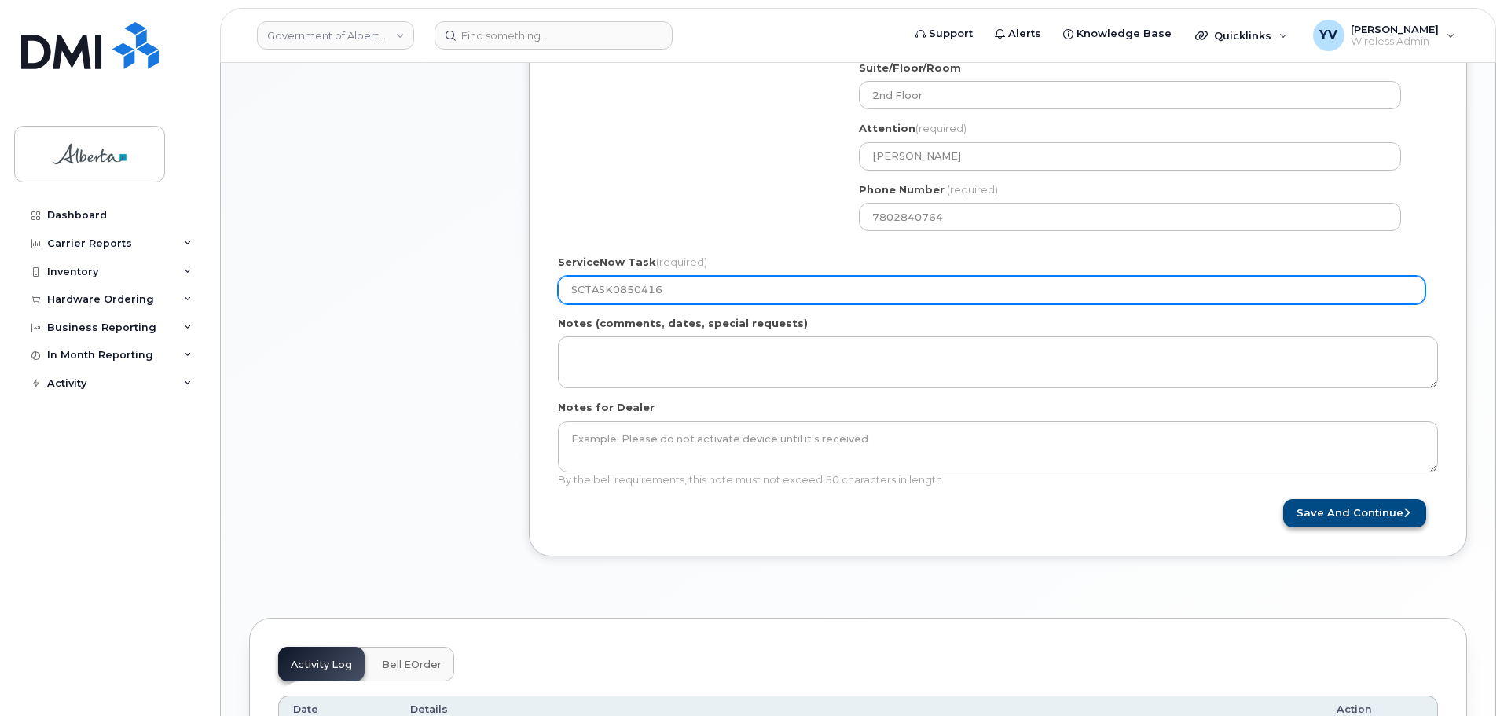
type input "SCTASK0850416"
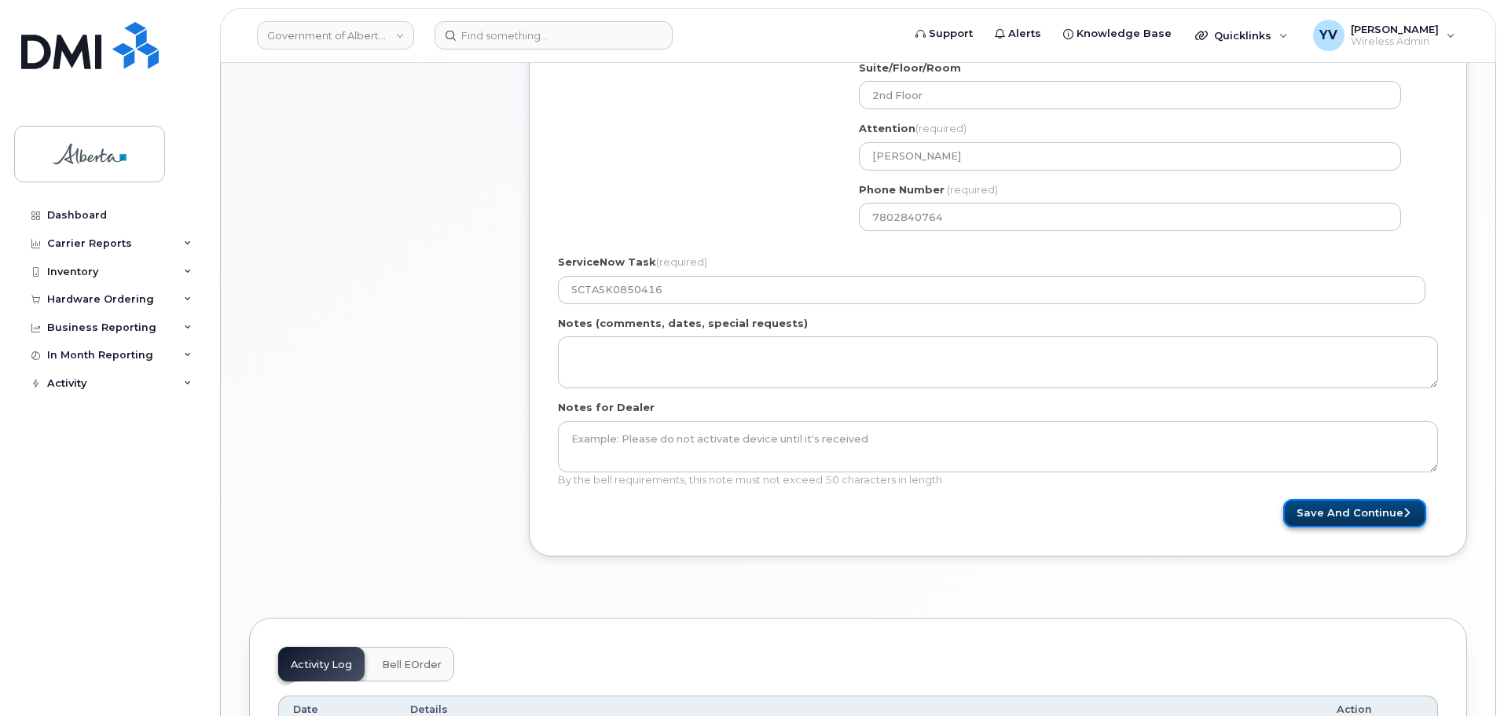
click at [1347, 508] on button "Save and Continue" at bounding box center [1354, 513] width 143 height 29
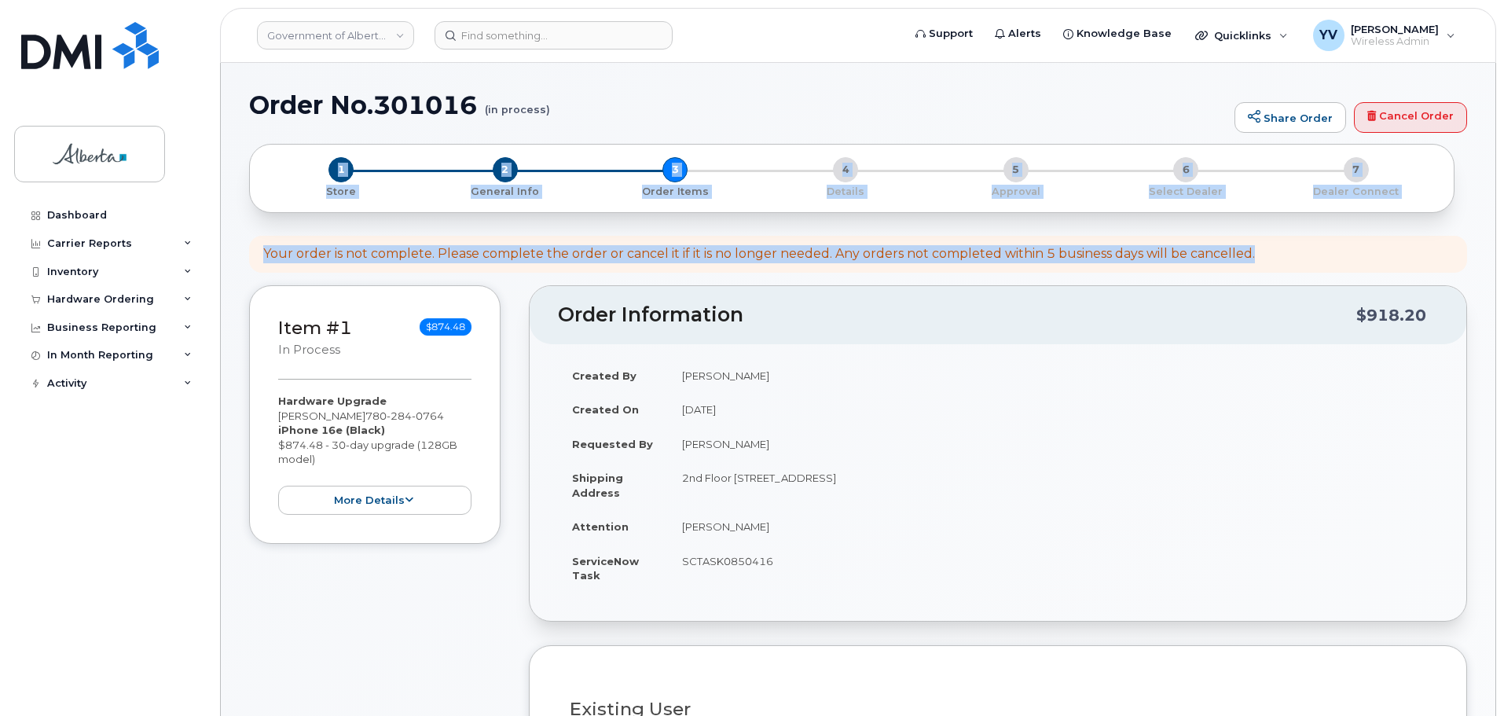
drag, startPoint x: 1501, startPoint y: 119, endPoint x: 1508, endPoint y: 206, distance: 86.7
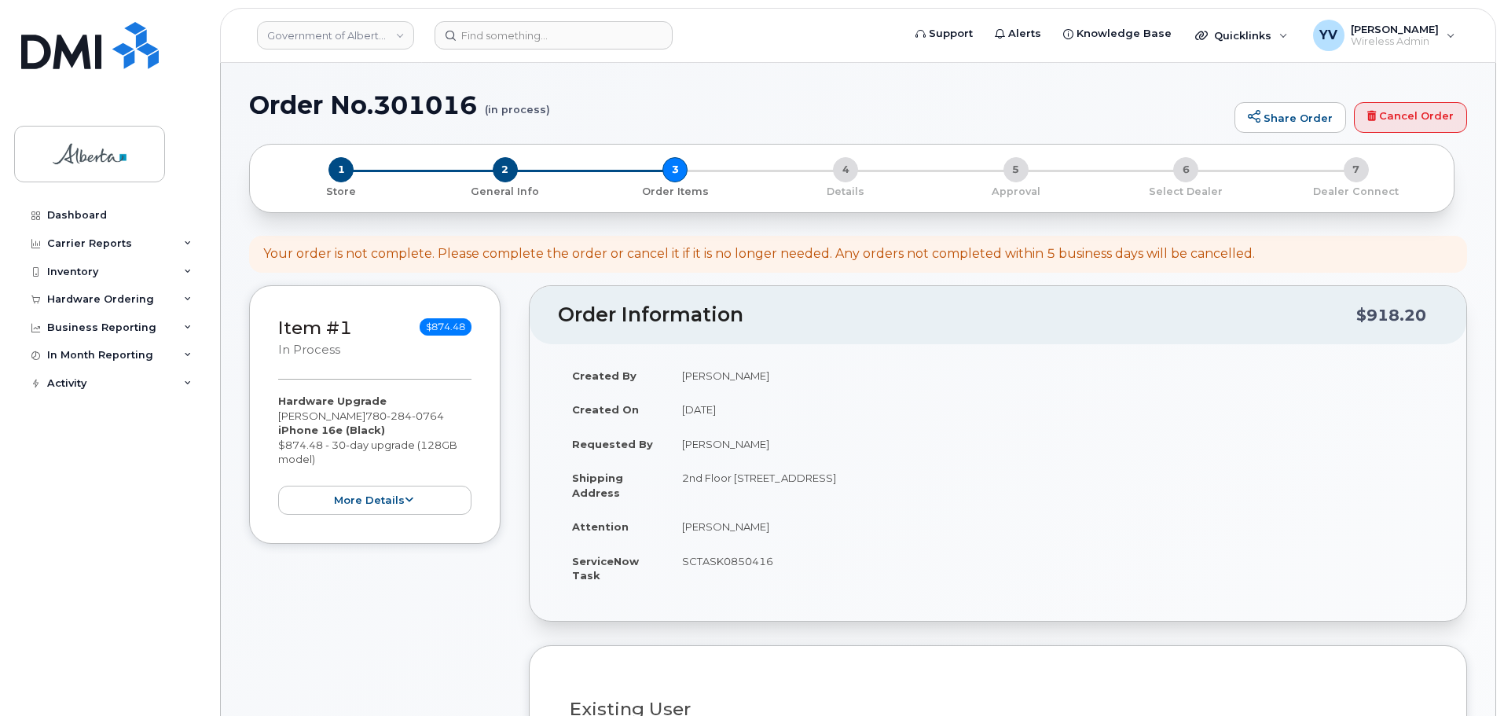
click at [1177, 390] on td "[PERSON_NAME]" at bounding box center [1053, 375] width 770 height 35
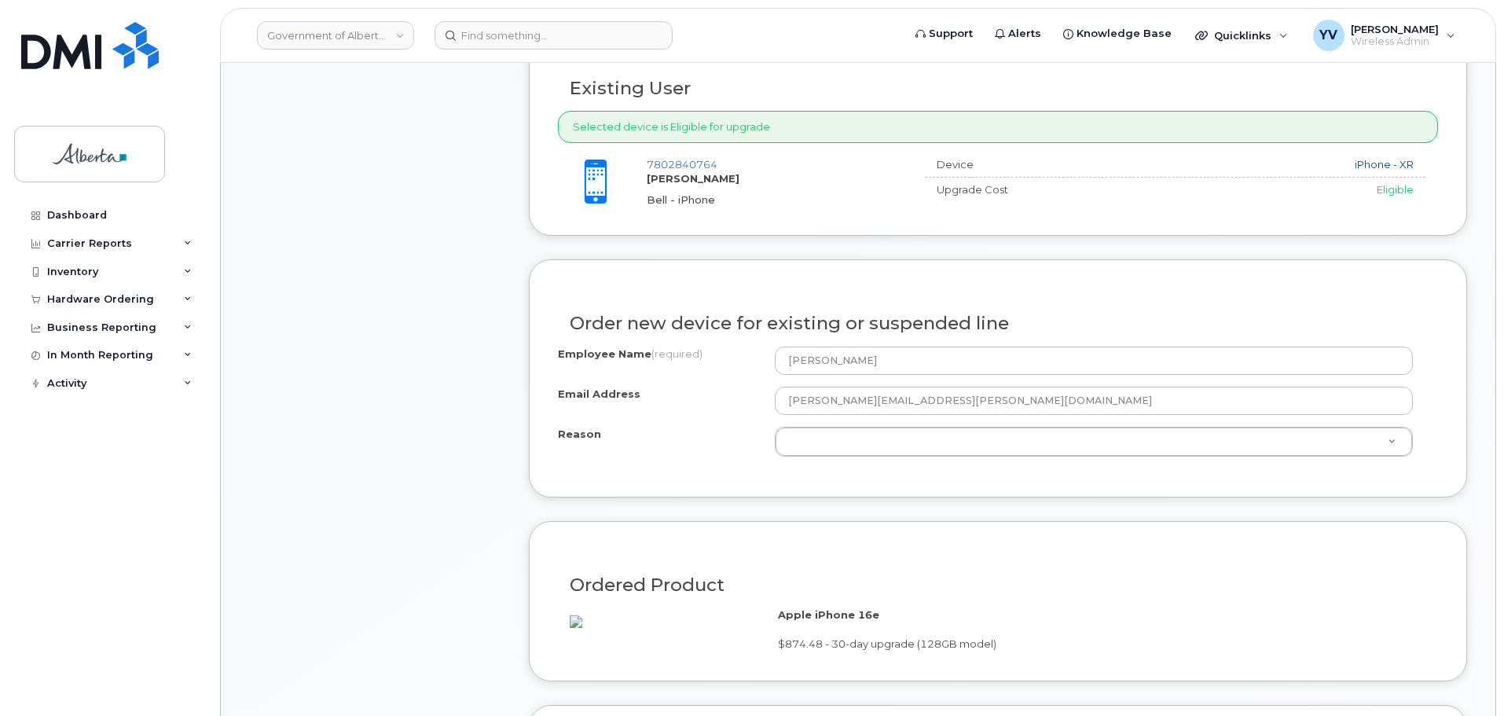
scroll to position [630, 0]
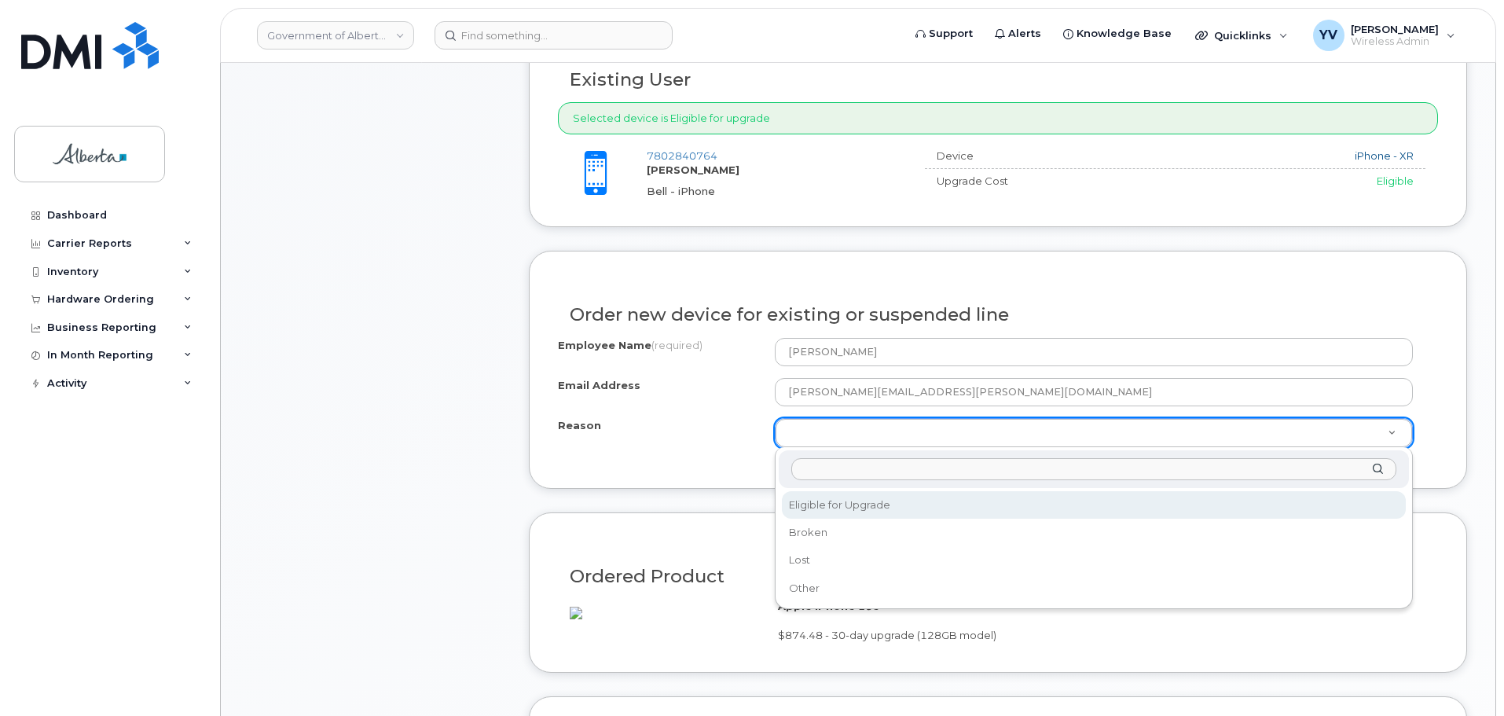
select select "eligible_for_upgrade"
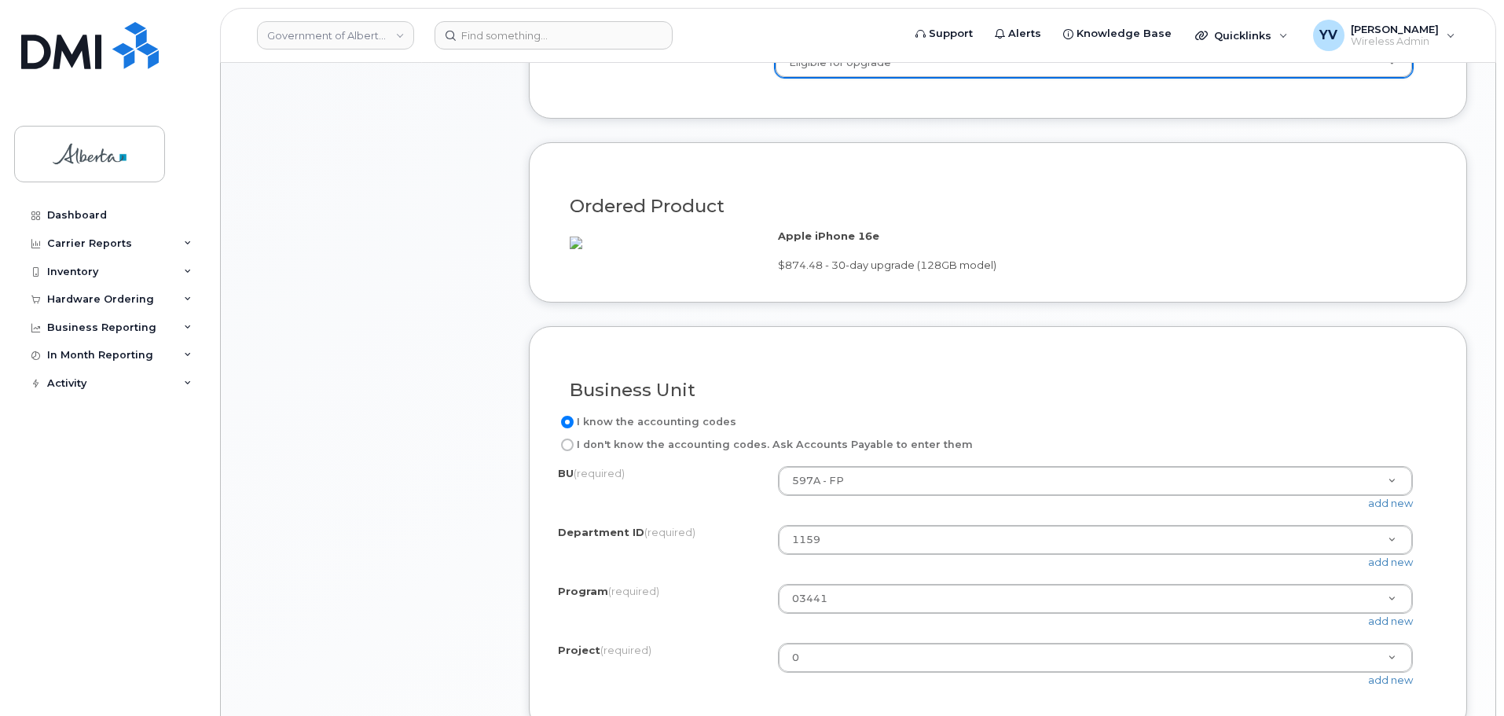
scroll to position [1415, 0]
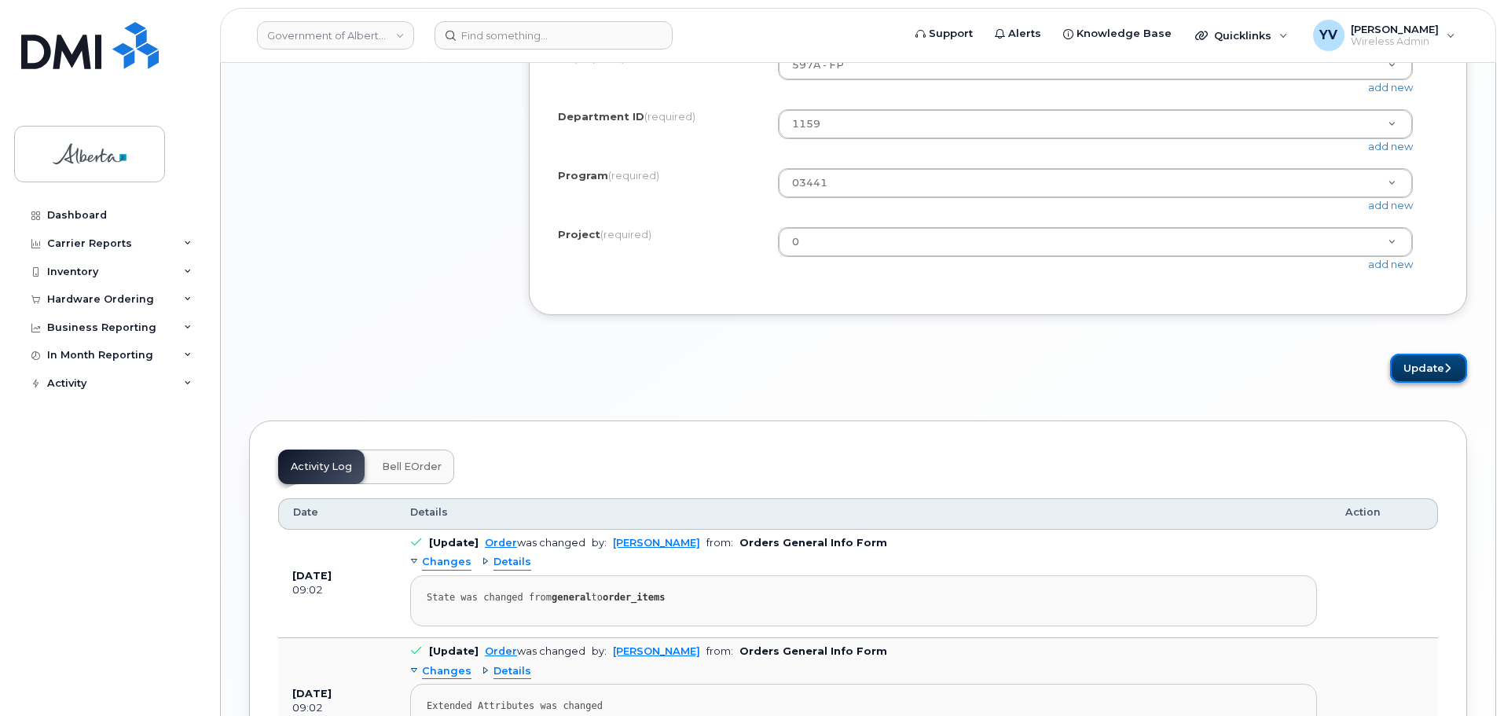
click at [1417, 383] on button "Update" at bounding box center [1428, 368] width 77 height 29
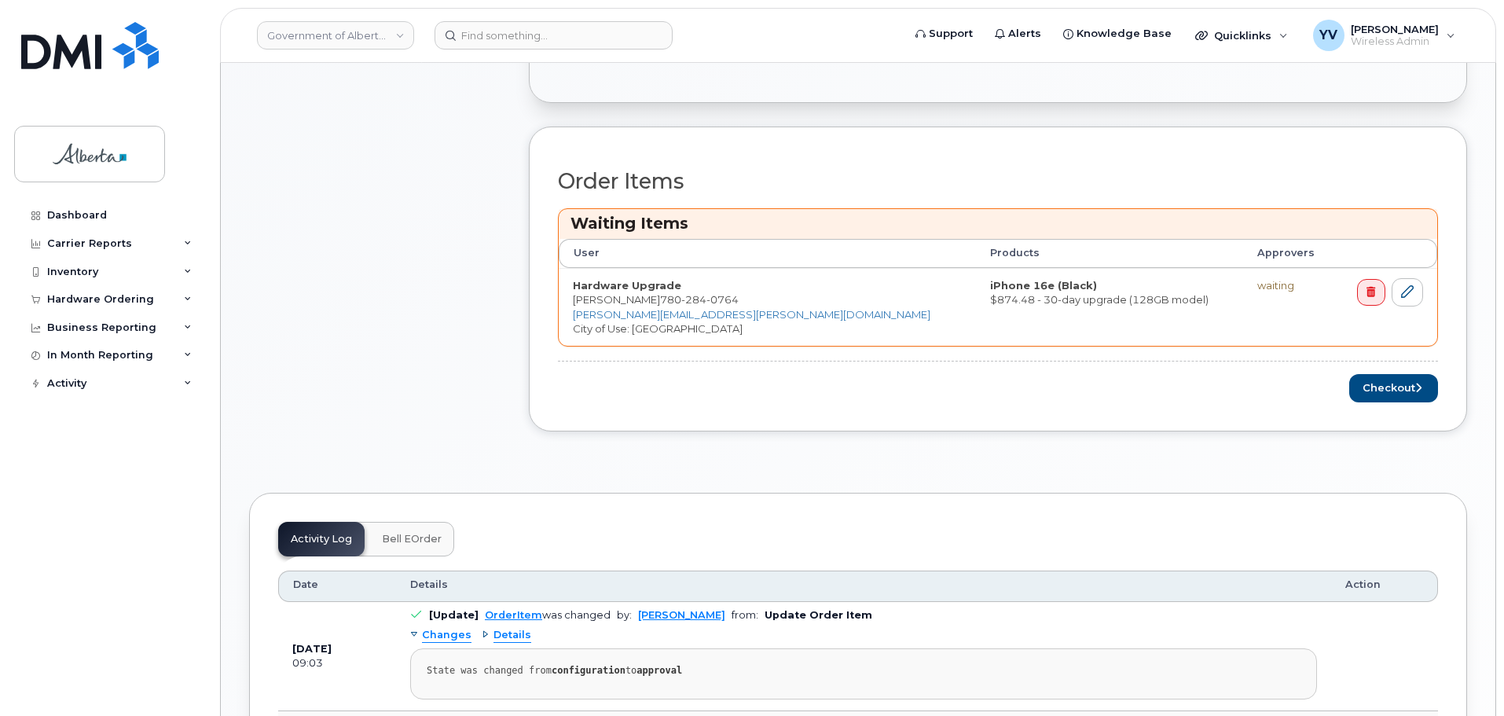
scroll to position [589, 0]
click at [1380, 384] on button "Checkout" at bounding box center [1393, 386] width 89 height 29
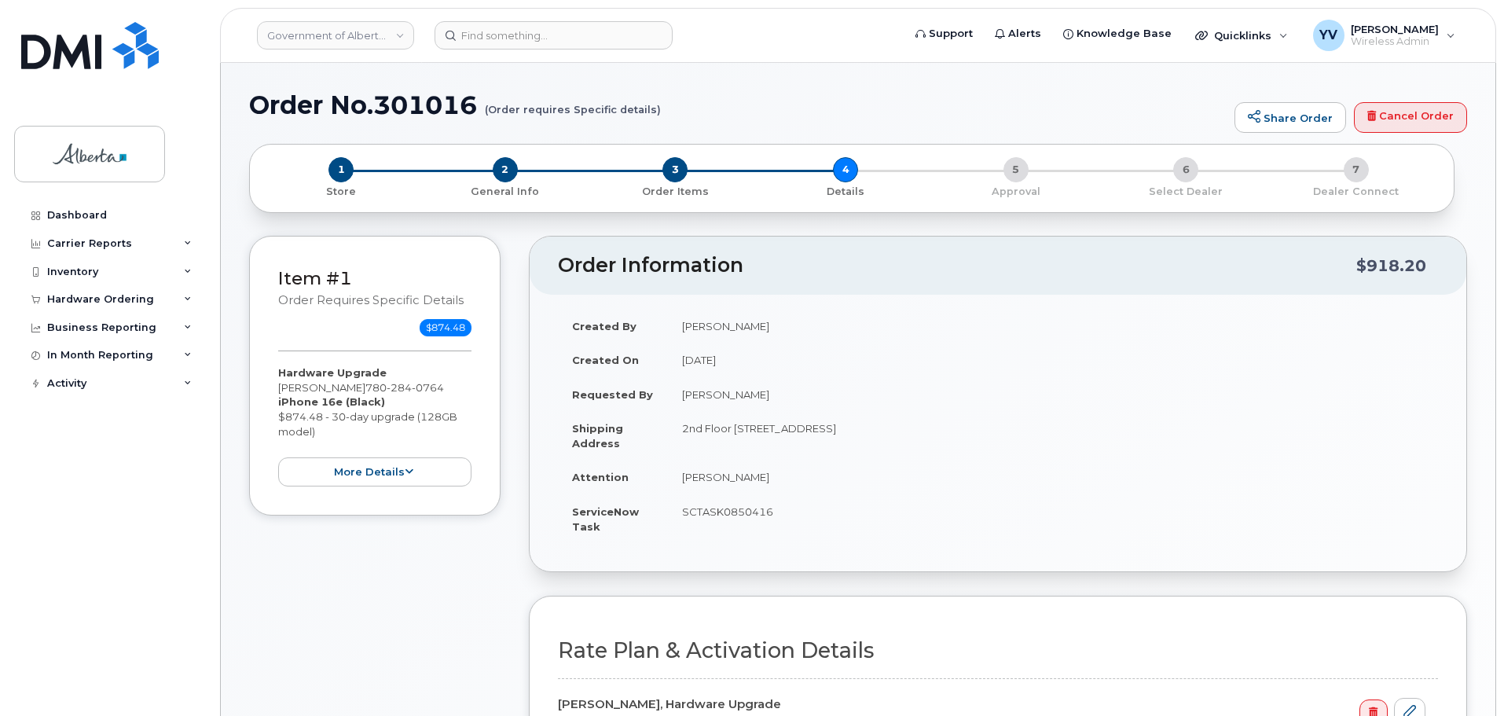
select select
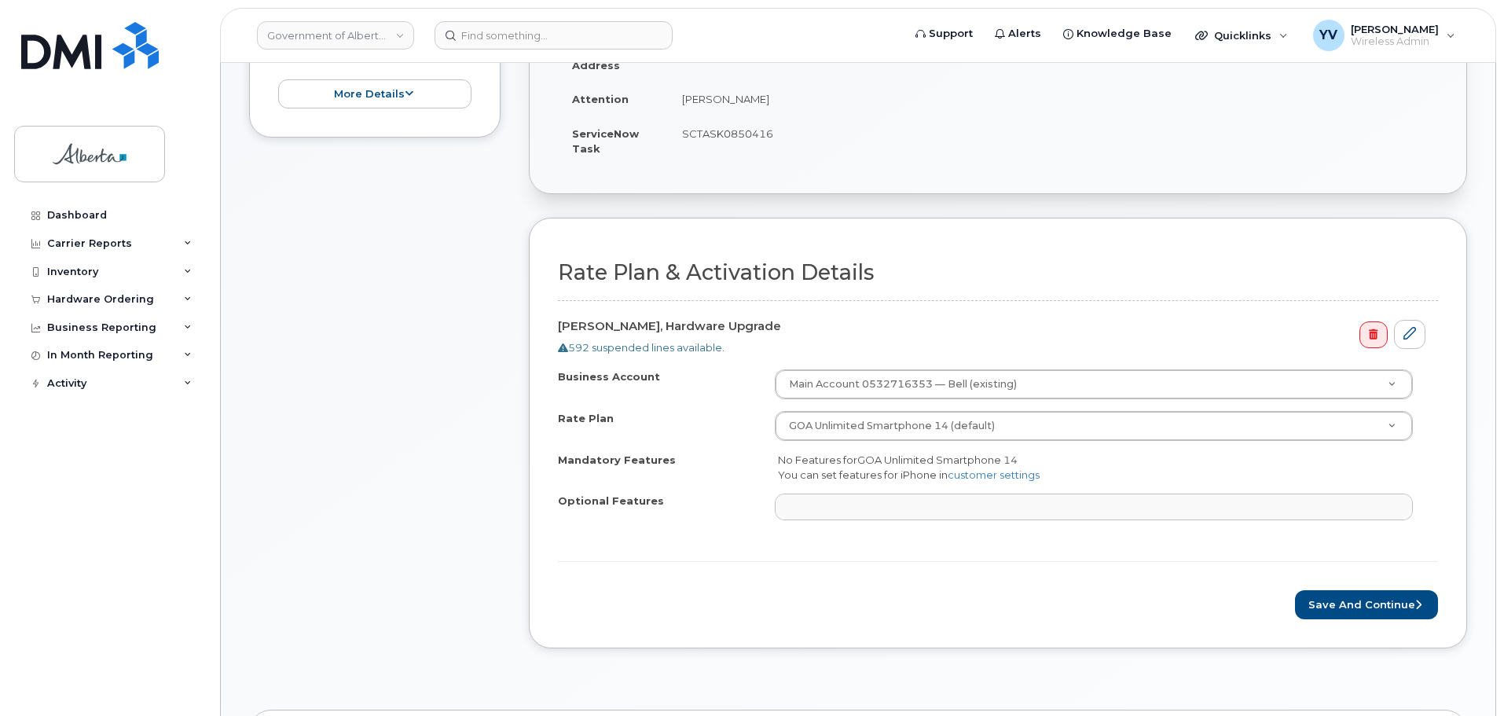
scroll to position [410, 0]
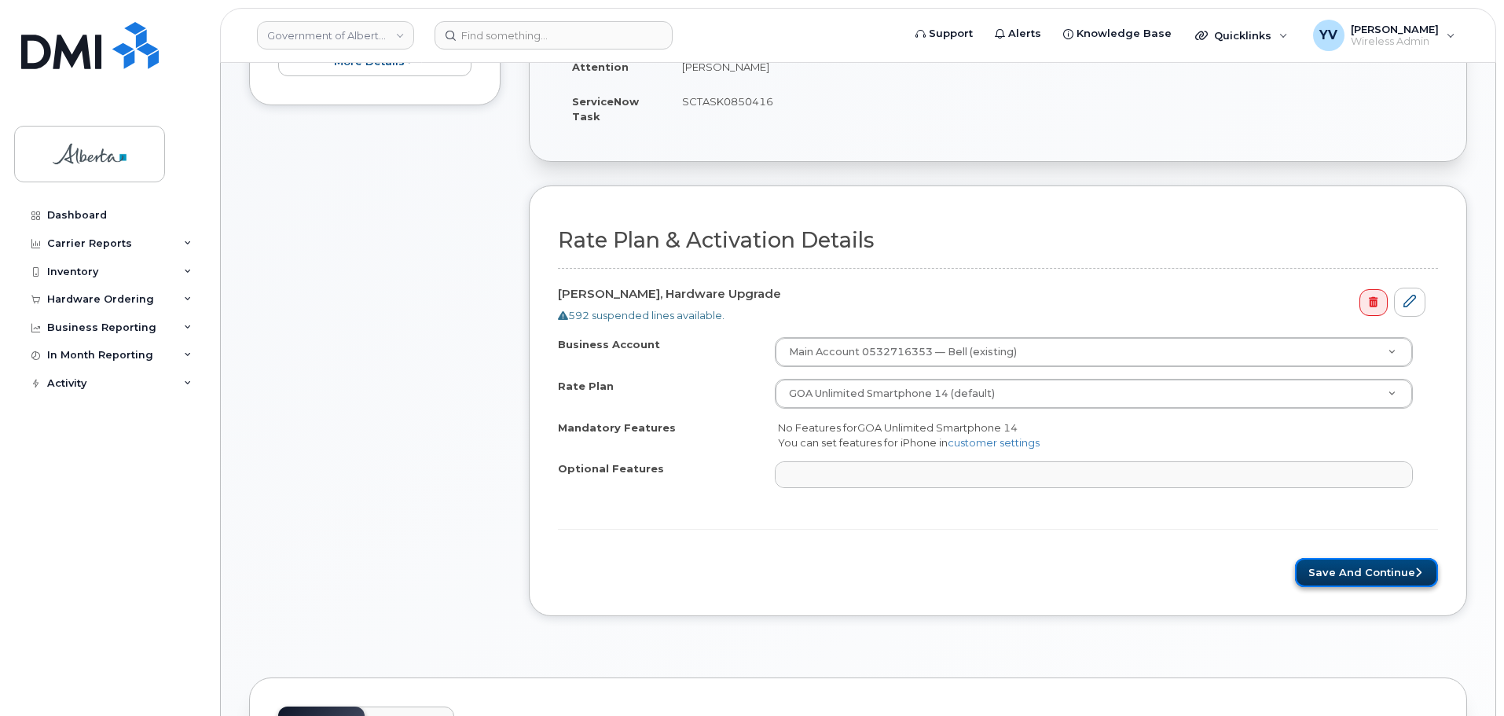
click at [1367, 569] on button "Save and Continue" at bounding box center [1366, 572] width 143 height 29
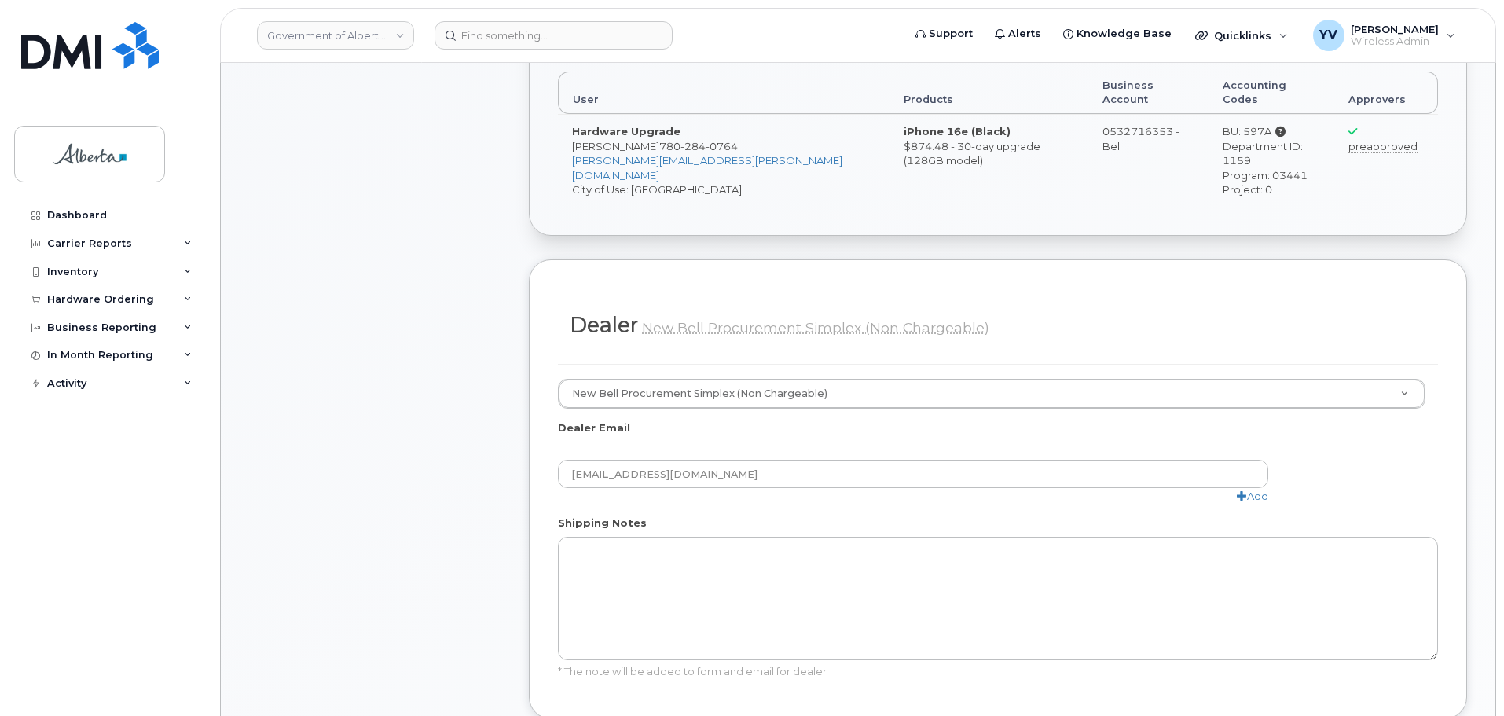
scroll to position [839, 0]
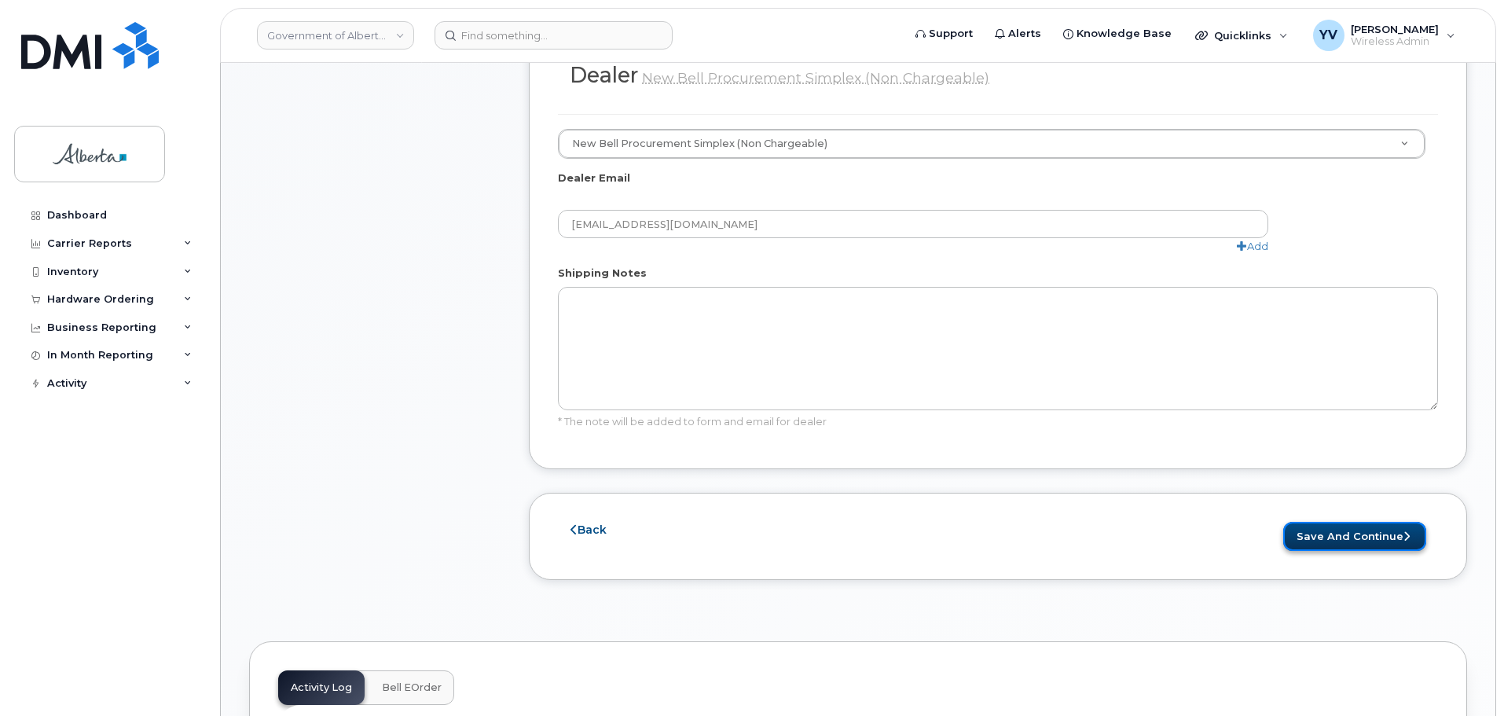
click at [1345, 522] on button "Save and Continue" at bounding box center [1354, 536] width 143 height 29
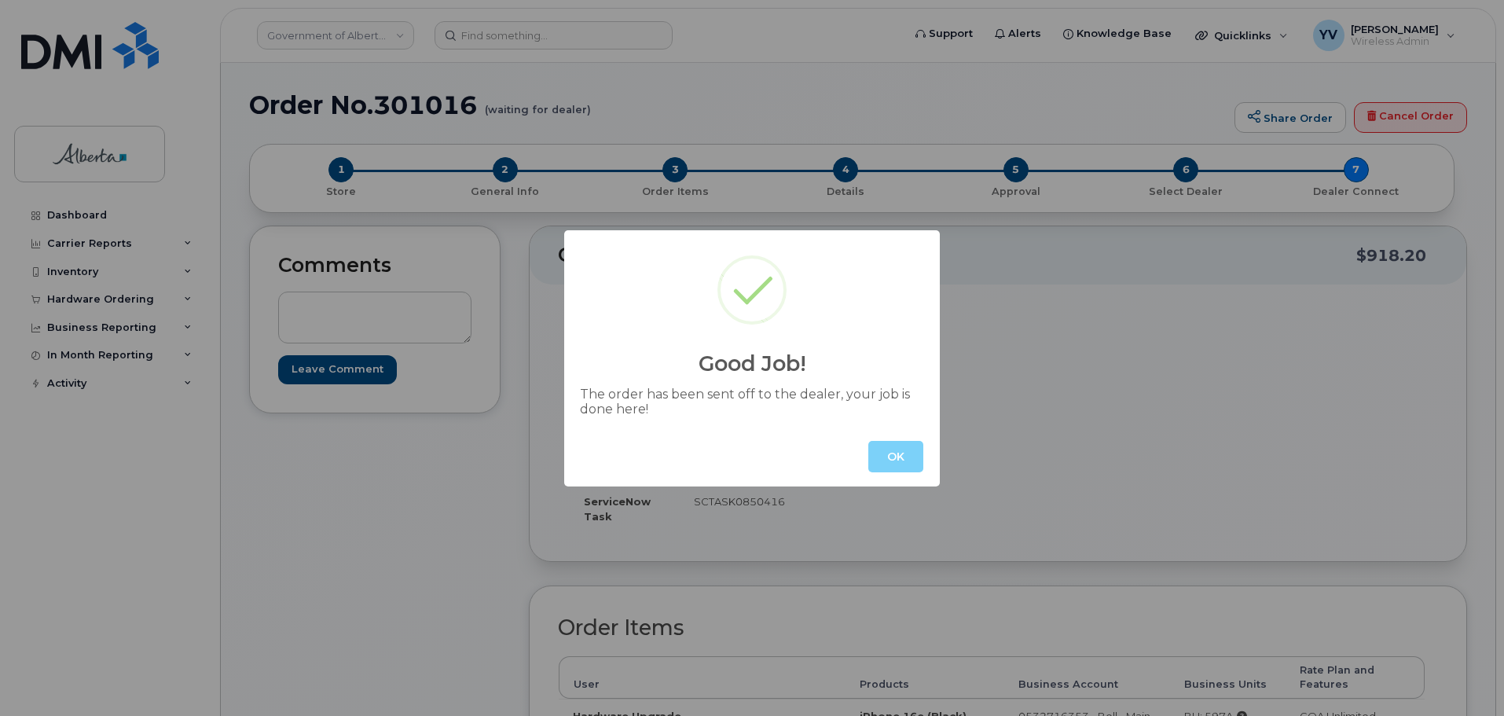
click at [893, 458] on button "OK" at bounding box center [895, 456] width 55 height 31
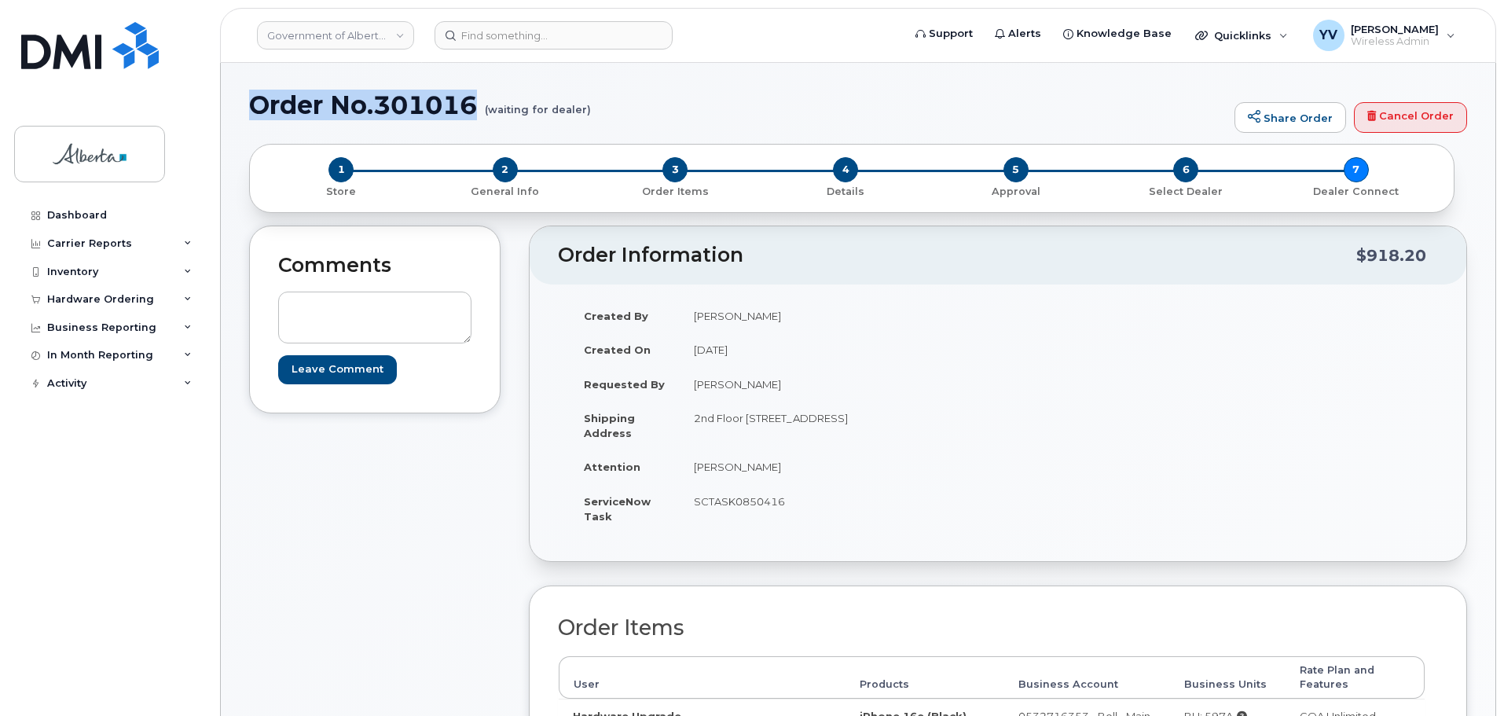
drag, startPoint x: 482, startPoint y: 100, endPoint x: 259, endPoint y: 102, distance: 223.2
click at [259, 102] on h1 "Order No.301016 (waiting for dealer)" at bounding box center [738, 105] width 978 height 28
copy h1 "Order No.301016"
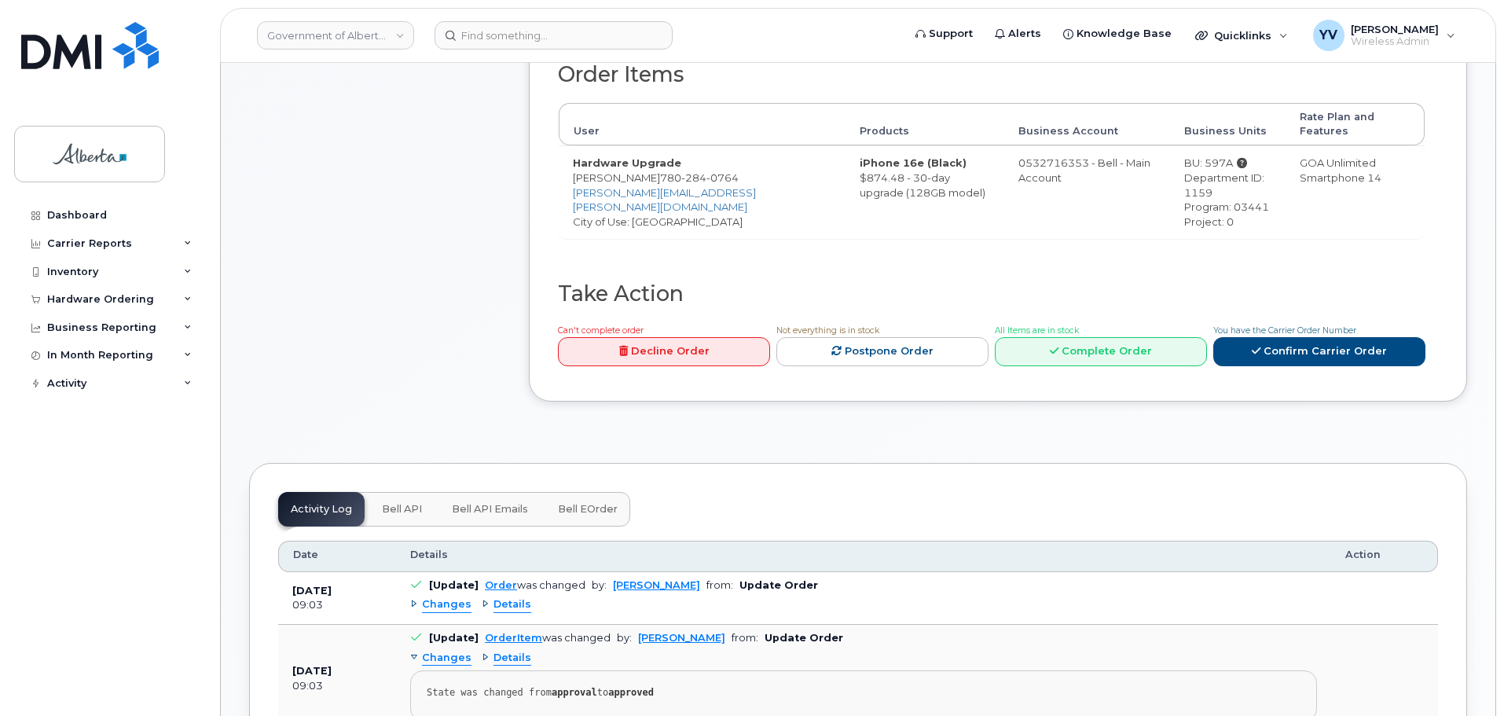
scroll to position [550, 0]
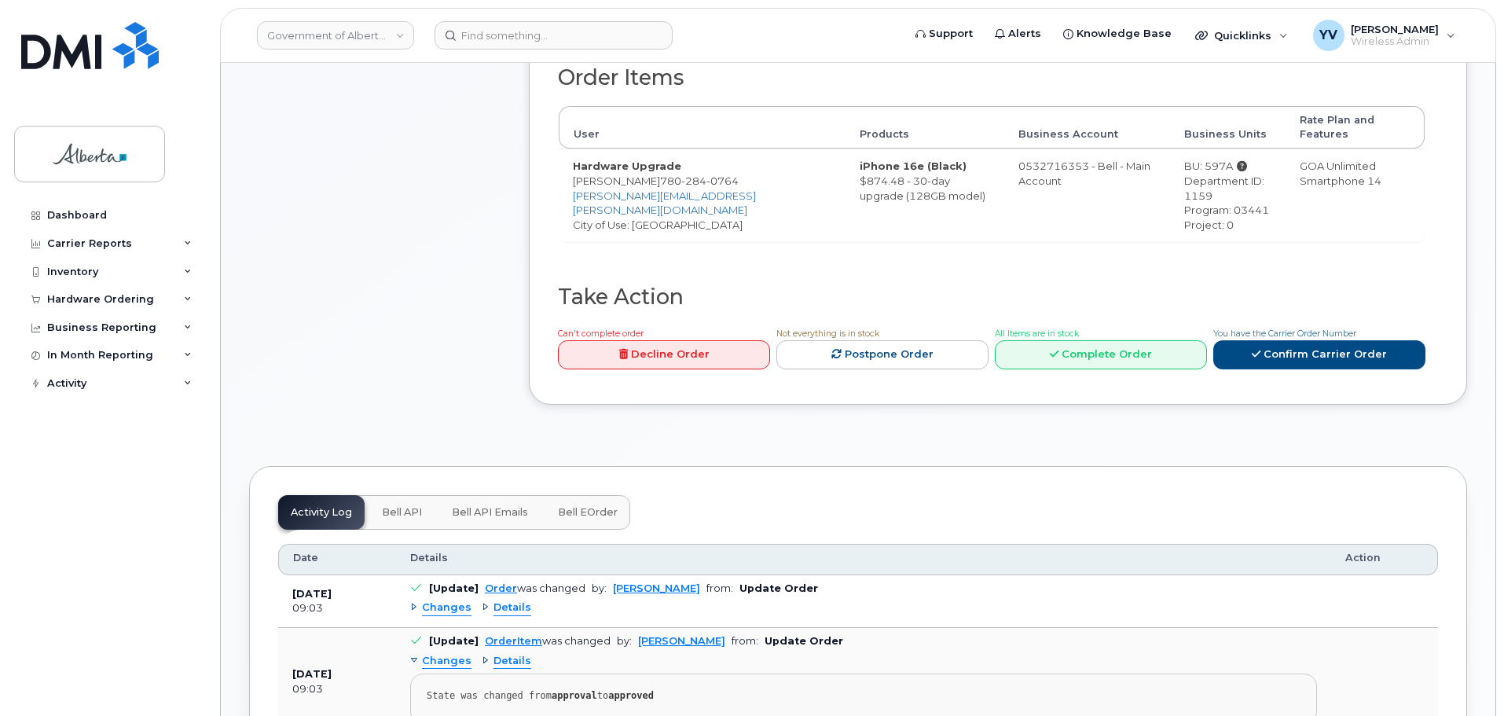
click at [408, 506] on span "Bell API" at bounding box center [402, 512] width 40 height 13
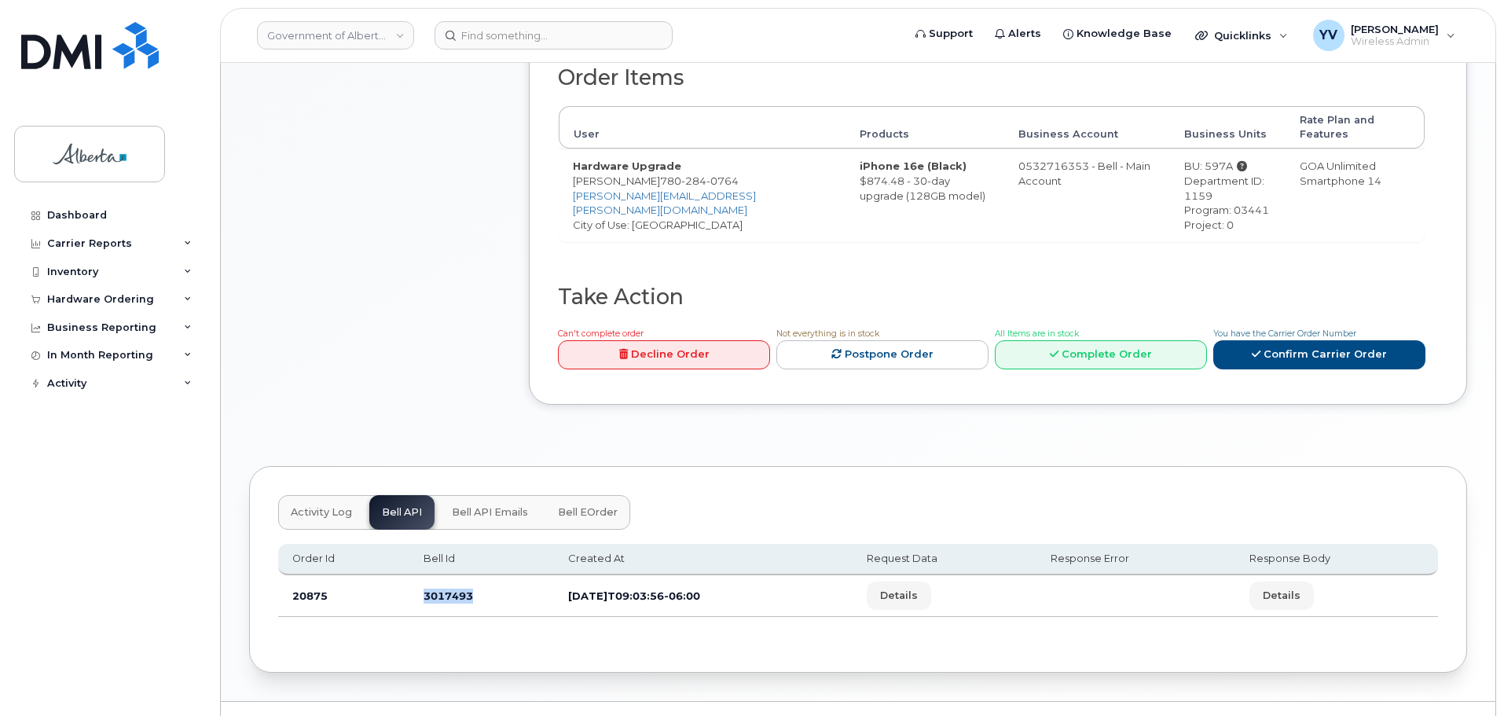
drag, startPoint x: 474, startPoint y: 587, endPoint x: 413, endPoint y: 590, distance: 60.6
click at [413, 590] on td "3017493" at bounding box center [481, 596] width 145 height 42
copy td "3017493"
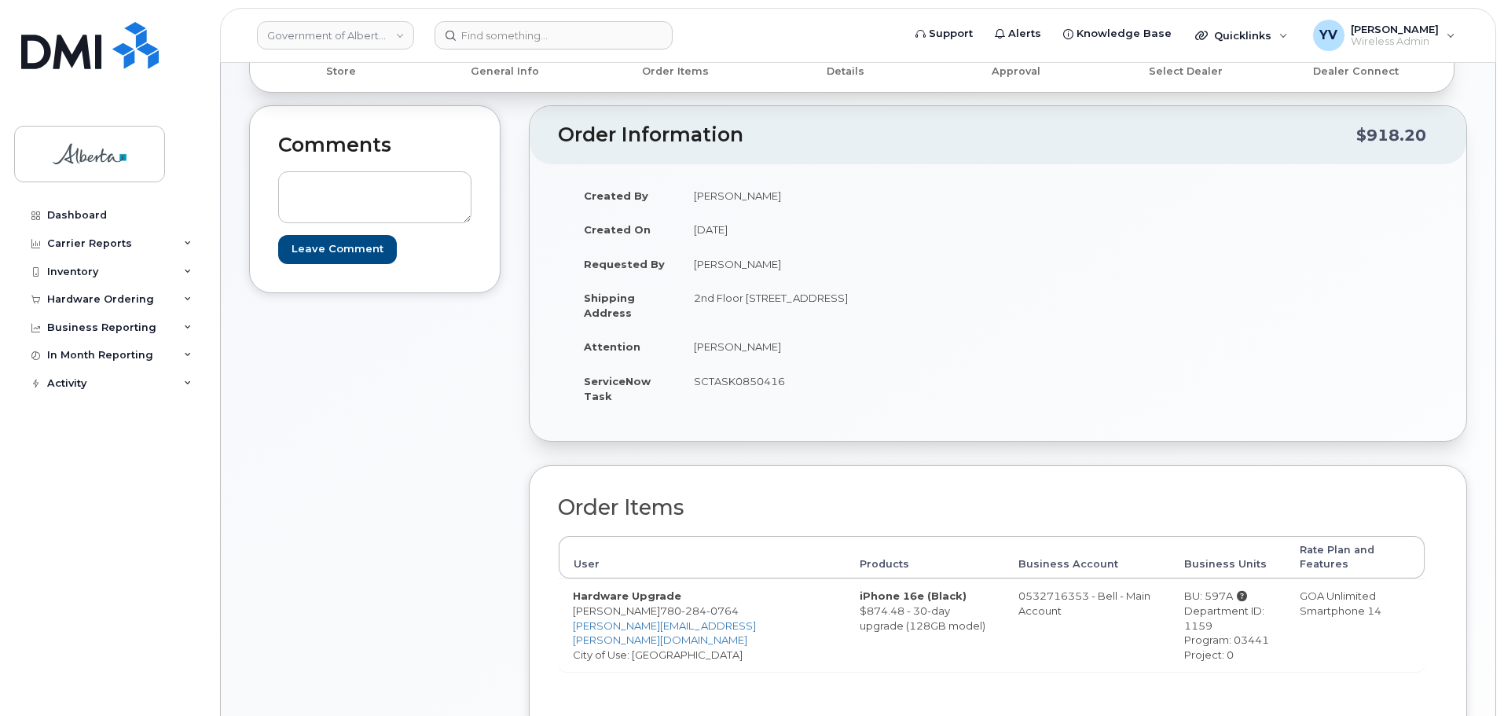
scroll to position [105, 0]
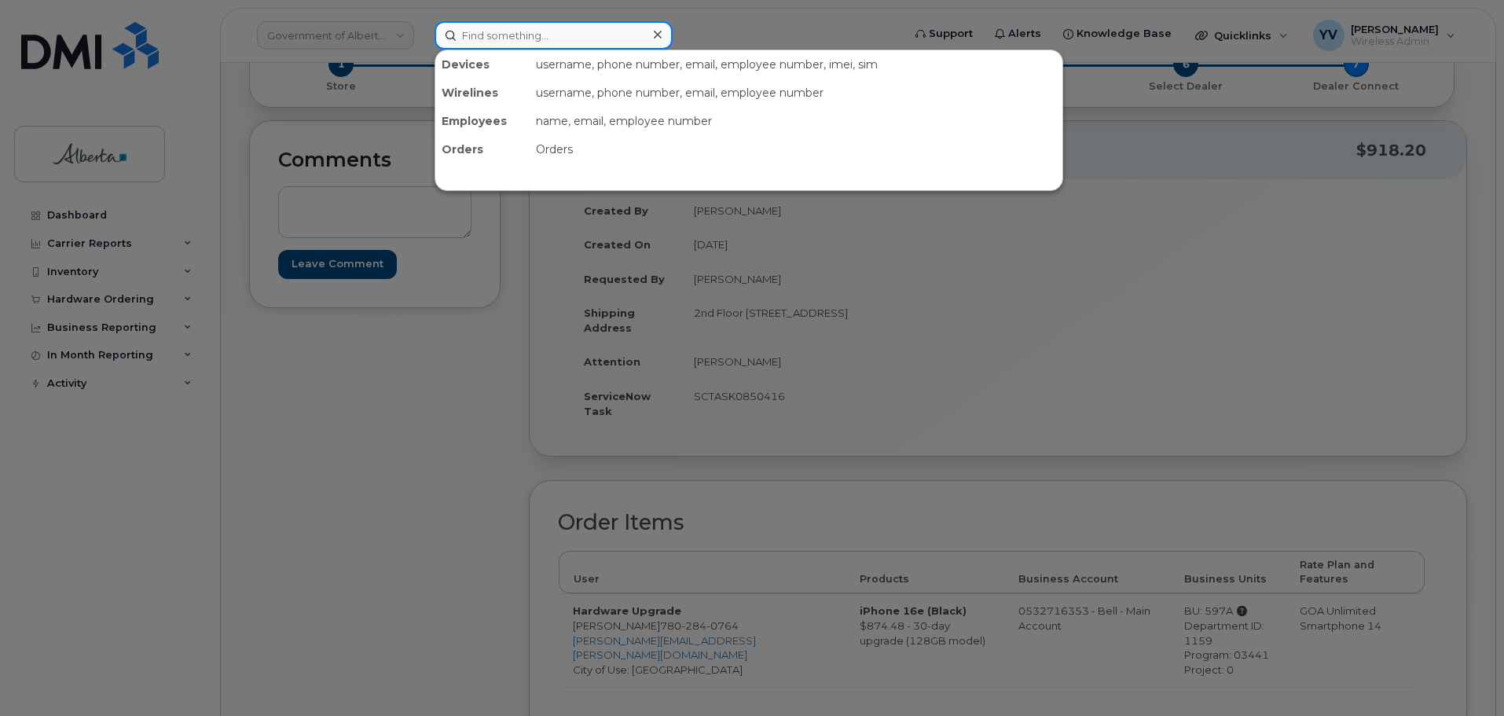
click at [479, 42] on input at bounding box center [554, 35] width 238 height 28
paste input "7802840764"
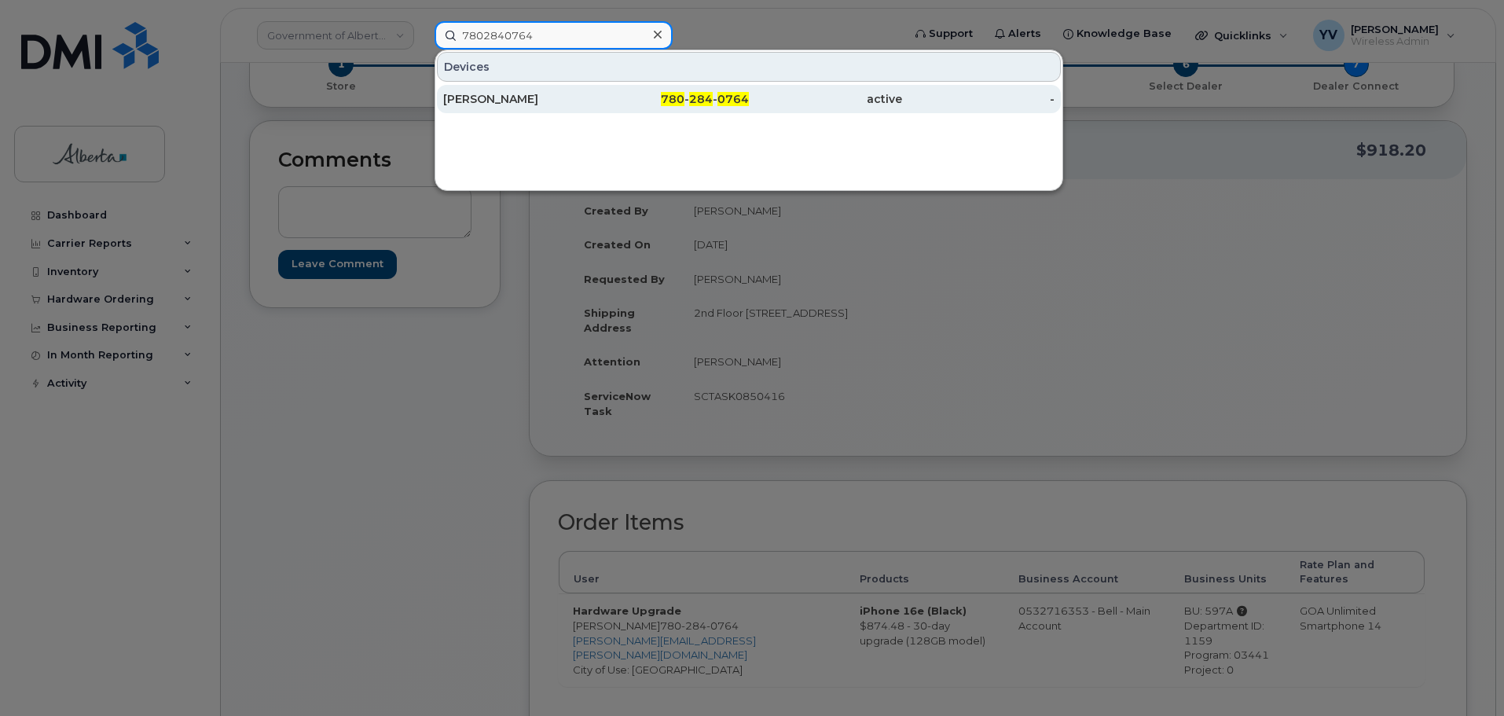
type input "7802840764"
click at [718, 99] on div "780 - 284 - 0764" at bounding box center [673, 99] width 153 height 16
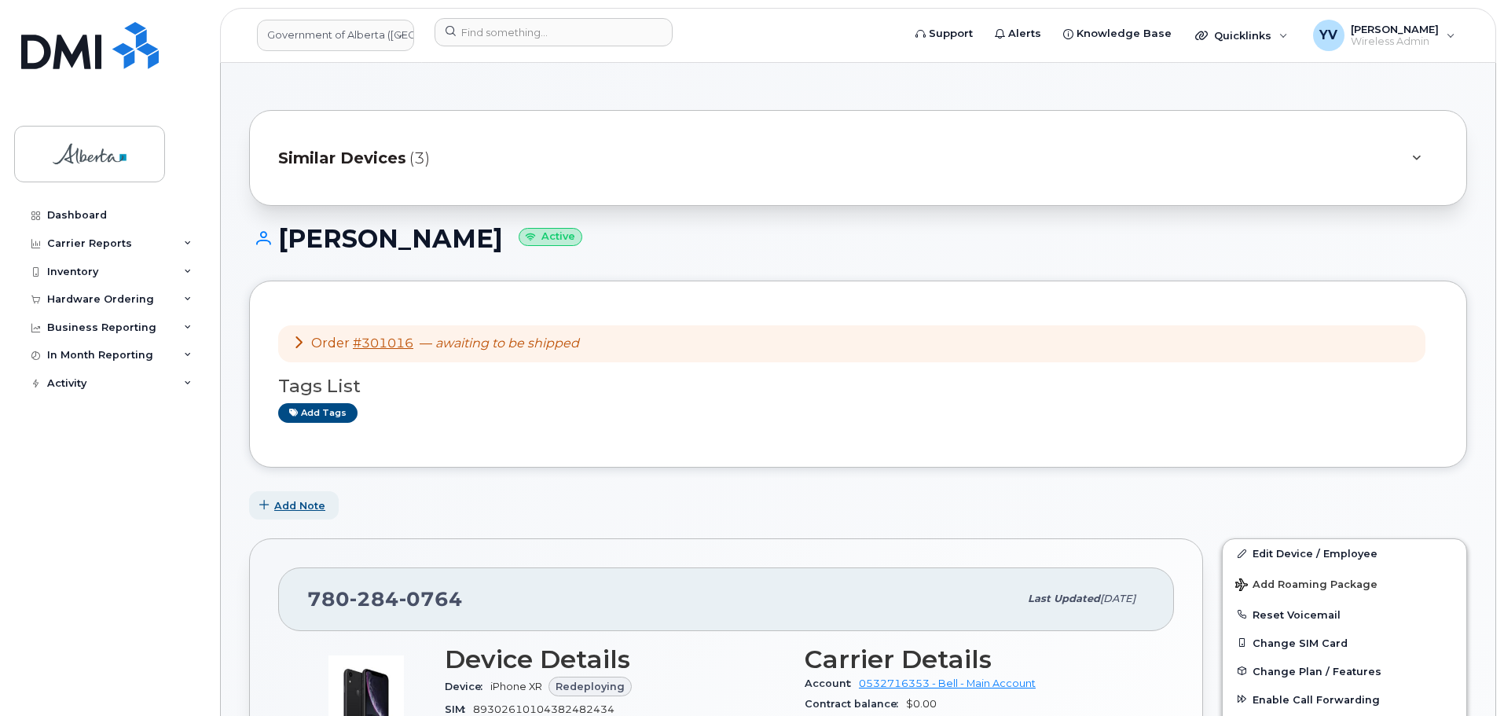
click at [310, 501] on span "Add Note" at bounding box center [299, 505] width 51 height 15
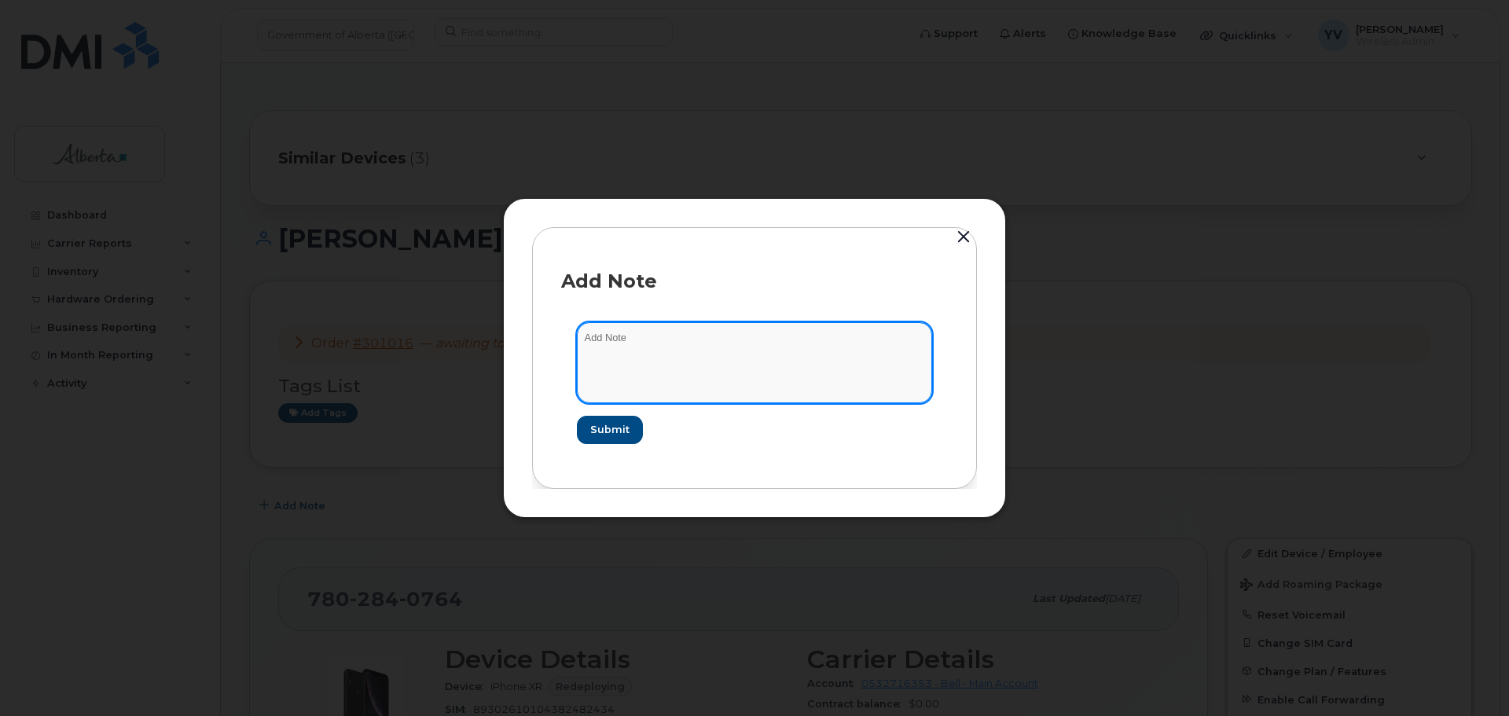
click at [600, 332] on textarea at bounding box center [754, 362] width 355 height 80
paste textarea "SCTASK0850416 Device Replace - [PHONE_NUMBER] Order No.301016 Bell order 3017493"
drag, startPoint x: 809, startPoint y: 340, endPoint x: 751, endPoint y: 337, distance: 57.4
click at [751, 337] on textarea "SCTASK0850416 Device Replace - [PHONE_NUMBER] Order No.301016 Bell order 3017493" at bounding box center [754, 362] width 355 height 80
type textarea "SCTASK0850416 Device Replace - (1) Order No.301016 Bell order 3017493"
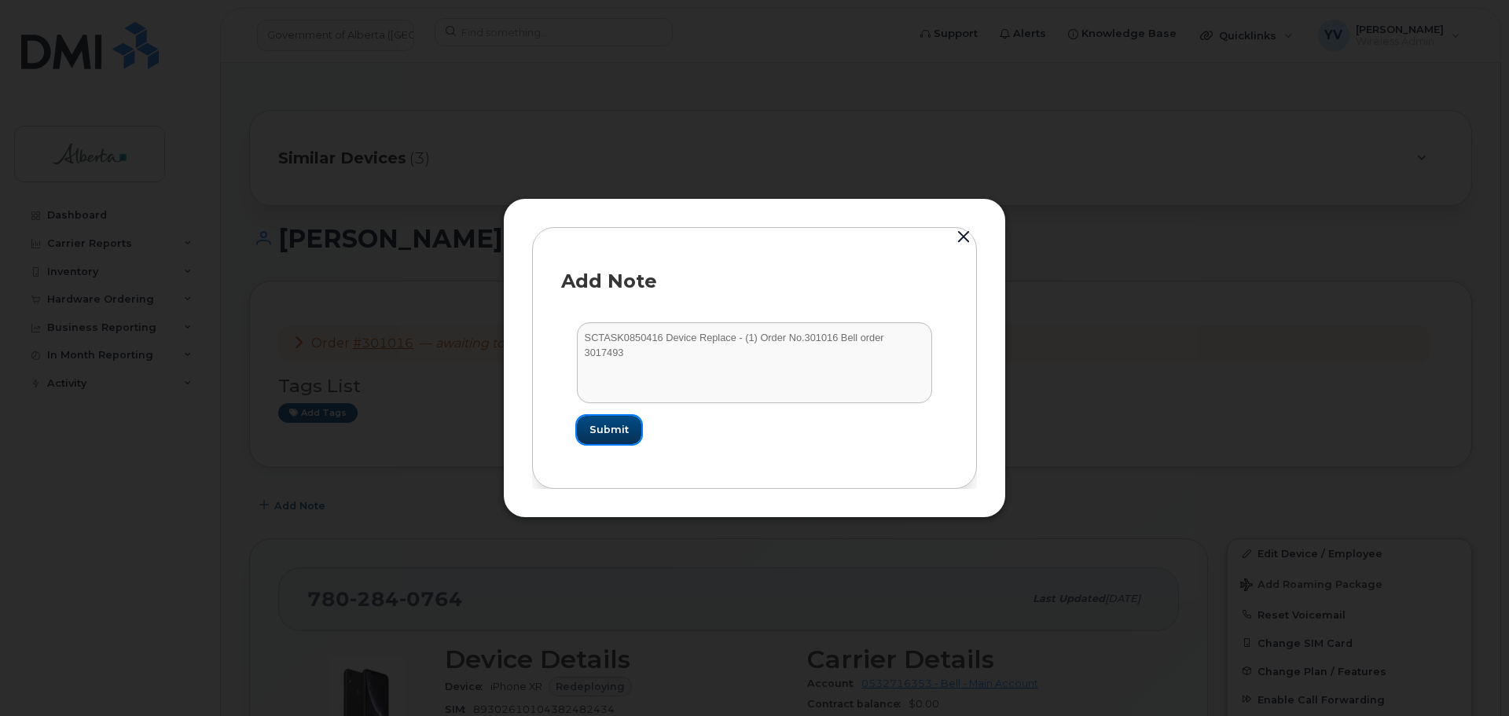
click at [606, 425] on span "Submit" at bounding box center [608, 429] width 39 height 15
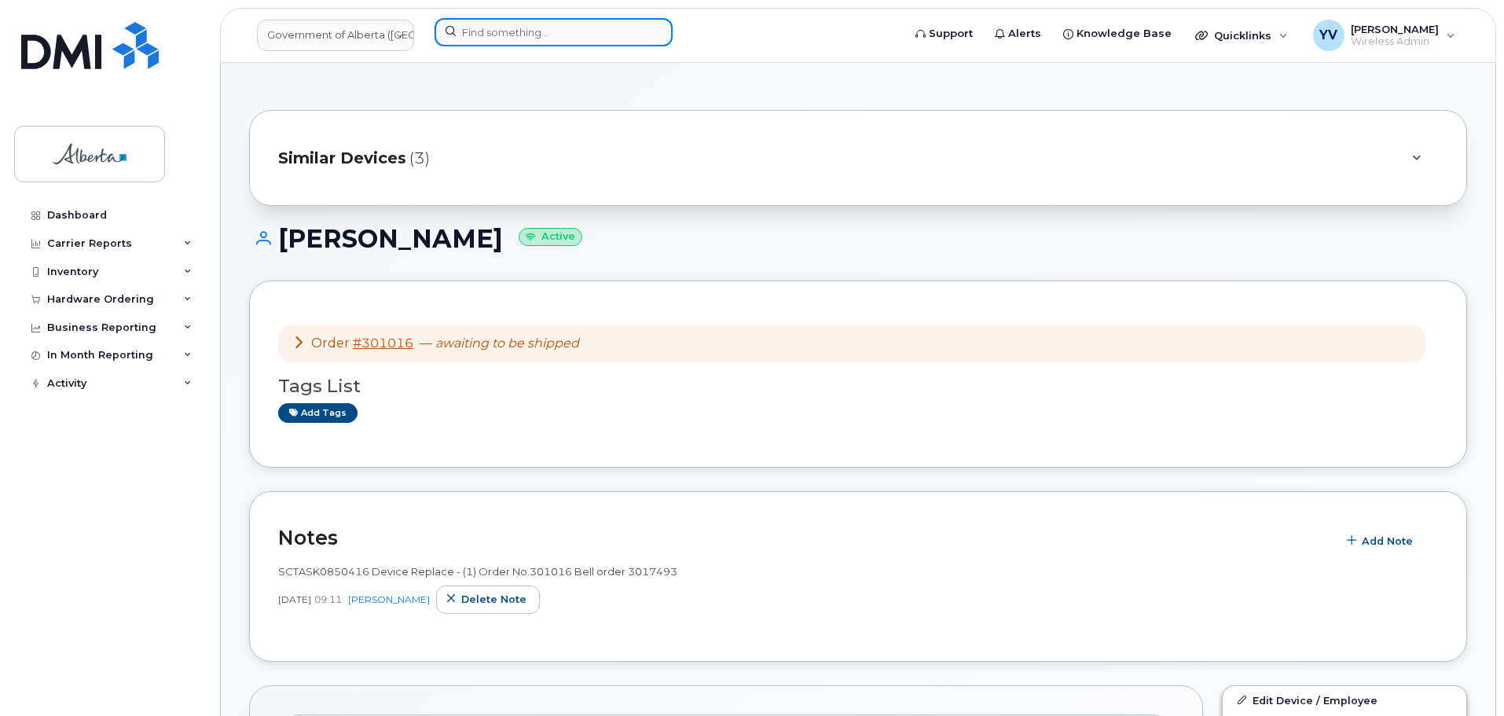
click at [491, 35] on input at bounding box center [554, 32] width 238 height 28
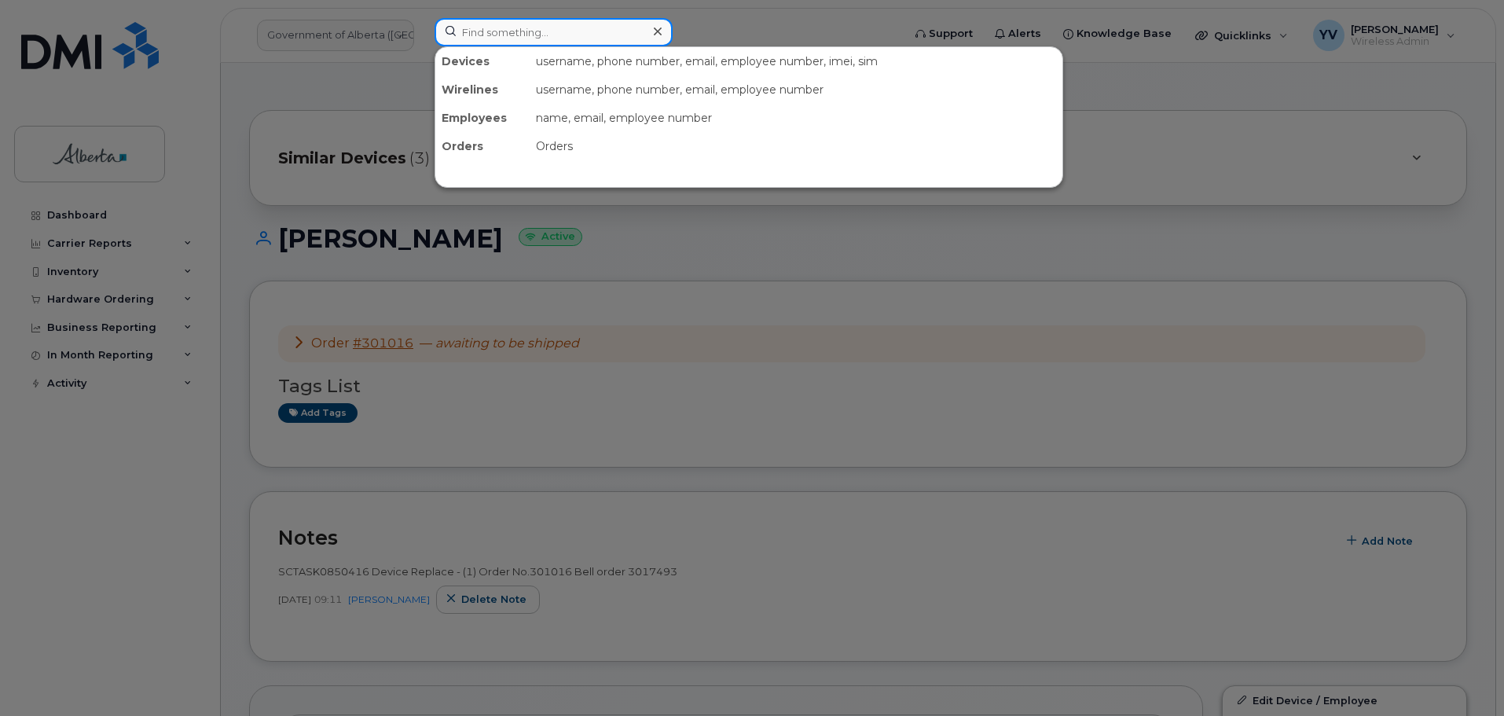
paste input "7806990469"
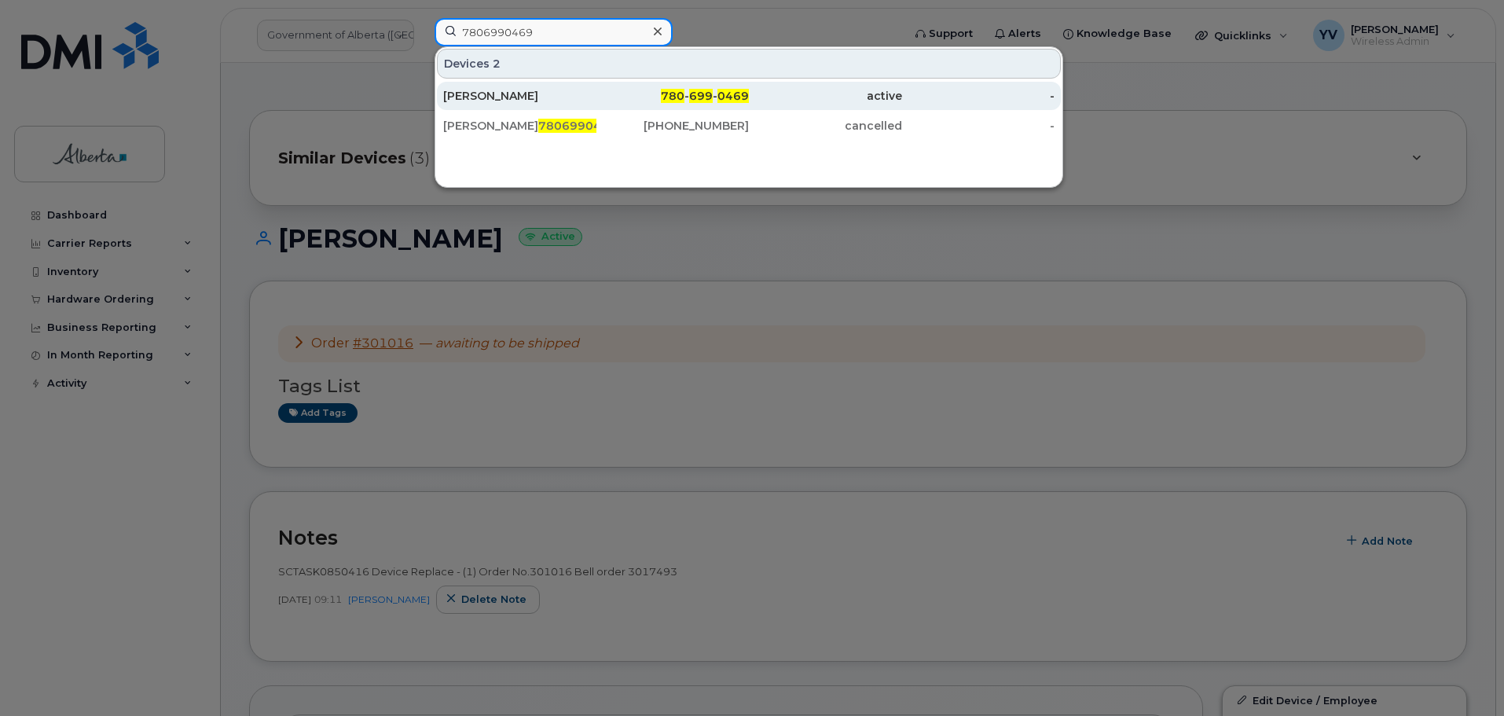
type input "7806990469"
click at [692, 90] on div "780 - 699 - 0469" at bounding box center [673, 96] width 153 height 16
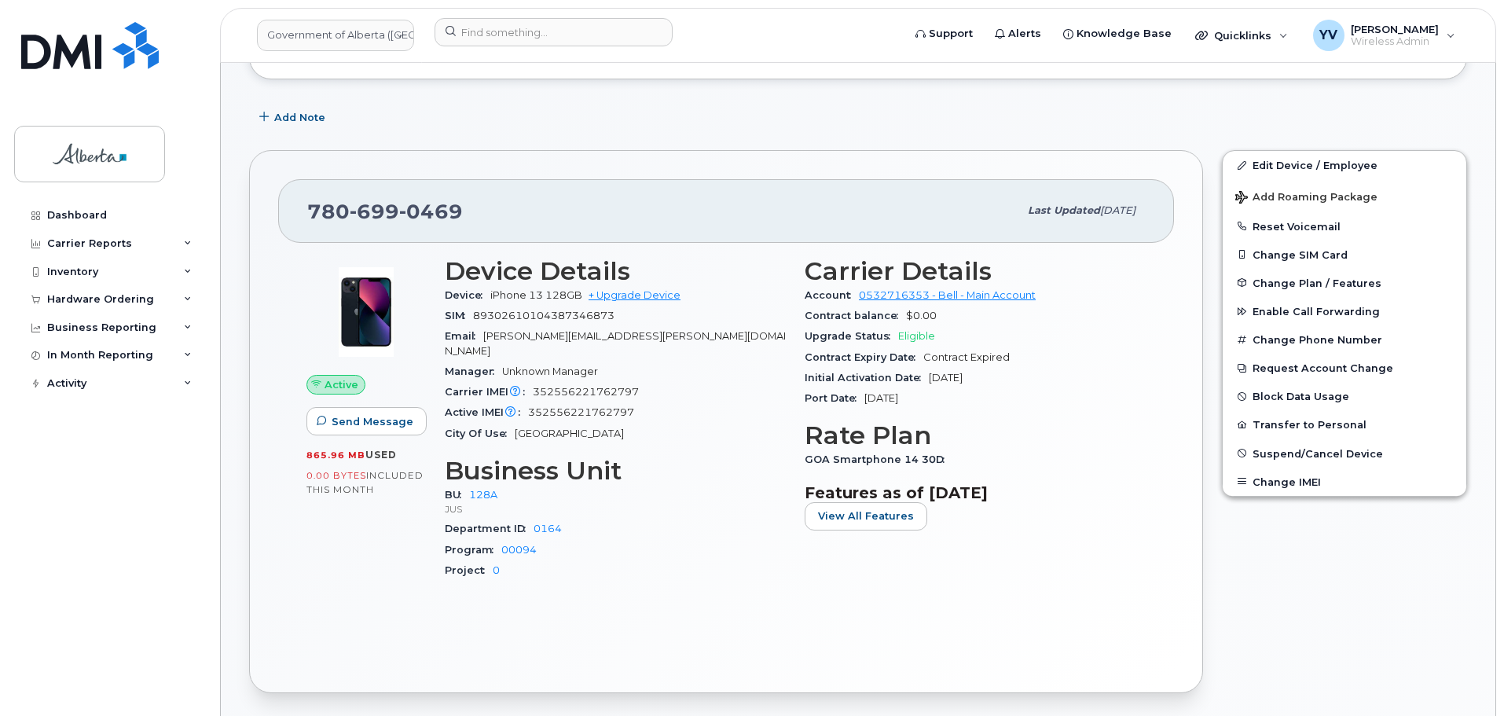
scroll to position [224, 0]
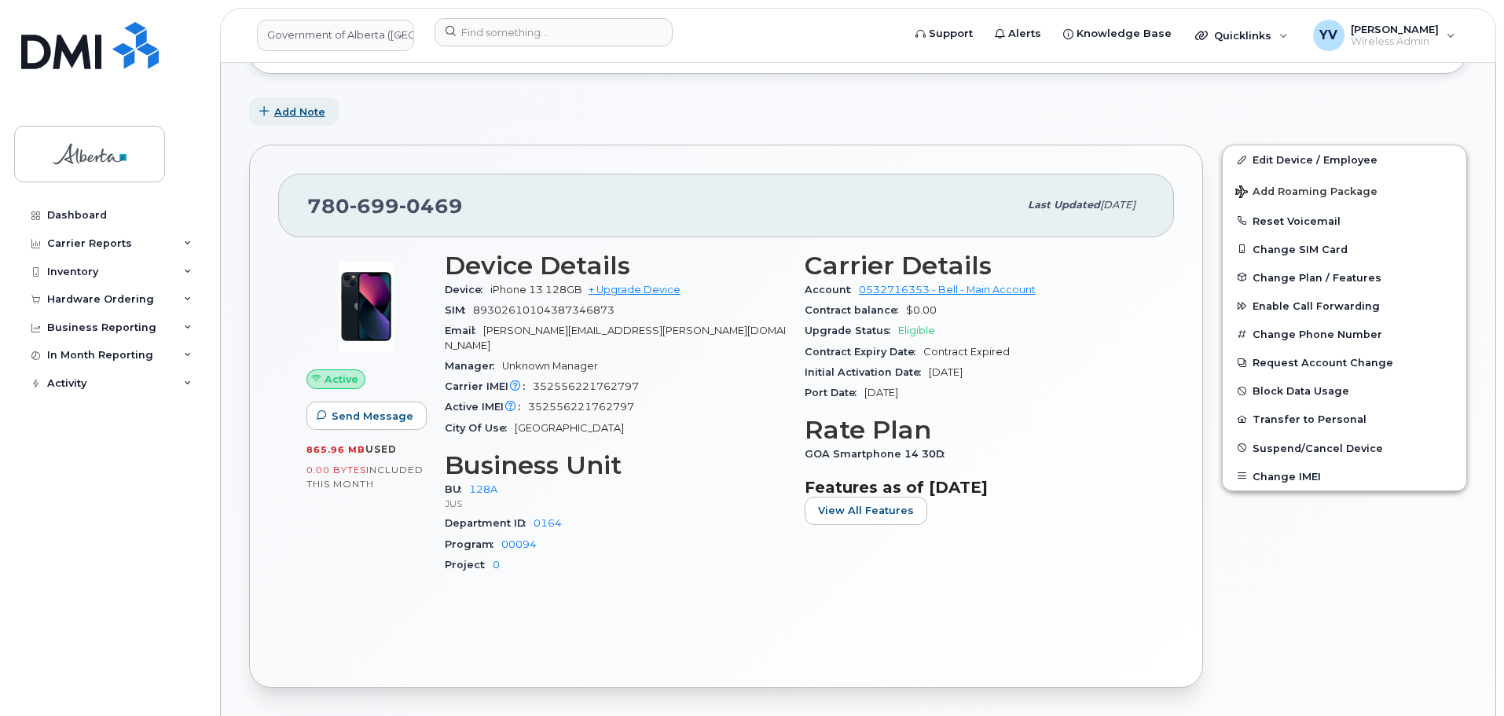
click at [288, 108] on span "Add Note" at bounding box center [299, 112] width 51 height 15
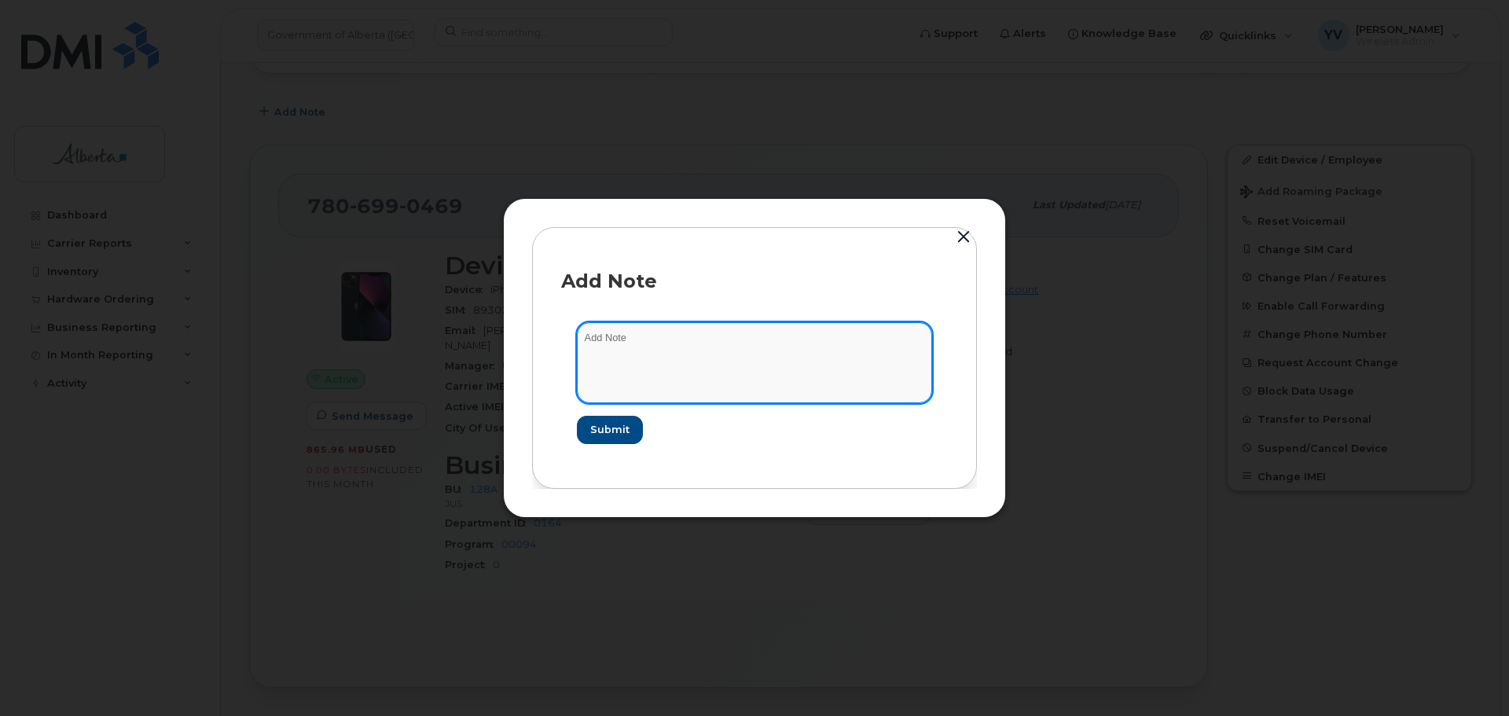
click at [612, 332] on textarea at bounding box center [754, 362] width 355 height 80
paste textarea "SCTASK0850221"
paste textarea "Plan User Transfer - 7806990469 iPhone 13 IMEI [TECHNICAL_ID] s/n YK21F24FN4 JU…"
type textarea "SCTASK0850221 Plan User Transfer - 7806990469 iPhone 13 IMEI [TECHNICAL_ID] s/n…"
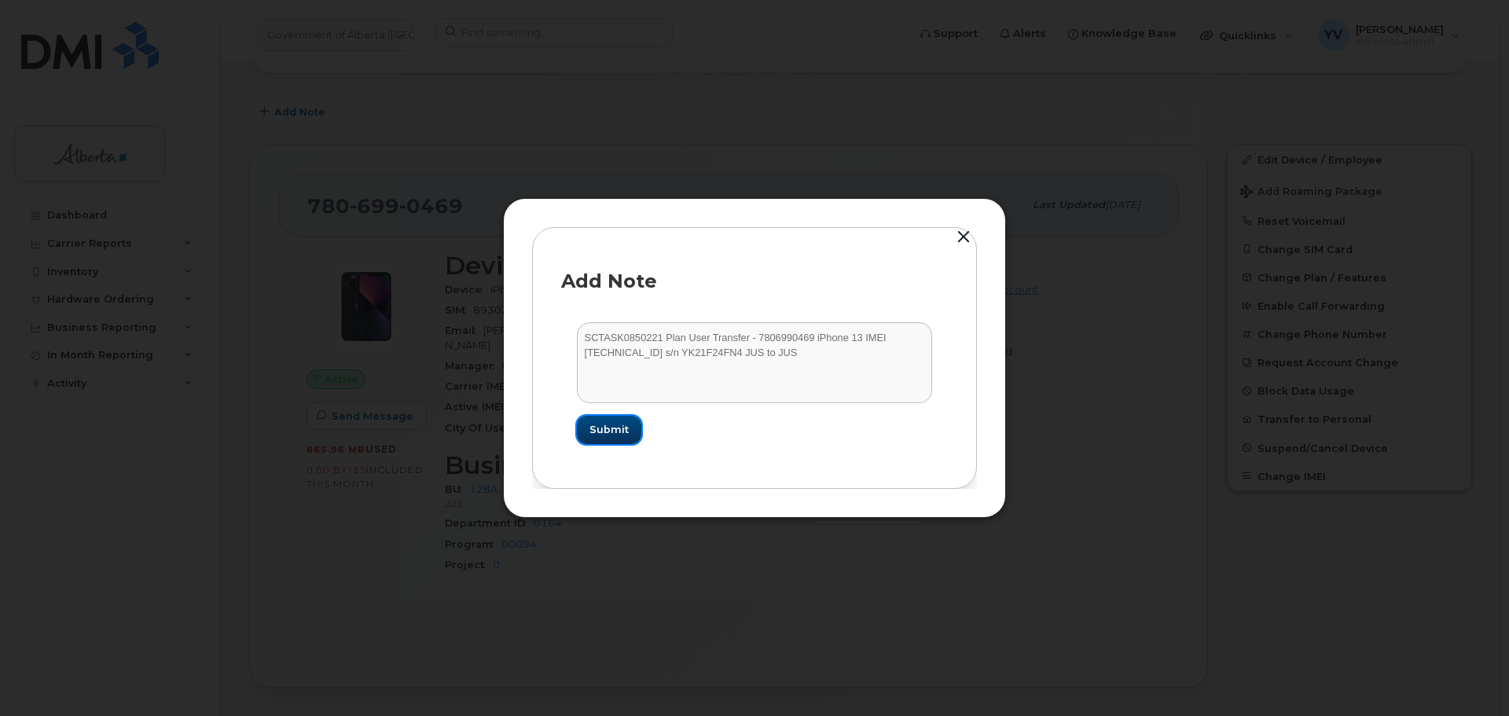
click at [621, 420] on button "Submit" at bounding box center [609, 430] width 64 height 28
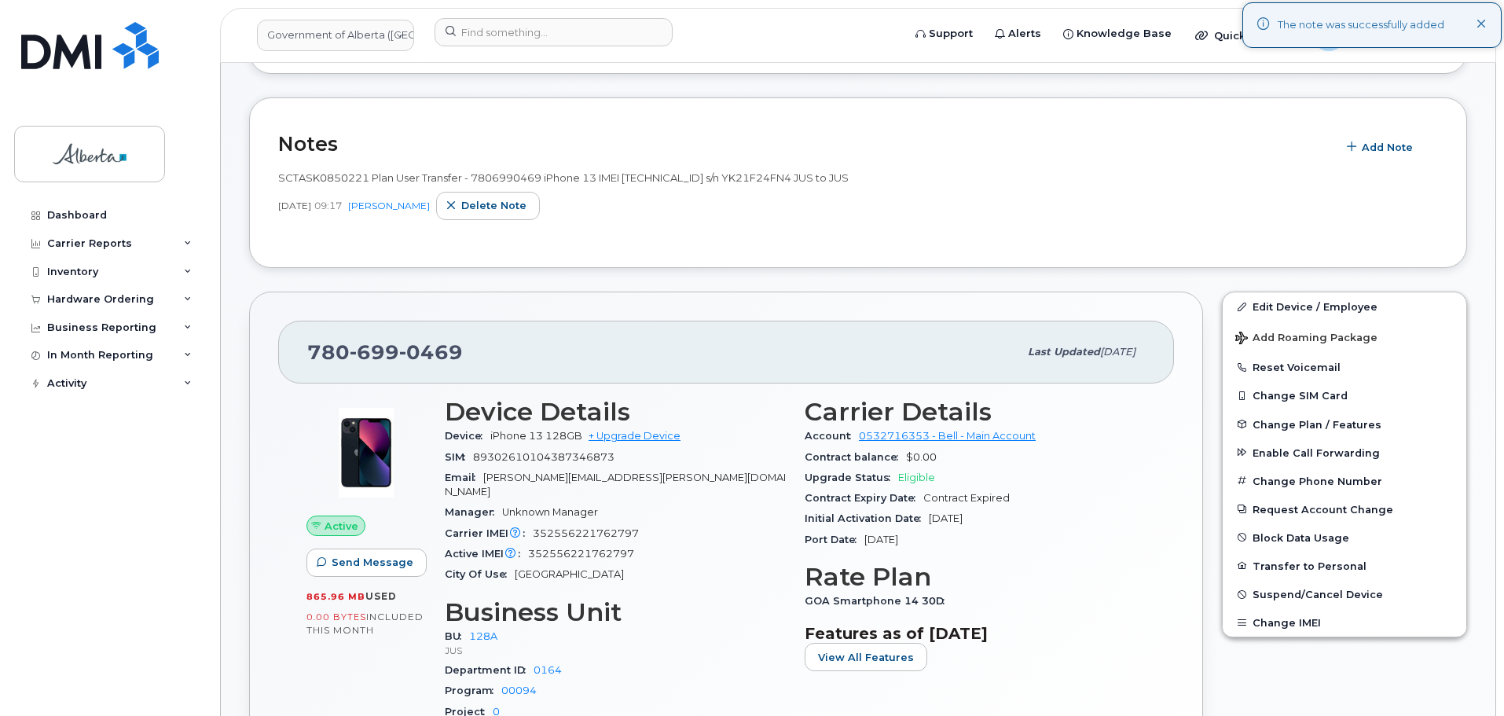
scroll to position [158, 0]
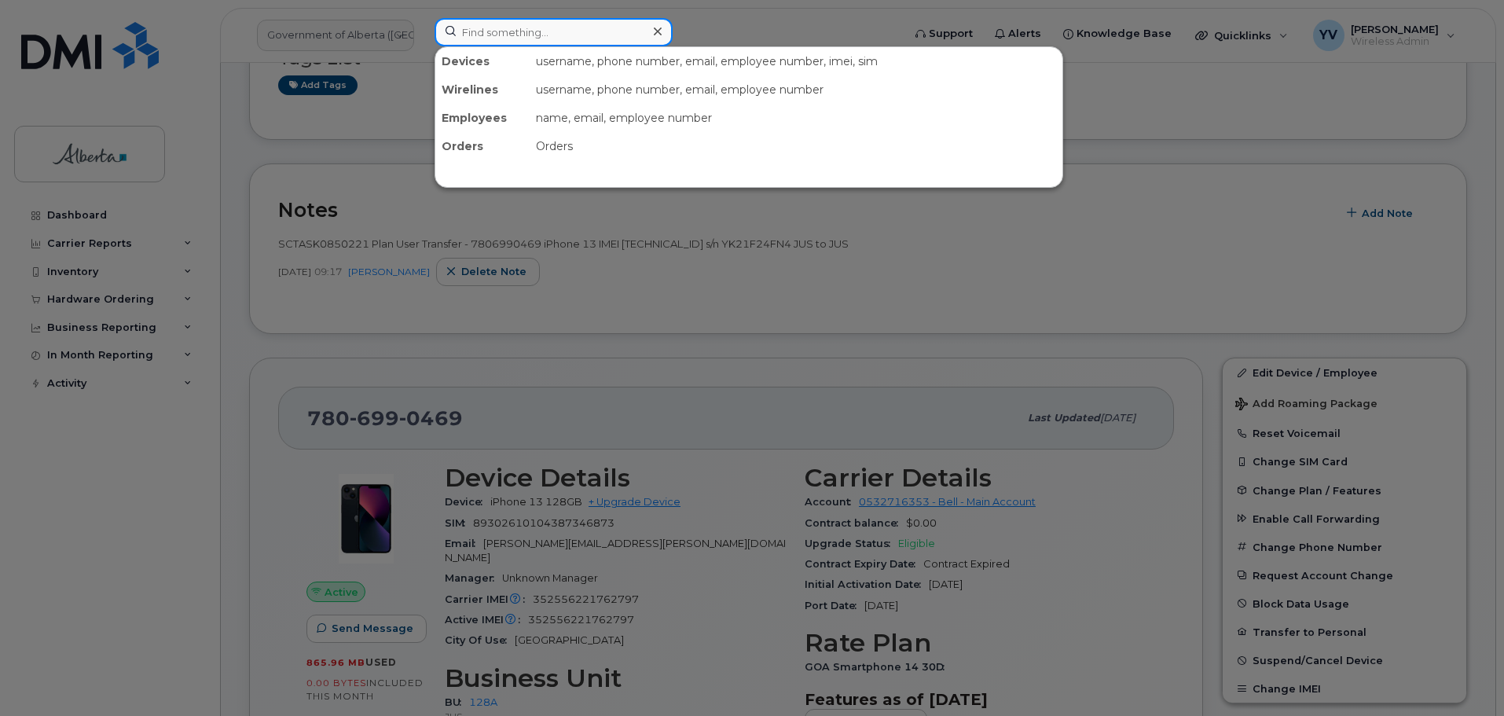
click at [479, 27] on input at bounding box center [554, 32] width 238 height 28
paste input "From Subject Received [EMAIL_ADDRESS][DOMAIN_NAME] Government of Alberta - Orde…"
type input "From Subject Received [EMAIL_ADDRESS][DOMAIN_NAME] Government of Alberta - Orde…"
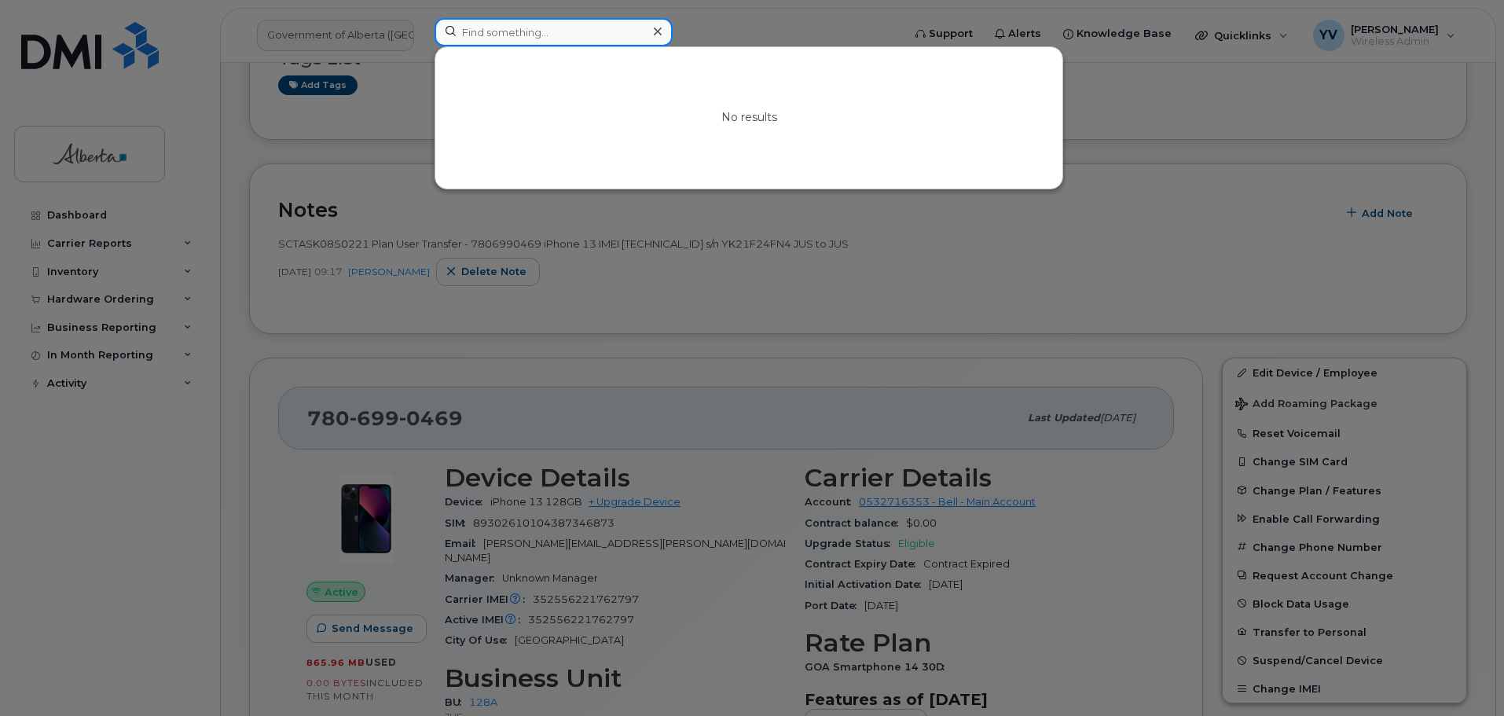
scroll to position [0, 0]
paste input "7802426103"
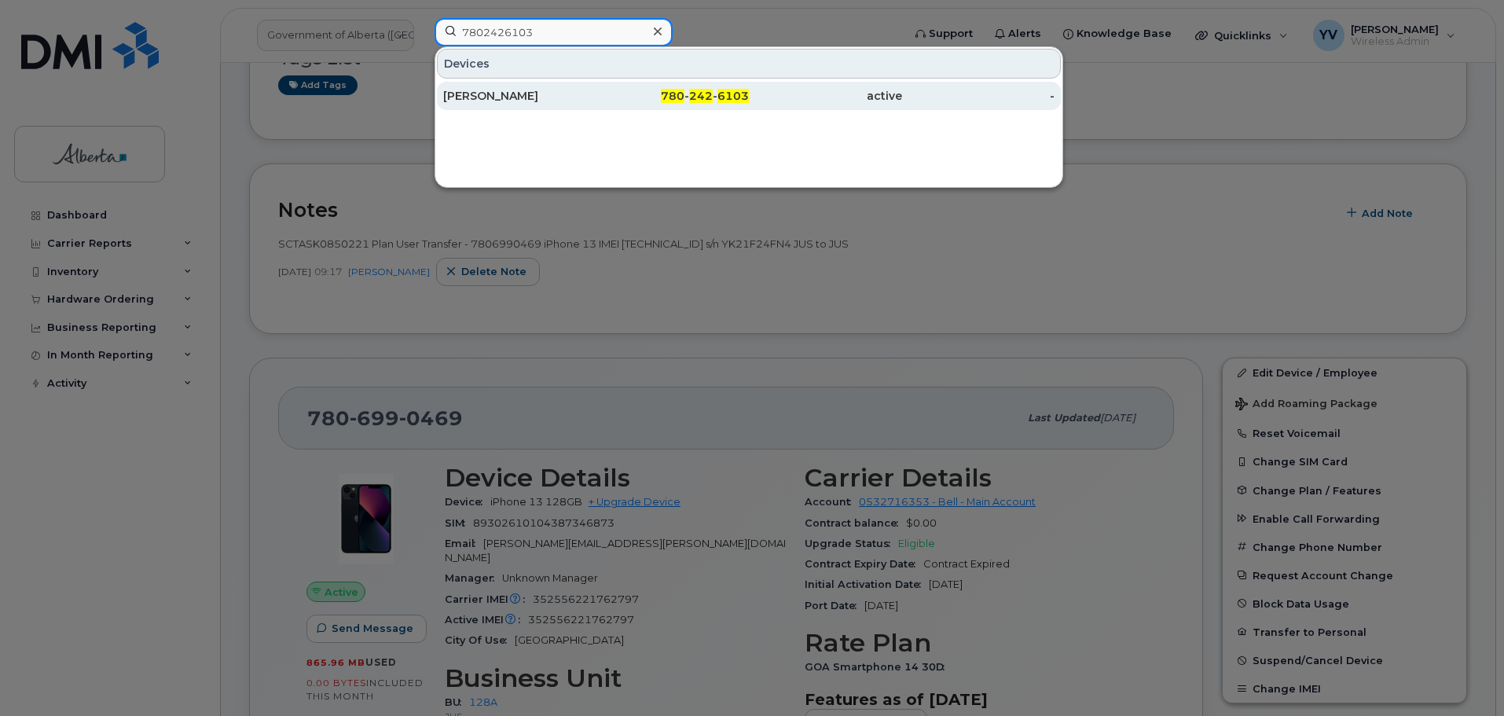
type input "7802426103"
click at [719, 90] on span "6103" at bounding box center [733, 96] width 31 height 14
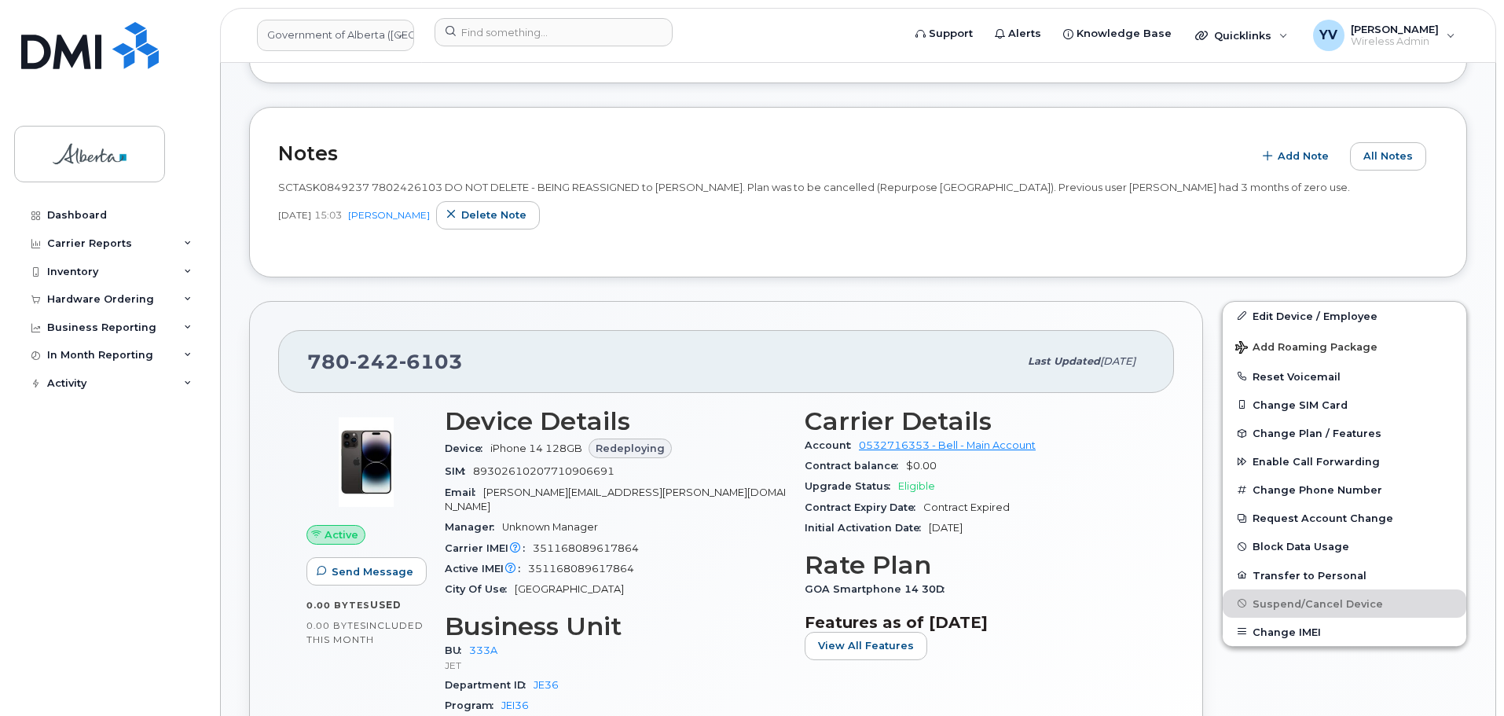
scroll to position [461, 0]
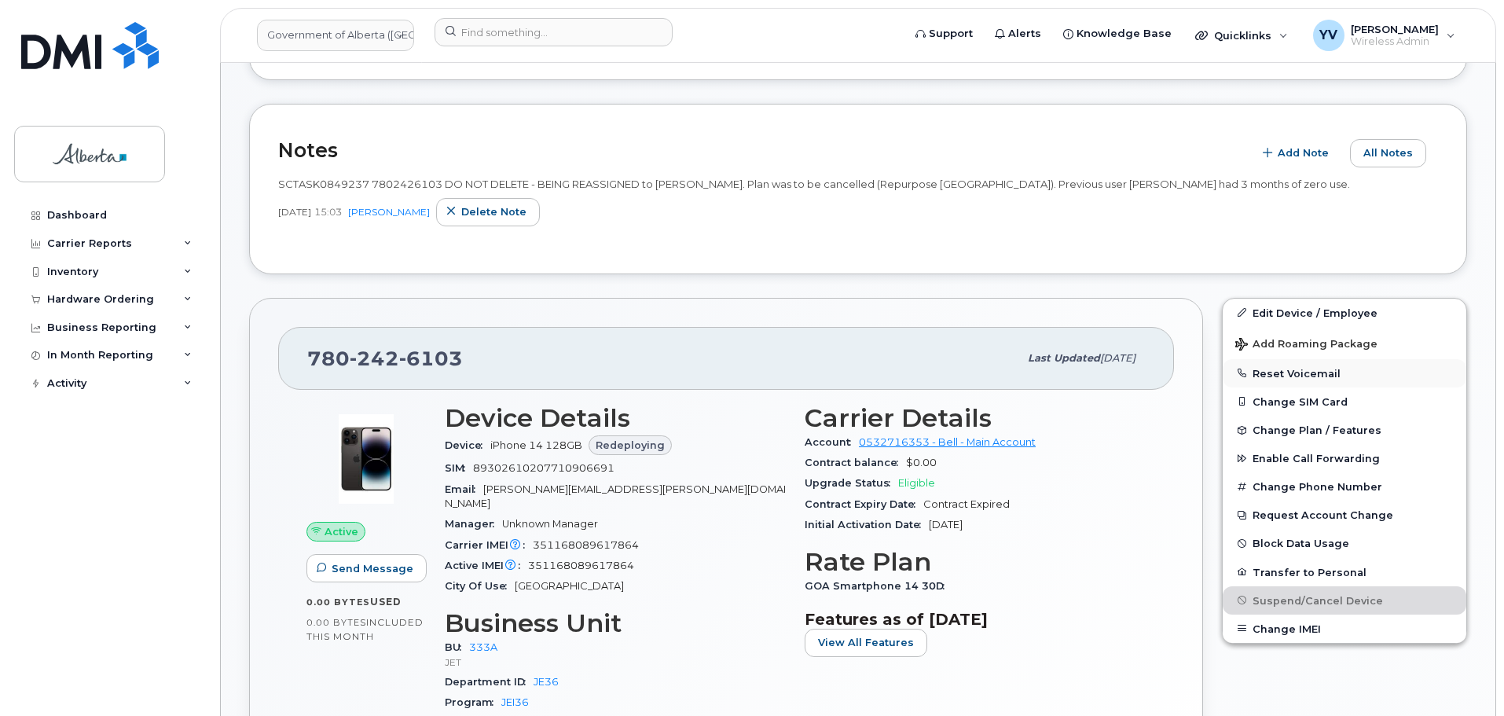
click at [1279, 369] on button "Reset Voicemail" at bounding box center [1345, 373] width 244 height 28
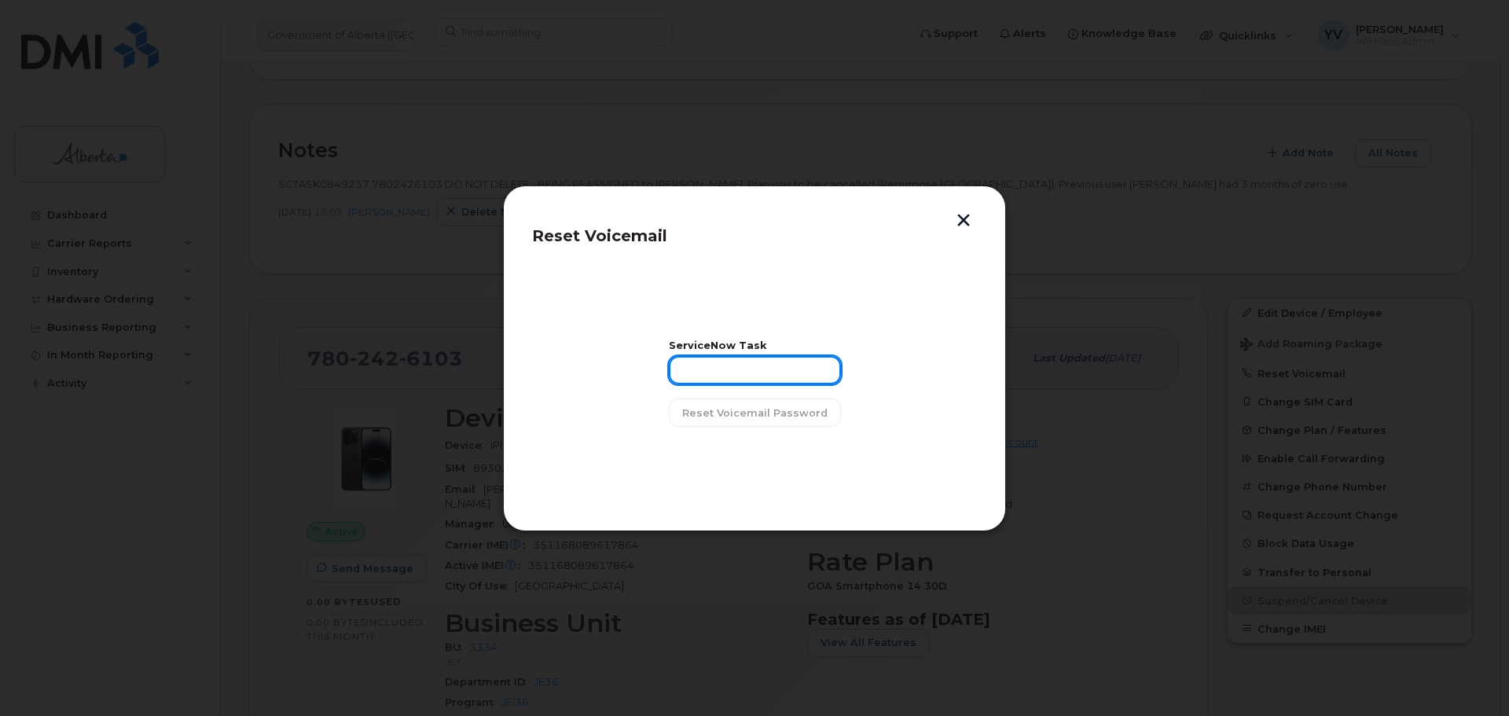
click at [739, 359] on input "text" at bounding box center [755, 370] width 172 height 28
paste input "SCTASK0849237"
type input "SCTASK0849237"
click at [769, 411] on span "Reset Voicemail Password" at bounding box center [754, 413] width 145 height 15
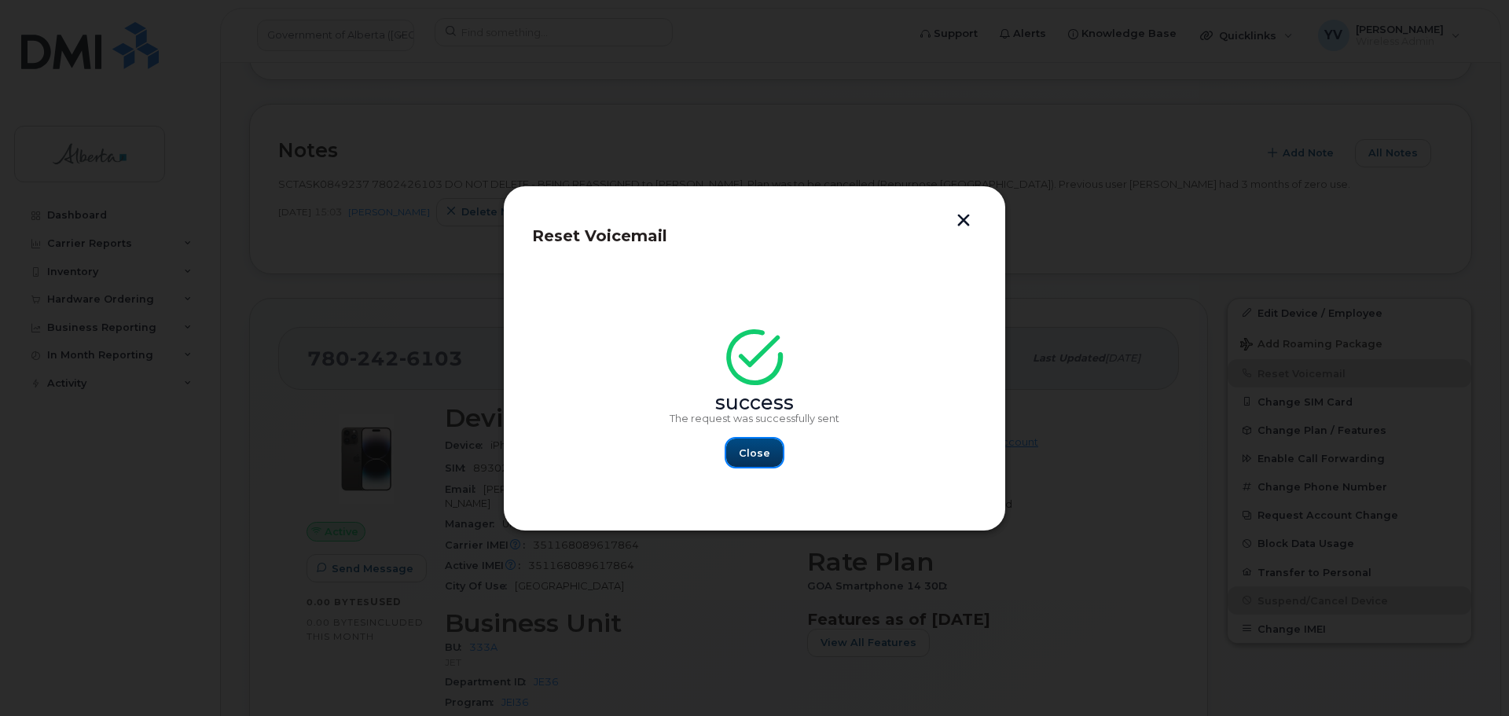
click at [744, 449] on span "Close" at bounding box center [754, 453] width 31 height 15
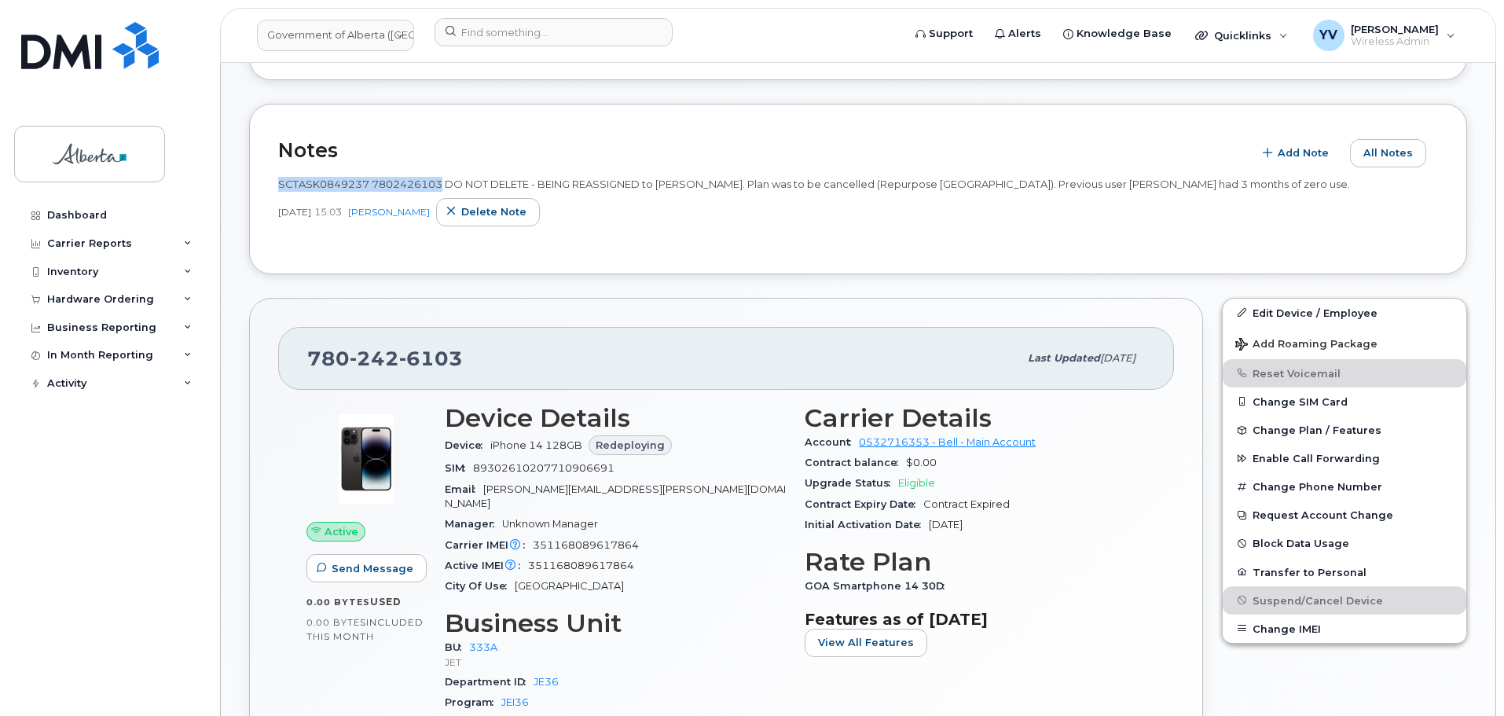
drag, startPoint x: 441, startPoint y: 184, endPoint x: 271, endPoint y: 179, distance: 169.8
click at [271, 179] on div "Notes Add Note All Notes SCTASK0849237 7802426103 DO NOT DELETE - BEING REASSIG…" at bounding box center [858, 189] width 1218 height 171
copy span "SCTASK0849237 7802426103"
click at [603, 672] on div "Department ID JE36" at bounding box center [615, 682] width 341 height 20
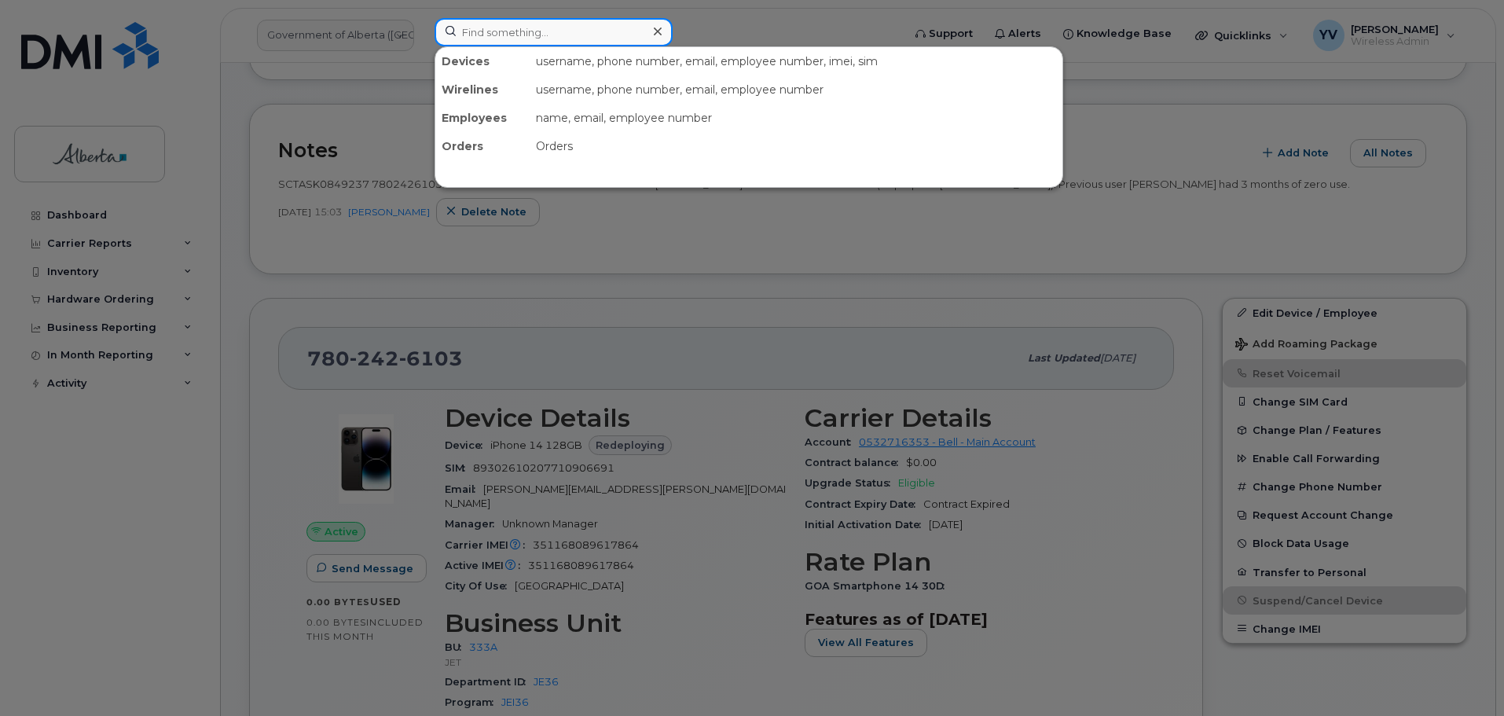
click at [507, 29] on input at bounding box center [554, 32] width 238 height 28
paste input "4037100022"
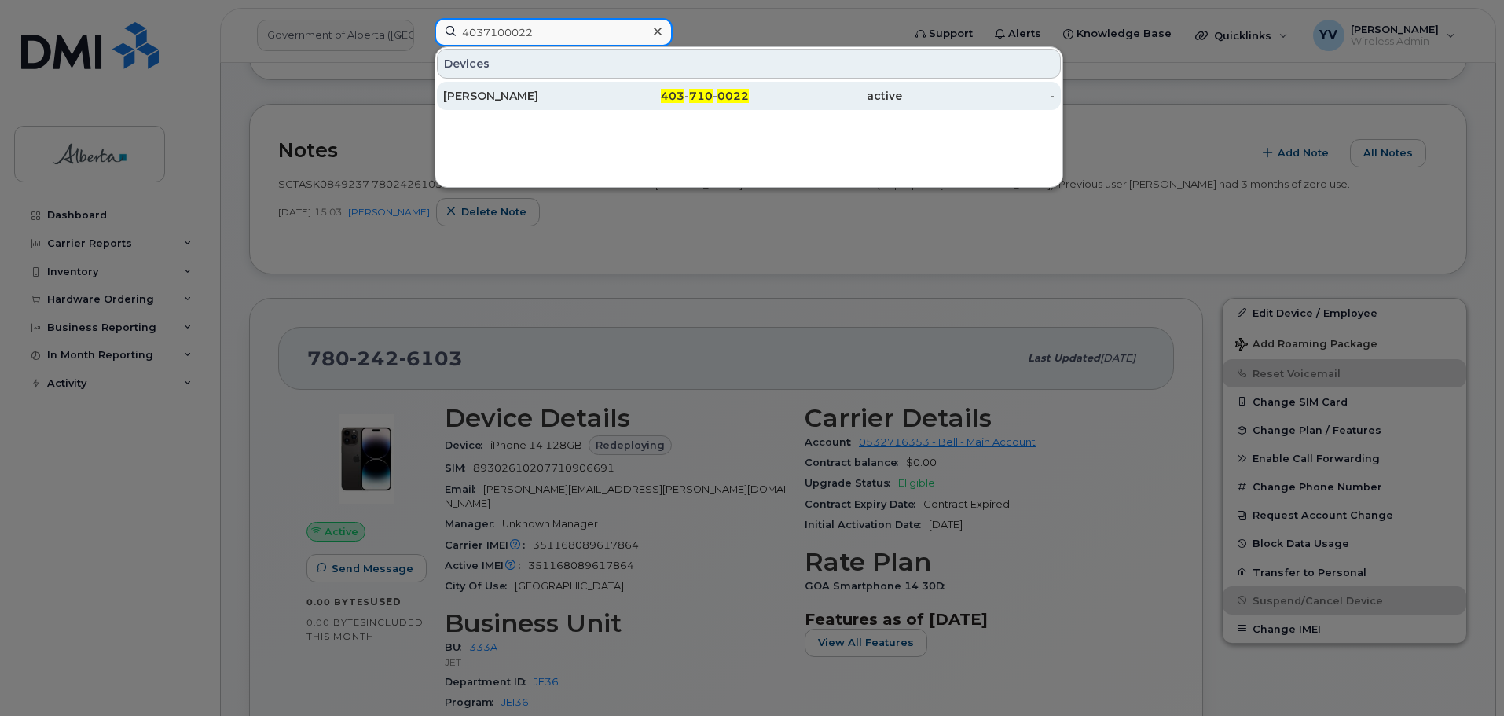
type input "4037100022"
click at [711, 89] on div "403 - 710 - 0022" at bounding box center [673, 96] width 153 height 16
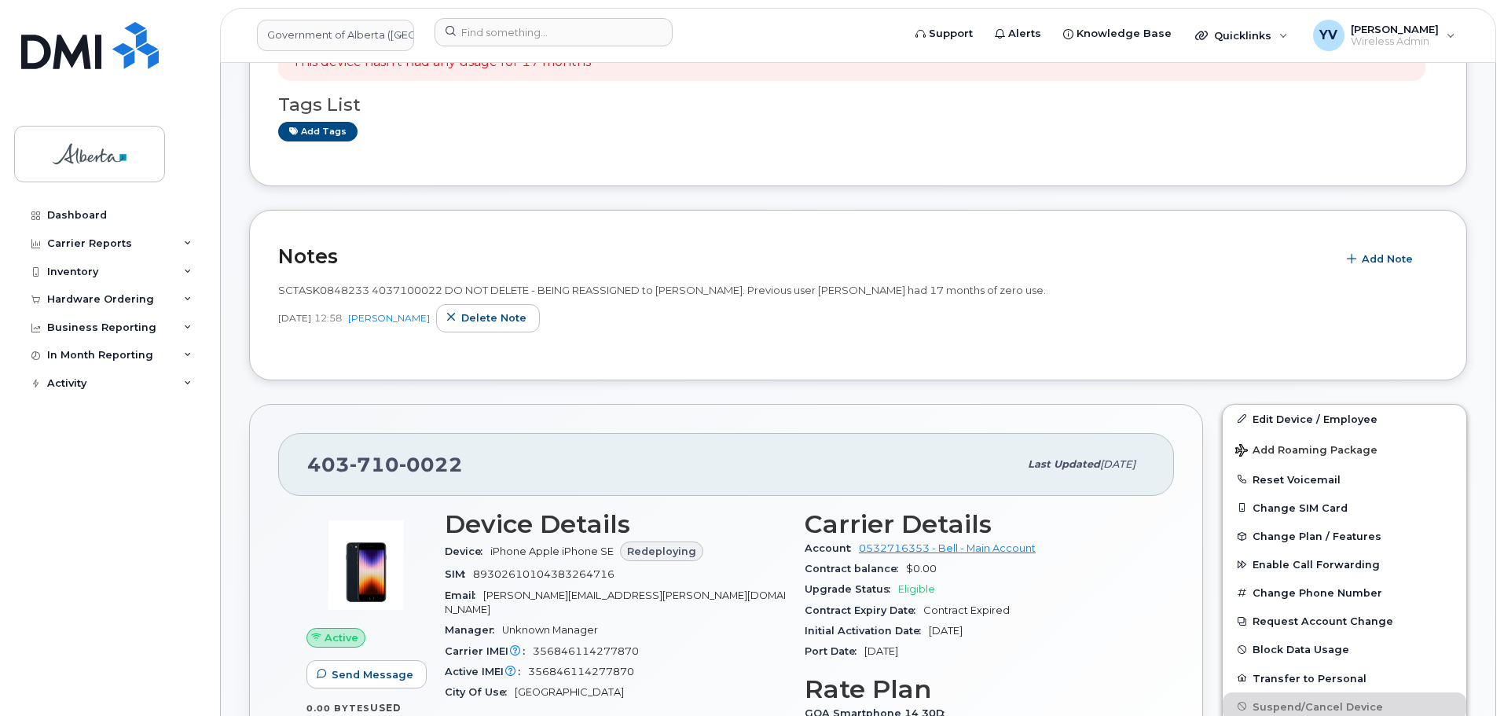
scroll to position [321, 0]
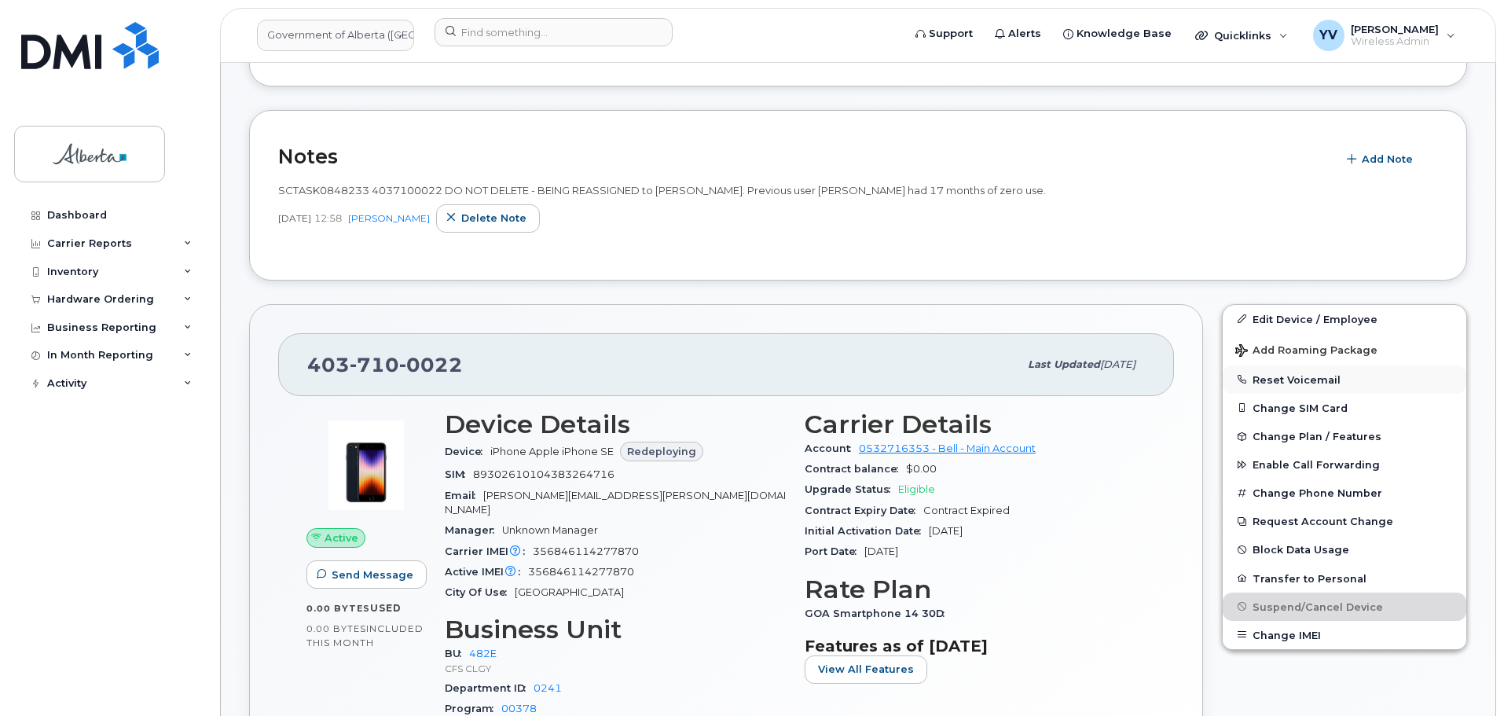
click at [1284, 376] on button "Reset Voicemail" at bounding box center [1345, 379] width 244 height 28
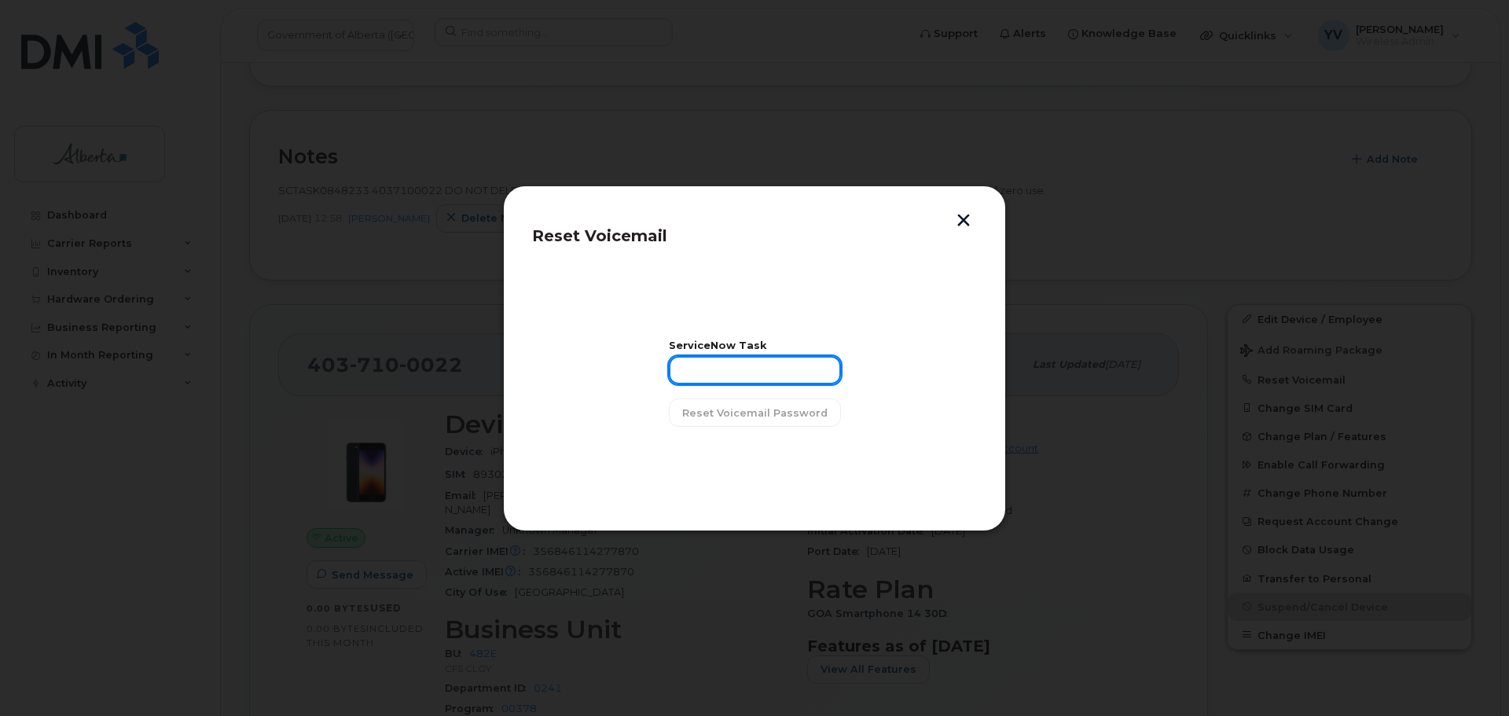
click at [705, 380] on input "text" at bounding box center [755, 370] width 172 height 28
paste input "SCTASK0848233"
type input "SCTASK0848233"
click at [723, 408] on span "Reset Voicemail Password" at bounding box center [754, 413] width 145 height 15
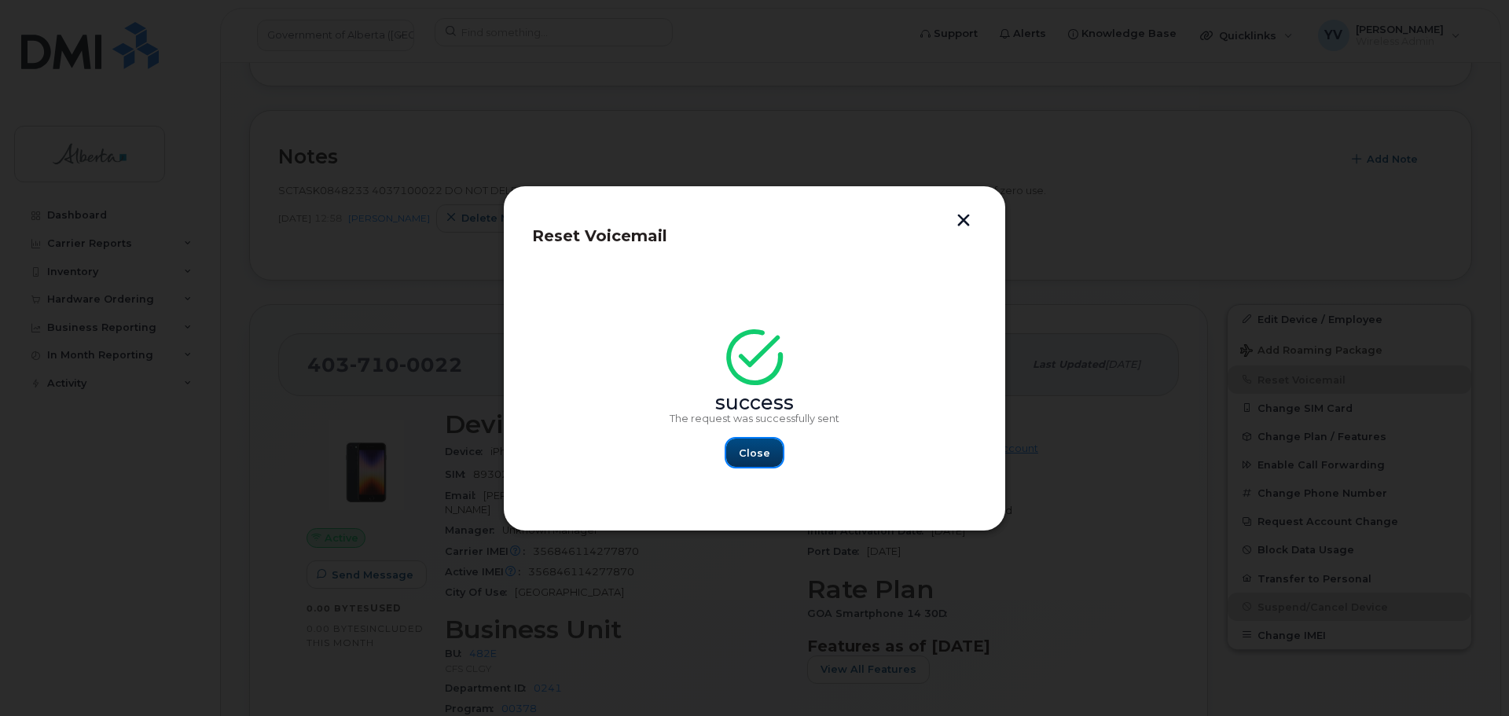
click at [756, 448] on span "Close" at bounding box center [754, 453] width 31 height 15
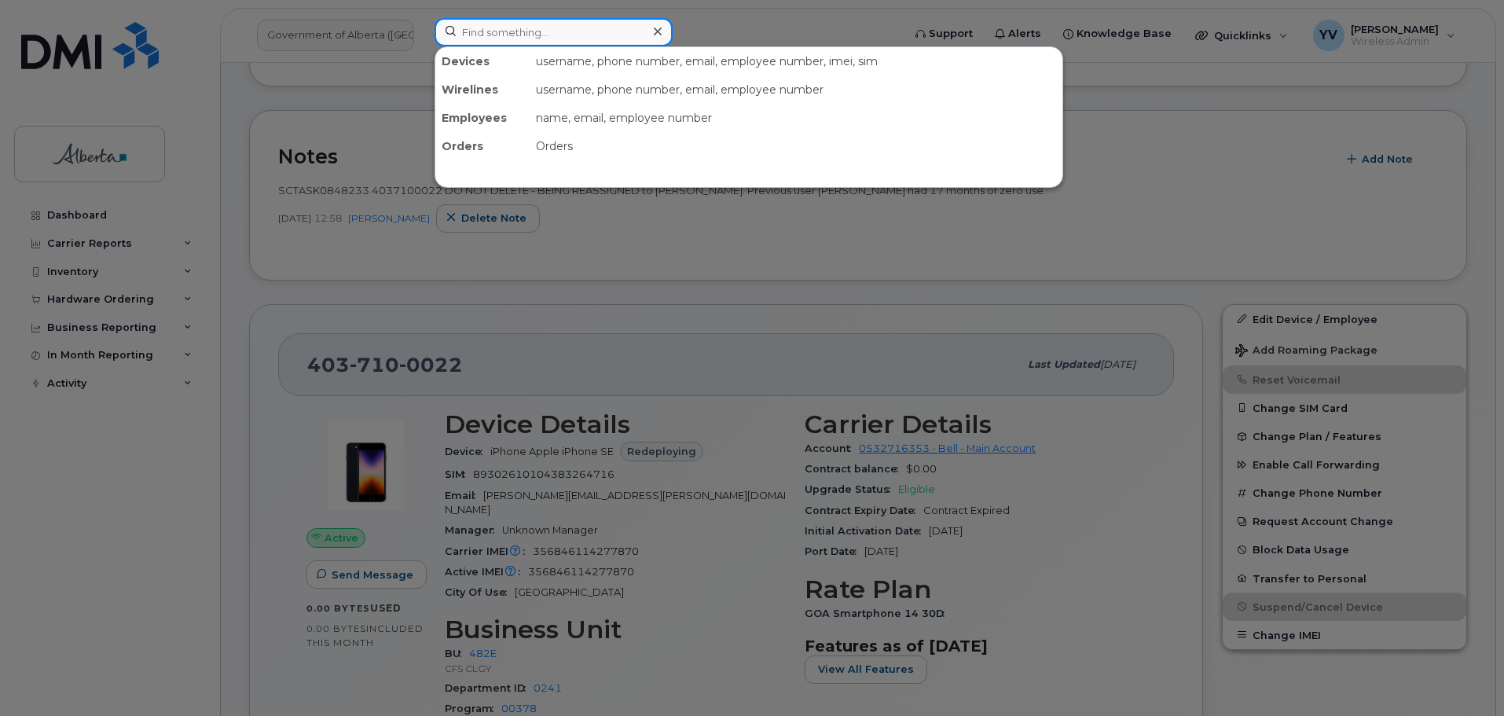
click at [472, 39] on input at bounding box center [554, 32] width 238 height 28
paste input "5875452673"
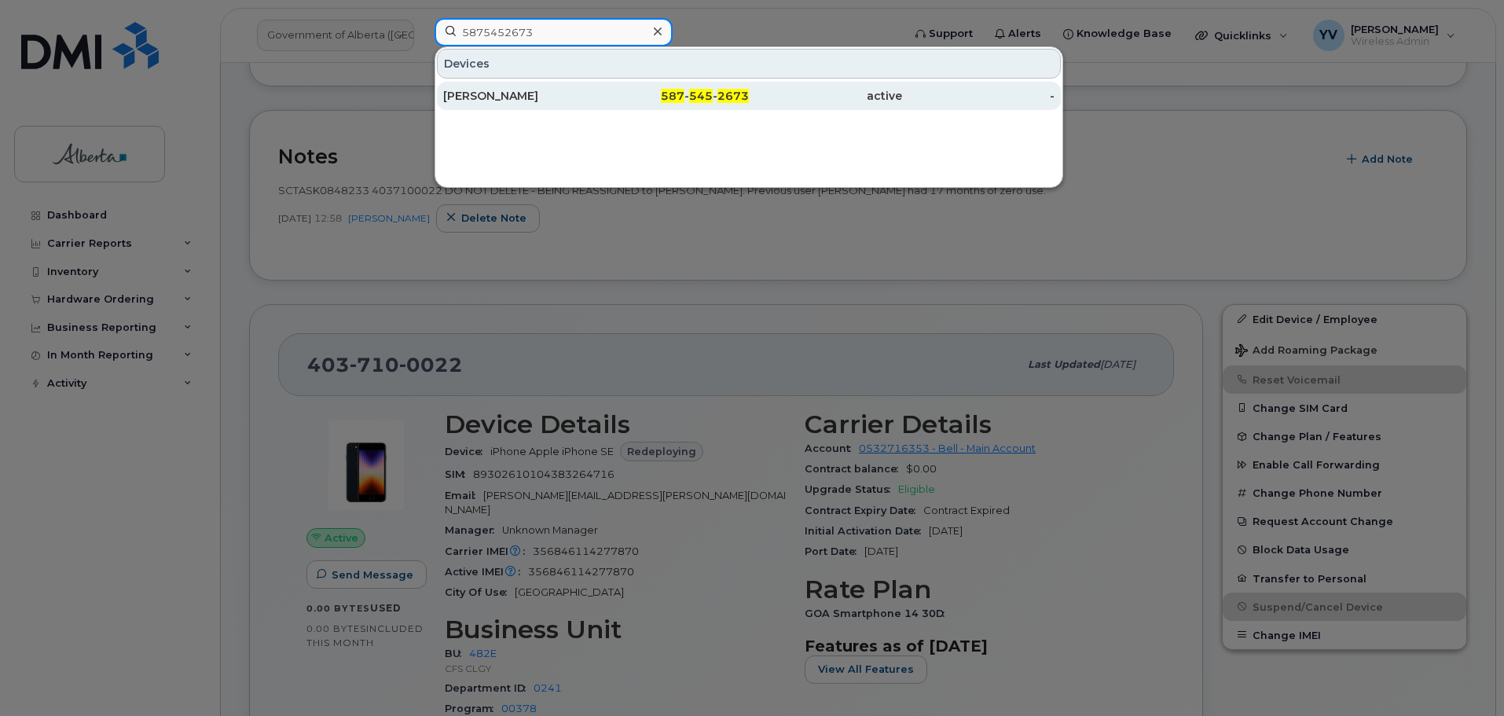
type input "5875452673"
click at [705, 89] on div "587 - 545 - 2673" at bounding box center [673, 96] width 153 height 16
